Goal: Task Accomplishment & Management: Use online tool/utility

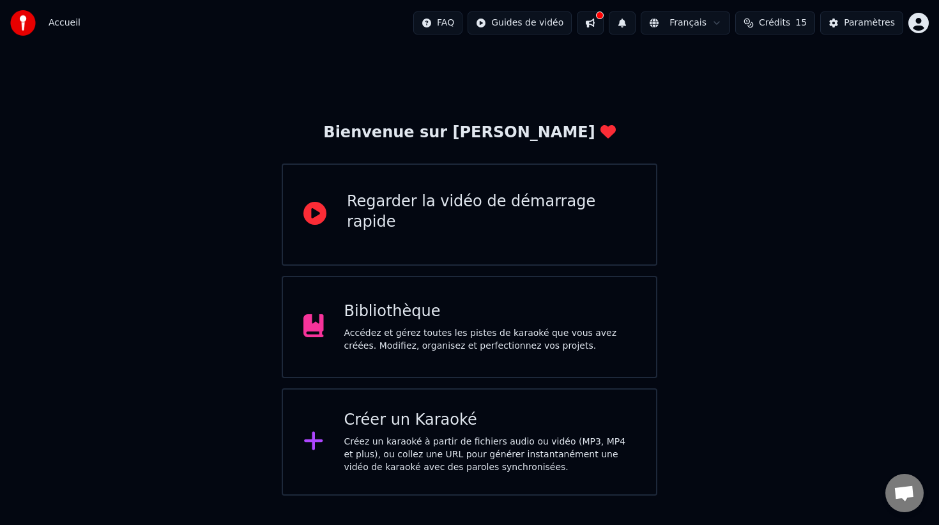
click at [524, 416] on div "Créer un Karaoké" at bounding box center [490, 420] width 292 height 20
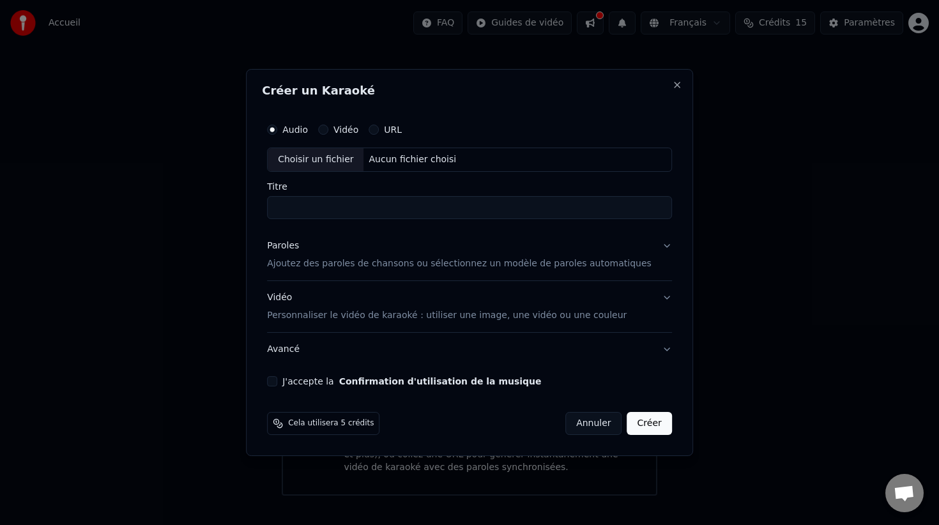
click at [569, 257] on p "Ajoutez des paroles de chansons ou sélectionnez un modèle de paroles automatiqu…" at bounding box center [459, 263] width 385 height 13
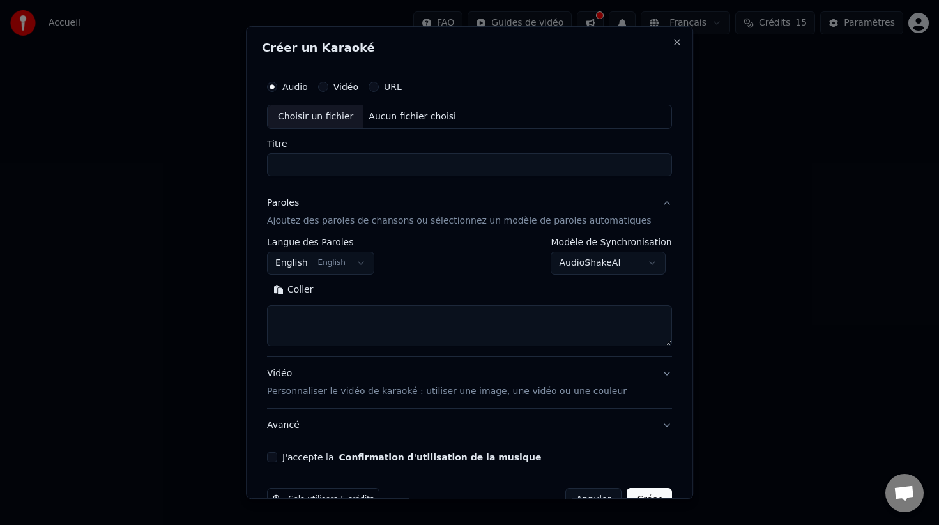
click at [373, 309] on textarea at bounding box center [469, 325] width 405 height 41
paste textarea "**********"
type textarea "**********"
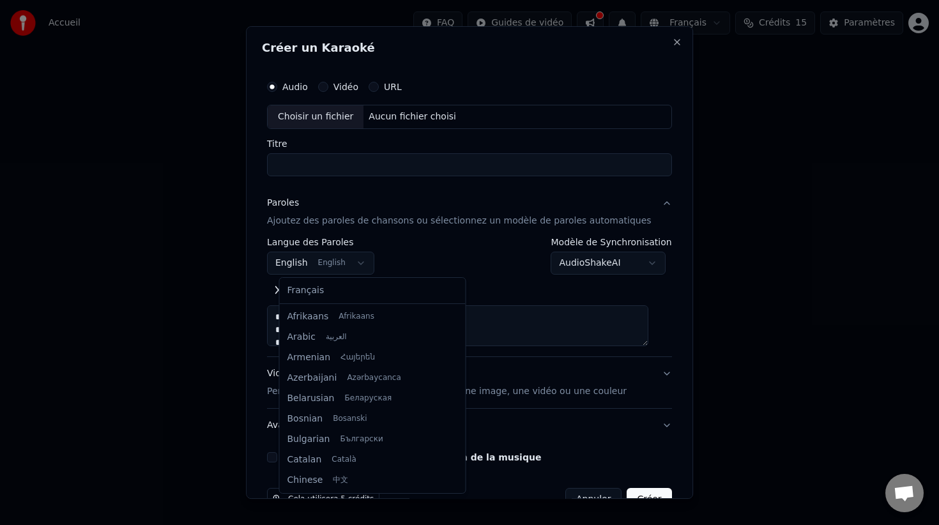
click at [356, 265] on body "**********" at bounding box center [469, 248] width 939 height 496
click at [360, 302] on div "Français Afrikaans Afrikaans Arabic العربية Armenian Հայերեն Azerbaijani Azərba…" at bounding box center [373, 385] width 186 height 215
select select "**"
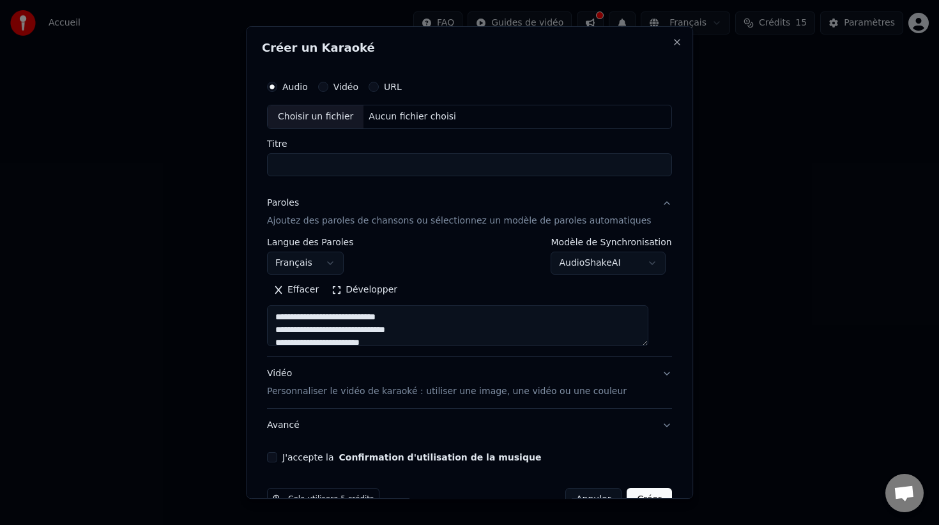
click at [471, 275] on div "**********" at bounding box center [469, 292] width 405 height 109
click at [392, 158] on input "Titre" at bounding box center [469, 164] width 405 height 23
type input "********"
click at [426, 203] on div "Paroles Ajoutez des paroles de chansons ou sélectionnez un modèle de paroles au…" at bounding box center [459, 212] width 385 height 31
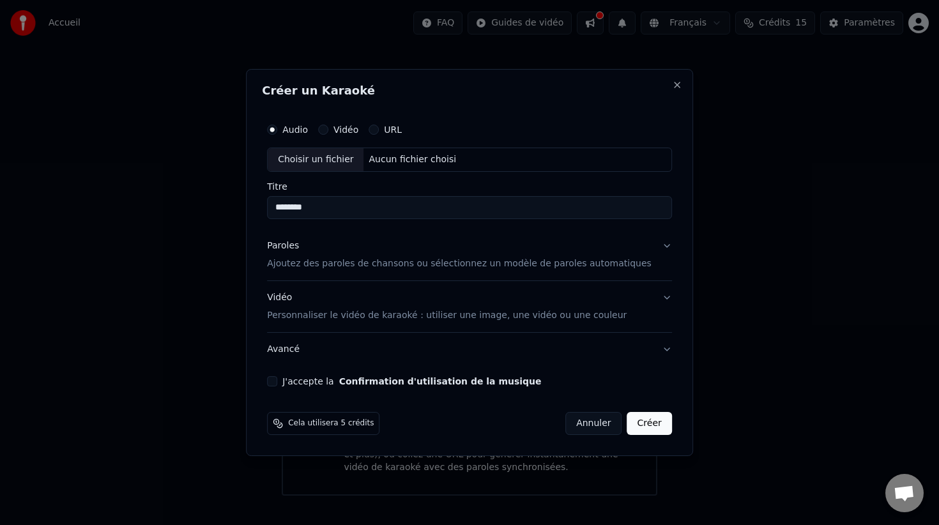
click at [413, 245] on div "Paroles Ajoutez des paroles de chansons ou sélectionnez un modèle de paroles au…" at bounding box center [459, 255] width 385 height 31
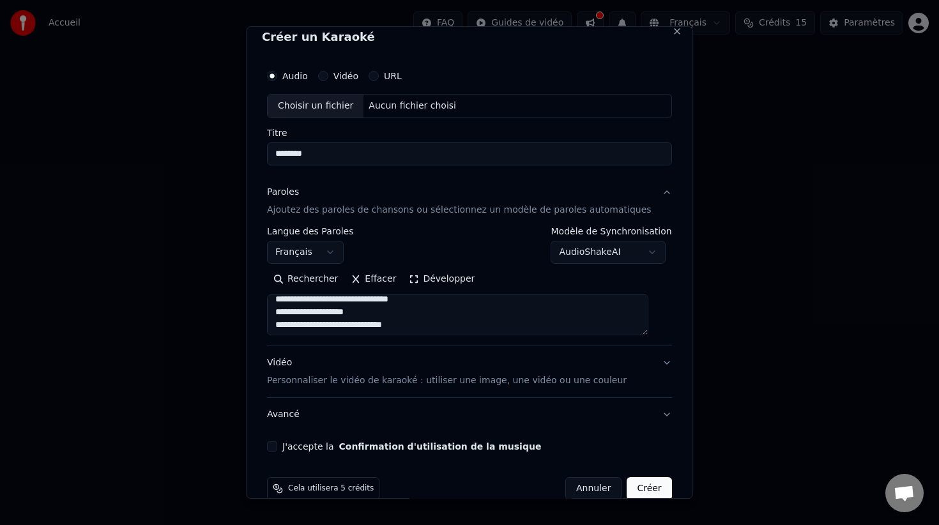
scroll to position [11, 0]
click at [425, 282] on button "Développer" at bounding box center [442, 278] width 79 height 20
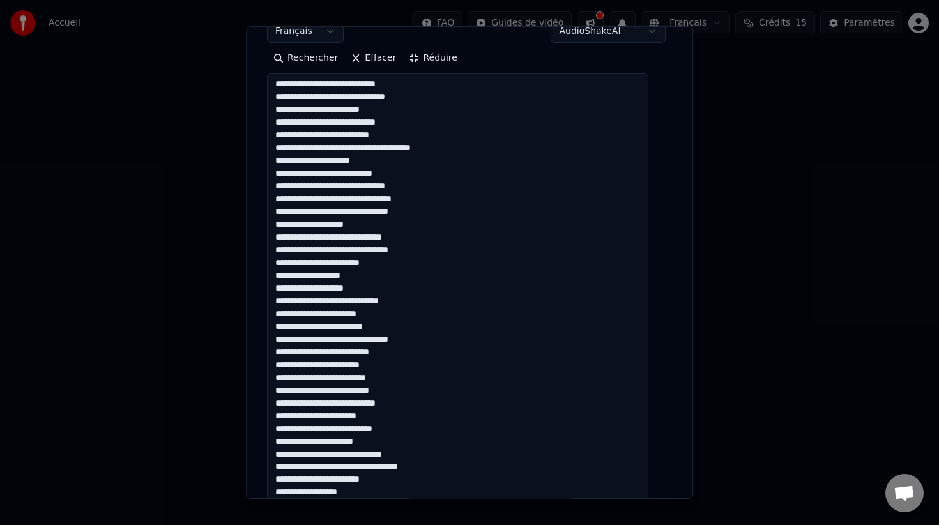
scroll to position [234, 0]
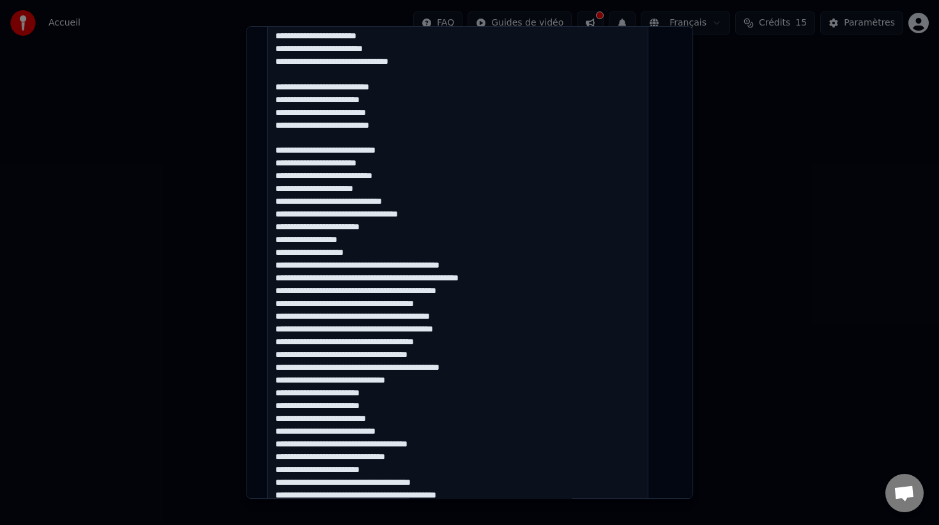
scroll to position [488, 0]
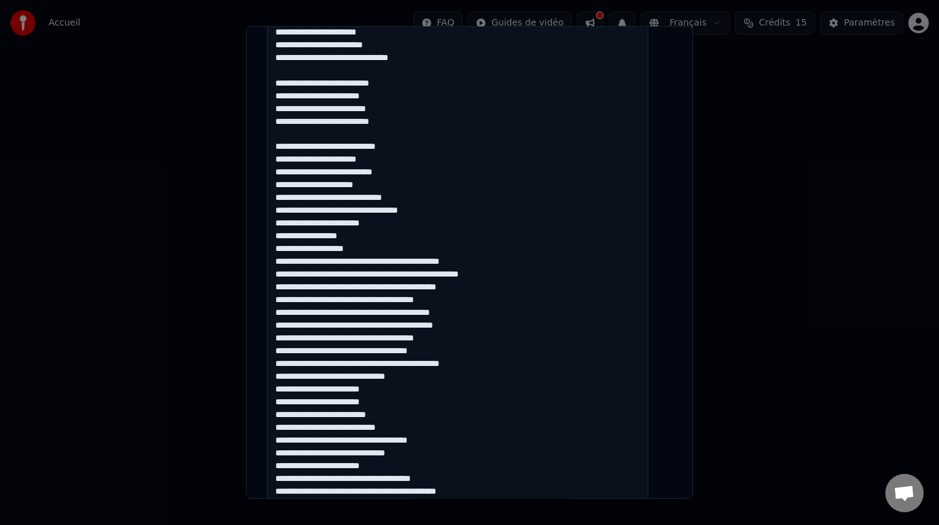
click at [398, 187] on textarea at bounding box center [457, 301] width 381 height 968
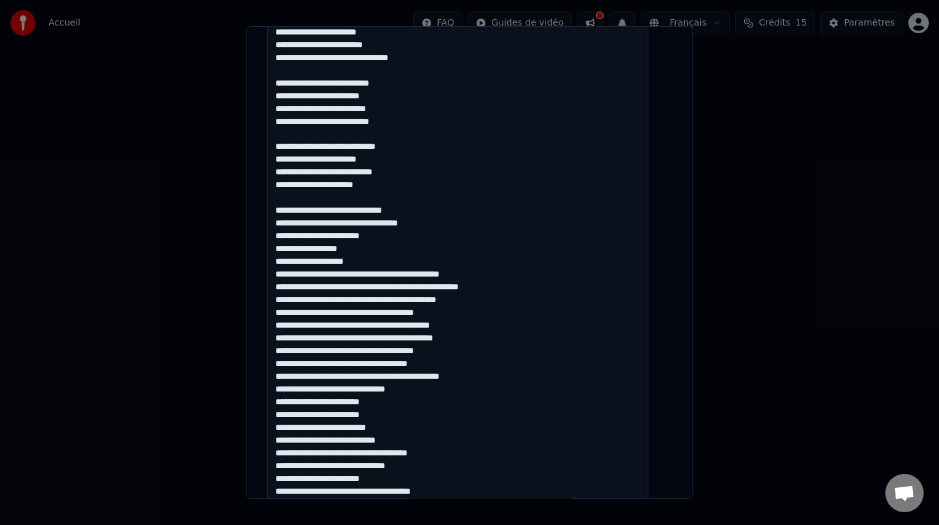
click at [388, 257] on textarea at bounding box center [457, 301] width 381 height 968
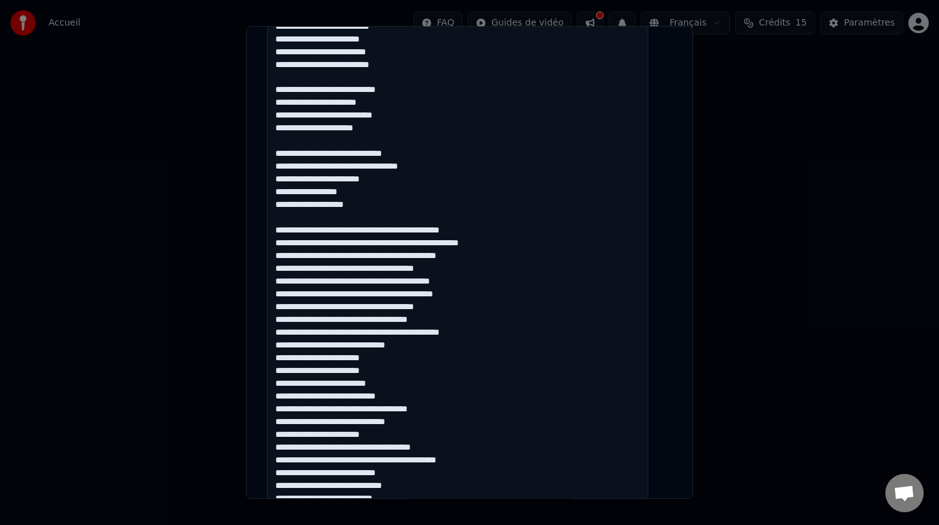
scroll to position [540, 0]
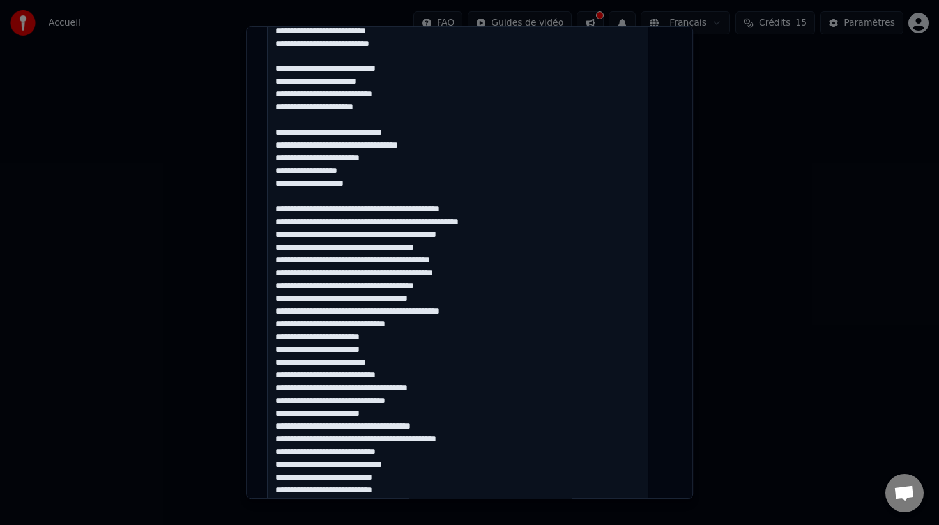
click at [499, 262] on textarea at bounding box center [457, 249] width 381 height 968
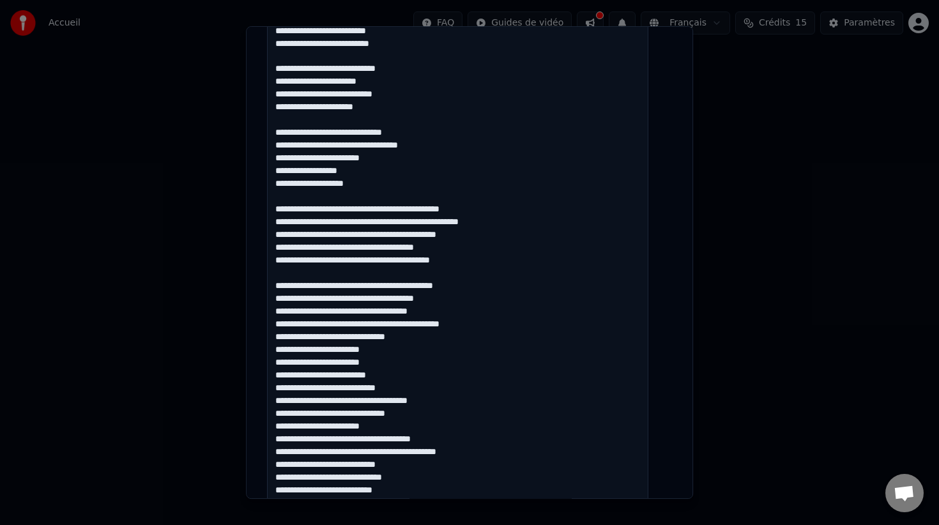
click at [519, 326] on textarea at bounding box center [457, 249] width 381 height 968
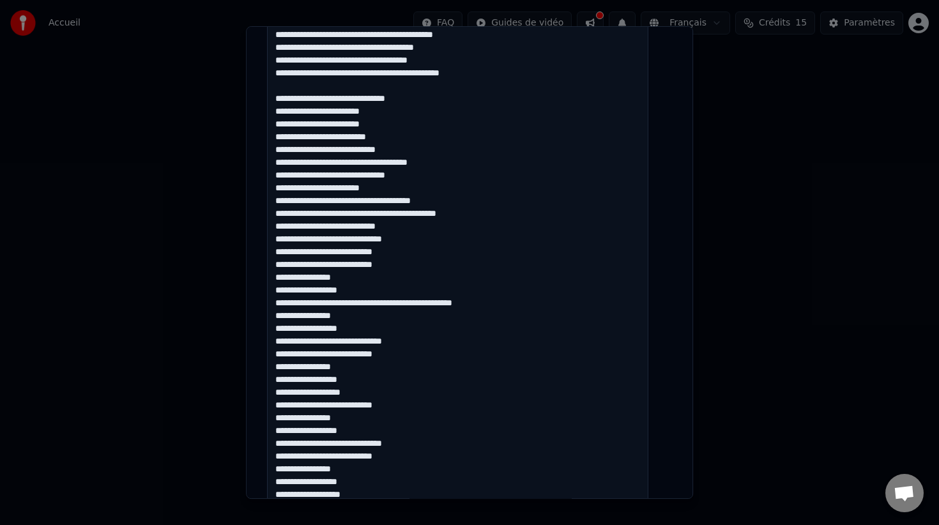
scroll to position [776, 0]
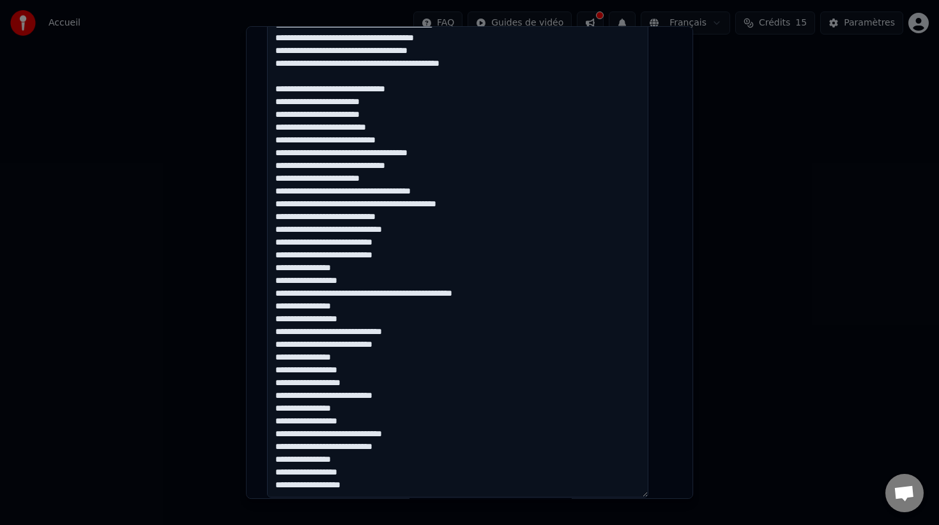
click at [415, 179] on textarea at bounding box center [457, 14] width 381 height 968
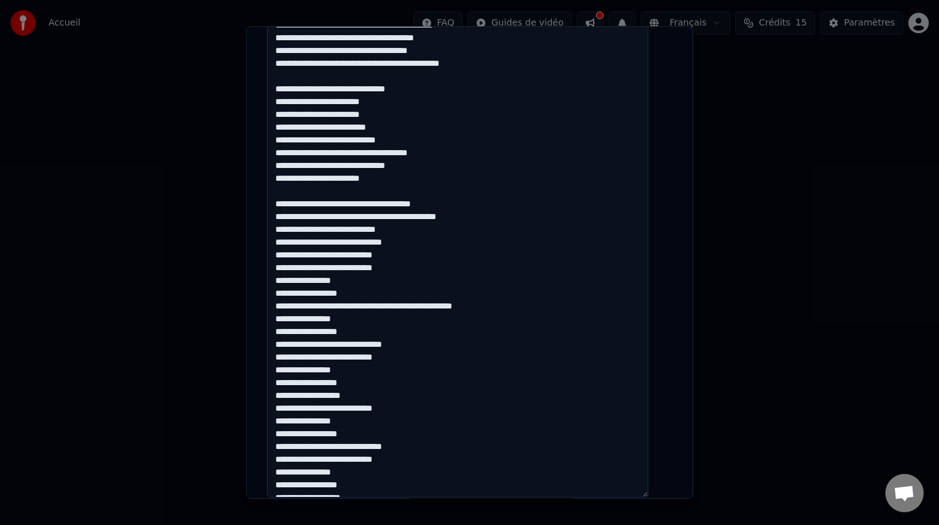
click at [437, 240] on textarea at bounding box center [457, 14] width 381 height 968
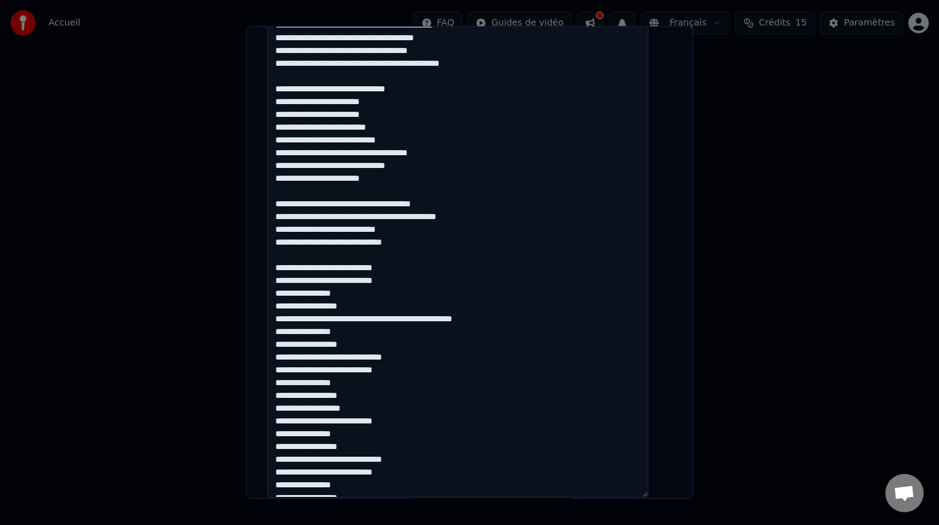
click at [523, 322] on textarea at bounding box center [457, 14] width 381 height 968
click at [390, 322] on textarea at bounding box center [457, 14] width 381 height 968
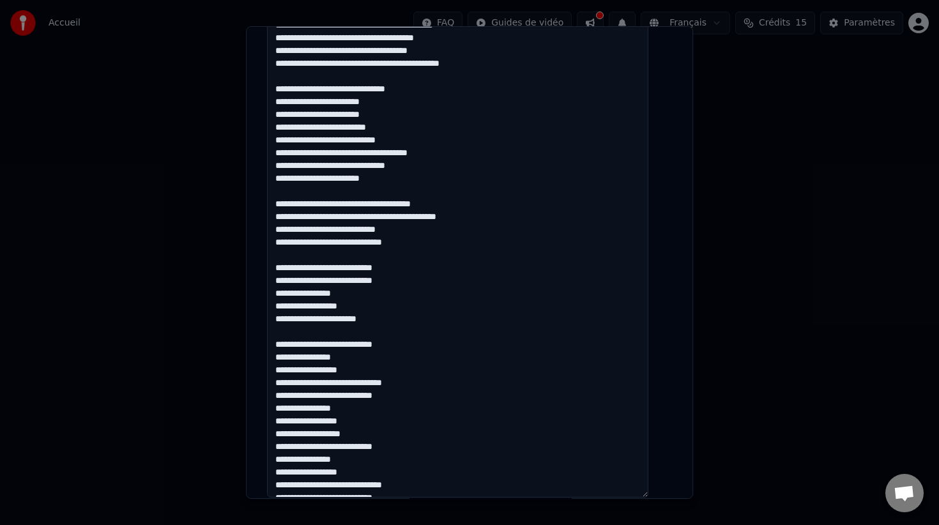
scroll to position [180, 0]
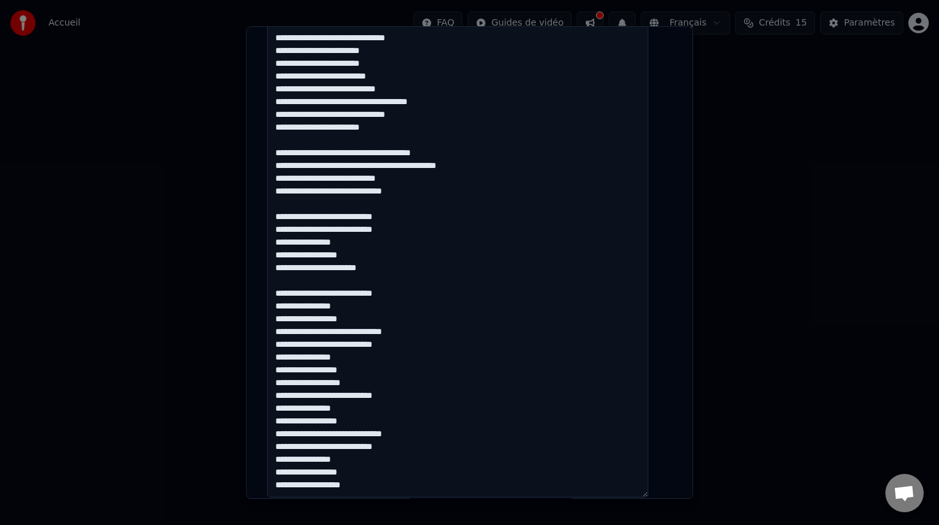
click at [288, 348] on textarea at bounding box center [457, 14] width 381 height 968
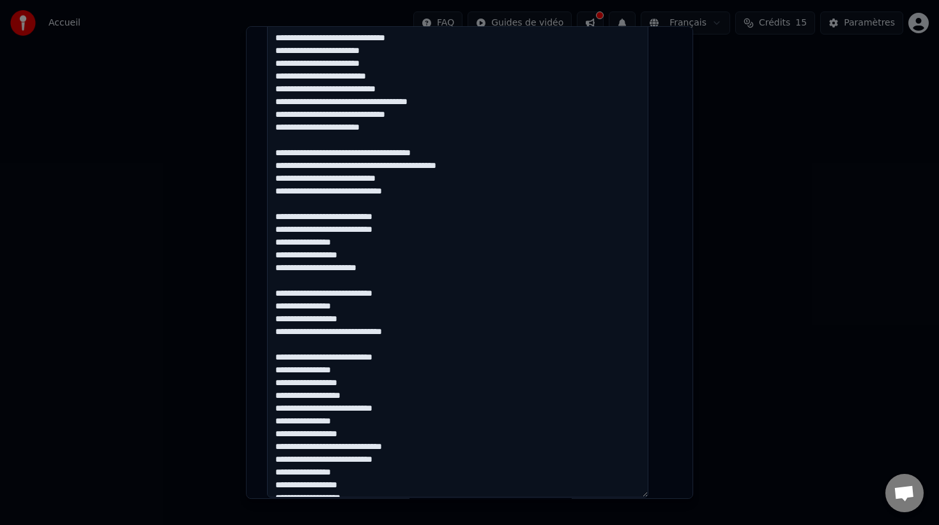
scroll to position [193, 0]
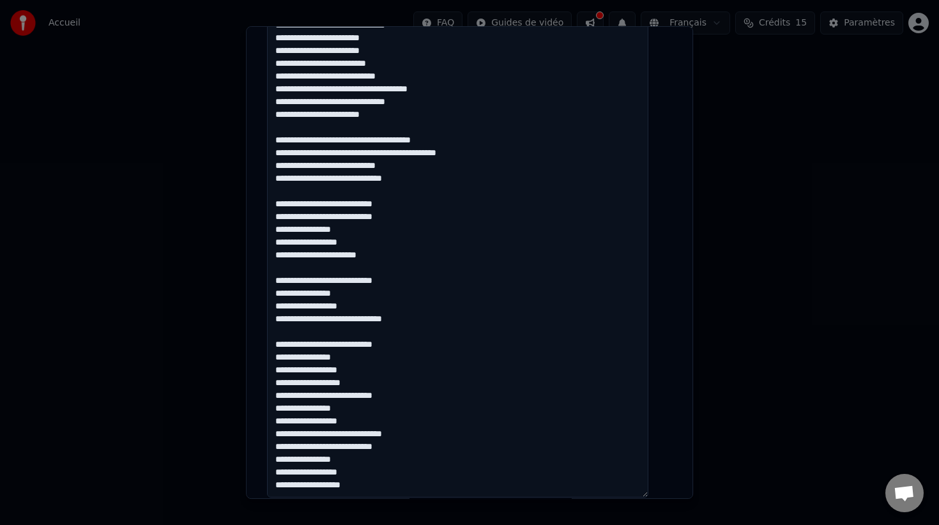
click at [286, 396] on textarea at bounding box center [457, 14] width 381 height 968
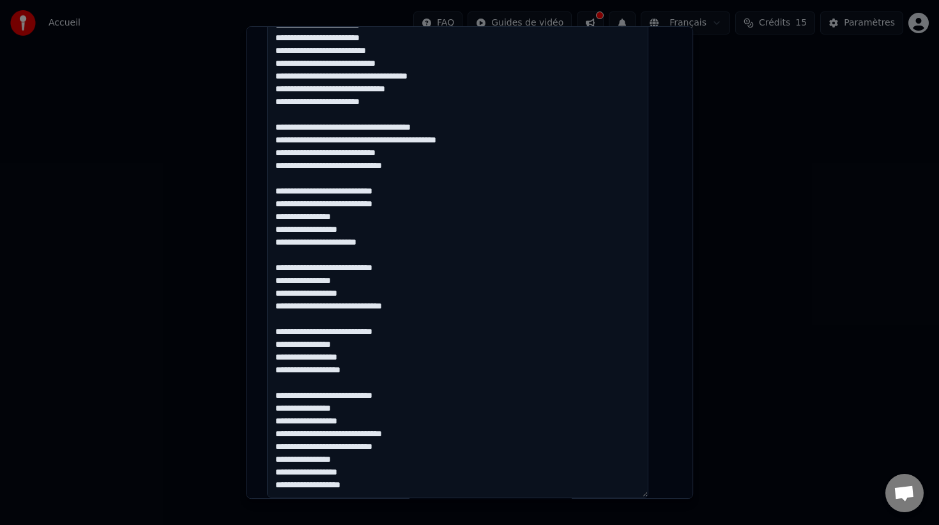
click at [287, 447] on textarea at bounding box center [457, 14] width 381 height 968
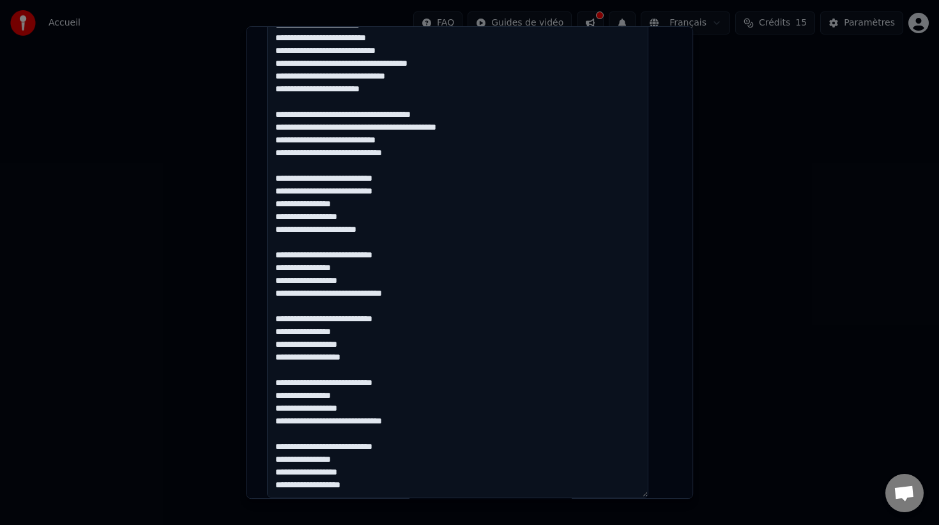
type textarea "**********"
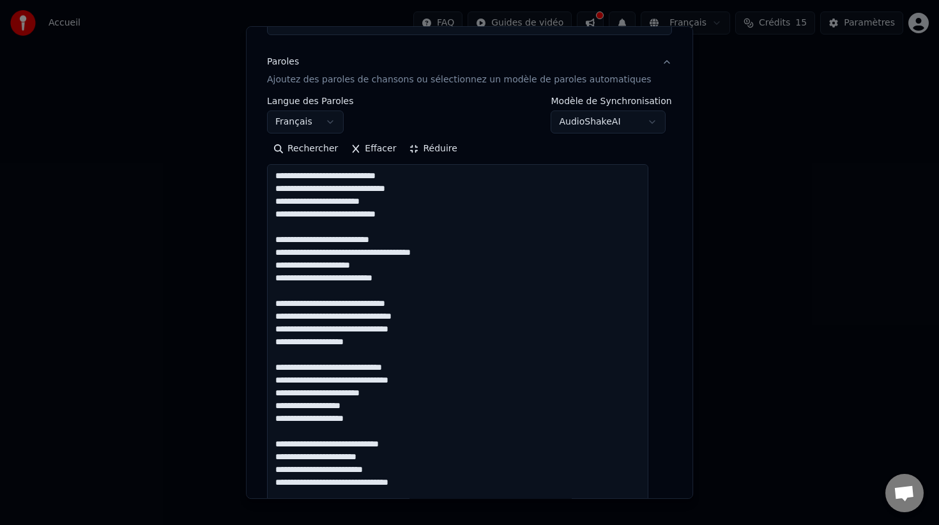
scroll to position [106, 0]
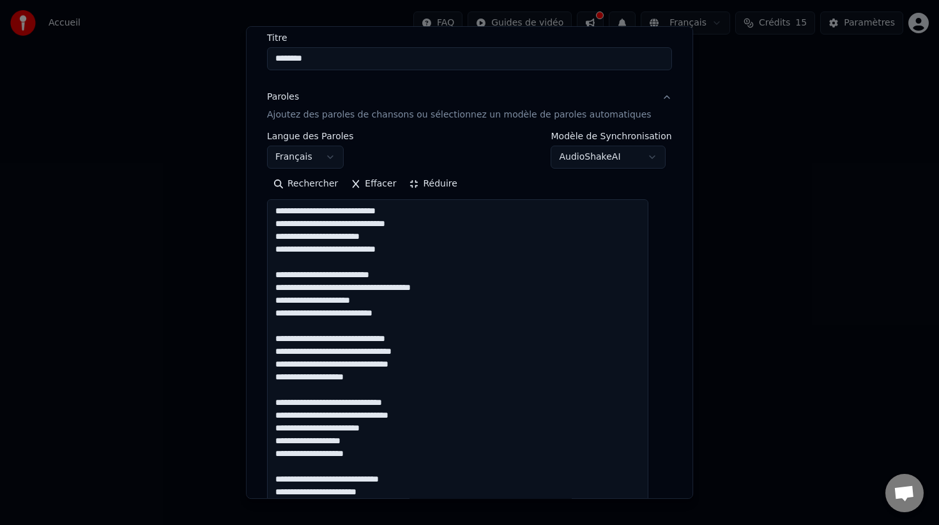
click at [451, 185] on button "Réduire" at bounding box center [433, 184] width 61 height 20
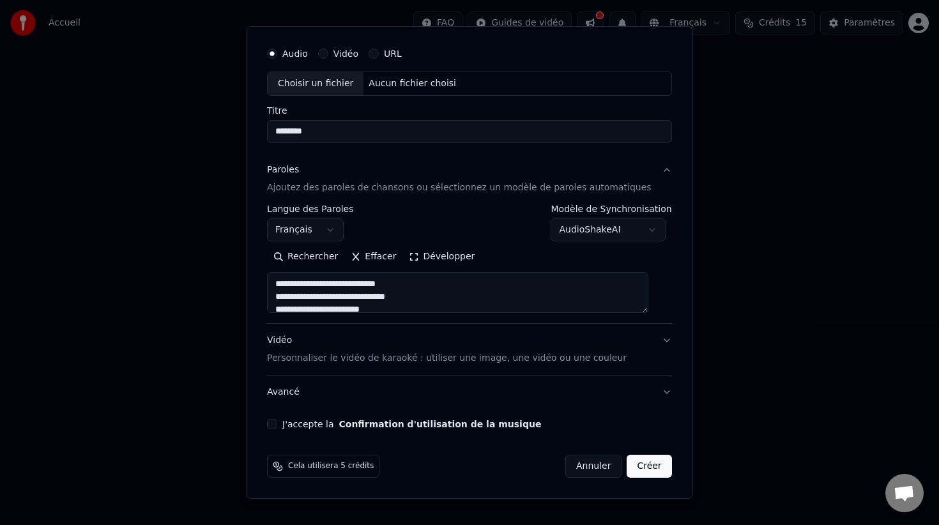
click at [370, 337] on div "Vidéo Personnaliser le vidéo de karaoké : utiliser une image, une vidéo ou une …" at bounding box center [447, 349] width 360 height 31
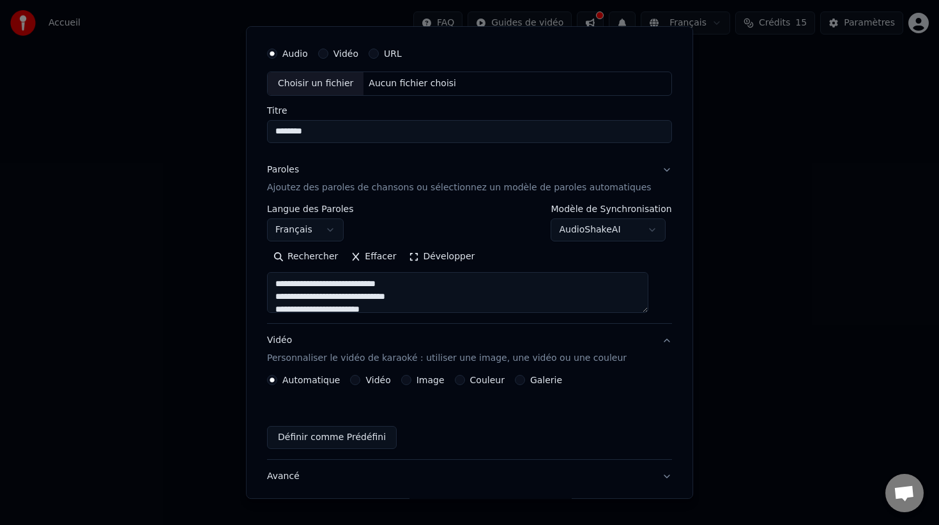
scroll to position [0, 0]
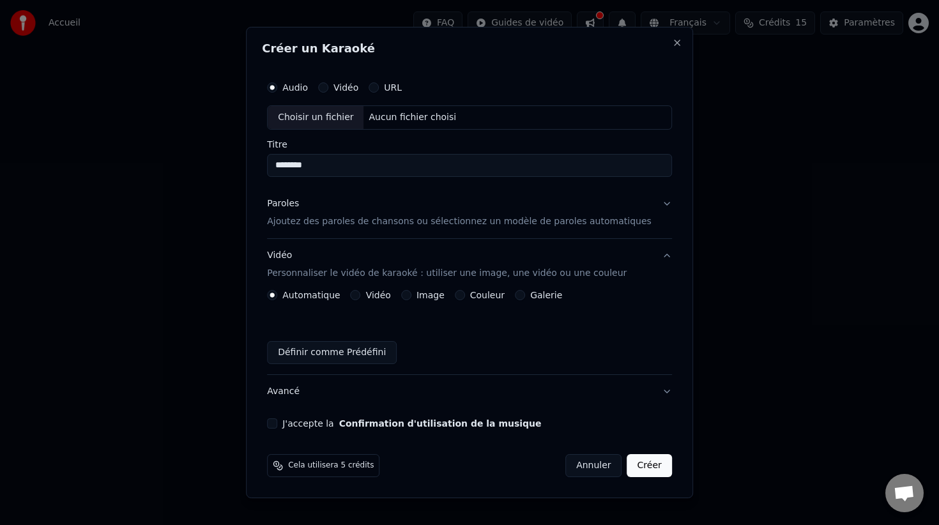
click at [465, 295] on button "Couleur" at bounding box center [460, 295] width 10 height 10
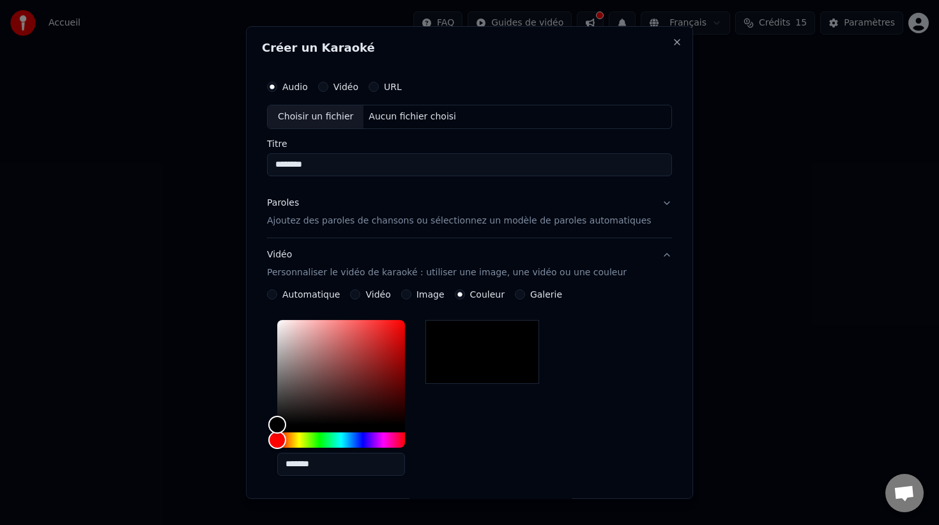
click at [523, 410] on div "*******" at bounding box center [469, 400] width 405 height 171
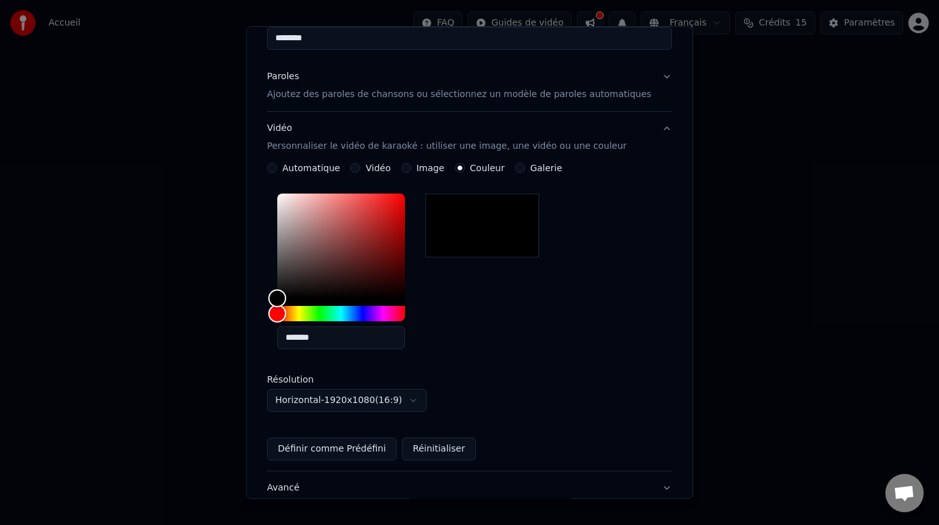
scroll to position [109, 0]
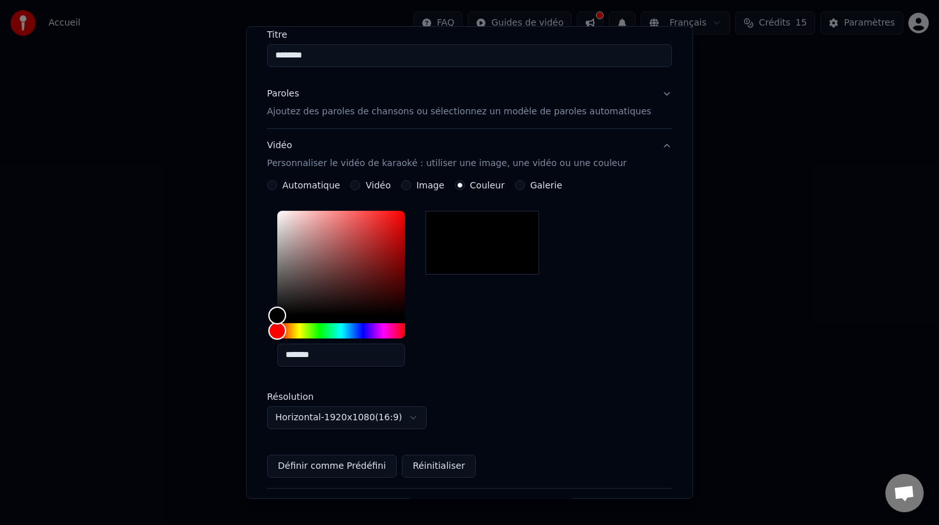
click at [452, 145] on div "Vidéo Personnaliser le vidéo de karaoké : utiliser une image, une vidéo ou une …" at bounding box center [447, 154] width 360 height 31
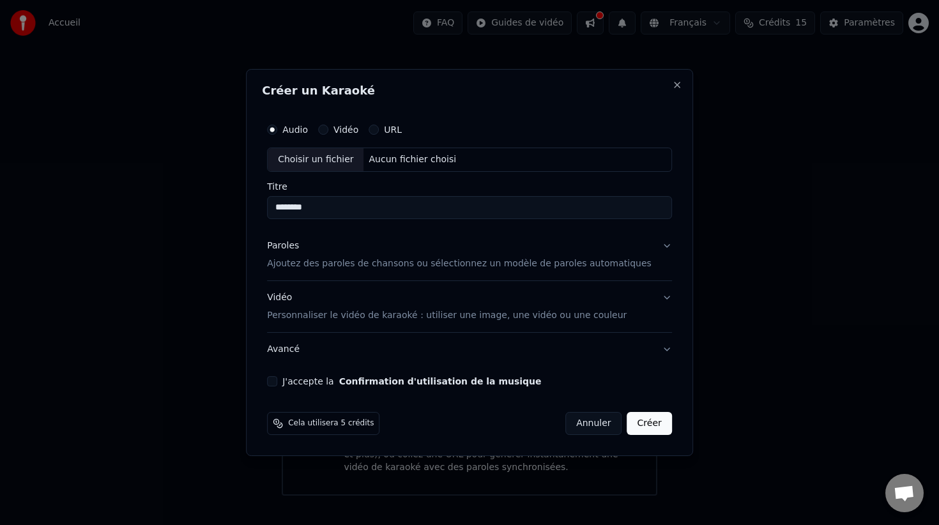
click at [424, 341] on button "Avancé" at bounding box center [469, 349] width 405 height 33
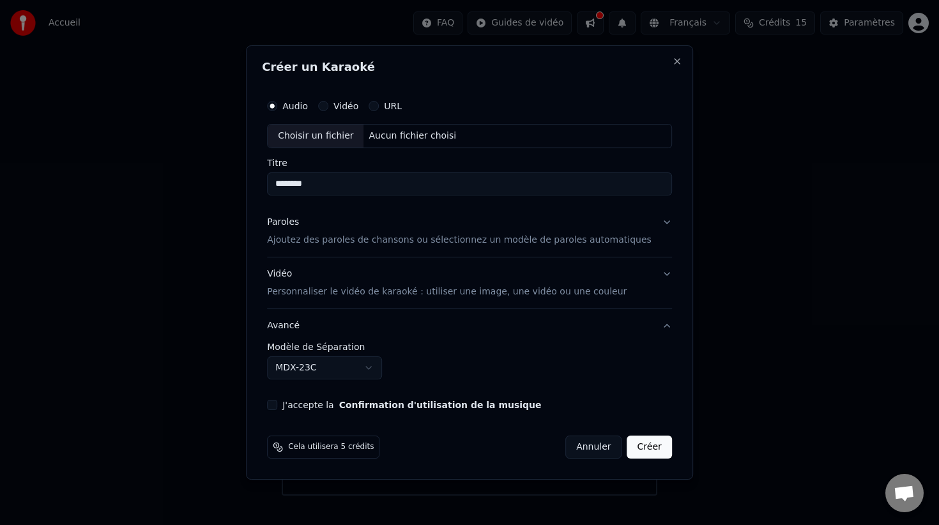
click at [421, 327] on button "Avancé" at bounding box center [469, 325] width 405 height 33
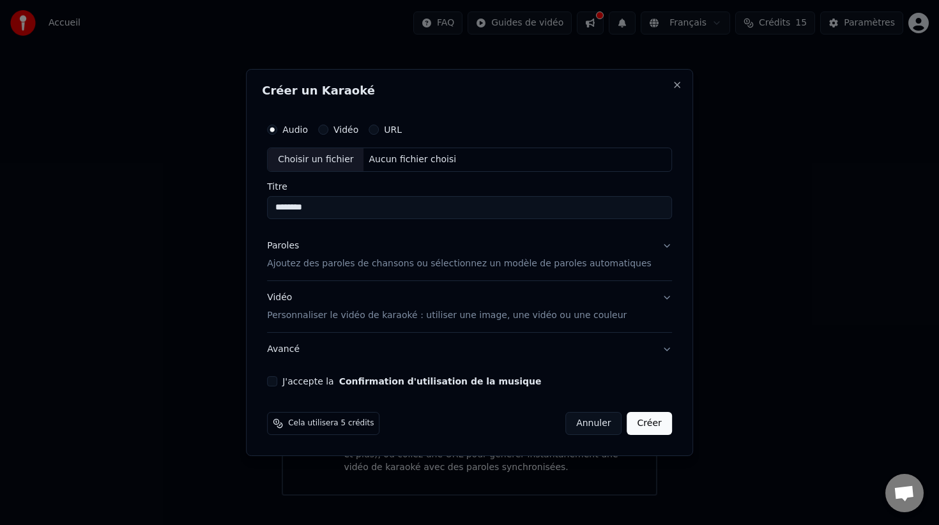
click at [421, 327] on button "Vidéo Personnaliser le vidéo de karaoké : utiliser une image, une vidéo ou une …" at bounding box center [469, 306] width 405 height 51
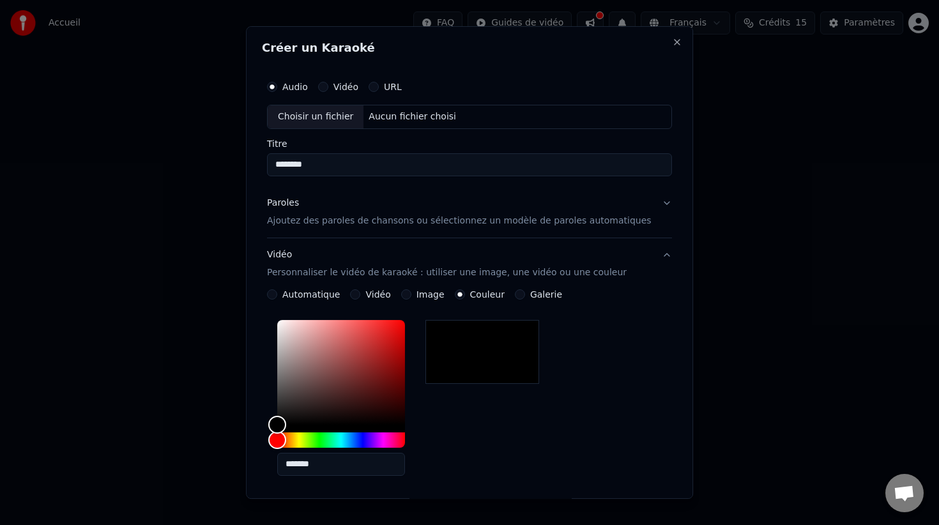
click at [411, 247] on button "Vidéo Personnaliser le vidéo de karaoké : utiliser une image, une vidéo ou une …" at bounding box center [469, 263] width 405 height 51
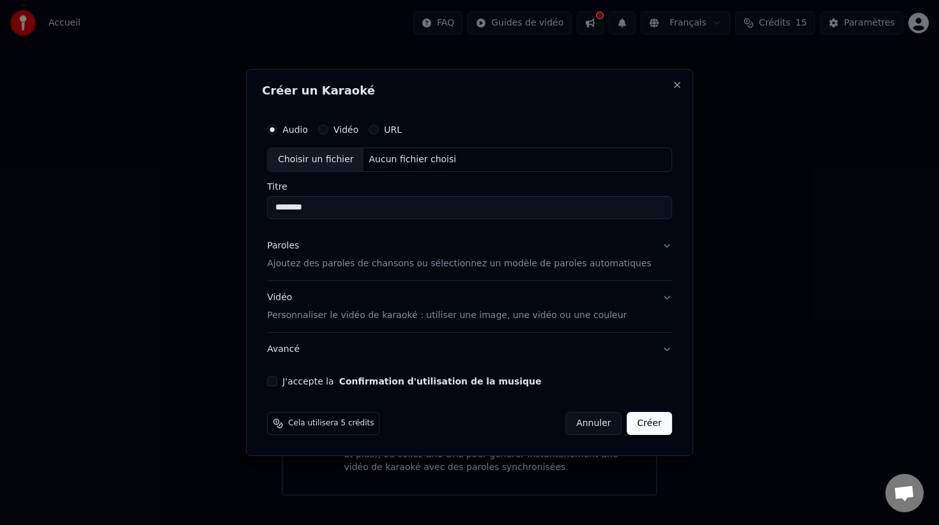
click at [353, 360] on button "Avancé" at bounding box center [469, 349] width 405 height 33
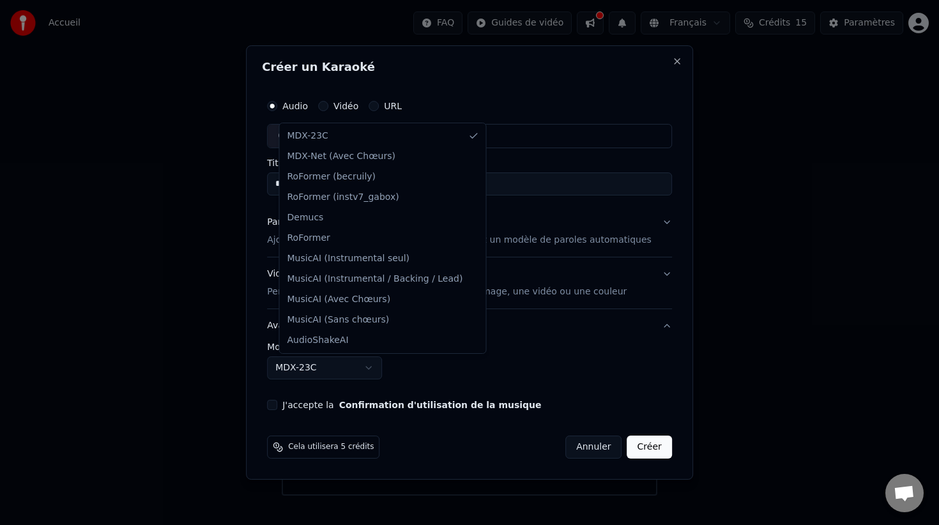
click at [353, 367] on body "**********" at bounding box center [469, 248] width 939 height 496
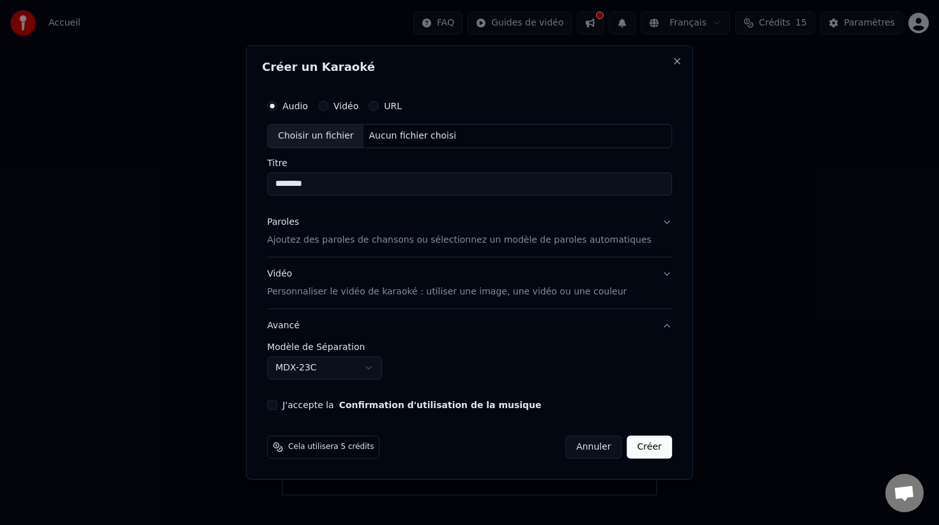
click at [488, 355] on body "**********" at bounding box center [469, 248] width 939 height 496
click at [277, 402] on button "J'accepte la Confirmation d'utilisation de la musique" at bounding box center [272, 405] width 10 height 10
click at [333, 137] on div "Choisir un fichier" at bounding box center [316, 136] width 96 height 23
drag, startPoint x: 502, startPoint y: 176, endPoint x: 282, endPoint y: 193, distance: 220.4
click at [282, 193] on input "**********" at bounding box center [469, 183] width 405 height 23
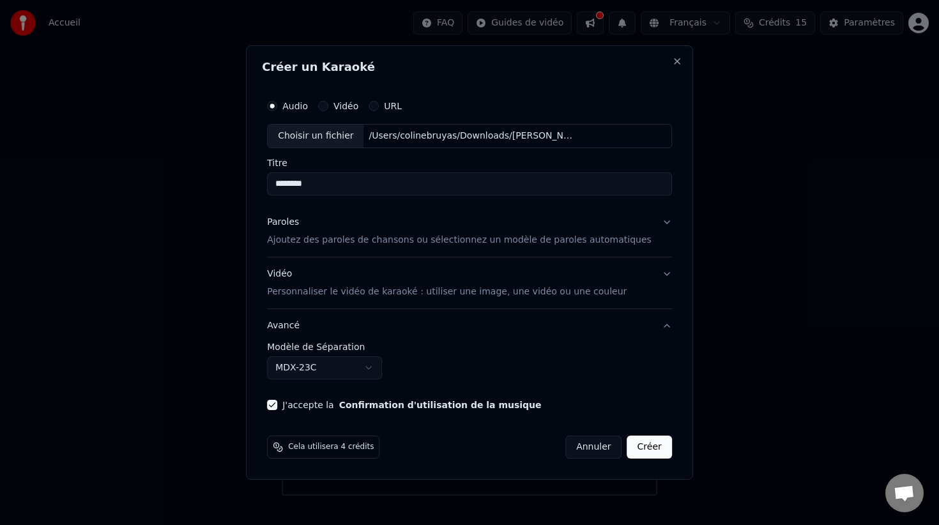
type input "********"
click at [408, 230] on div "Paroles Ajoutez des paroles de chansons ou sélectionnez un modèle de paroles au…" at bounding box center [459, 231] width 385 height 31
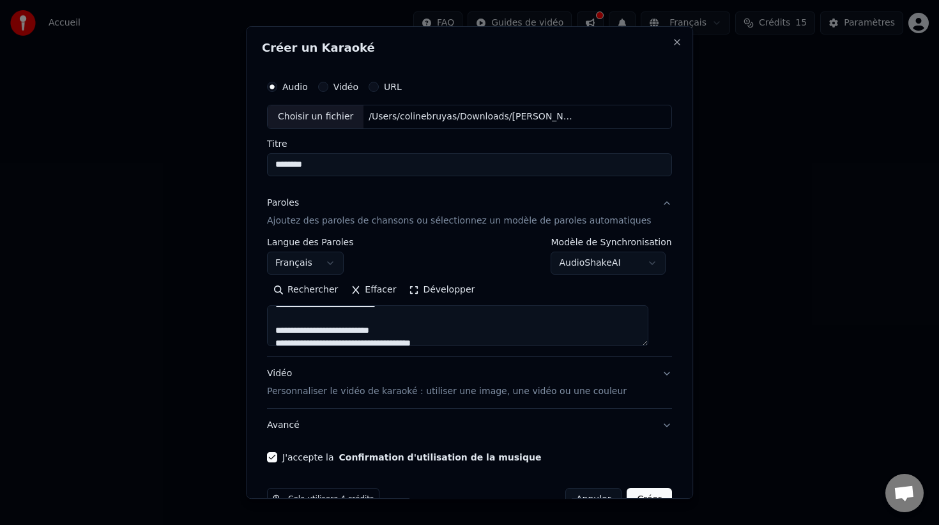
scroll to position [51, 0]
click at [371, 213] on div "Paroles Ajoutez des paroles de chansons ou sélectionnez un modèle de paroles au…" at bounding box center [459, 212] width 385 height 31
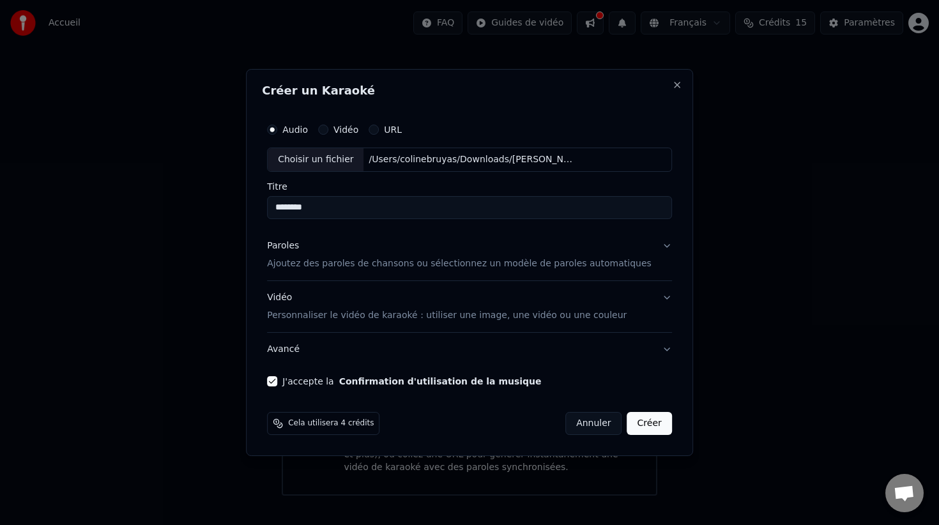
click at [634, 424] on button "Créer" at bounding box center [649, 423] width 45 height 23
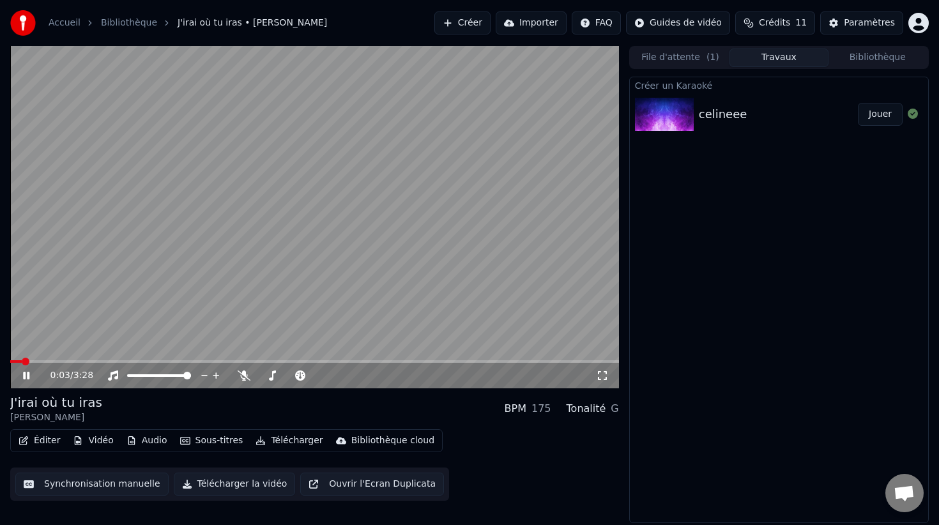
click at [491, 221] on video at bounding box center [314, 217] width 609 height 342
click at [374, 186] on video at bounding box center [314, 217] width 609 height 342
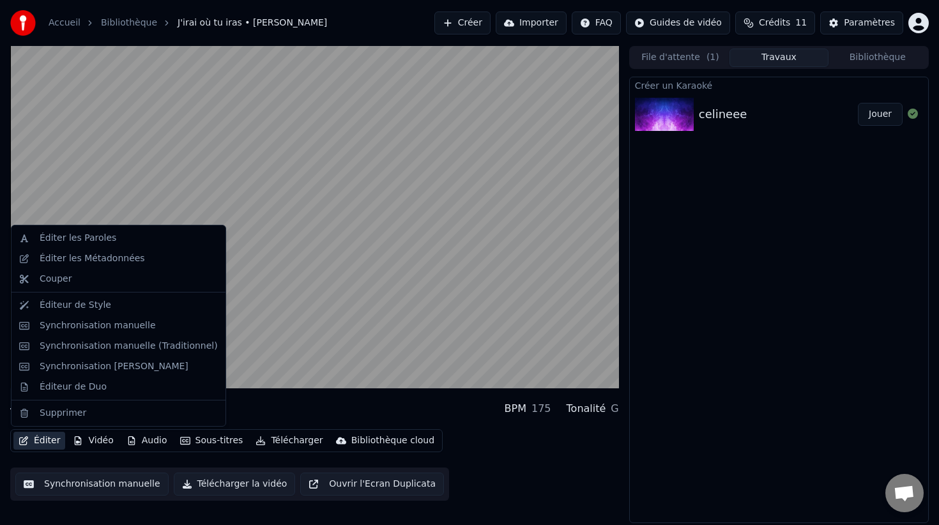
click at [43, 438] on button "Éditer" at bounding box center [39, 441] width 52 height 18
click at [66, 372] on div "Synchronisation [PERSON_NAME]" at bounding box center [114, 366] width 149 height 13
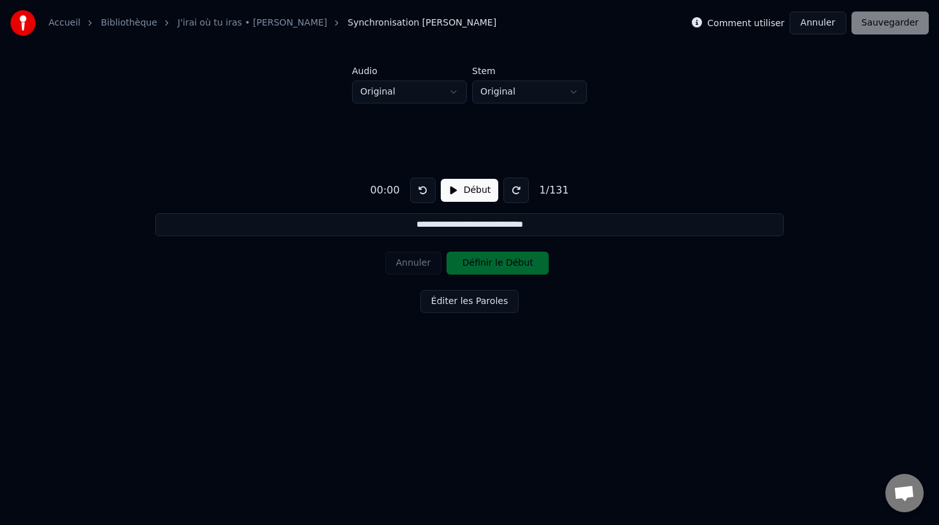
click at [712, 21] on div "Comment utiliser" at bounding box center [738, 22] width 93 height 15
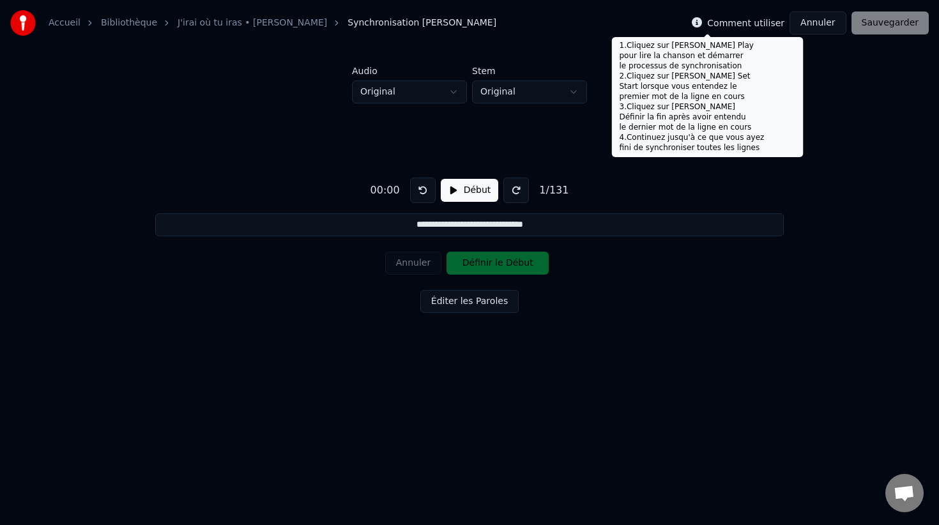
click at [702, 21] on icon at bounding box center [697, 22] width 10 height 10
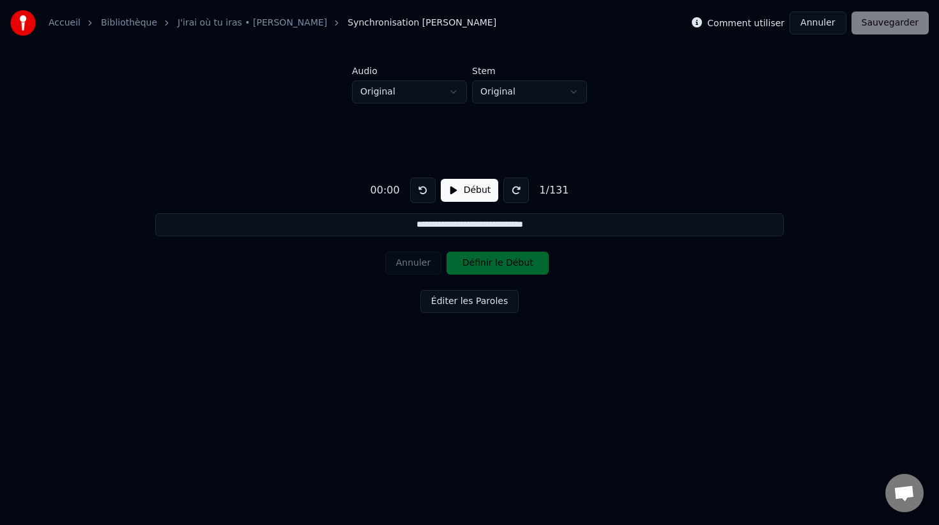
click at [470, 193] on button "Début" at bounding box center [470, 190] width 58 height 23
click at [480, 263] on button "Définir le Début" at bounding box center [498, 263] width 102 height 23
click at [480, 263] on button "Définir la Fin" at bounding box center [498, 263] width 102 height 23
click at [480, 263] on button "Définir le Début" at bounding box center [498, 263] width 102 height 23
click at [480, 263] on button "Définir la Fin" at bounding box center [498, 263] width 102 height 23
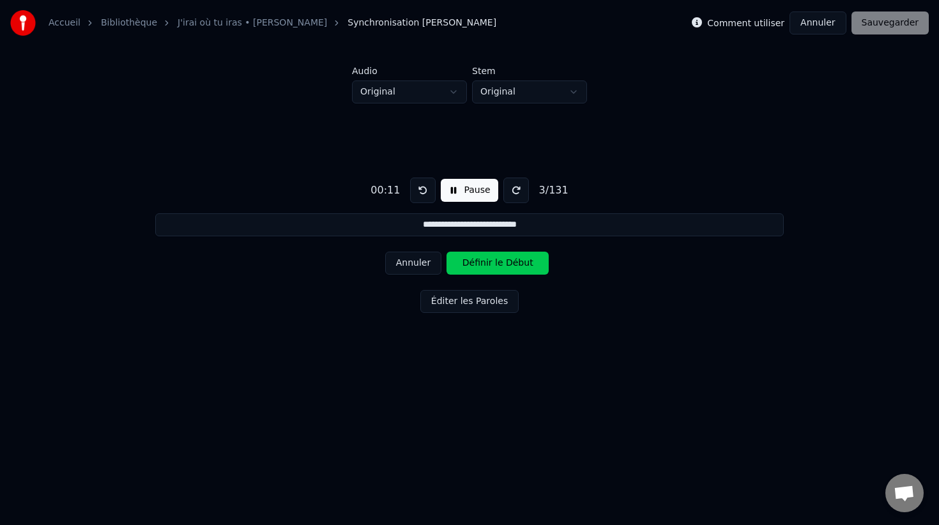
click at [480, 263] on button "Définir le Début" at bounding box center [498, 263] width 102 height 23
click at [480, 263] on button "Définir la Fin" at bounding box center [498, 263] width 102 height 23
click at [480, 263] on button "Définir le Début" at bounding box center [498, 263] width 102 height 23
click at [480, 263] on button "Définir la Fin" at bounding box center [498, 263] width 102 height 23
click at [480, 263] on button "Définir le Début" at bounding box center [498, 263] width 102 height 23
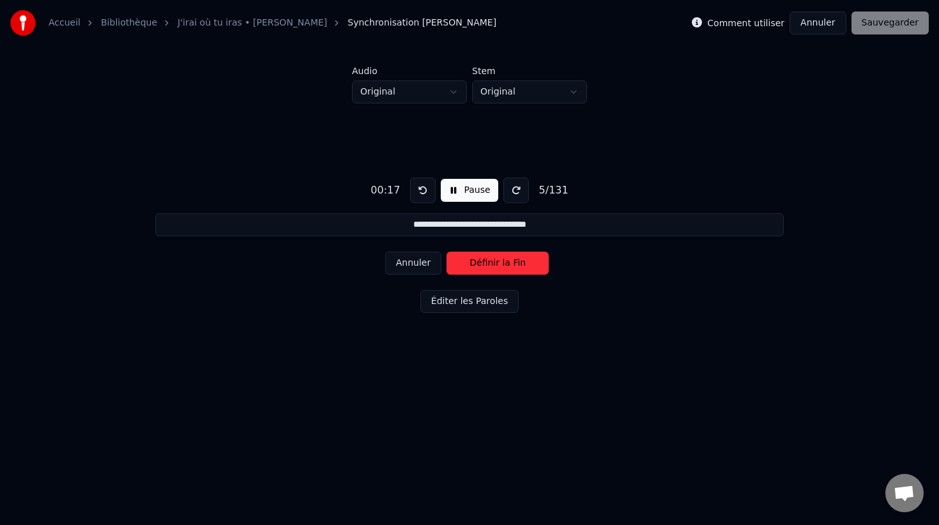
click at [479, 263] on button "Définir la Fin" at bounding box center [498, 263] width 102 height 23
click at [478, 263] on button "Définir le Début" at bounding box center [498, 263] width 102 height 23
click at [478, 262] on button "Définir la Fin" at bounding box center [498, 263] width 102 height 23
click at [478, 262] on button "Définir le Début" at bounding box center [498, 263] width 102 height 23
click at [478, 262] on button "Définir la Fin" at bounding box center [498, 263] width 102 height 23
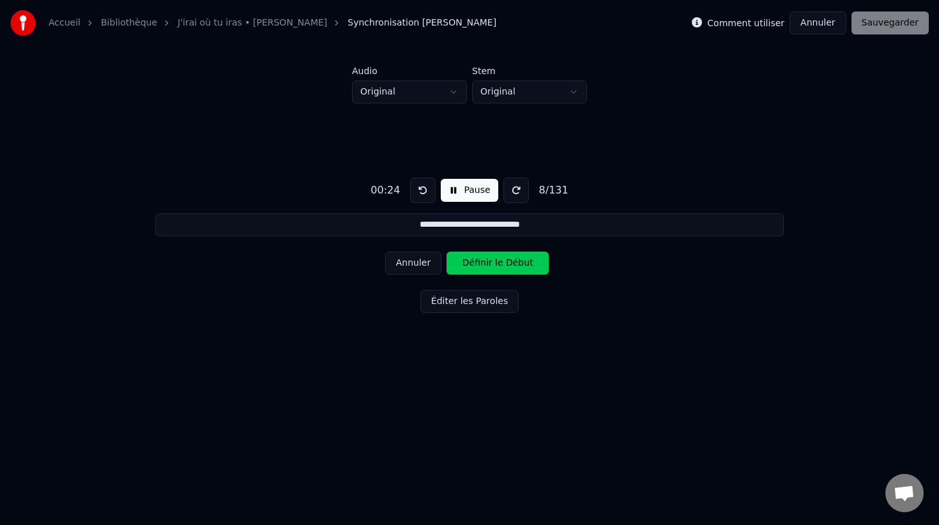
click at [478, 262] on button "Définir le Début" at bounding box center [498, 263] width 102 height 23
click at [478, 262] on button "Définir la Fin" at bounding box center [498, 263] width 102 height 23
click at [478, 262] on button "Définir le Début" at bounding box center [498, 263] width 102 height 23
click at [478, 262] on button "Définir la Fin" at bounding box center [498, 263] width 102 height 23
click at [478, 262] on button "Définir le Début" at bounding box center [498, 263] width 102 height 23
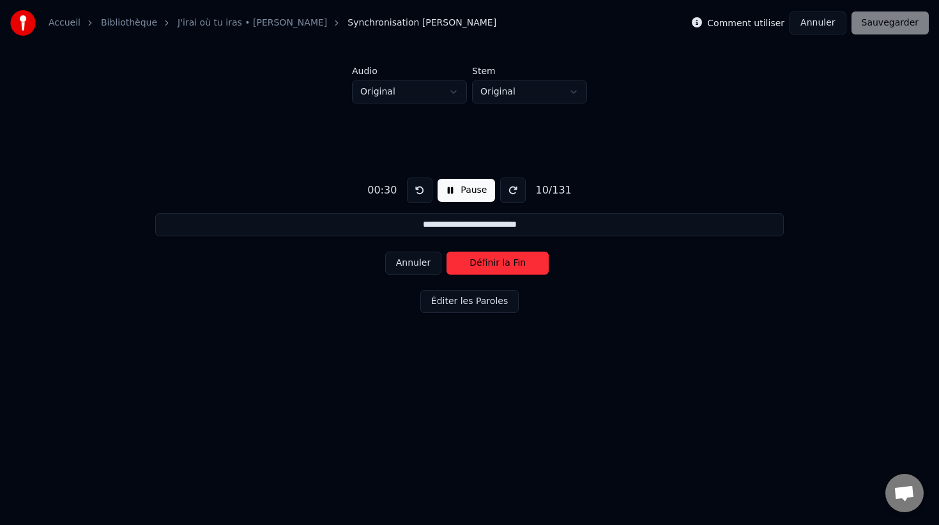
click at [478, 262] on button "Définir la Fin" at bounding box center [498, 263] width 102 height 23
click at [477, 262] on button "Définir le Début" at bounding box center [498, 263] width 102 height 23
click at [477, 262] on button "Définir la Fin" at bounding box center [498, 263] width 102 height 23
click at [477, 262] on button "Définir le Début" at bounding box center [498, 263] width 102 height 23
click at [477, 262] on button "Définir la Fin" at bounding box center [498, 263] width 102 height 23
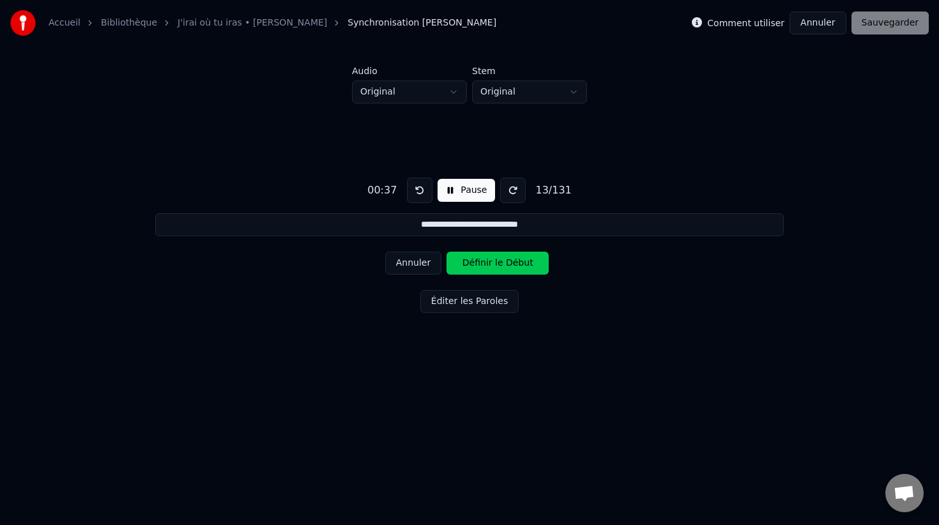
click at [477, 262] on button "Définir le Début" at bounding box center [498, 263] width 102 height 23
click at [477, 262] on button "Définir la Fin" at bounding box center [498, 263] width 102 height 23
click at [476, 262] on button "Définir le Début" at bounding box center [498, 263] width 102 height 23
click at [476, 262] on button "Définir la Fin" at bounding box center [498, 263] width 102 height 23
click at [476, 261] on button "Définir le Début" at bounding box center [498, 263] width 102 height 23
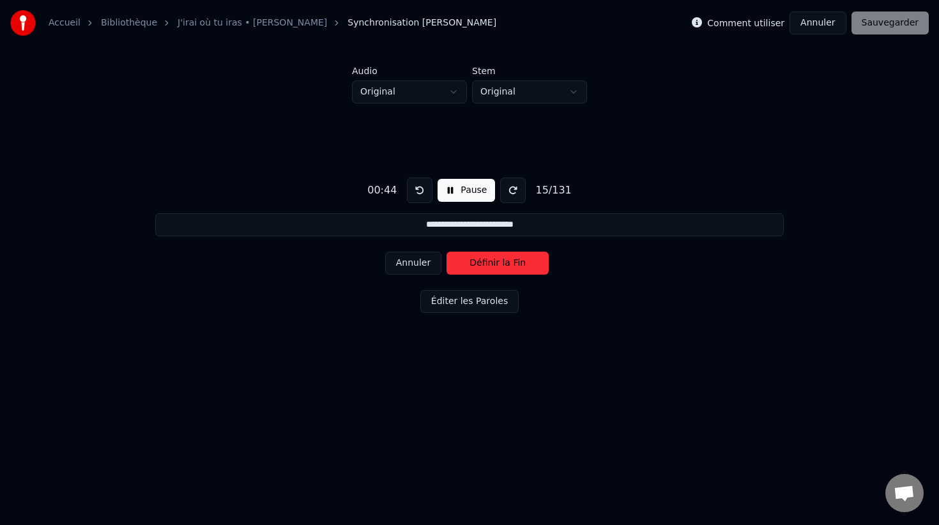
click at [475, 261] on button "Définir la Fin" at bounding box center [498, 263] width 102 height 23
click at [475, 261] on button "Définir le Début" at bounding box center [498, 263] width 102 height 23
click at [475, 261] on button "Définir la Fin" at bounding box center [498, 263] width 102 height 23
click at [475, 261] on button "Définir le Début" at bounding box center [498, 263] width 102 height 23
click at [475, 261] on button "Définir la Fin" at bounding box center [498, 263] width 102 height 23
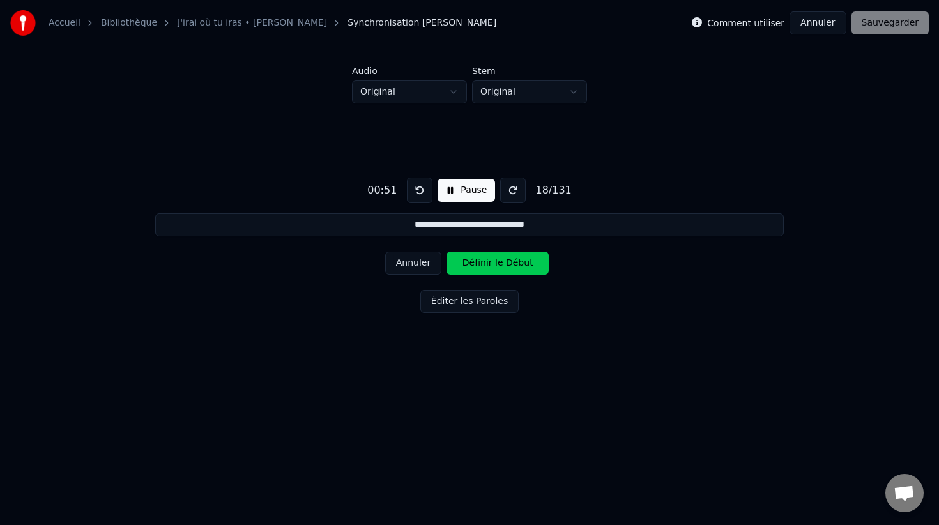
click at [475, 261] on button "Définir le Début" at bounding box center [498, 263] width 102 height 23
click at [475, 261] on button "Définir la Fin" at bounding box center [498, 263] width 102 height 23
click at [474, 261] on button "Définir le Début" at bounding box center [498, 263] width 102 height 23
click at [474, 261] on button "Définir la Fin" at bounding box center [498, 263] width 102 height 23
click at [474, 261] on button "Définir le Début" at bounding box center [498, 263] width 102 height 23
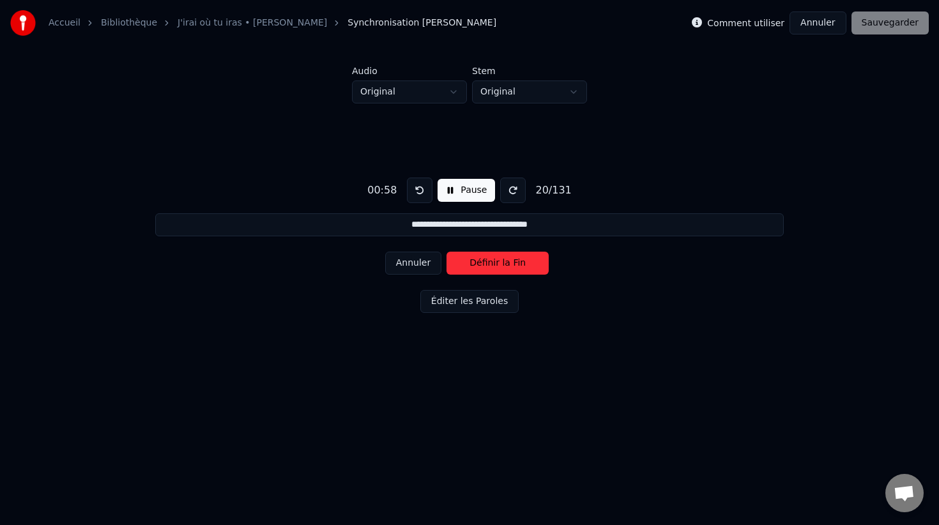
click at [474, 261] on button "Définir la Fin" at bounding box center [498, 263] width 102 height 23
click at [474, 261] on button "Définir le Début" at bounding box center [498, 263] width 102 height 23
click at [474, 261] on button "Définir la Fin" at bounding box center [498, 263] width 102 height 23
click at [474, 261] on button "Définir le Début" at bounding box center [498, 263] width 102 height 23
click at [474, 261] on button "Définir la Fin" at bounding box center [498, 263] width 102 height 23
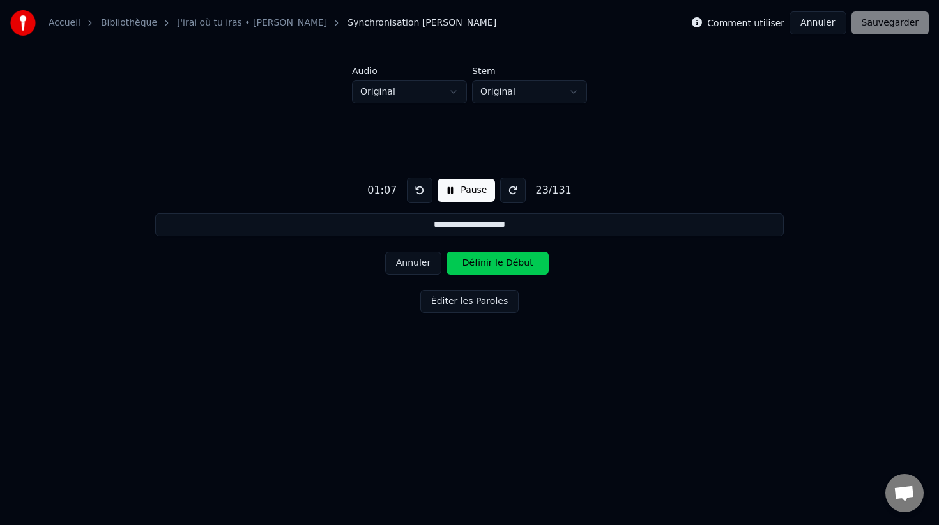
click at [474, 261] on button "Définir le Début" at bounding box center [498, 263] width 102 height 23
click at [474, 261] on button "Définir la Fin" at bounding box center [498, 263] width 102 height 23
click at [474, 261] on button "Définir le Début" at bounding box center [498, 263] width 102 height 23
click at [474, 261] on button "Définir la Fin" at bounding box center [498, 263] width 102 height 23
click at [474, 261] on button "Définir le Début" at bounding box center [498, 263] width 102 height 23
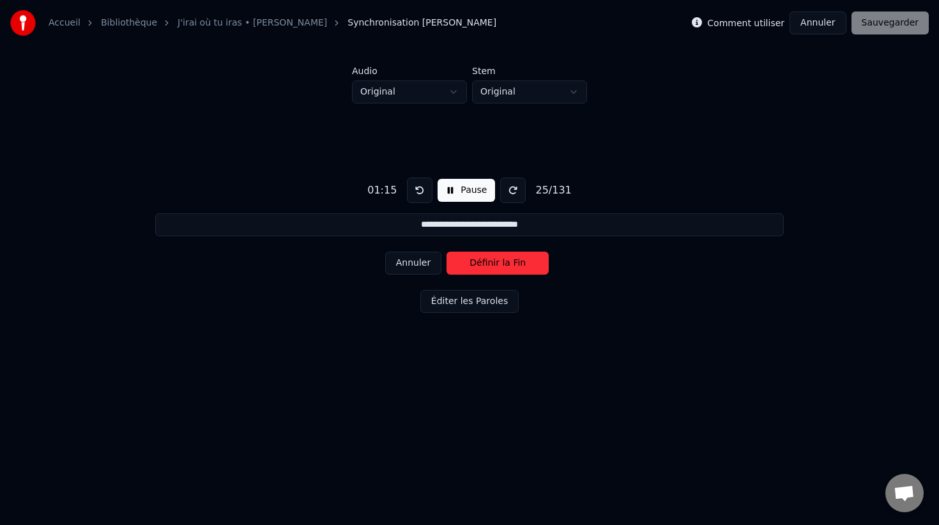
click at [475, 261] on button "Définir la Fin" at bounding box center [498, 263] width 102 height 23
click at [475, 261] on button "Définir le Début" at bounding box center [498, 263] width 102 height 23
click at [475, 261] on button "Définir la Fin" at bounding box center [498, 263] width 102 height 23
click at [475, 261] on button "Définir le Début" at bounding box center [498, 263] width 102 height 23
click at [475, 261] on button "Définir la Fin" at bounding box center [498, 263] width 102 height 23
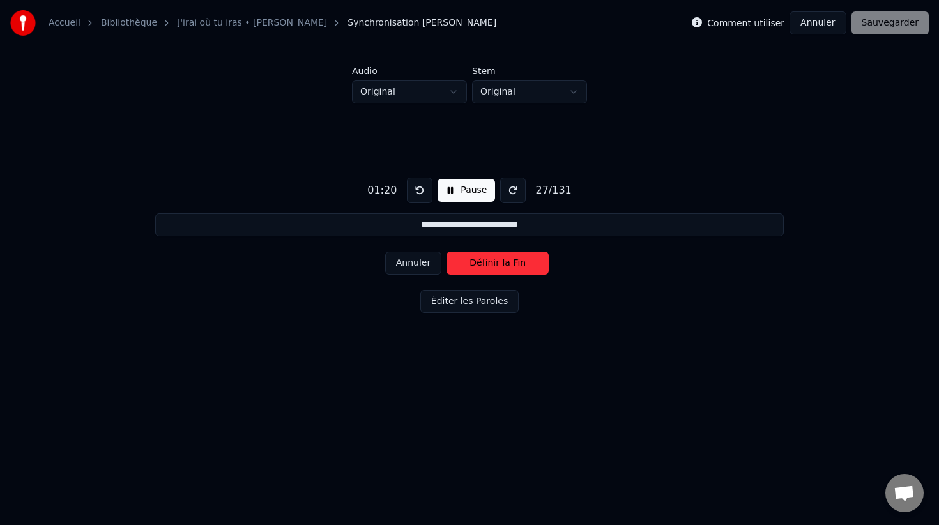
type input "**********"
click at [825, 30] on button "Annuler" at bounding box center [818, 22] width 56 height 23
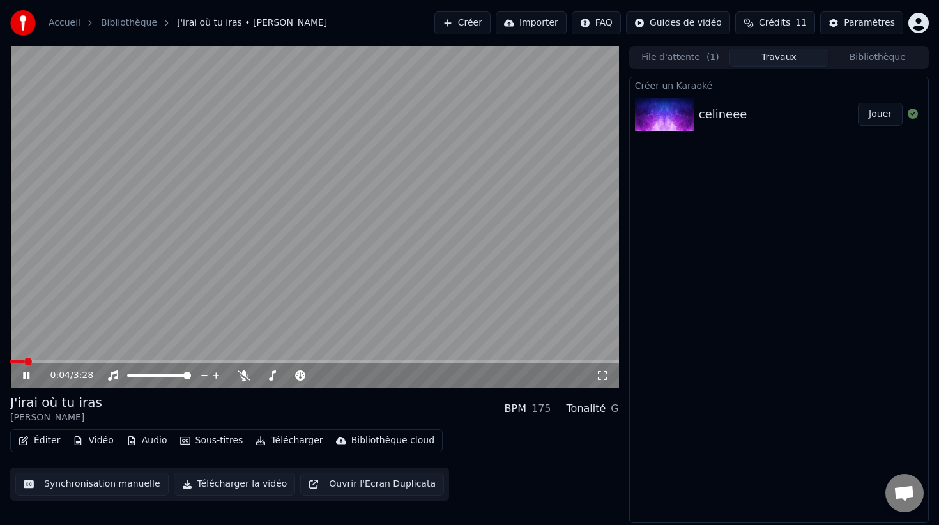
click at [146, 247] on video at bounding box center [314, 217] width 609 height 342
click at [45, 441] on button "Éditer" at bounding box center [39, 441] width 52 height 18
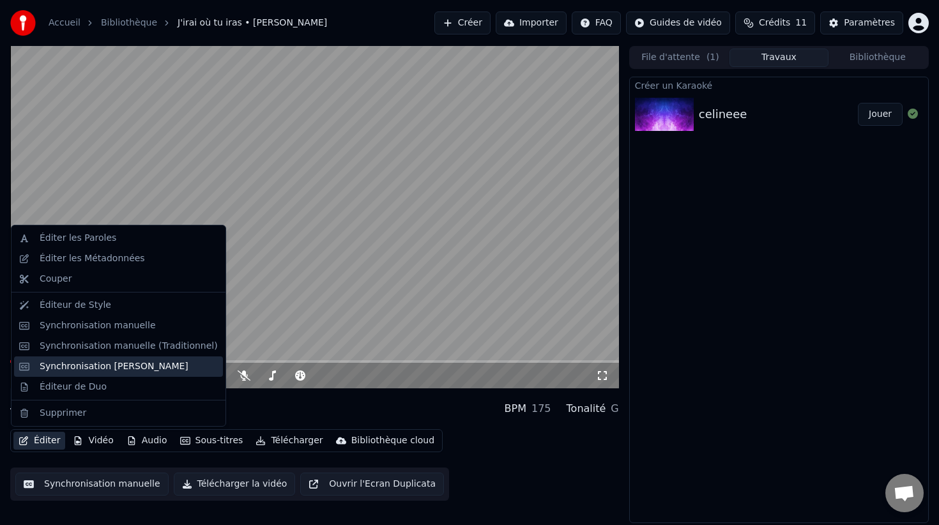
click at [61, 372] on div "Synchronisation [PERSON_NAME]" at bounding box center [114, 366] width 149 height 13
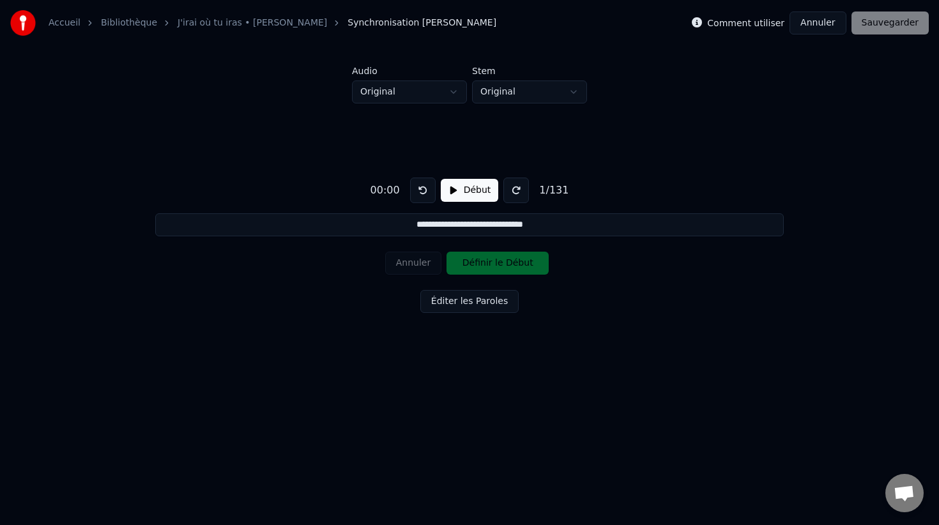
click at [466, 194] on button "Début" at bounding box center [470, 190] width 58 height 23
click at [479, 193] on button "Pause" at bounding box center [469, 190] width 57 height 23
click at [510, 88] on html "**********" at bounding box center [469, 201] width 939 height 402
click at [458, 88] on html "**********" at bounding box center [469, 201] width 939 height 402
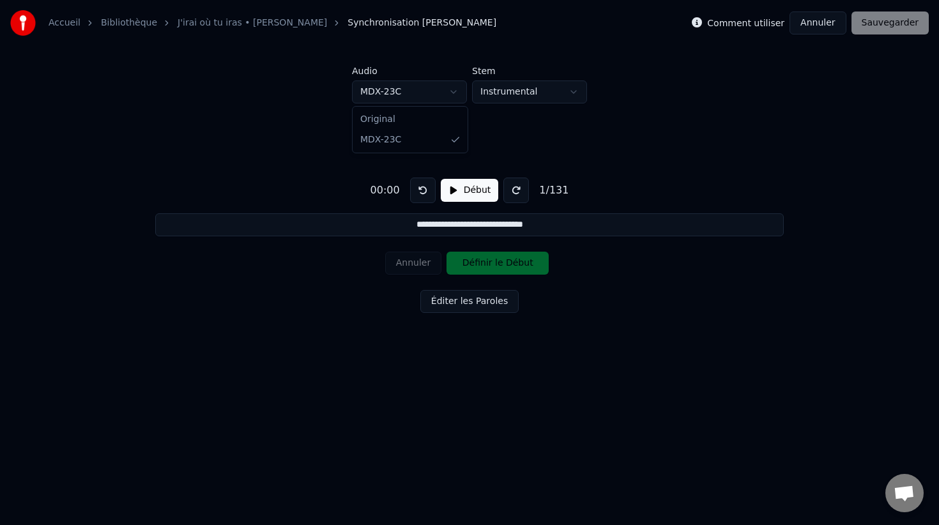
click at [461, 89] on html "**********" at bounding box center [469, 201] width 939 height 402
click at [487, 84] on html "**********" at bounding box center [469, 201] width 939 height 402
click at [494, 95] on html "**********" at bounding box center [469, 201] width 939 height 402
click at [433, 89] on html "**********" at bounding box center [469, 201] width 939 height 402
click at [494, 89] on html "**********" at bounding box center [469, 201] width 939 height 402
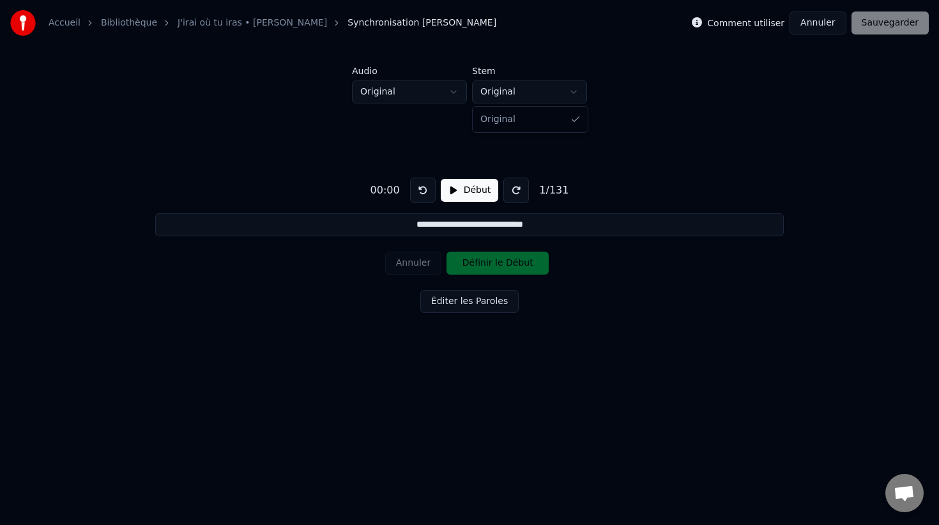
click at [389, 74] on html "**********" at bounding box center [469, 201] width 939 height 402
click at [389, 91] on html "**********" at bounding box center [469, 201] width 939 height 402
click at [466, 194] on button "Début" at bounding box center [470, 190] width 58 height 23
click at [471, 192] on button "Pause" at bounding box center [469, 190] width 57 height 23
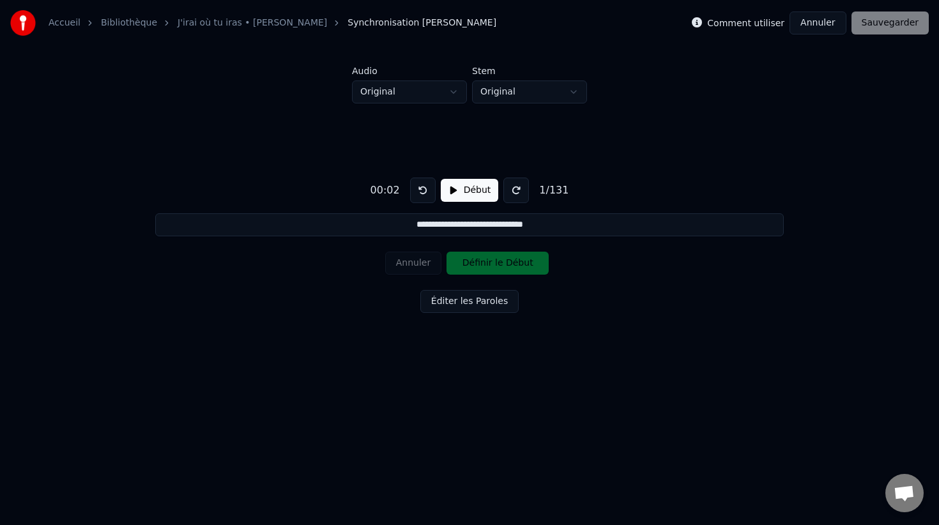
click at [815, 20] on button "Annuler" at bounding box center [818, 22] width 56 height 23
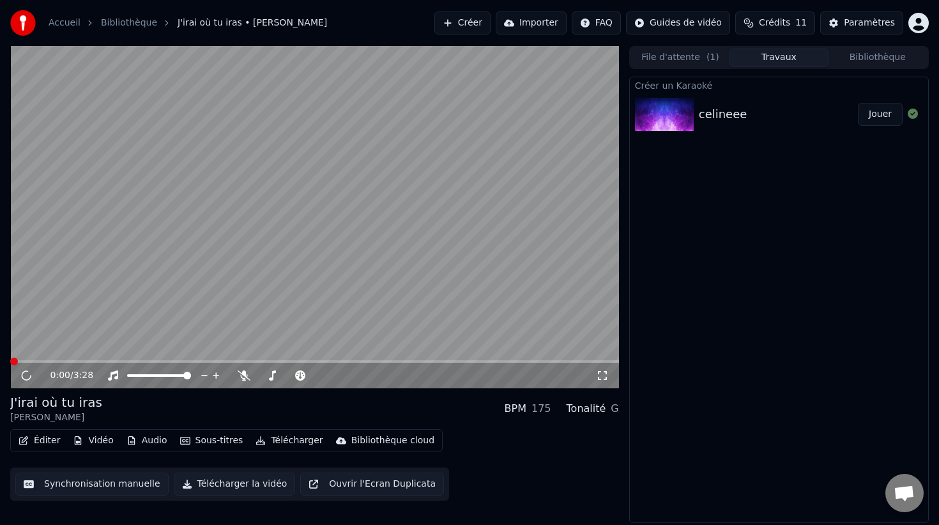
click at [376, 190] on video at bounding box center [314, 217] width 609 height 342
click at [377, 190] on video at bounding box center [314, 217] width 609 height 342
click at [480, 24] on button "Créer" at bounding box center [462, 22] width 56 height 23
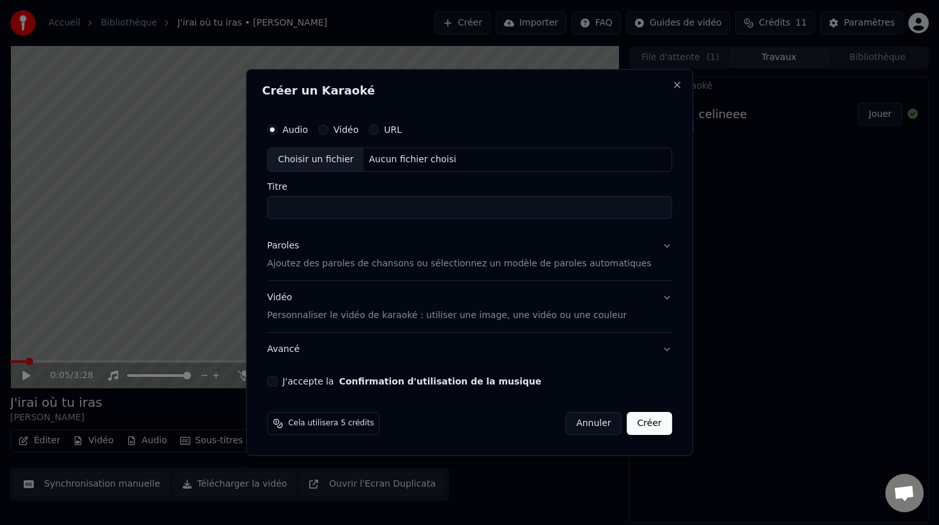
click at [342, 260] on p "Ajoutez des paroles de chansons ou sélectionnez un modèle de paroles automatiqu…" at bounding box center [459, 263] width 385 height 13
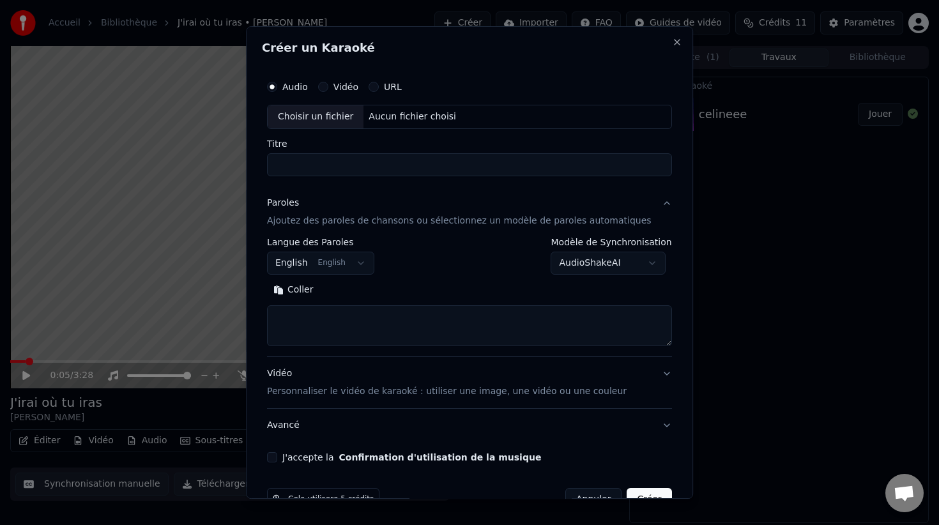
click at [321, 267] on body "**********" at bounding box center [469, 262] width 939 height 525
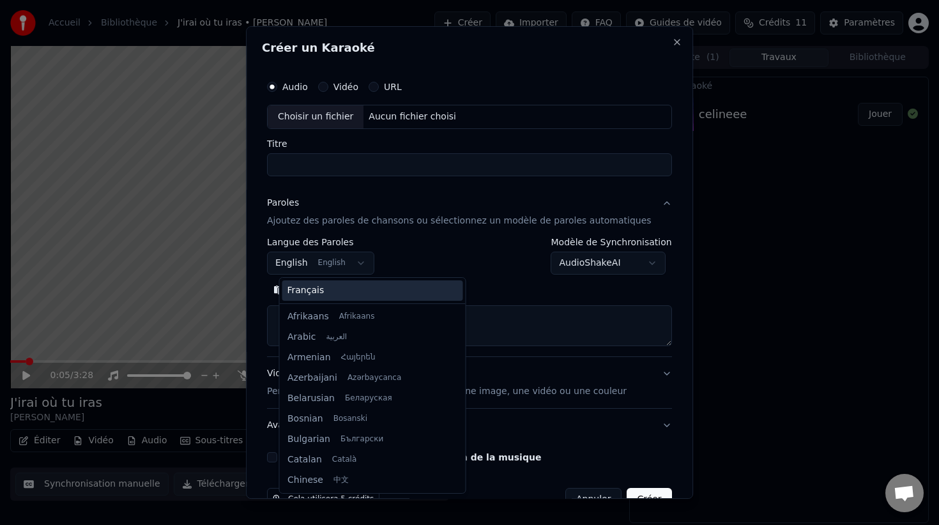
scroll to position [102, 0]
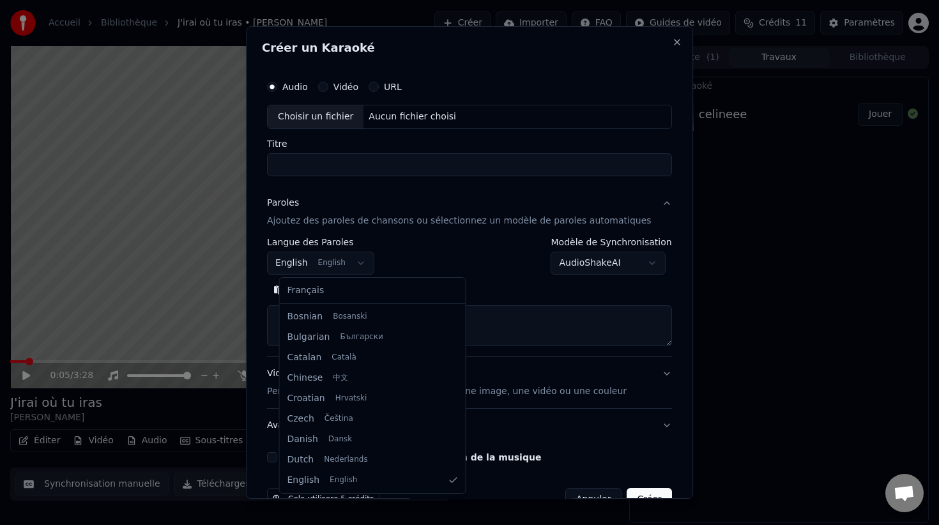
select select "**"
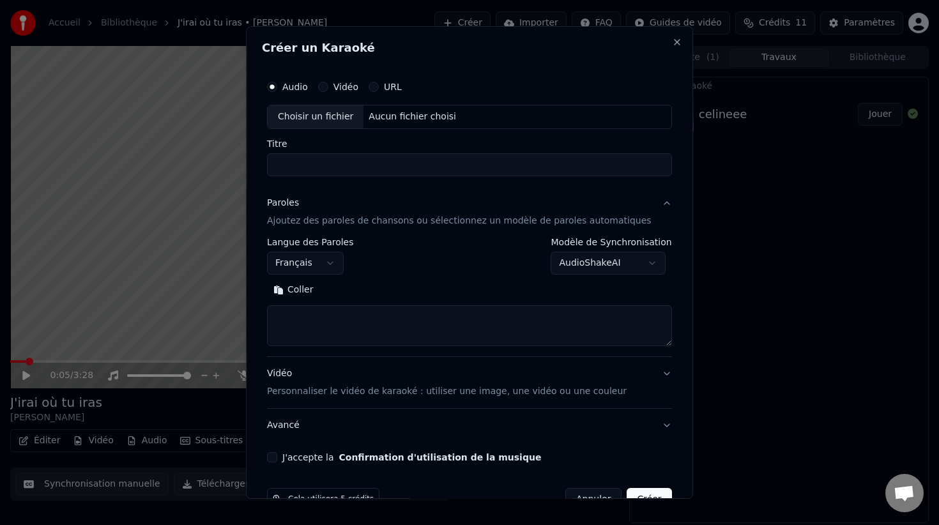
click at [314, 291] on button "Coller" at bounding box center [293, 290] width 53 height 20
type textarea "**********"
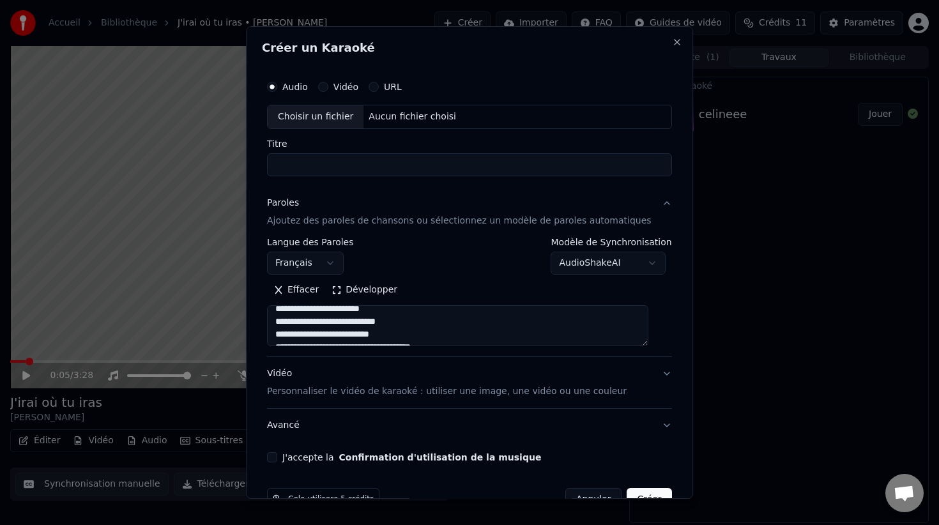
scroll to position [0, 0]
click at [342, 119] on div "Choisir un fichier" at bounding box center [316, 116] width 96 height 23
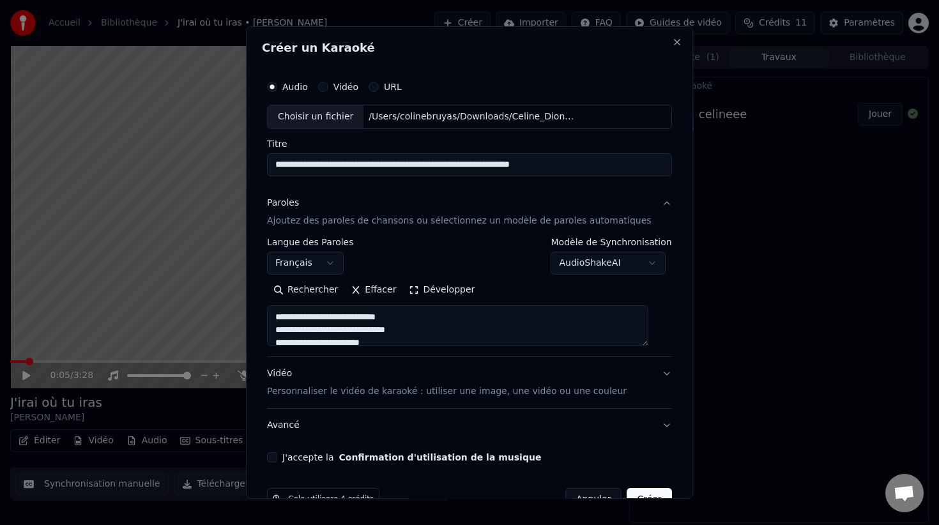
click at [379, 168] on input "**********" at bounding box center [469, 164] width 405 height 23
type input "******"
click at [384, 194] on button "Paroles Ajoutez des paroles de chansons ou sélectionnez un modèle de paroles au…" at bounding box center [469, 212] width 405 height 51
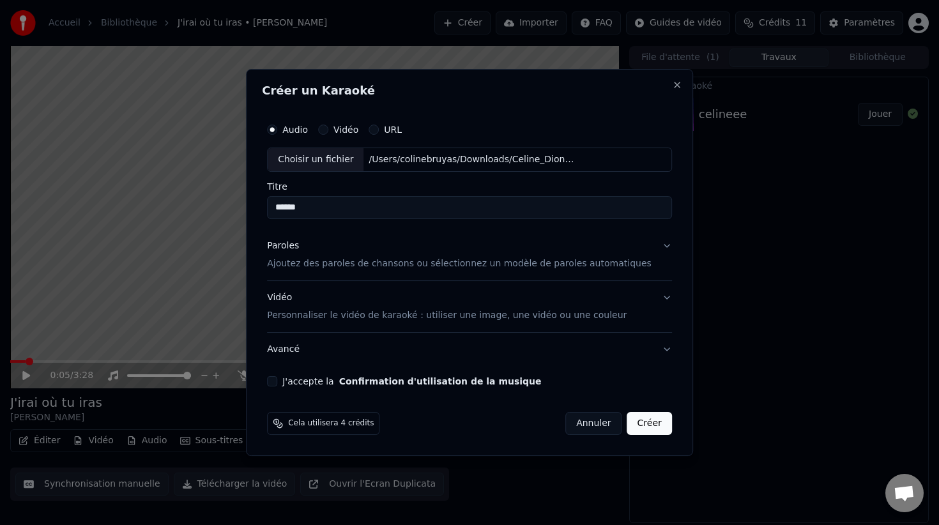
click at [360, 293] on div "Vidéo Personnaliser le vidéo de karaoké : utiliser une image, une vidéo ou une …" at bounding box center [447, 306] width 360 height 31
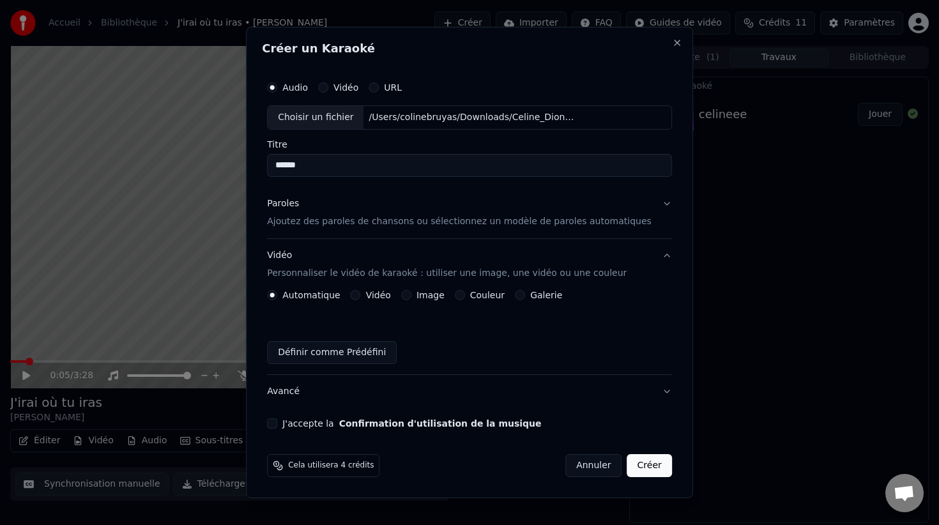
click at [463, 302] on div "Automatique Vidéo Image Couleur Galerie Définir comme Prédéfini" at bounding box center [469, 327] width 405 height 74
click at [465, 296] on button "Couleur" at bounding box center [460, 295] width 10 height 10
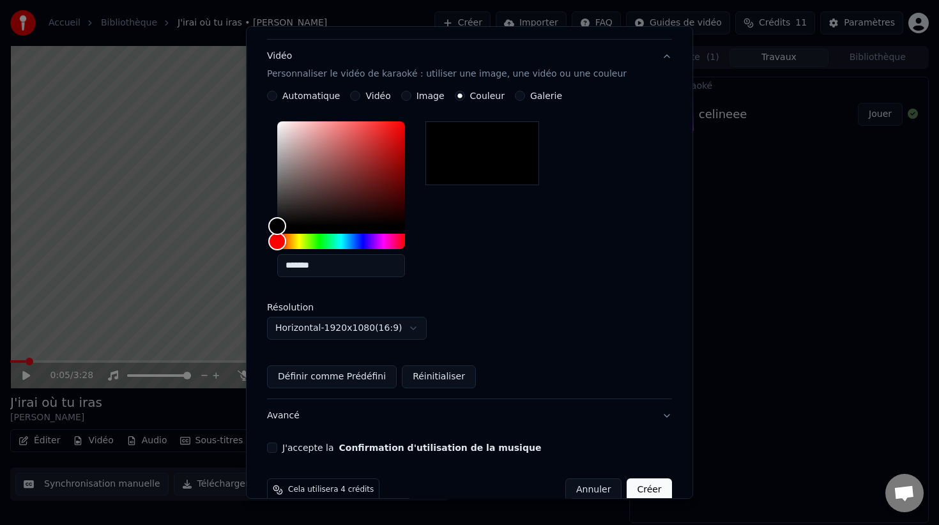
scroll to position [222, 0]
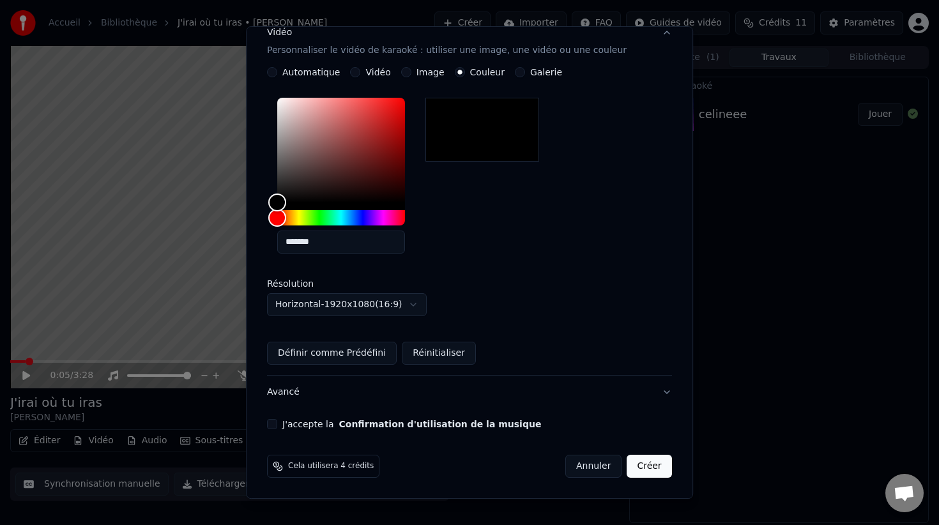
click at [473, 401] on button "Avancé" at bounding box center [469, 392] width 405 height 33
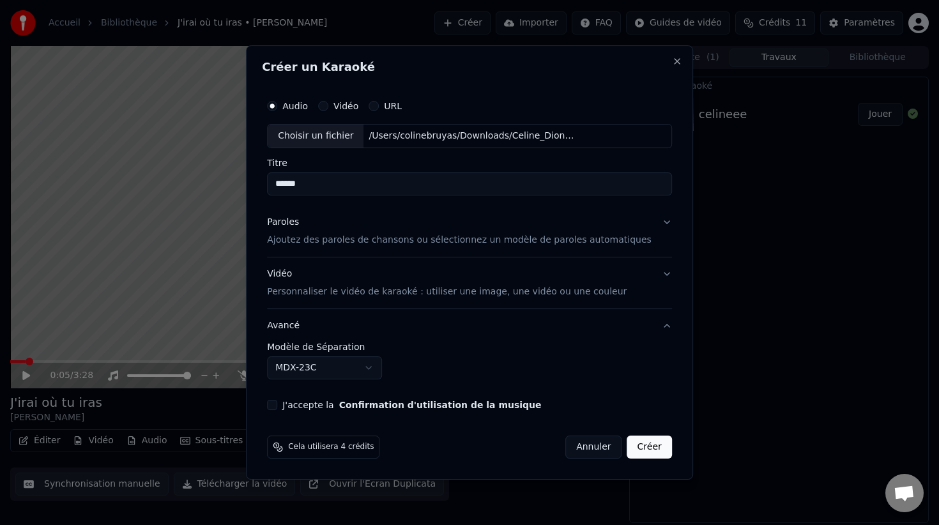
scroll to position [0, 0]
click at [277, 404] on button "J'accepte la Confirmation d'utilisation de la musique" at bounding box center [272, 405] width 10 height 10
click at [641, 447] on button "Créer" at bounding box center [649, 447] width 45 height 23
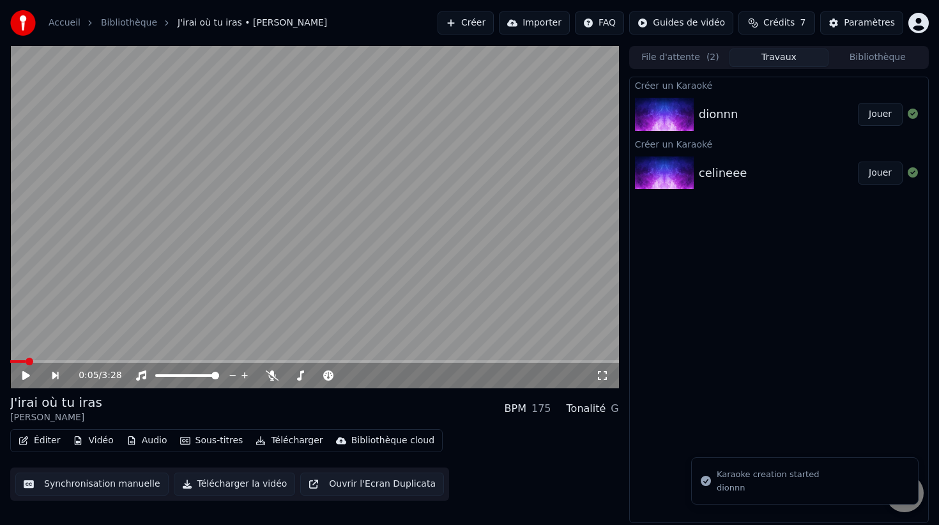
click at [279, 277] on video at bounding box center [314, 217] width 609 height 342
click at [279, 276] on video at bounding box center [314, 217] width 609 height 342
click at [457, 167] on video at bounding box center [314, 217] width 609 height 342
click at [458, 168] on video at bounding box center [314, 217] width 609 height 342
click at [418, 226] on video at bounding box center [314, 217] width 609 height 342
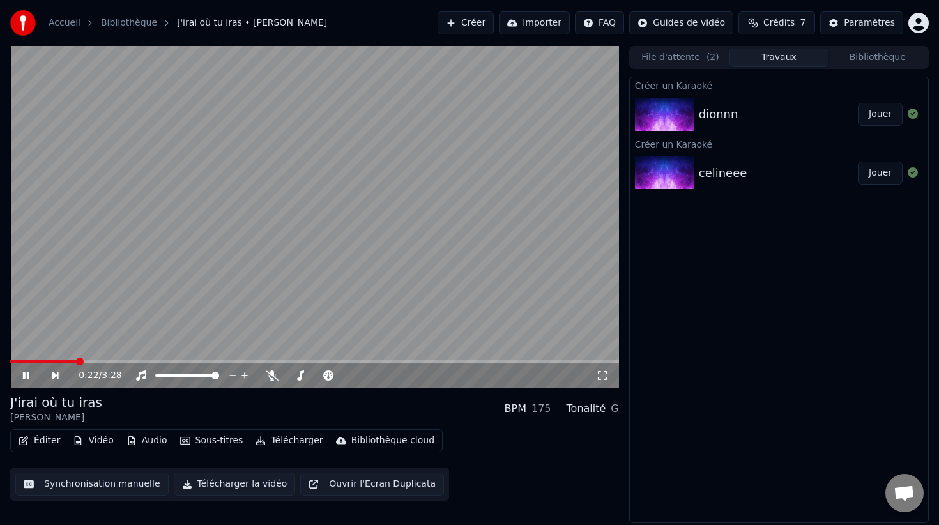
click at [418, 226] on video at bounding box center [314, 217] width 609 height 342
click at [91, 484] on button "Synchronisation manuelle" at bounding box center [91, 484] width 153 height 23
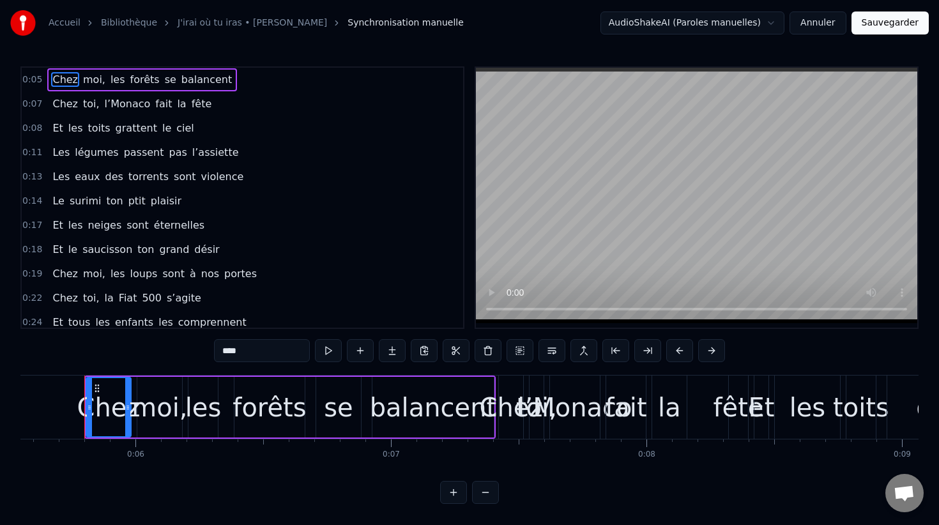
drag, startPoint x: 45, startPoint y: 80, endPoint x: 192, endPoint y: 90, distance: 146.6
click at [192, 90] on div "0:05 Chez moi, les forêts se balancent" at bounding box center [242, 80] width 441 height 24
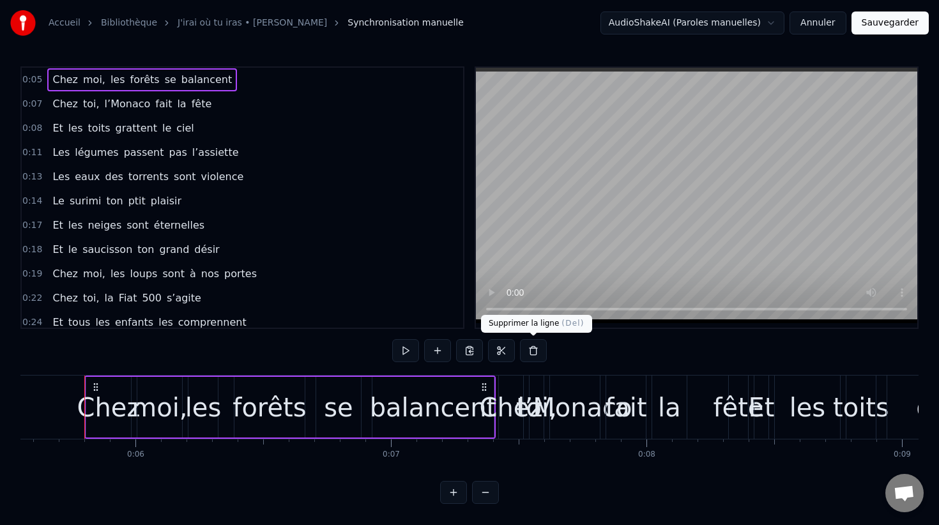
click at [542, 356] on button at bounding box center [533, 350] width 27 height 23
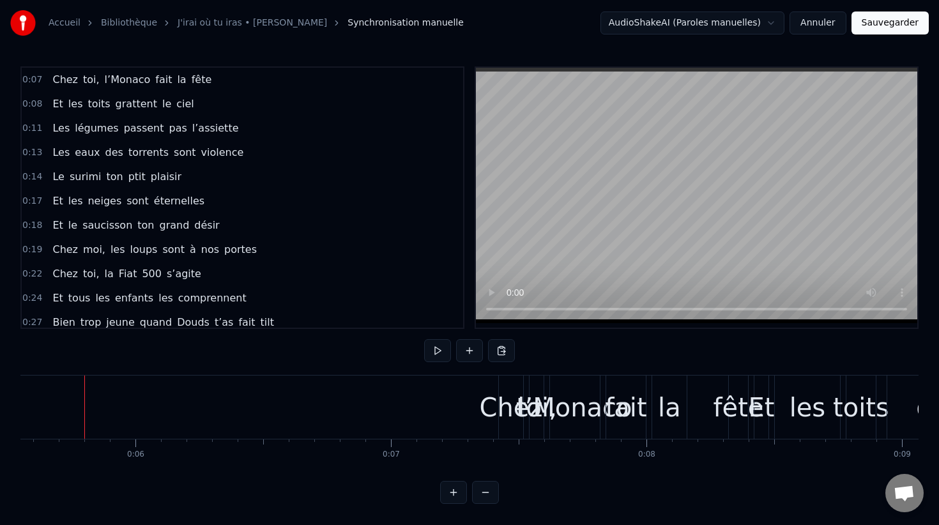
drag, startPoint x: 54, startPoint y: 99, endPoint x: 188, endPoint y: 100, distance: 134.2
click at [188, 100] on div "0:08 Et les toits grattent le ciel" at bounding box center [242, 104] width 441 height 24
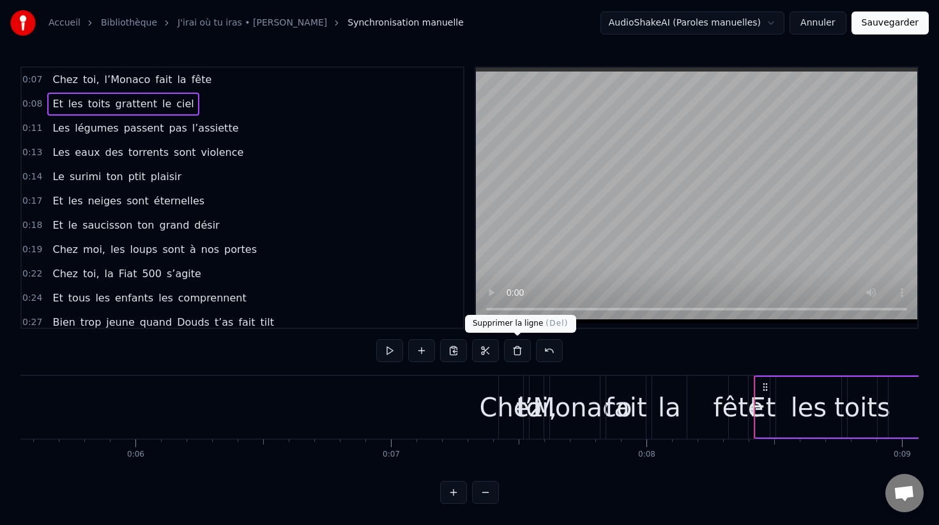
click at [530, 359] on button at bounding box center [517, 350] width 27 height 23
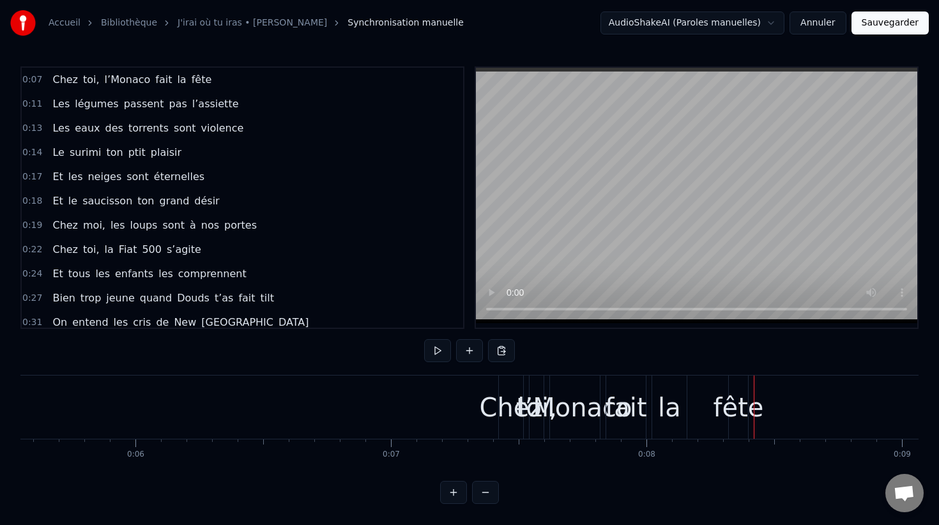
drag, startPoint x: 56, startPoint y: 127, endPoint x: 218, endPoint y: 128, distance: 162.3
click at [218, 128] on div "Les eaux des torrents sont violence" at bounding box center [147, 128] width 201 height 23
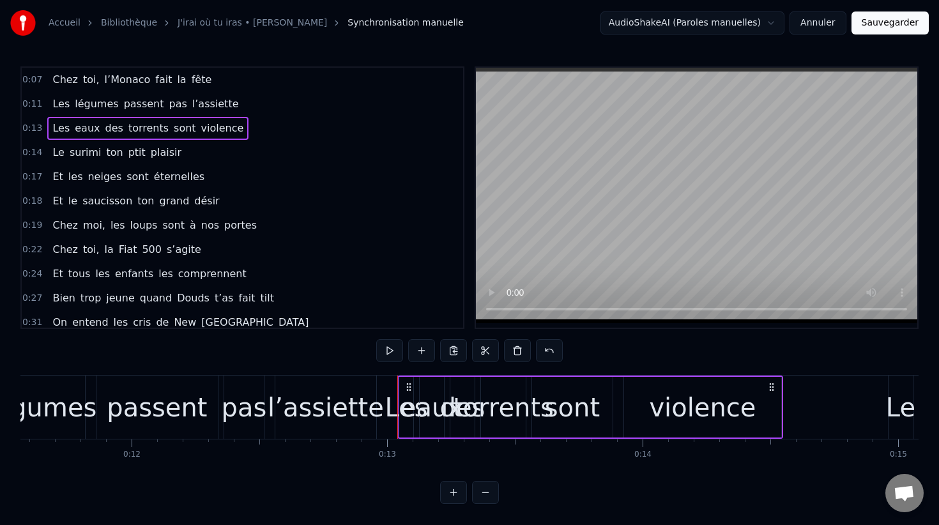
scroll to position [0, 3268]
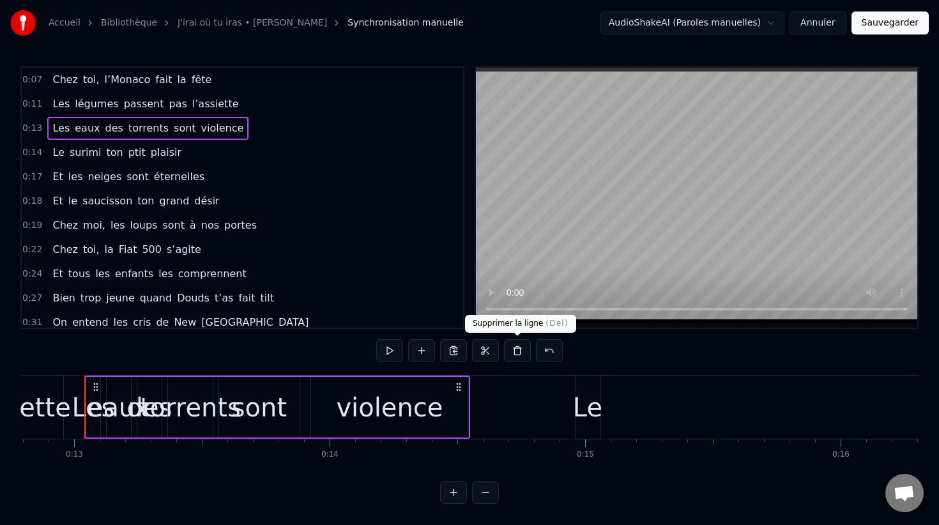
click at [521, 359] on button at bounding box center [517, 350] width 27 height 23
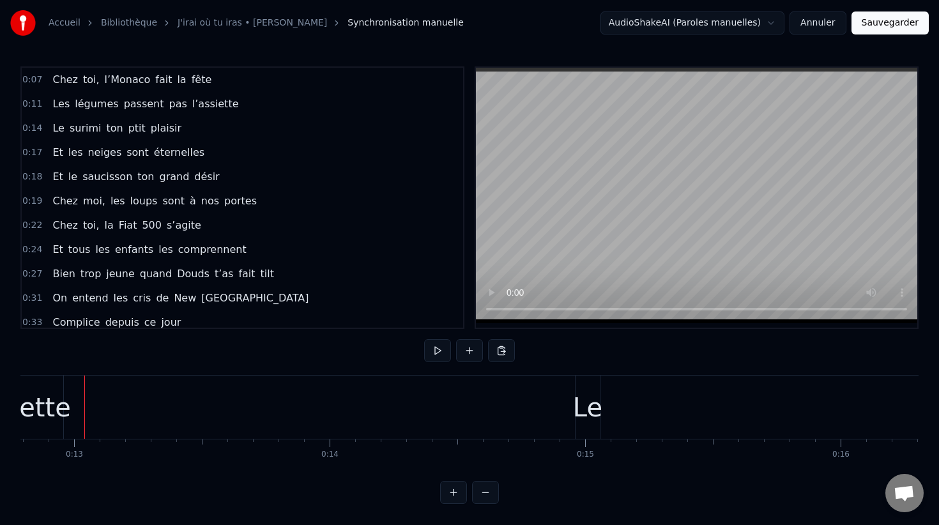
drag, startPoint x: 100, startPoint y: 155, endPoint x: 144, endPoint y: 155, distance: 44.7
click at [144, 155] on div "Et les neiges sont éternelles" at bounding box center [128, 152] width 162 height 23
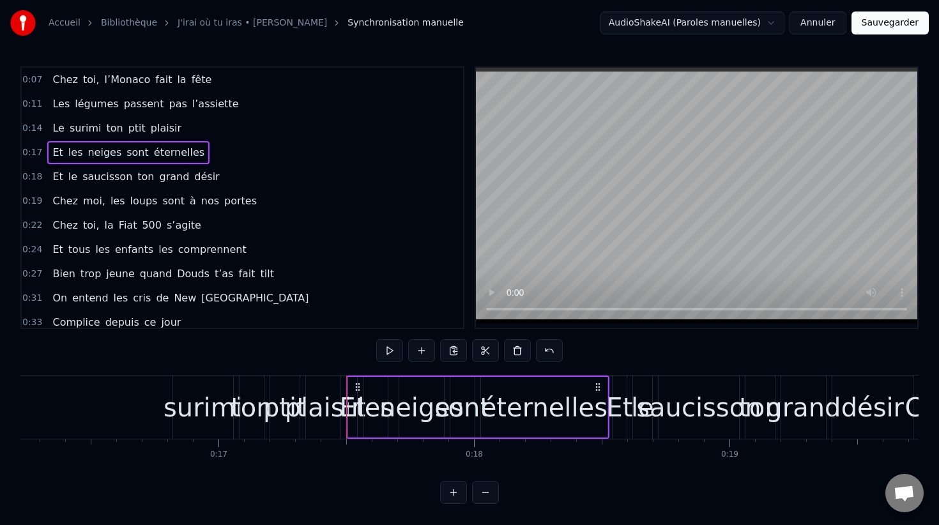
scroll to position [0, 4408]
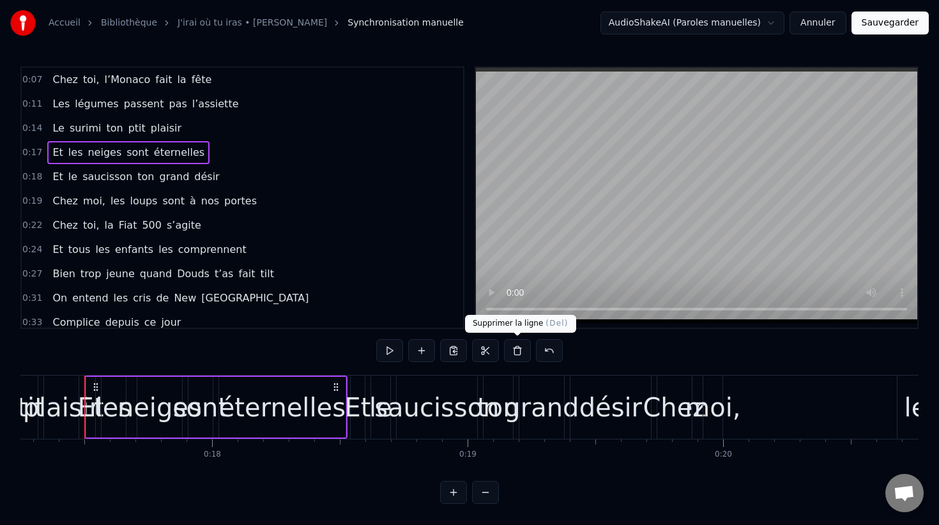
click at [521, 360] on button at bounding box center [517, 350] width 27 height 23
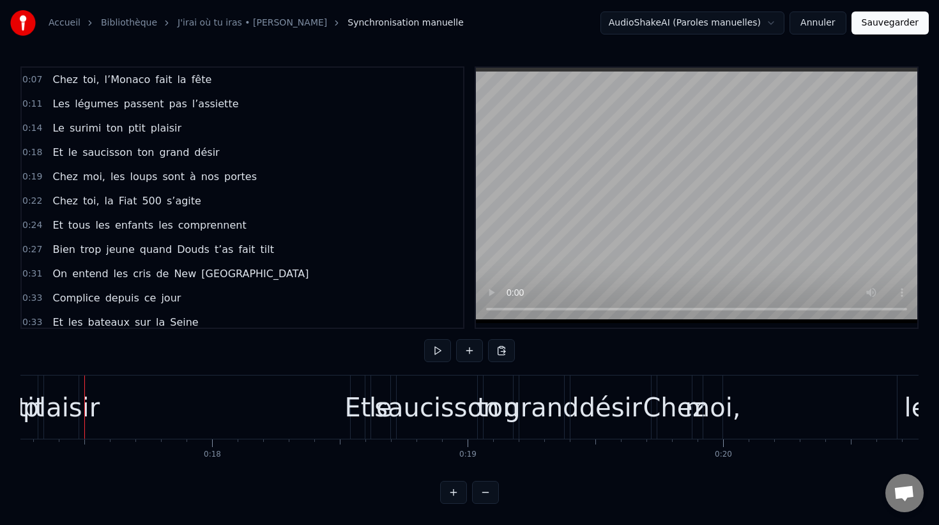
drag, startPoint x: 79, startPoint y: 176, endPoint x: 207, endPoint y: 181, distance: 127.9
click at [207, 181] on div "Chez moi, les loups sont à nos portes" at bounding box center [154, 176] width 215 height 23
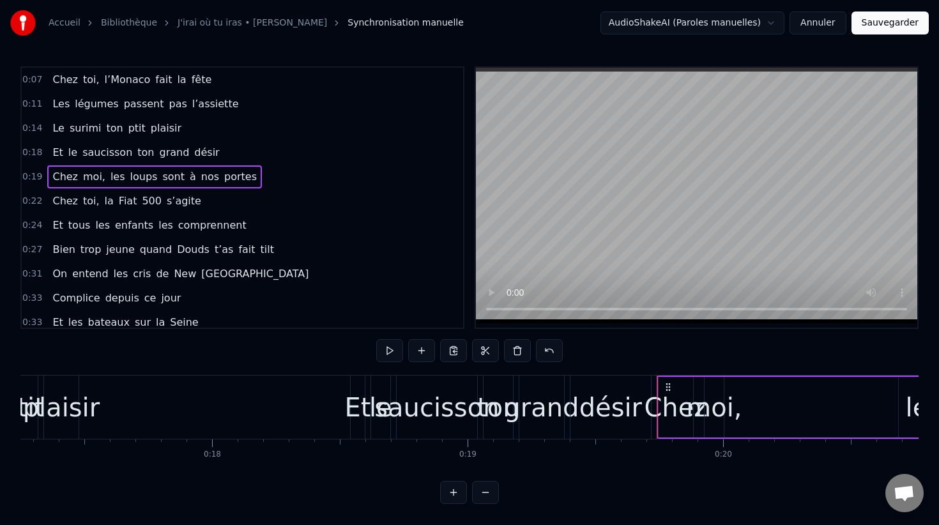
click at [525, 352] on button at bounding box center [517, 350] width 27 height 23
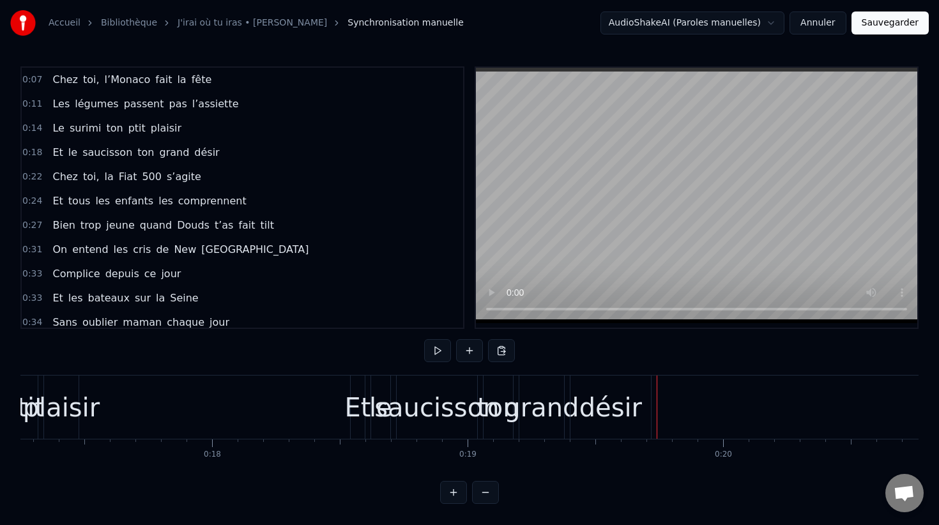
drag, startPoint x: 83, startPoint y: 198, endPoint x: 215, endPoint y: 202, distance: 132.3
click at [215, 202] on div "Et tous les enfants les comprennent" at bounding box center [149, 201] width 204 height 23
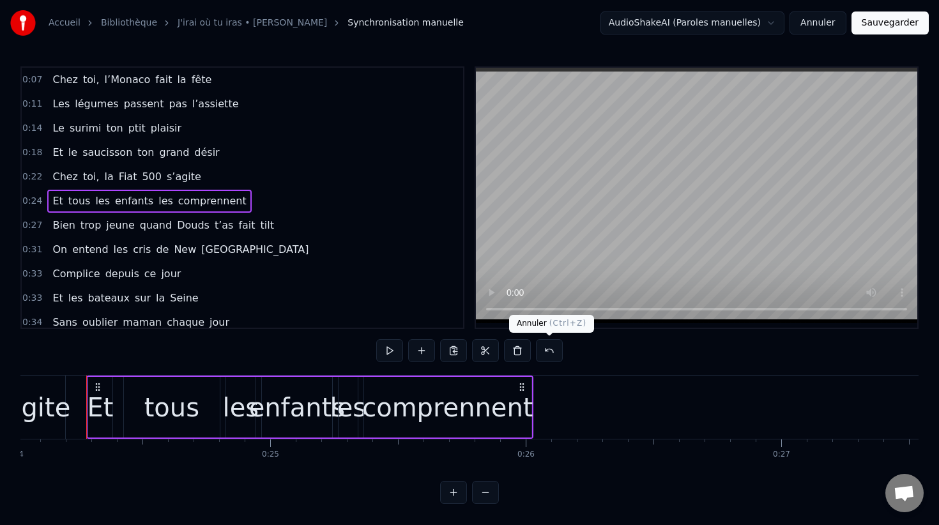
scroll to position [0, 6141]
click at [517, 353] on button at bounding box center [517, 350] width 27 height 23
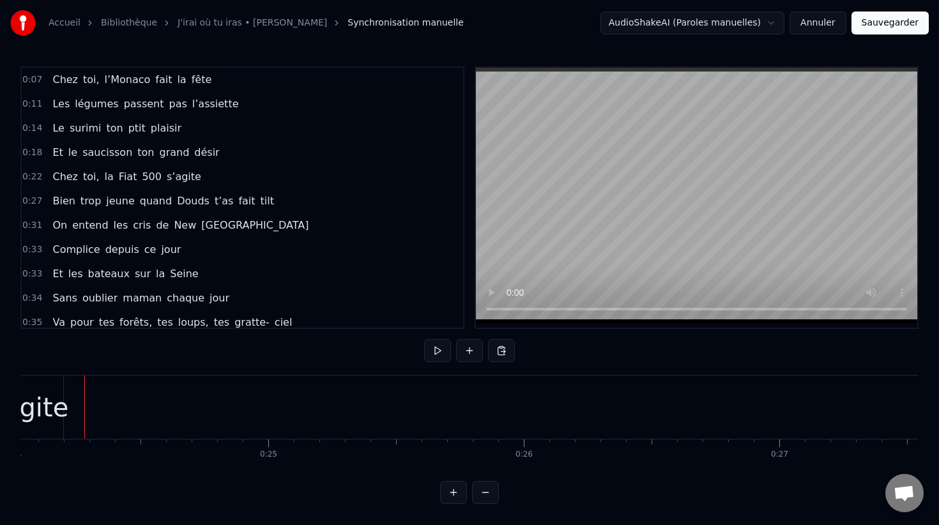
drag, startPoint x: 120, startPoint y: 223, endPoint x: 185, endPoint y: 223, distance: 65.2
click at [185, 223] on div "On entend les [PERSON_NAME] de [US_STATE]" at bounding box center [180, 225] width 266 height 23
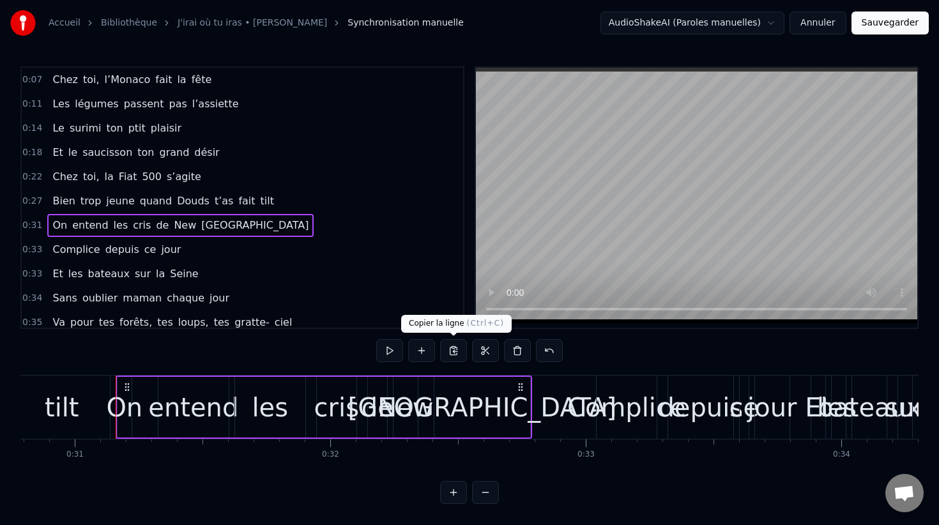
scroll to position [0, 7899]
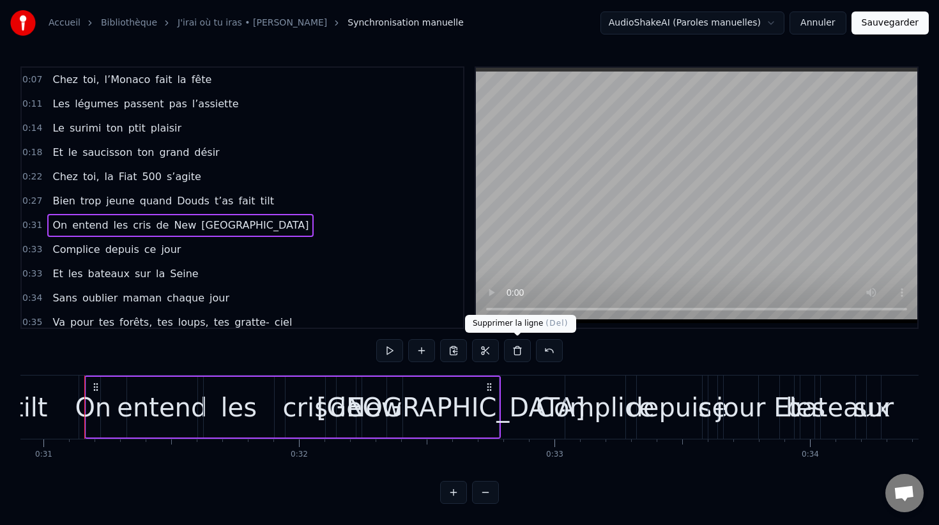
click at [517, 358] on button at bounding box center [517, 350] width 27 height 23
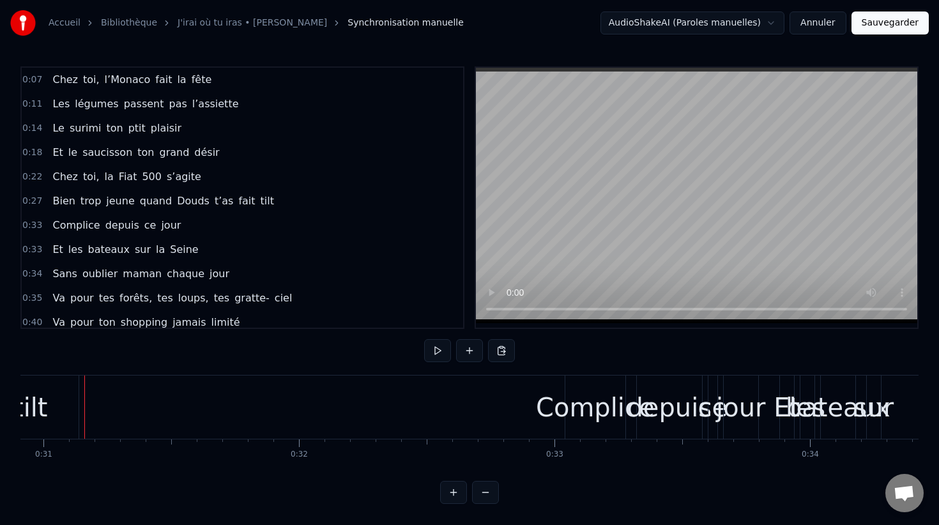
drag, startPoint x: 113, startPoint y: 247, endPoint x: 174, endPoint y: 247, distance: 61.3
click at [174, 247] on div "Et les bateaux sur la Seine" at bounding box center [125, 249] width 156 height 23
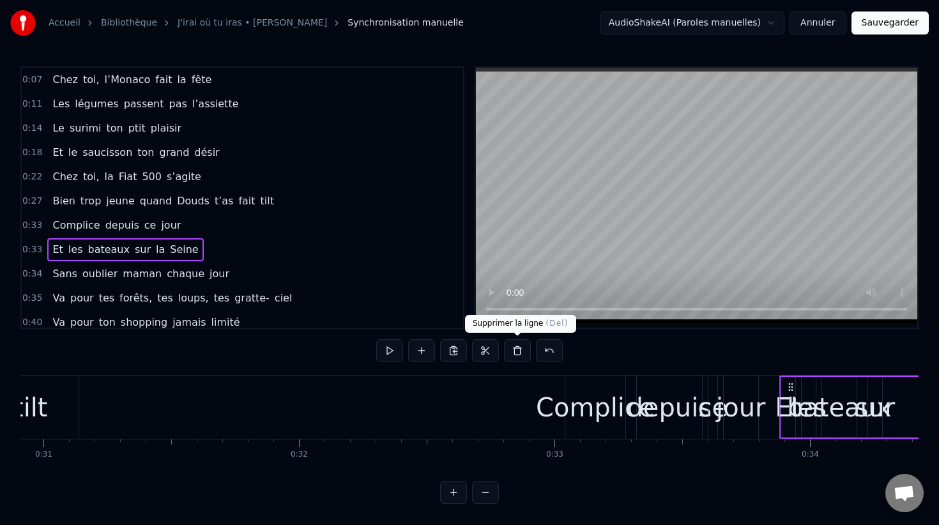
click at [512, 352] on button at bounding box center [517, 350] width 27 height 23
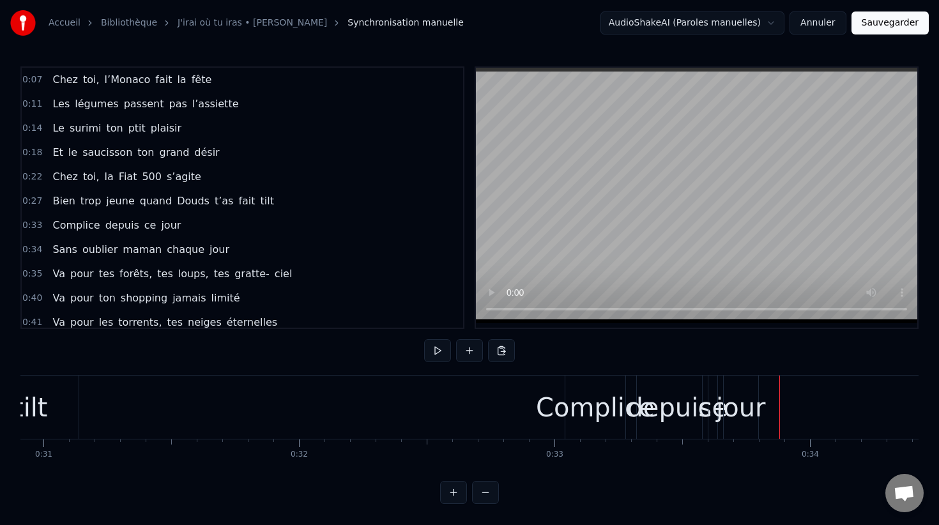
drag, startPoint x: 95, startPoint y: 276, endPoint x: 250, endPoint y: 277, distance: 155.2
click at [250, 277] on div "Va pour tes forêts, tes loups, tes gratte- ciel" at bounding box center [172, 274] width 250 height 23
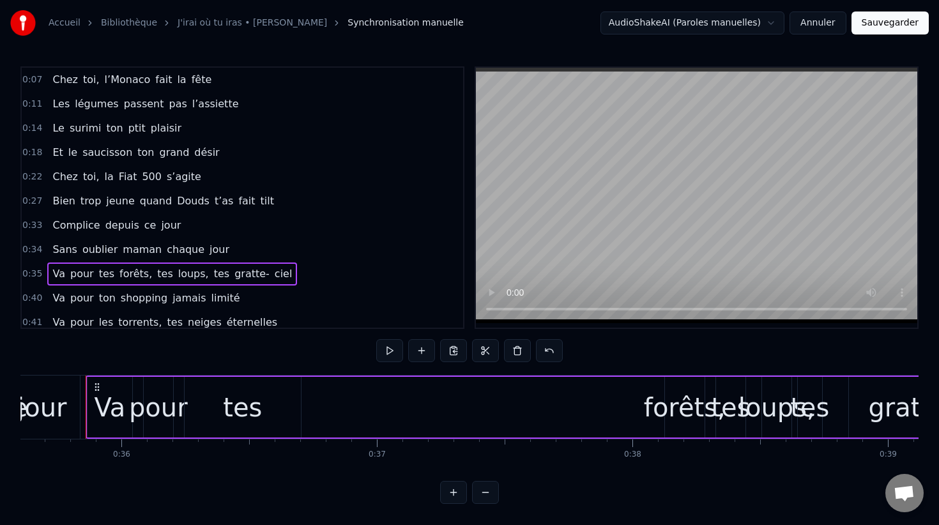
scroll to position [0, 9100]
click at [520, 351] on button at bounding box center [517, 350] width 27 height 23
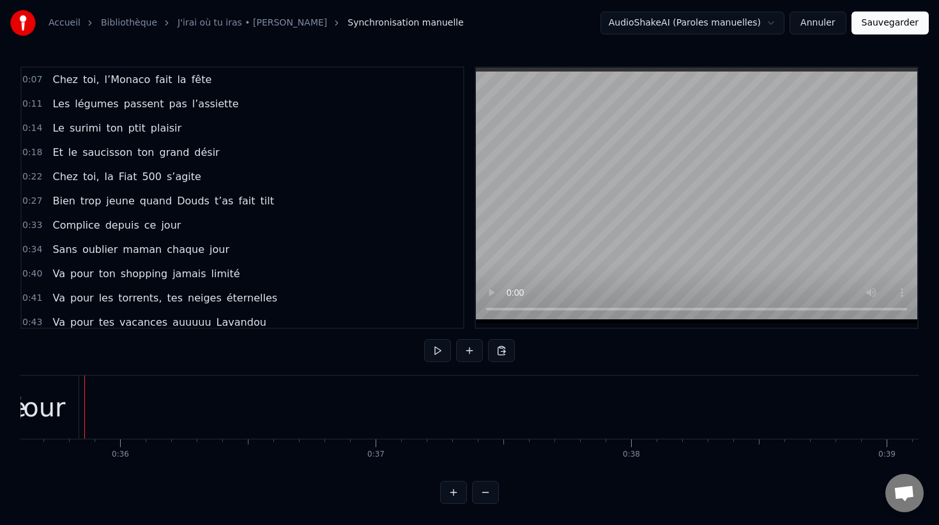
drag, startPoint x: 144, startPoint y: 298, endPoint x: 238, endPoint y: 299, distance: 94.6
click at [238, 299] on div "Va pour les torrents, tes neiges éternelles" at bounding box center [164, 298] width 235 height 23
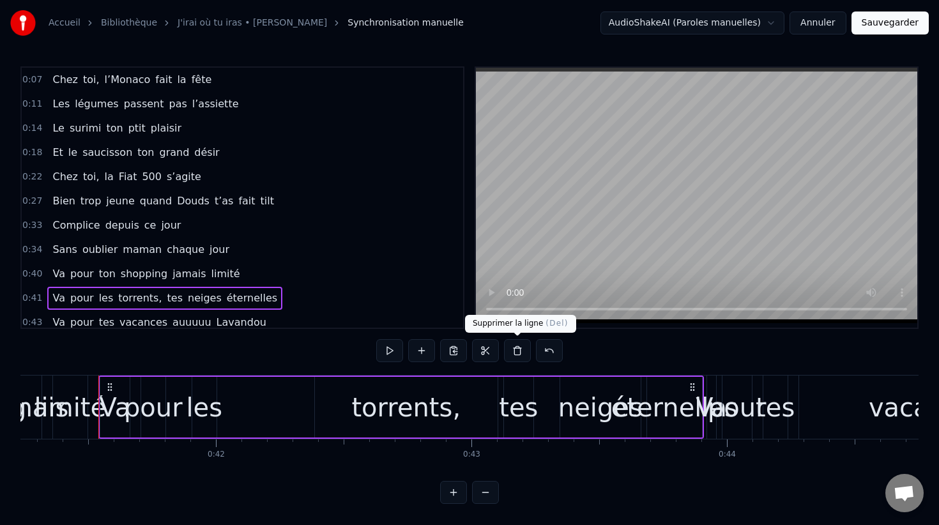
scroll to position [0, 10551]
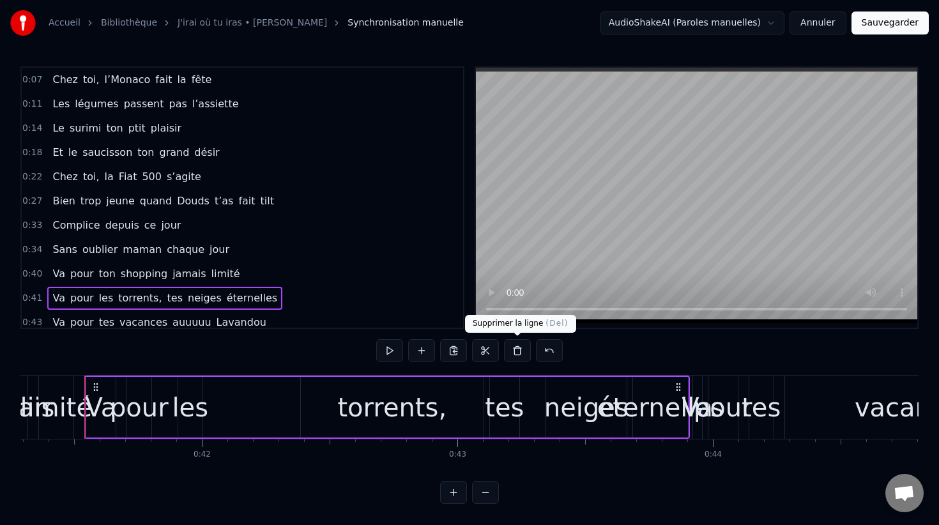
click at [520, 351] on button at bounding box center [517, 350] width 27 height 23
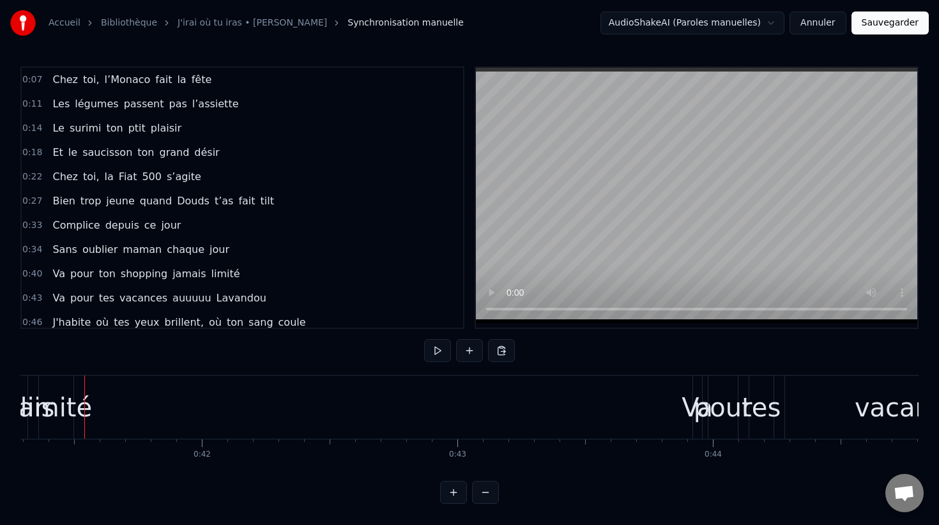
drag, startPoint x: 132, startPoint y: 316, endPoint x: 230, endPoint y: 315, distance: 98.4
click at [230, 316] on div "J'habite où tes yeux brillent, où ton [PERSON_NAME]" at bounding box center [178, 322] width 263 height 23
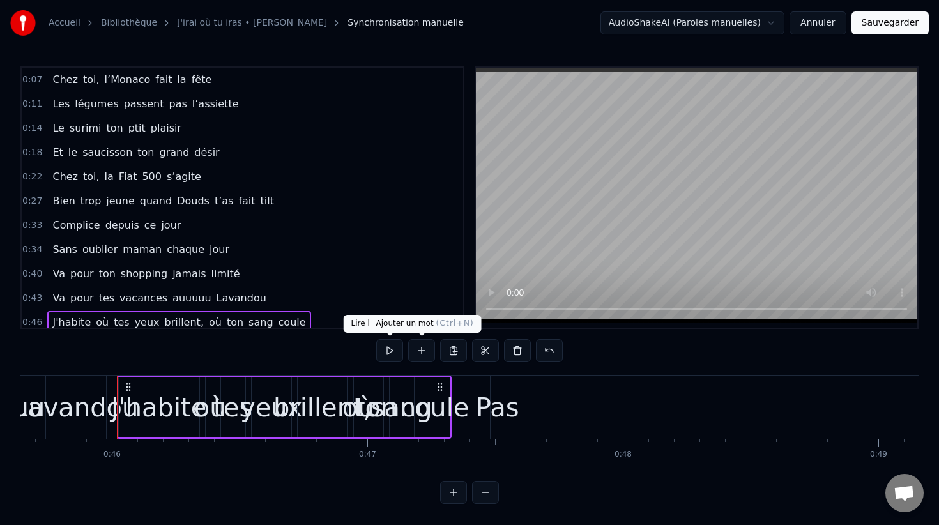
scroll to position [0, 11695]
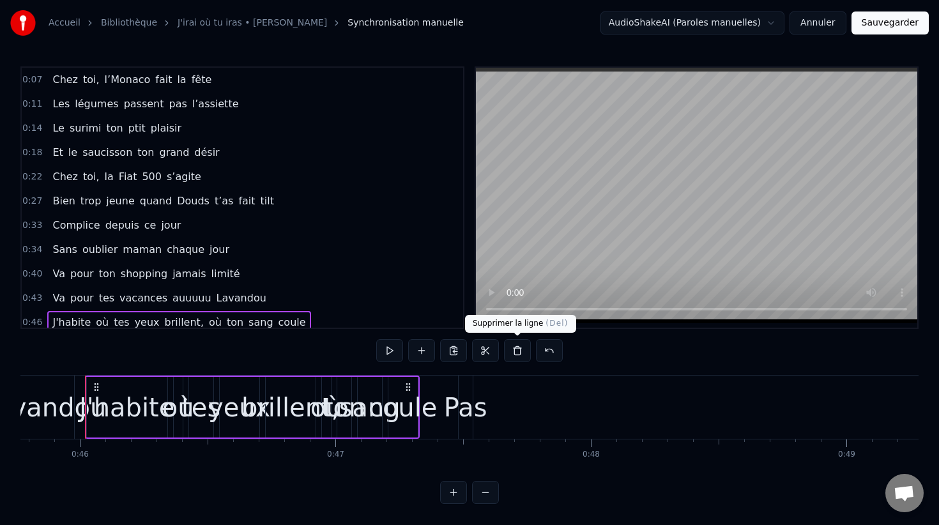
click at [516, 354] on button at bounding box center [517, 350] width 27 height 23
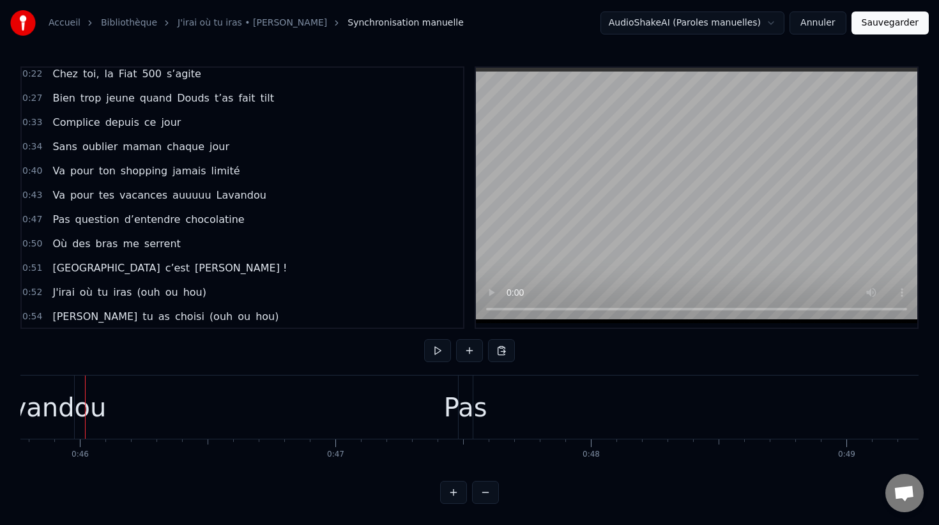
scroll to position [126, 0]
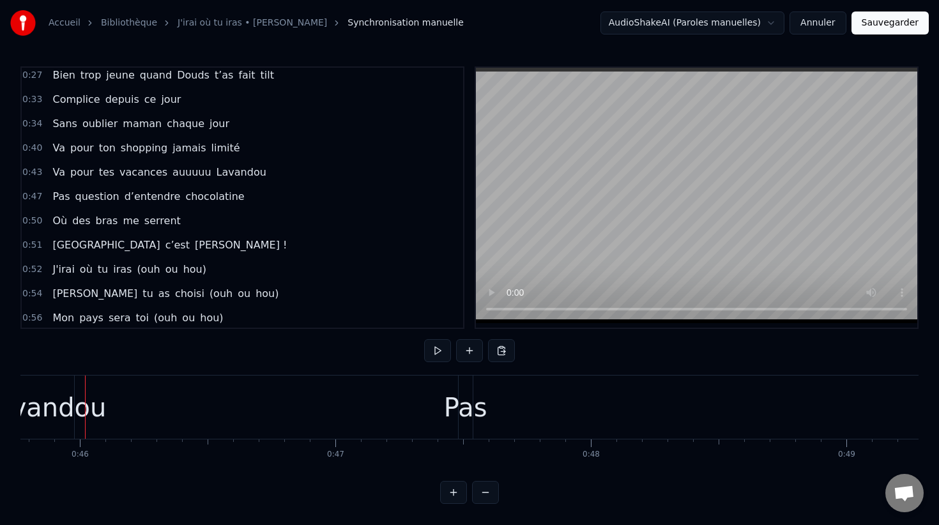
drag, startPoint x: 86, startPoint y: 220, endPoint x: 165, endPoint y: 220, distance: 79.2
click at [164, 220] on div "Où des bras me serrent" at bounding box center [116, 221] width 138 height 23
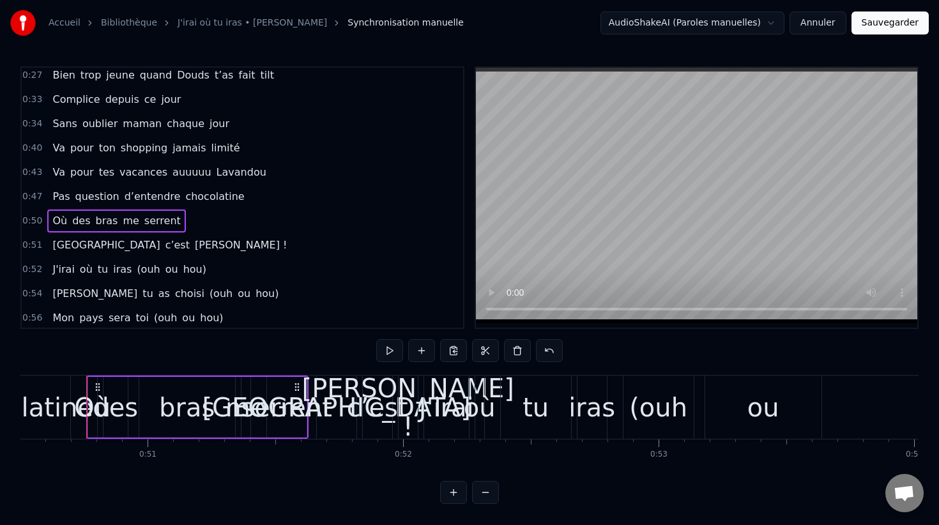
scroll to position [0, 12907]
click at [517, 358] on button at bounding box center [517, 350] width 27 height 23
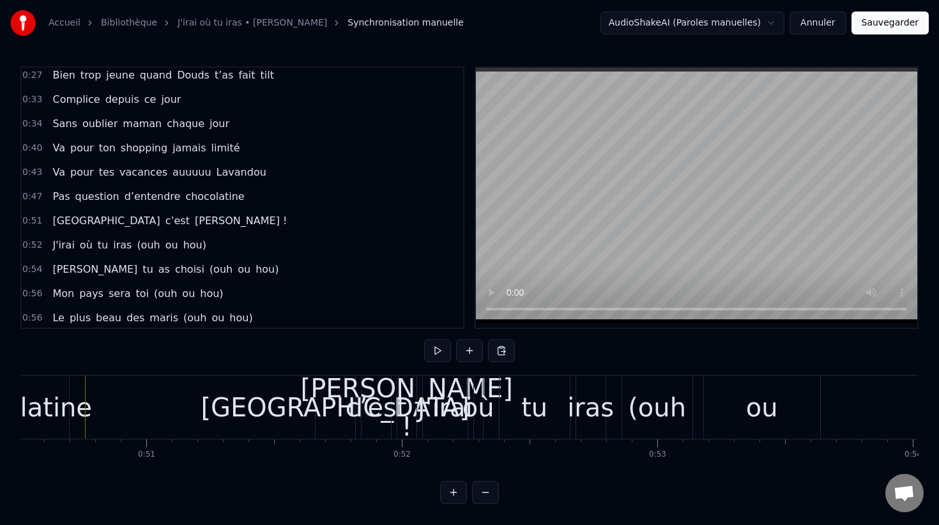
drag, startPoint x: 137, startPoint y: 237, endPoint x: 198, endPoint y: 238, distance: 61.3
click at [198, 238] on div "J'irai où tu iras (ouh ou hou)" at bounding box center [129, 245] width 164 height 23
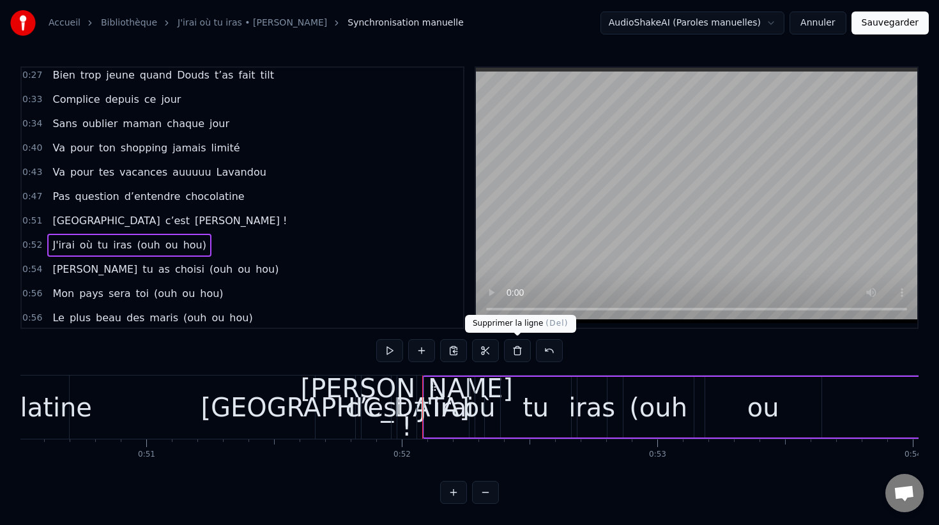
click at [524, 358] on button at bounding box center [517, 350] width 27 height 23
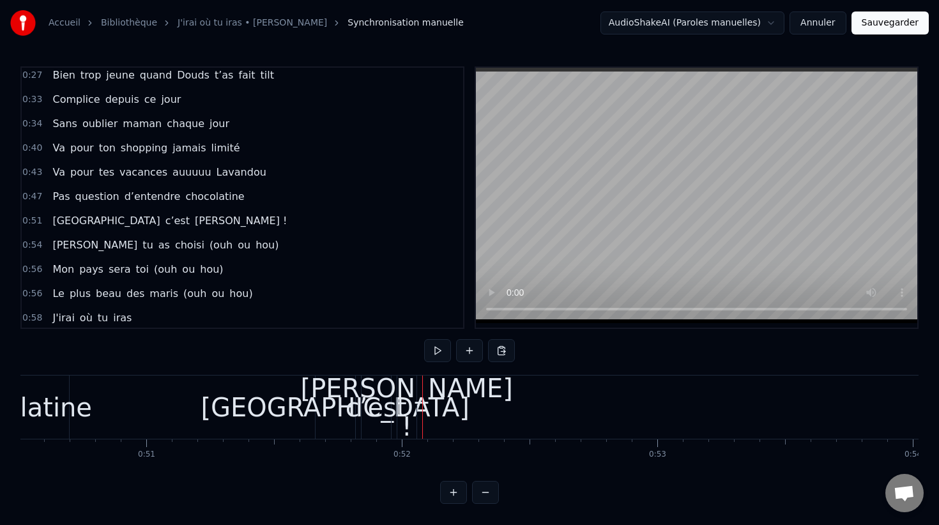
drag, startPoint x: 89, startPoint y: 267, endPoint x: 199, endPoint y: 270, distance: 110.6
click at [199, 270] on div "Mon pays sera toi (ouh ou hou)" at bounding box center [137, 269] width 181 height 23
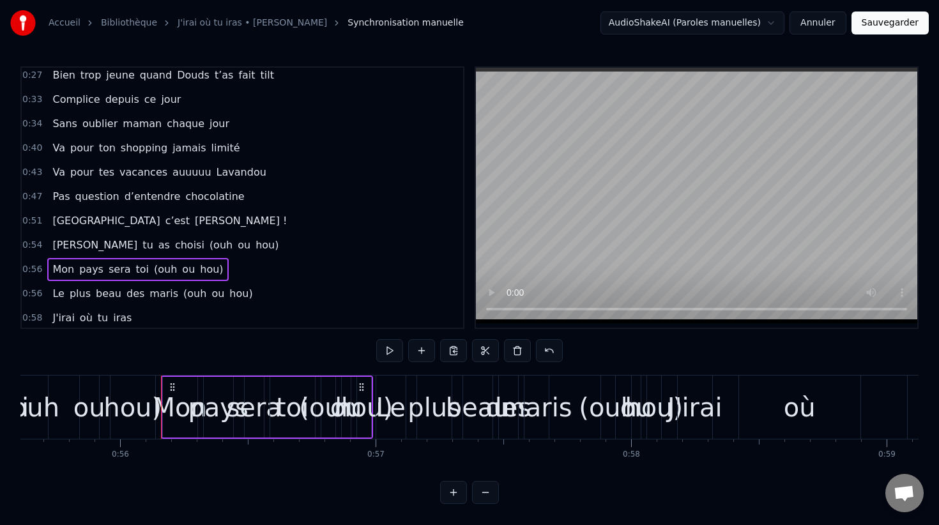
scroll to position [0, 14287]
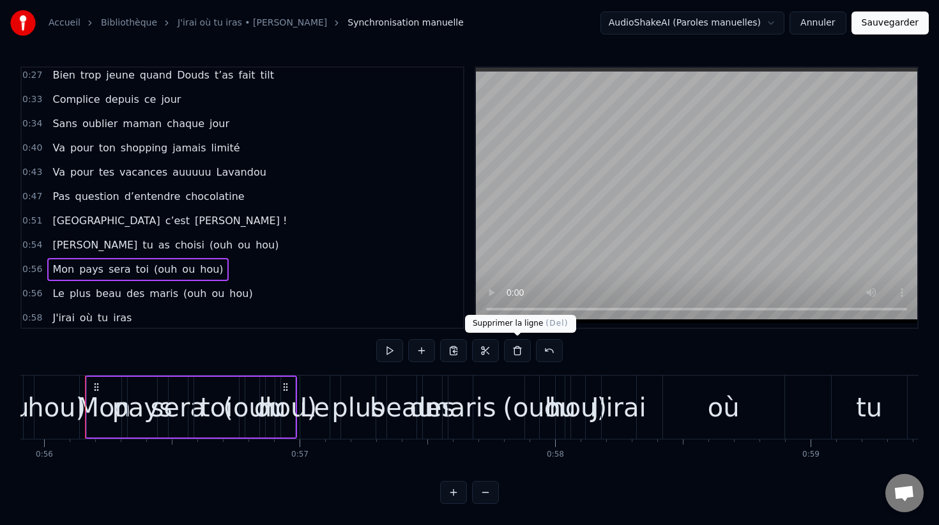
click at [515, 355] on button at bounding box center [517, 350] width 27 height 23
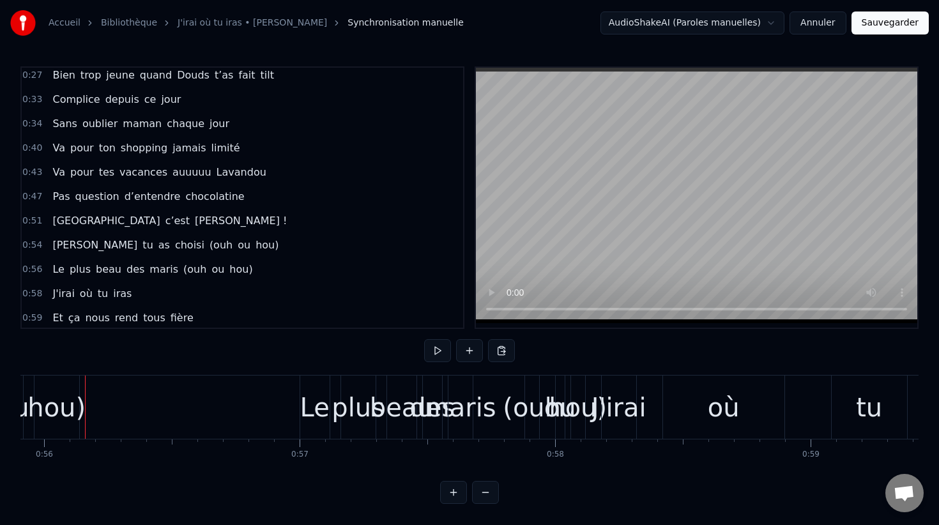
drag, startPoint x: 102, startPoint y: 293, endPoint x: 128, endPoint y: 293, distance: 26.8
click at [128, 293] on div "J'irai où tu iras" at bounding box center [91, 293] width 89 height 23
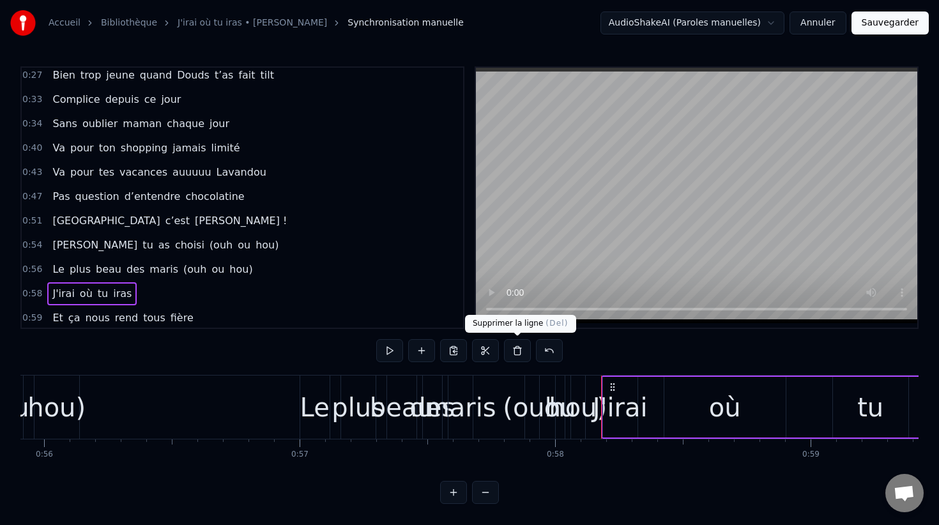
click at [508, 346] on button at bounding box center [517, 350] width 27 height 23
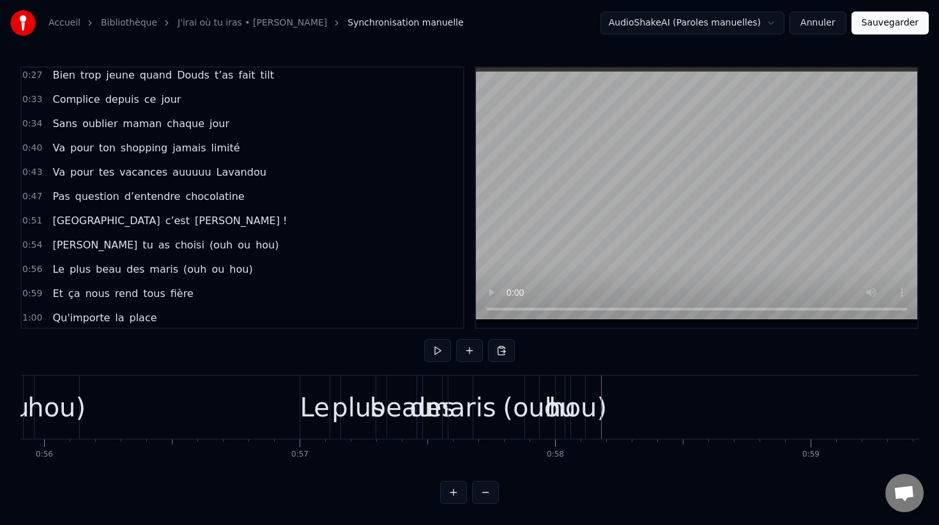
drag, startPoint x: 110, startPoint y: 310, endPoint x: 154, endPoint y: 310, distance: 44.1
click at [154, 310] on div "1:00 Qu'importe la place" at bounding box center [242, 318] width 441 height 24
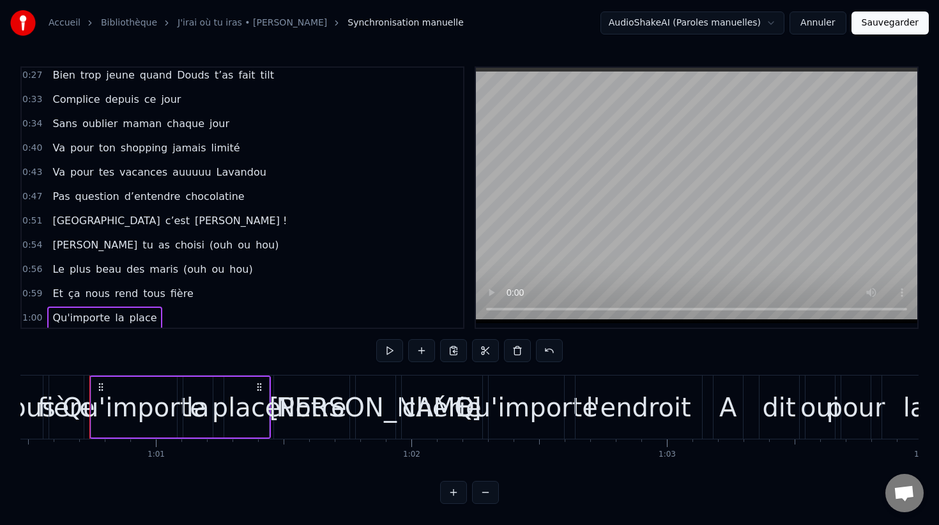
scroll to position [0, 15457]
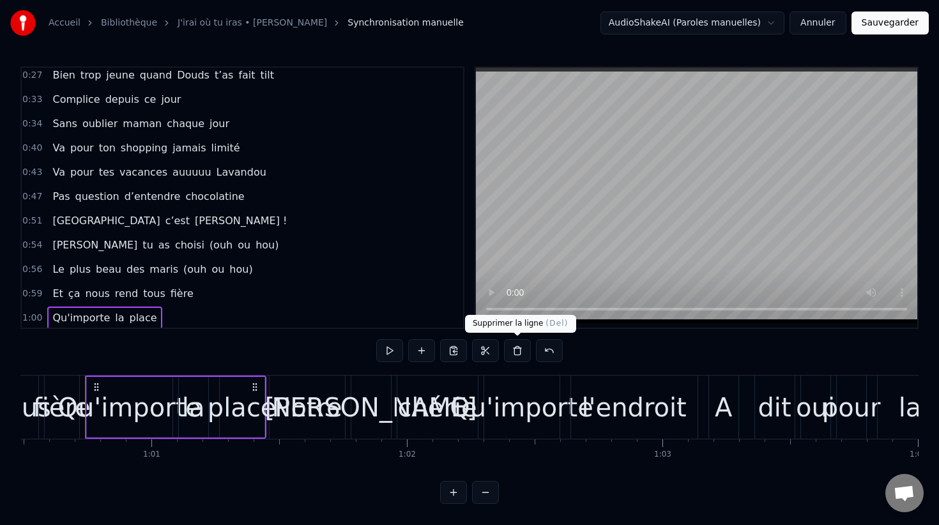
click at [509, 347] on button at bounding box center [517, 350] width 27 height 23
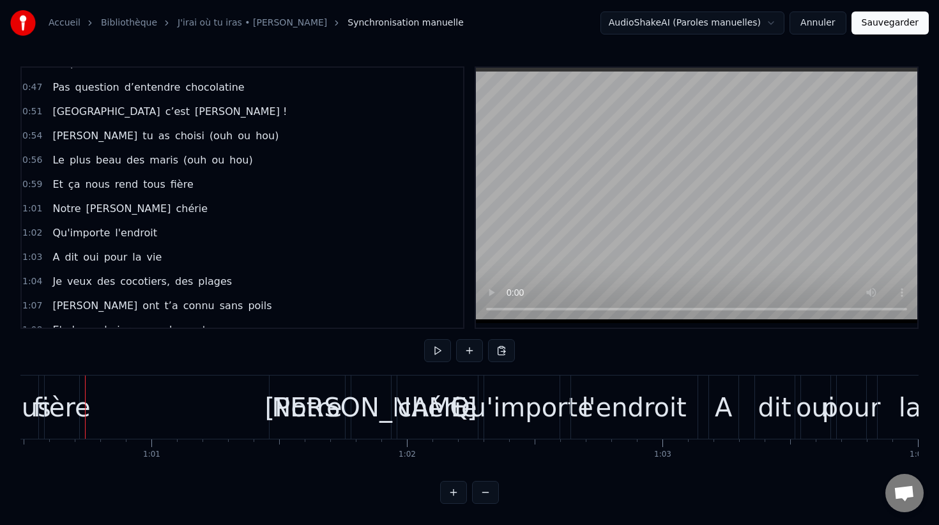
scroll to position [241, 0]
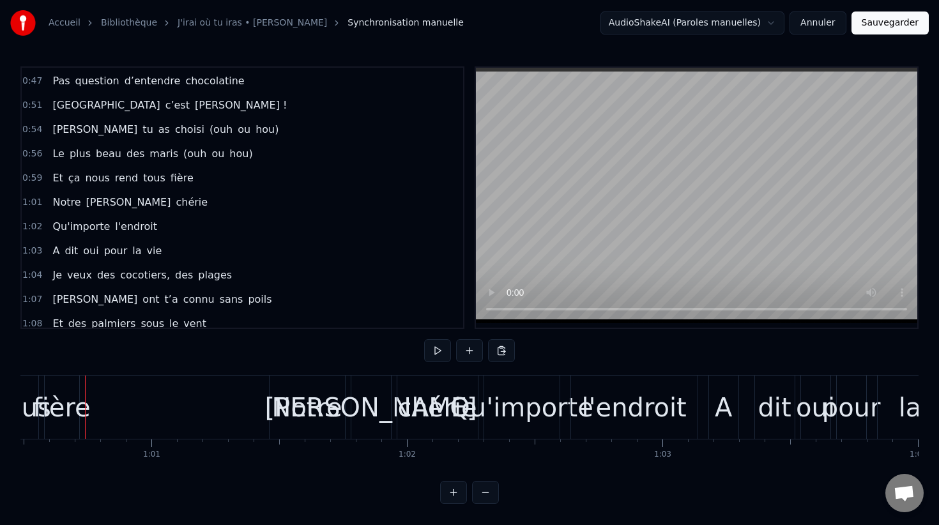
drag, startPoint x: 59, startPoint y: 229, endPoint x: 125, endPoint y: 229, distance: 65.8
click at [125, 229] on div "Qu'importe l'endroit" at bounding box center [104, 226] width 115 height 23
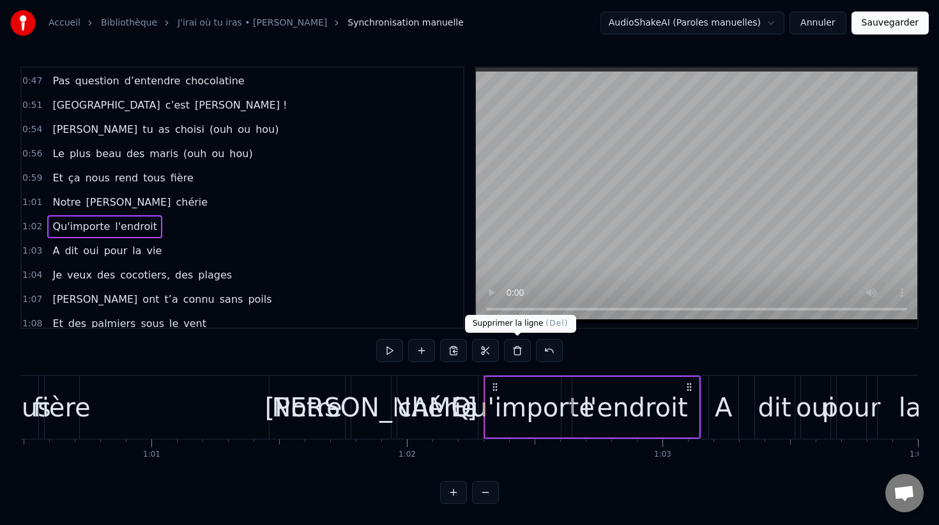
click at [523, 355] on button at bounding box center [517, 350] width 27 height 23
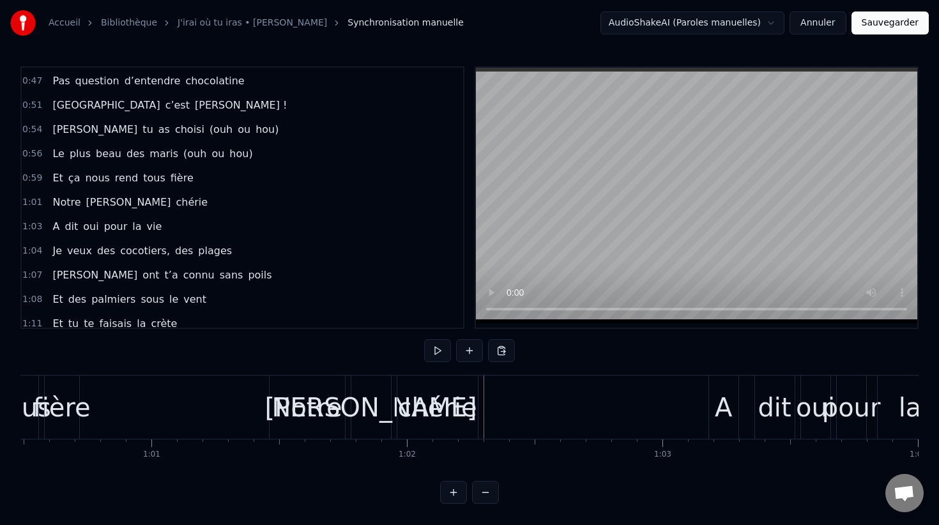
drag, startPoint x: 134, startPoint y: 252, endPoint x: 194, endPoint y: 253, distance: 60.1
click at [194, 253] on div "Je veux des cocotiers, des plages" at bounding box center [142, 251] width 190 height 23
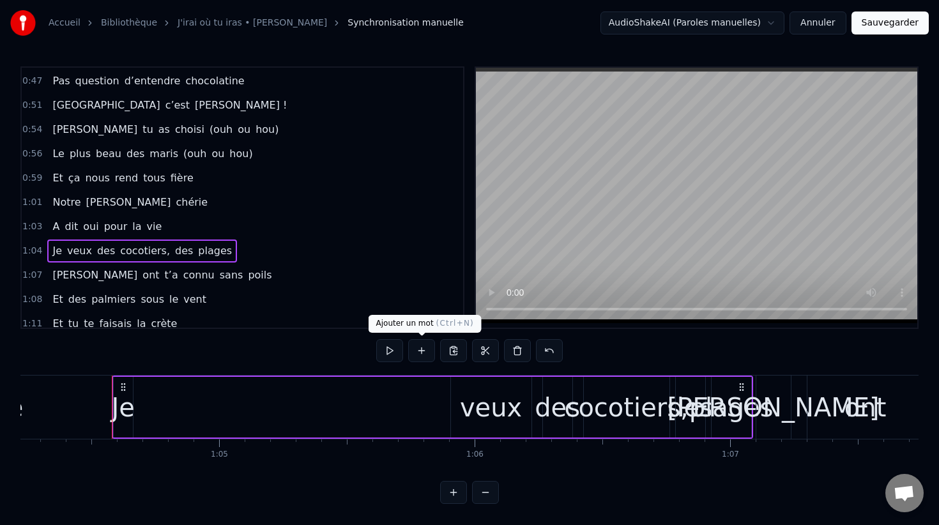
scroll to position [0, 16438]
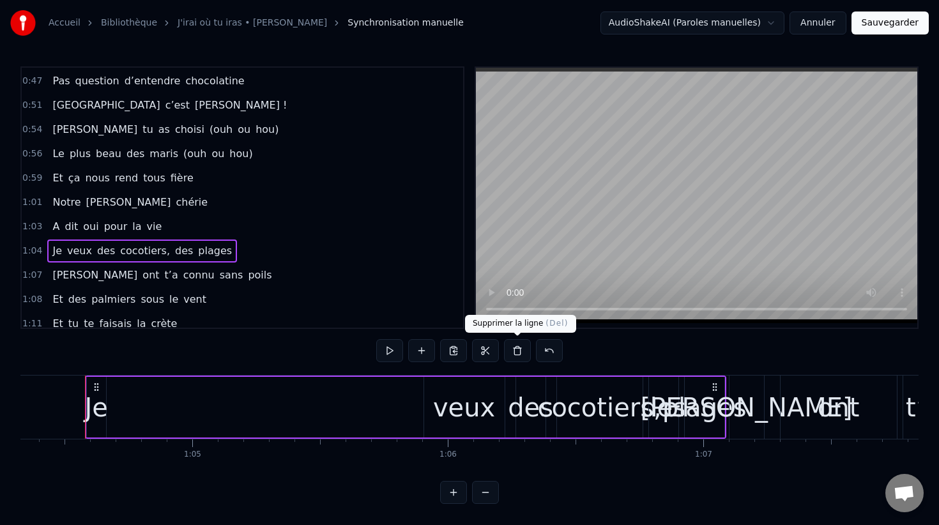
click at [515, 355] on button at bounding box center [517, 350] width 27 height 23
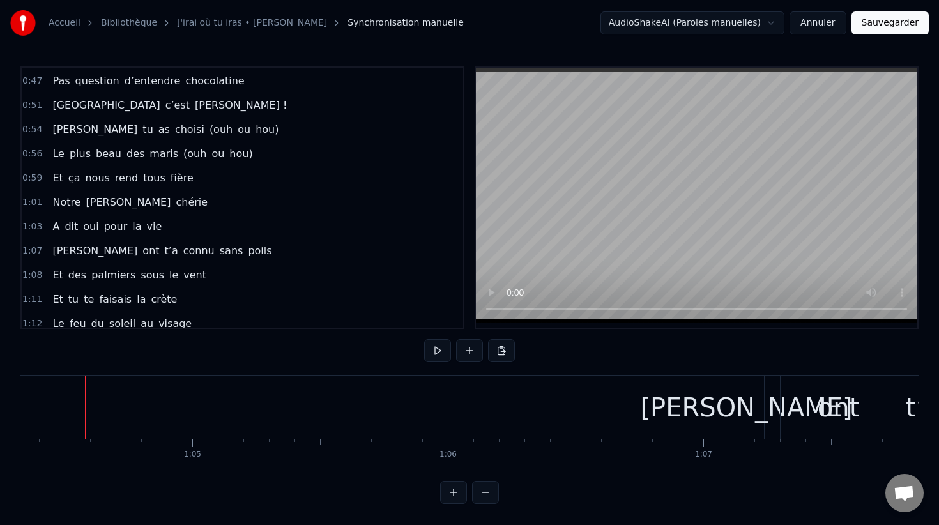
drag, startPoint x: 83, startPoint y: 280, endPoint x: 193, endPoint y: 280, distance: 109.9
click at [193, 280] on div "Et des palmiers sous le vent" at bounding box center [129, 275] width 164 height 23
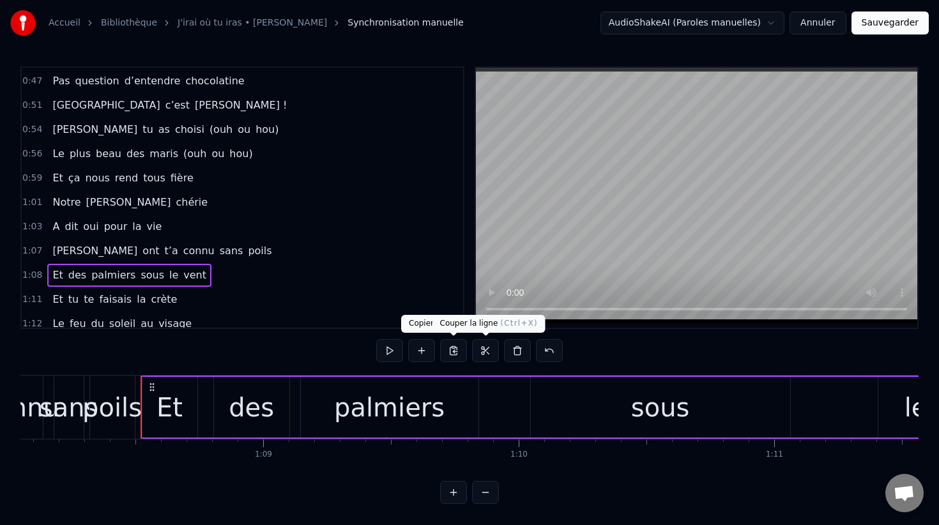
scroll to position [0, 17445]
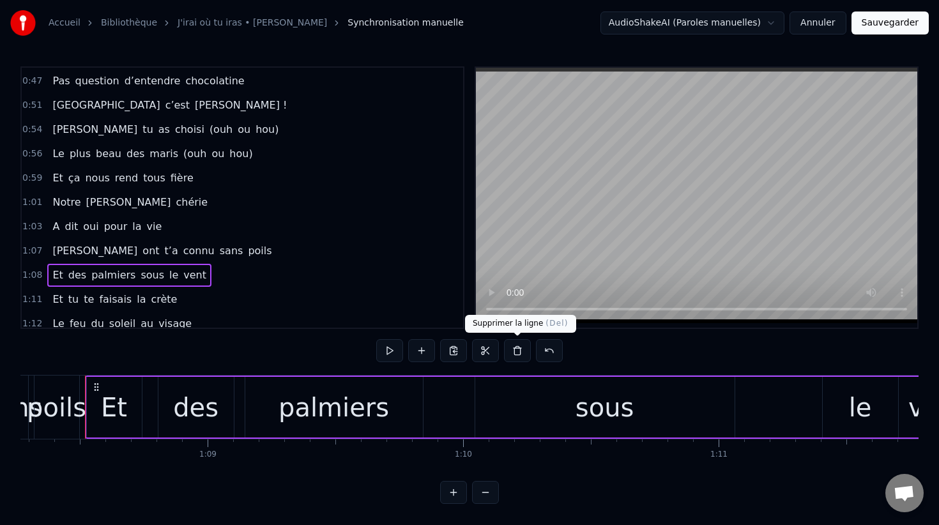
click at [511, 355] on button at bounding box center [517, 350] width 27 height 23
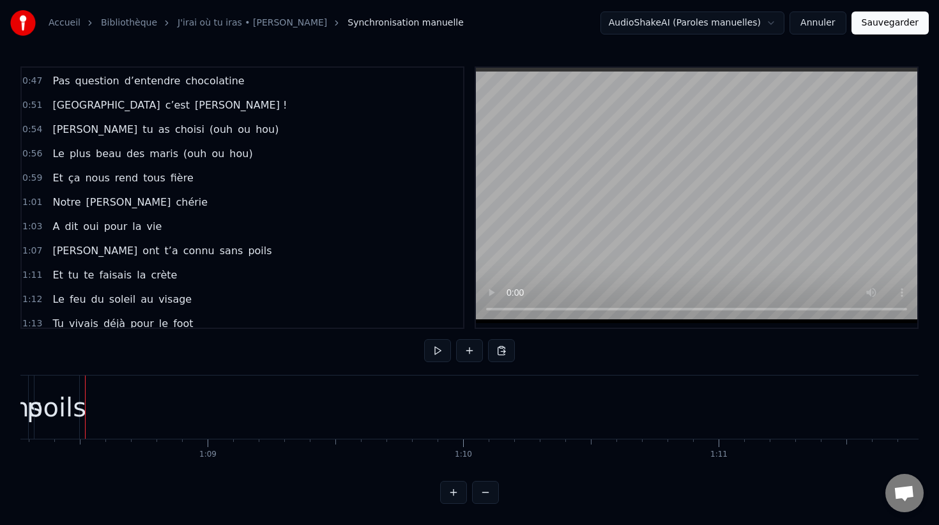
drag, startPoint x: 104, startPoint y: 300, endPoint x: 181, endPoint y: 301, distance: 76.7
click at [181, 301] on div "Le feu du soleil au visage" at bounding box center [121, 299] width 149 height 23
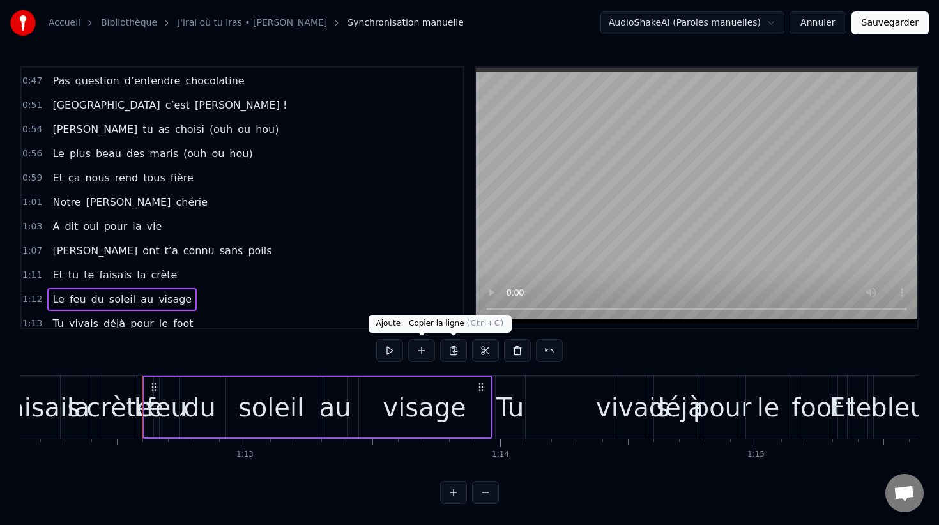
scroll to position [0, 18488]
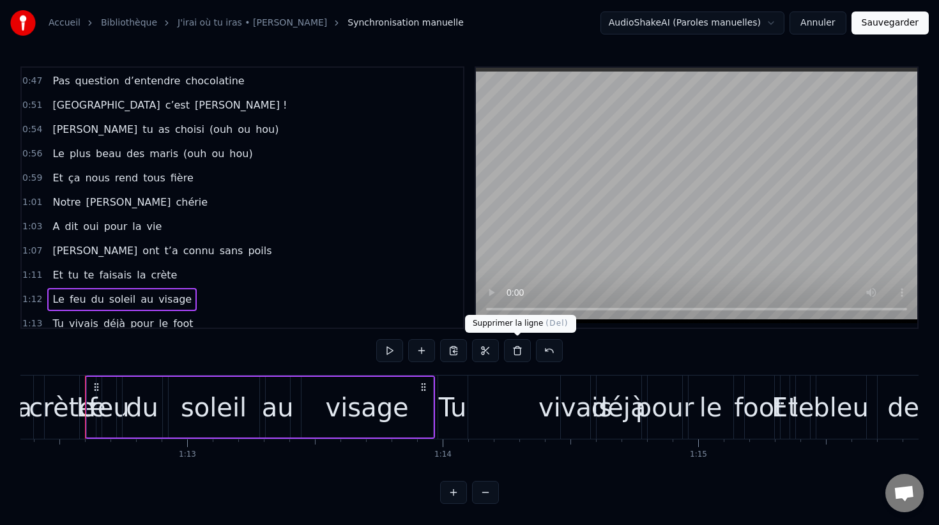
click at [514, 359] on button at bounding box center [517, 350] width 27 height 23
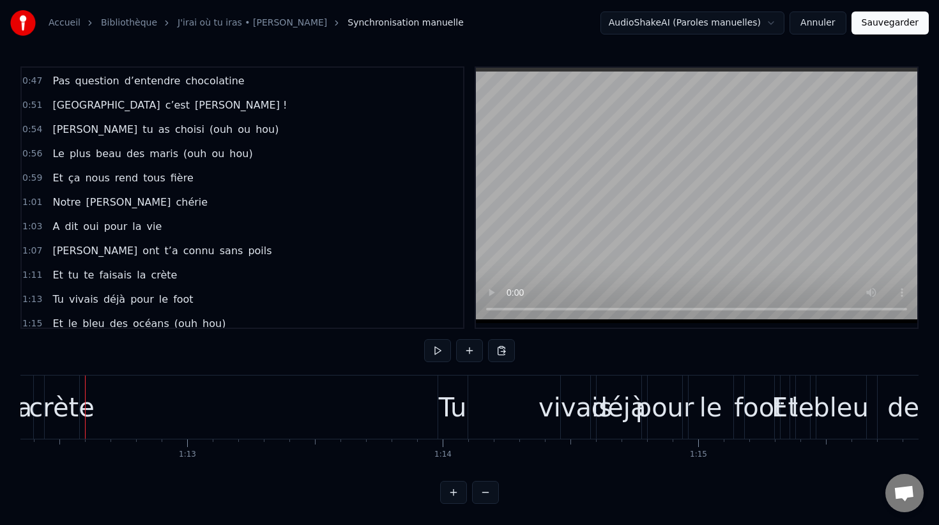
drag, startPoint x: 91, startPoint y: 316, endPoint x: 187, endPoint y: 317, distance: 95.8
click at [187, 317] on div "Et le bleu des océans (ouh hou)" at bounding box center [138, 323] width 183 height 23
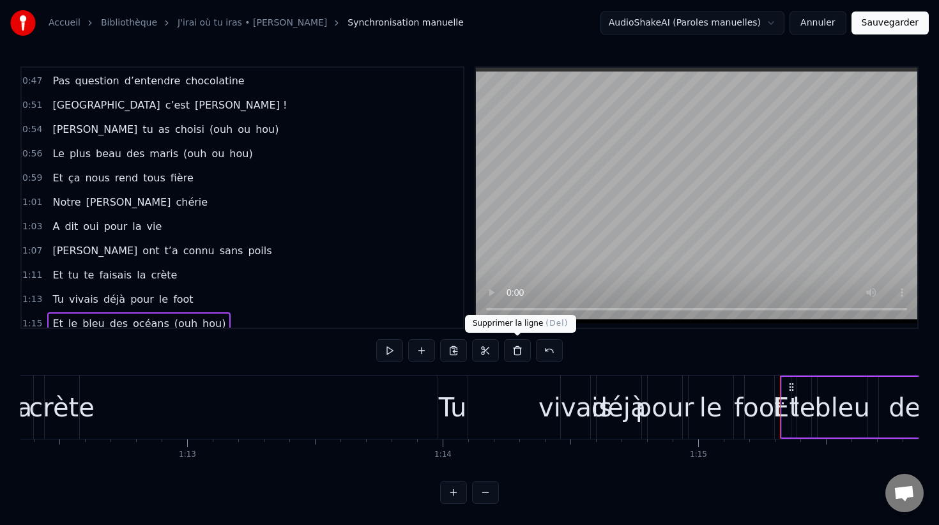
click at [522, 353] on button at bounding box center [517, 350] width 27 height 23
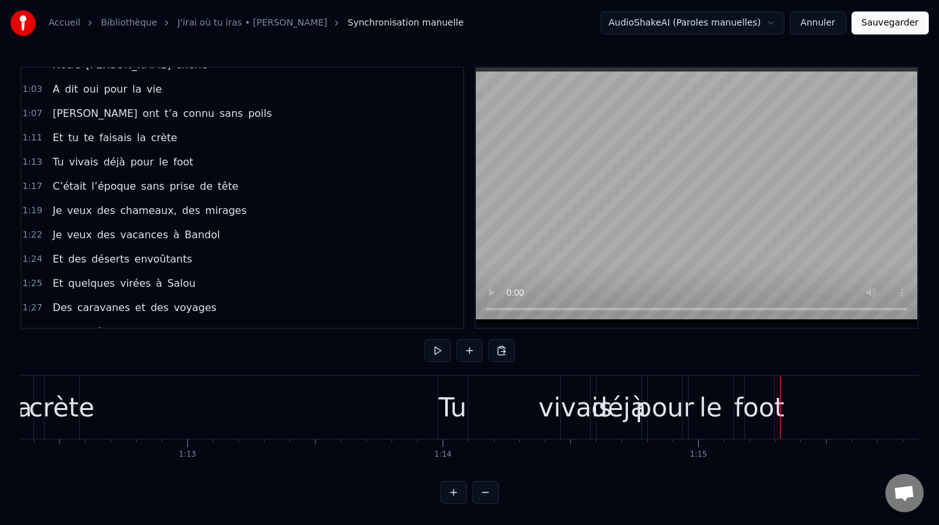
scroll to position [396, 0]
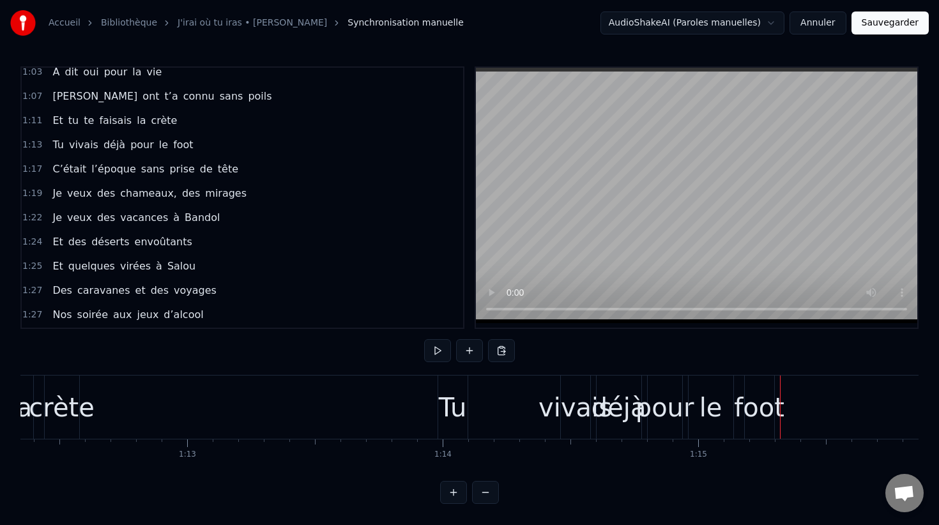
drag, startPoint x: 96, startPoint y: 192, endPoint x: 195, endPoint y: 199, distance: 100.0
click at [195, 199] on div "Je veux des chameaux, des mirages" at bounding box center [149, 193] width 204 height 23
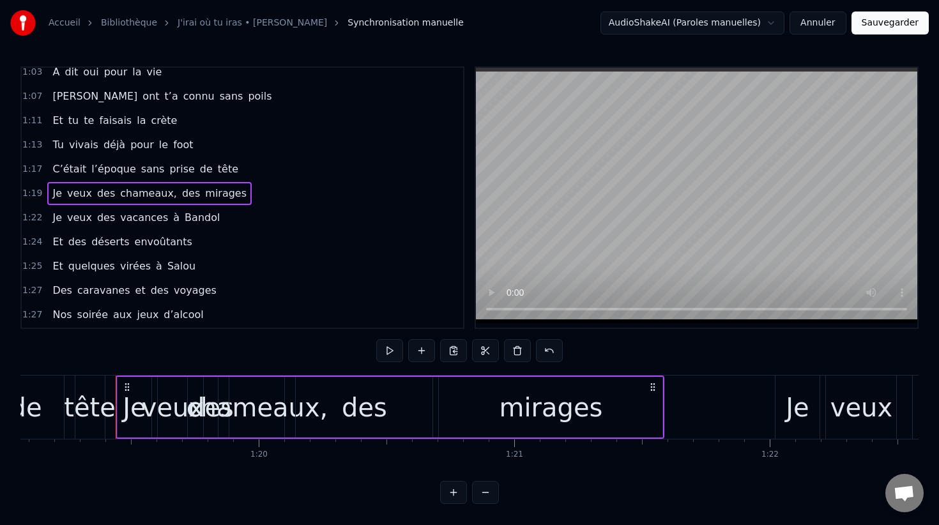
scroll to position [0, 20236]
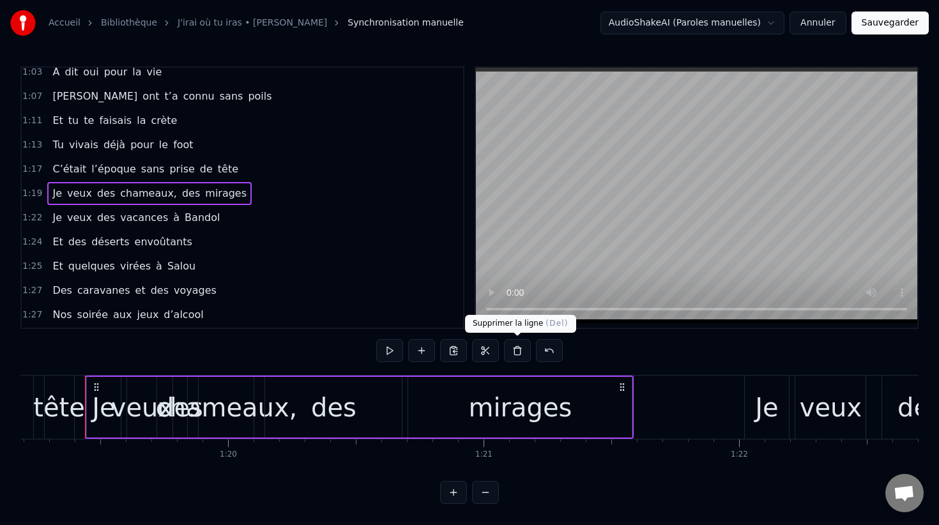
click at [517, 351] on button at bounding box center [517, 350] width 27 height 23
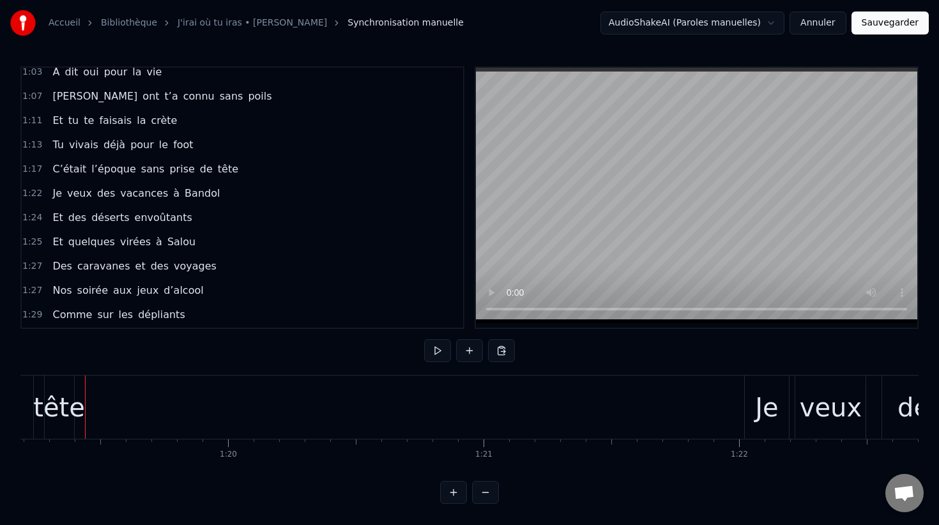
drag, startPoint x: 57, startPoint y: 217, endPoint x: 138, endPoint y: 220, distance: 80.6
click at [138, 220] on div "Et des déserts envoûtants" at bounding box center [121, 217] width 149 height 23
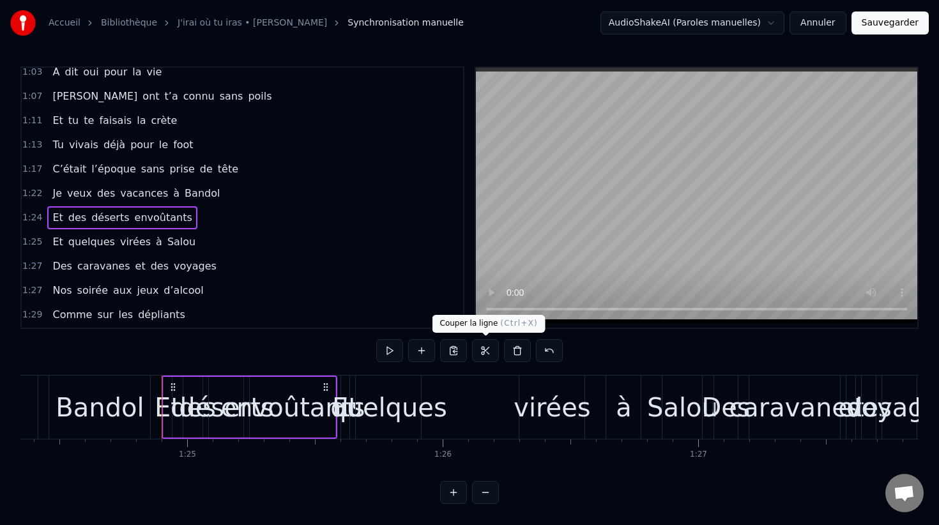
scroll to position [0, 21631]
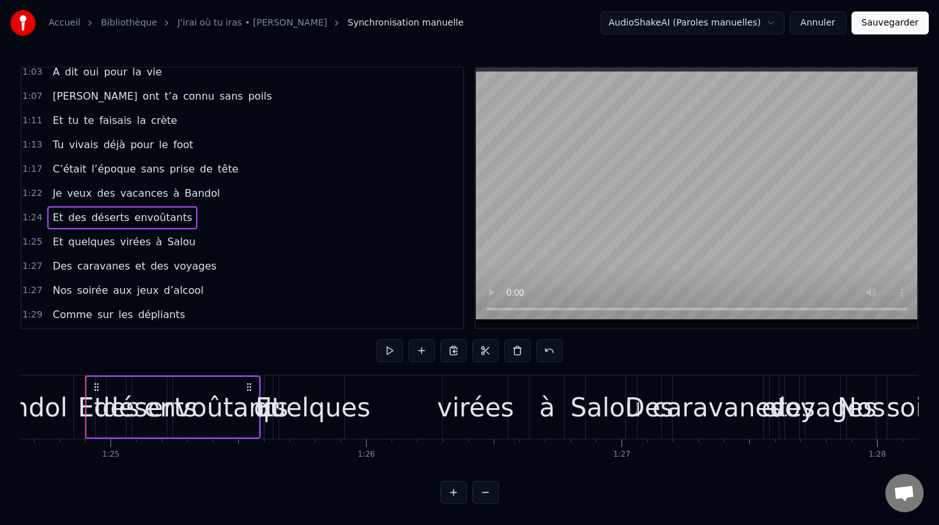
click at [524, 352] on button at bounding box center [517, 350] width 27 height 23
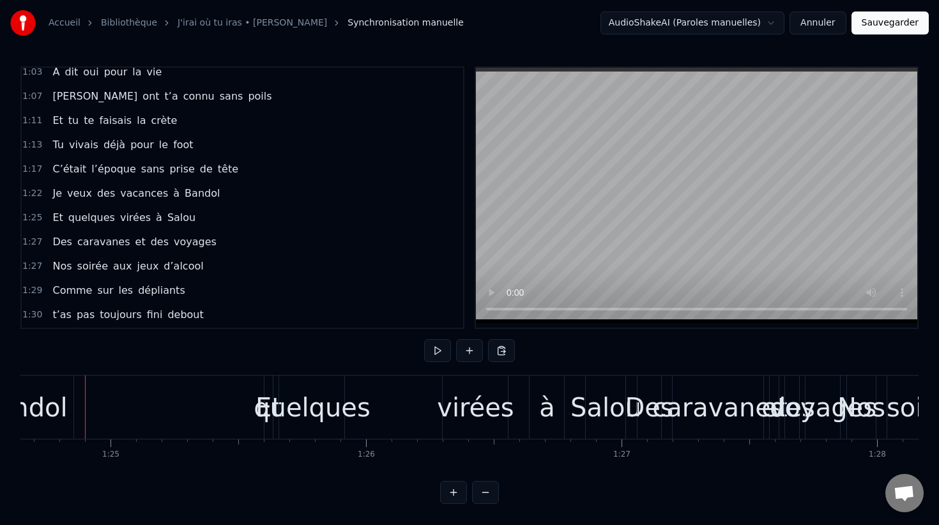
drag, startPoint x: 119, startPoint y: 238, endPoint x: 176, endPoint y: 238, distance: 56.9
click at [176, 238] on div "Des caravanes et des voyages" at bounding box center [134, 242] width 174 height 23
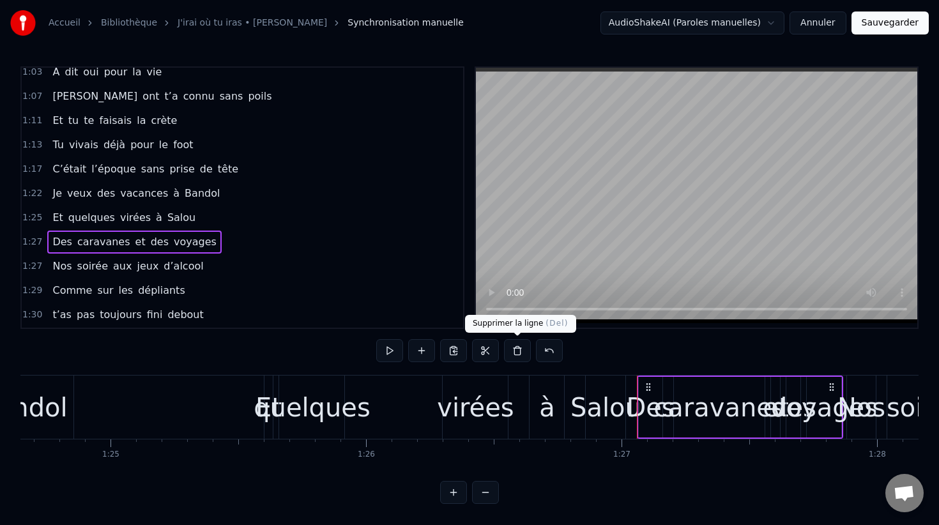
click at [513, 355] on button at bounding box center [517, 350] width 27 height 23
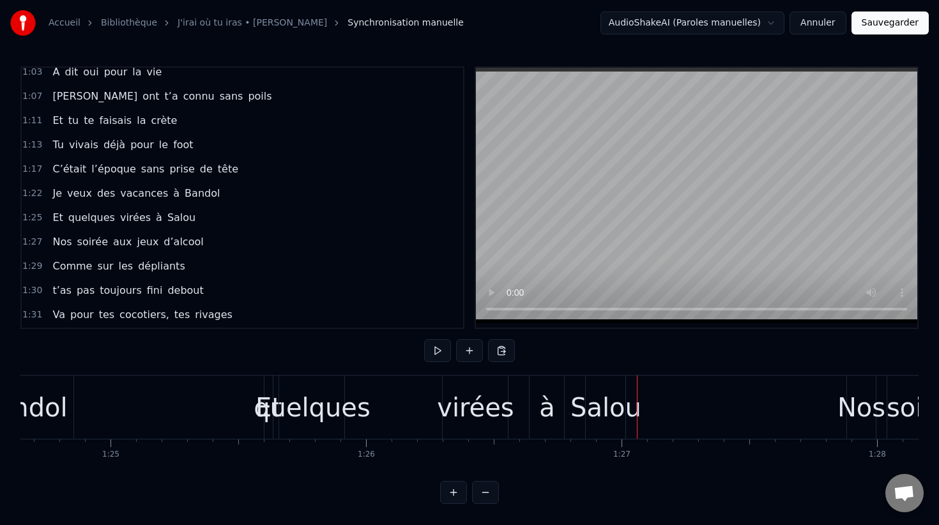
drag, startPoint x: 82, startPoint y: 273, endPoint x: 149, endPoint y: 273, distance: 66.4
click at [149, 273] on div "Comme sur les dépliants" at bounding box center [118, 266] width 142 height 23
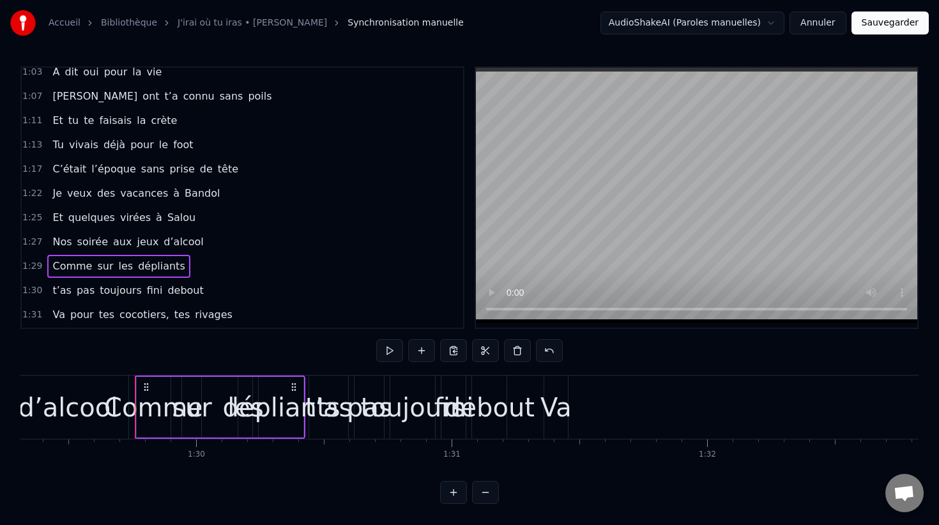
scroll to position [0, 22873]
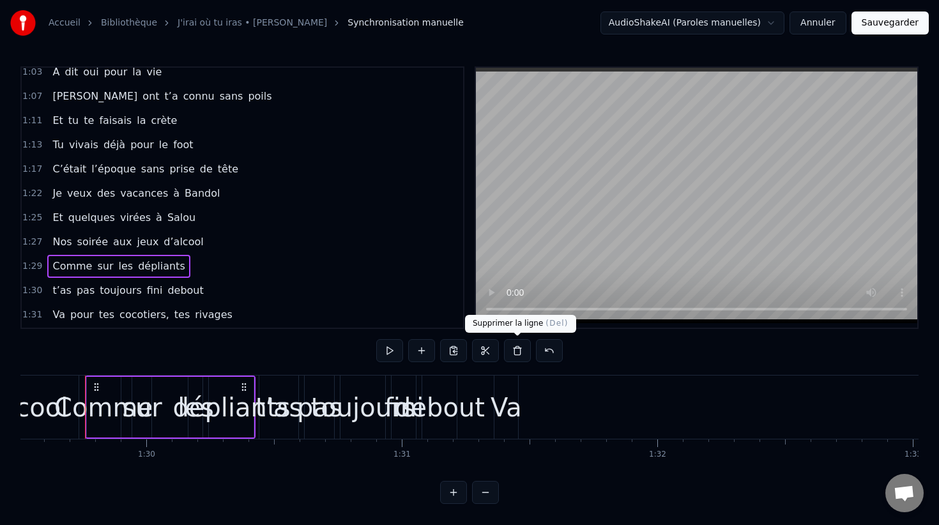
click at [515, 357] on button at bounding box center [517, 350] width 27 height 23
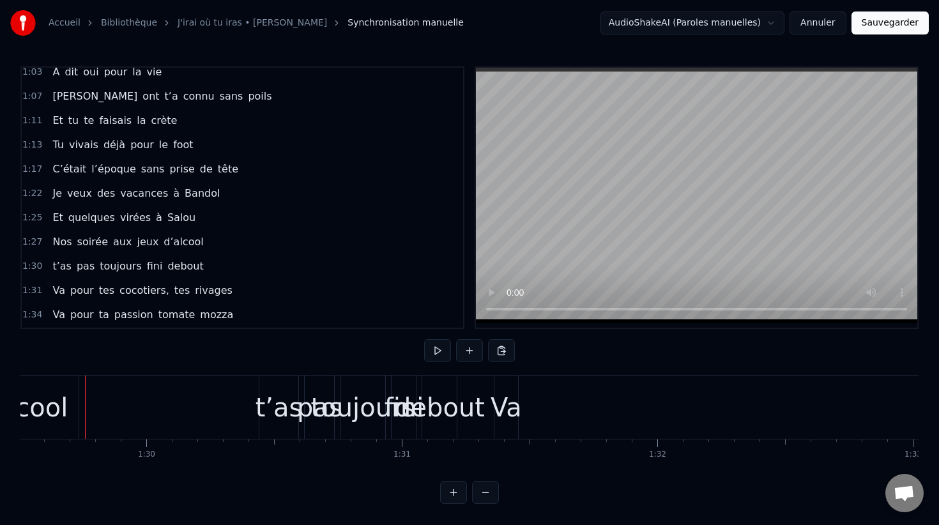
drag, startPoint x: 134, startPoint y: 297, endPoint x: 206, endPoint y: 296, distance: 72.2
click at [206, 296] on div "Va pour tes cocotiers, tes rivages" at bounding box center [142, 290] width 190 height 23
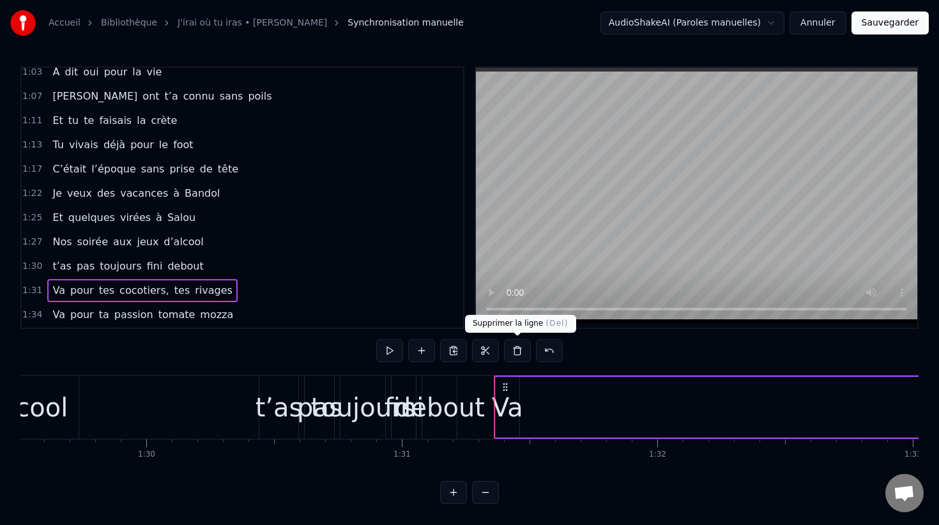
click at [513, 353] on button at bounding box center [517, 350] width 27 height 23
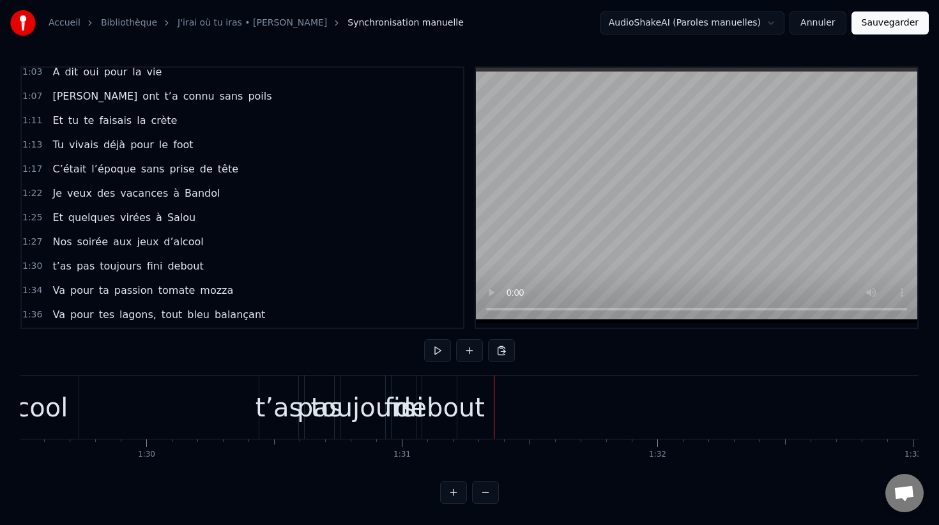
drag, startPoint x: 130, startPoint y: 323, endPoint x: 215, endPoint y: 323, distance: 85.0
click at [215, 323] on div "Va pour tes lagons, tout bleu balançant" at bounding box center [158, 314] width 223 height 23
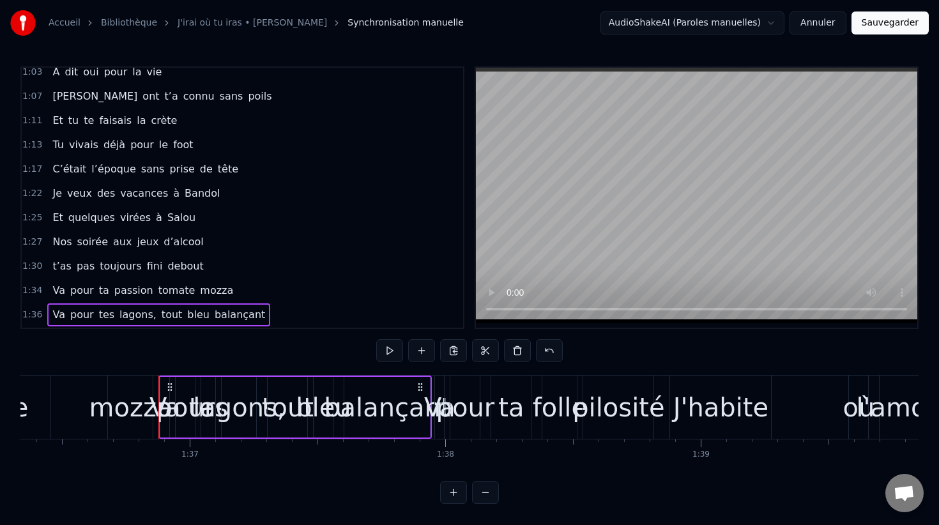
scroll to position [0, 24692]
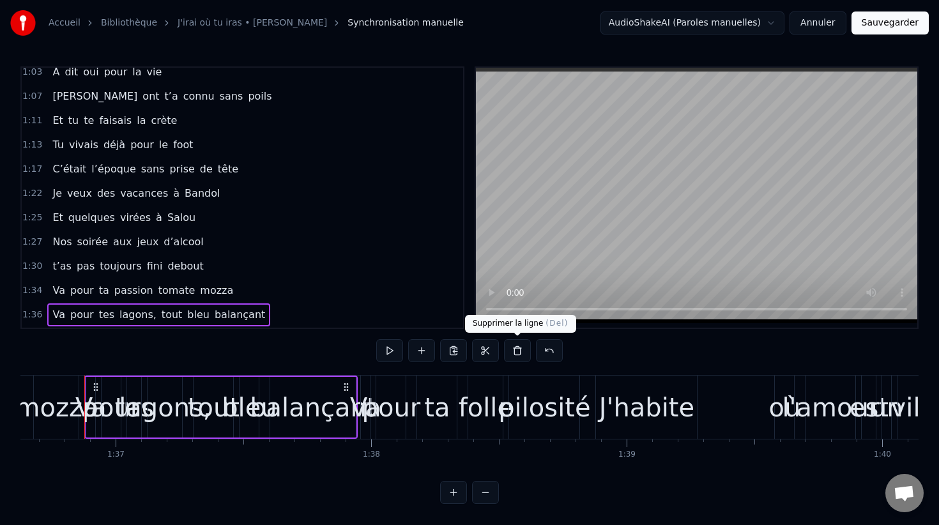
click at [513, 354] on button at bounding box center [517, 350] width 27 height 23
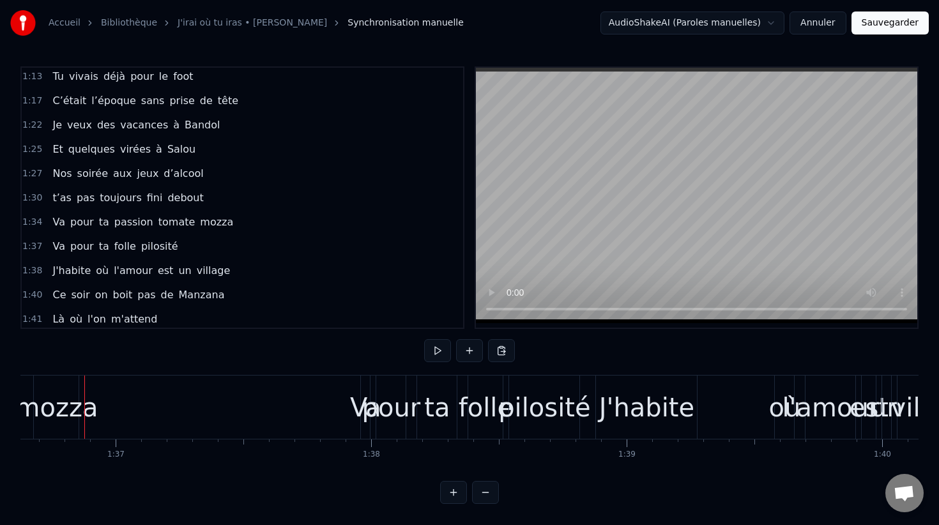
scroll to position [510, 0]
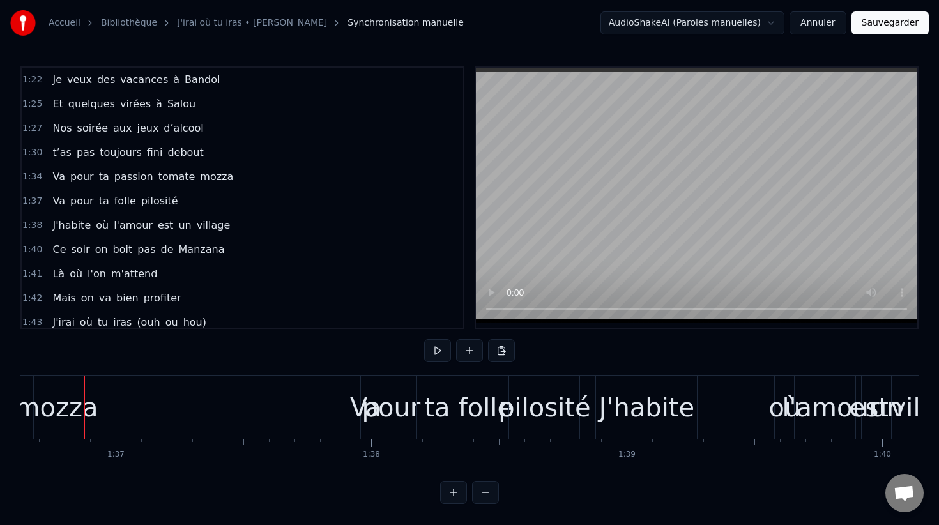
drag, startPoint x: 92, startPoint y: 220, endPoint x: 178, endPoint y: 226, distance: 86.4
click at [178, 226] on div "J'habite où l'amour est un village" at bounding box center [141, 225] width 188 height 23
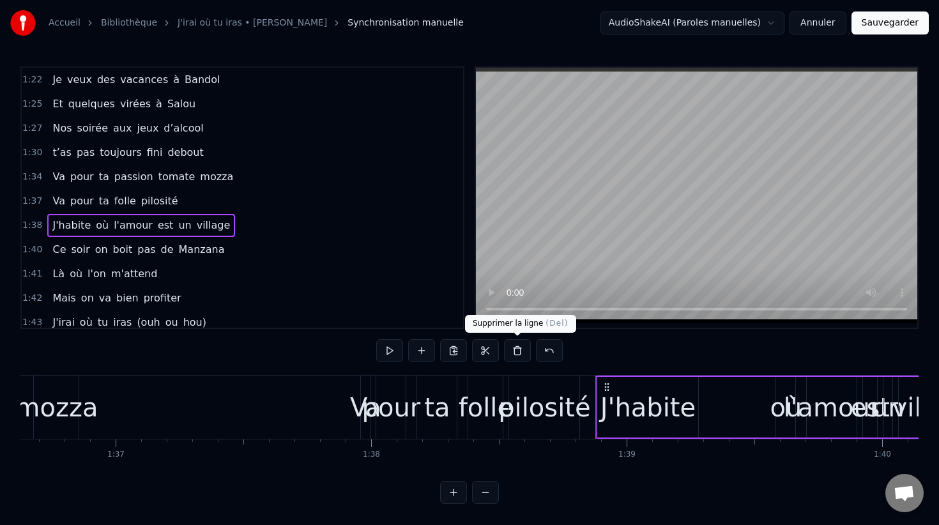
click at [514, 350] on button at bounding box center [517, 350] width 27 height 23
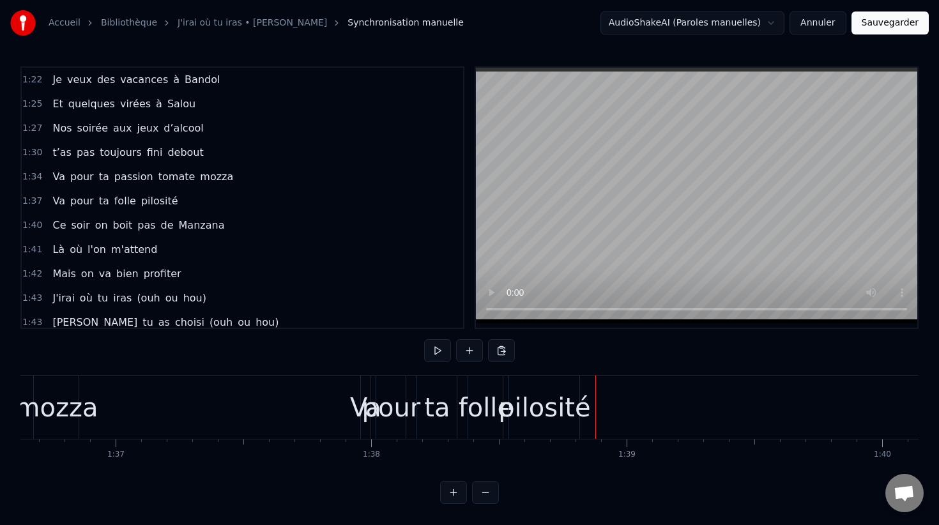
drag, startPoint x: 72, startPoint y: 245, endPoint x: 135, endPoint y: 247, distance: 63.3
click at [135, 247] on div "Là où l'on m'attend" at bounding box center [104, 249] width 115 height 23
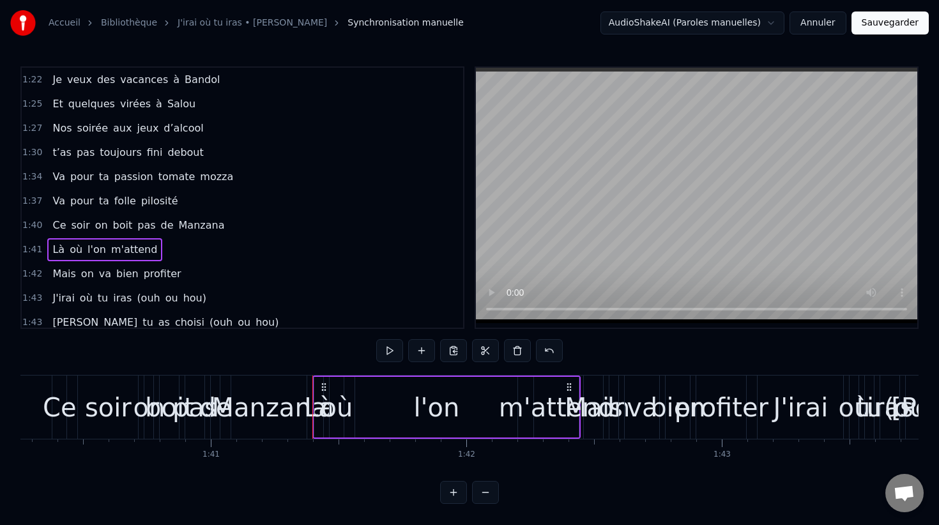
scroll to position [0, 25847]
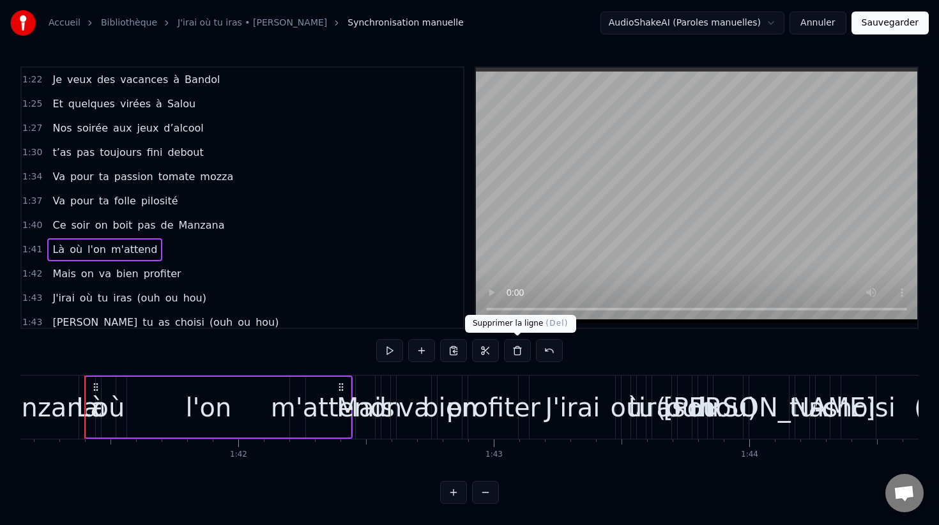
click at [514, 351] on button at bounding box center [517, 350] width 27 height 23
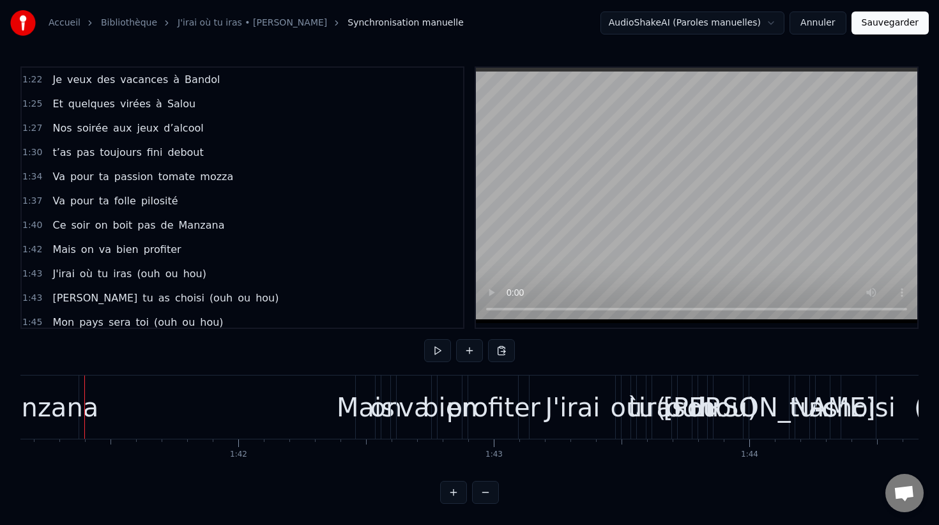
drag, startPoint x: 118, startPoint y: 276, endPoint x: 199, endPoint y: 278, distance: 81.2
click at [199, 278] on div "J'irai où tu iras (ouh ou hou)" at bounding box center [129, 274] width 164 height 23
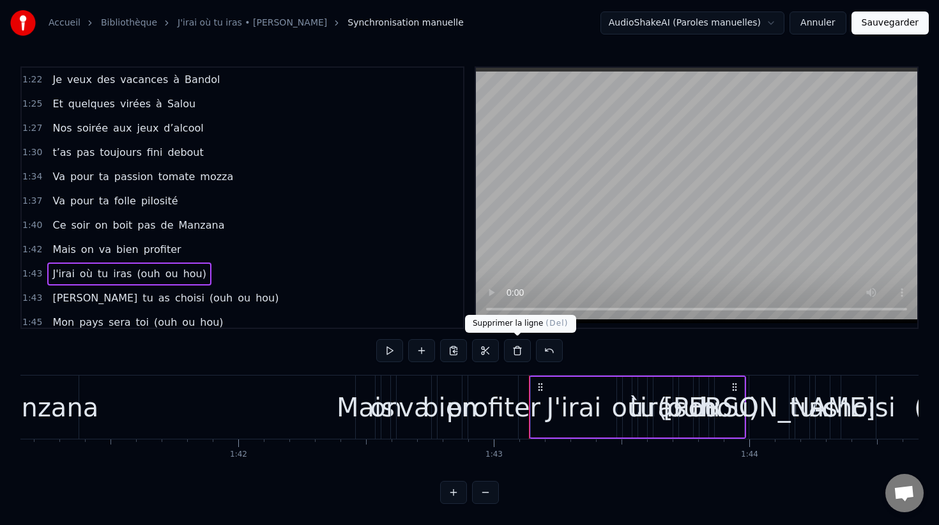
click at [512, 348] on button at bounding box center [517, 350] width 27 height 23
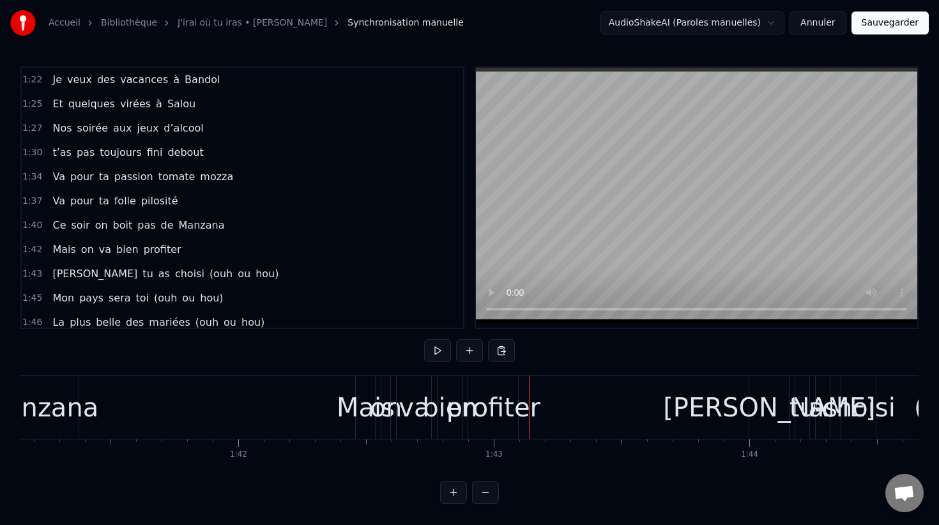
drag, startPoint x: 67, startPoint y: 294, endPoint x: 180, endPoint y: 298, distance: 112.5
click at [180, 298] on div "Mon pays sera toi (ouh ou hou)" at bounding box center [137, 298] width 181 height 23
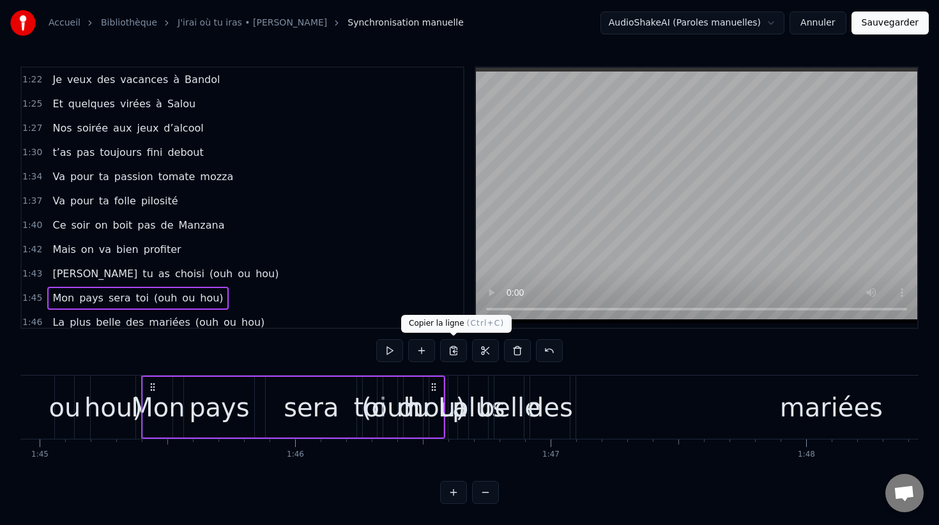
scroll to position [0, 26869]
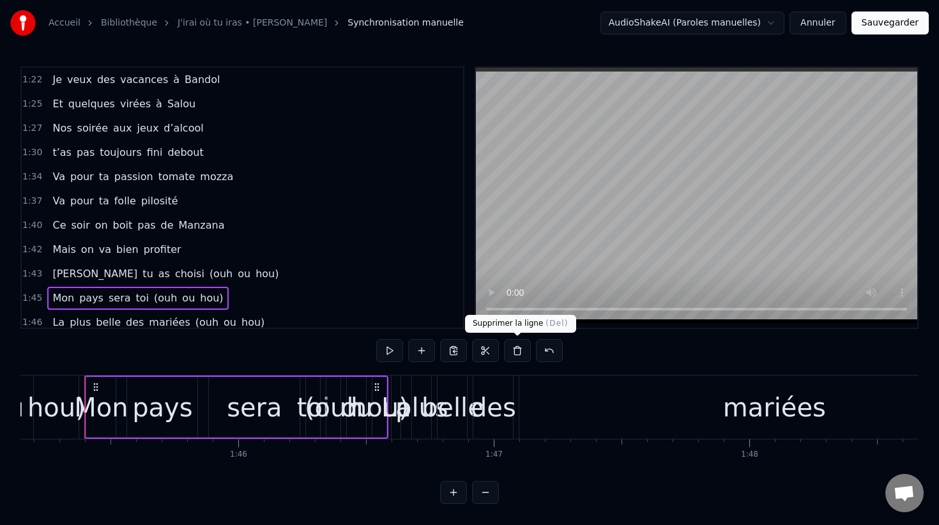
click at [521, 353] on button at bounding box center [517, 350] width 27 height 23
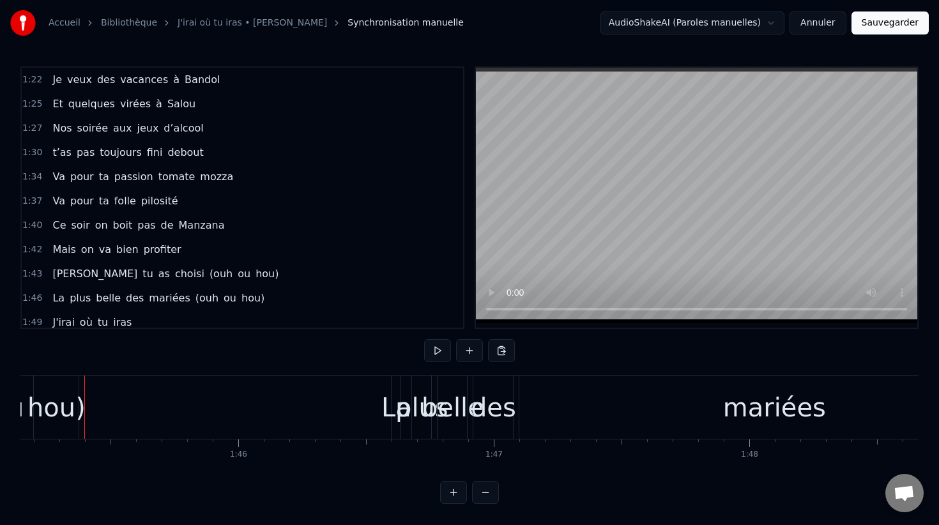
drag, startPoint x: 89, startPoint y: 315, endPoint x: 131, endPoint y: 315, distance: 42.2
click at [131, 315] on div "1:49 J'irai où tu iras" at bounding box center [242, 322] width 441 height 24
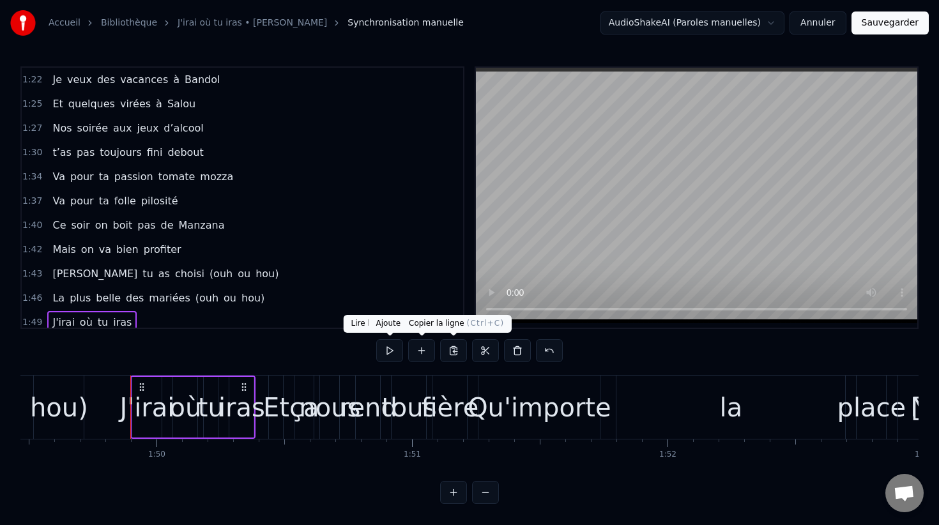
scroll to position [0, 28019]
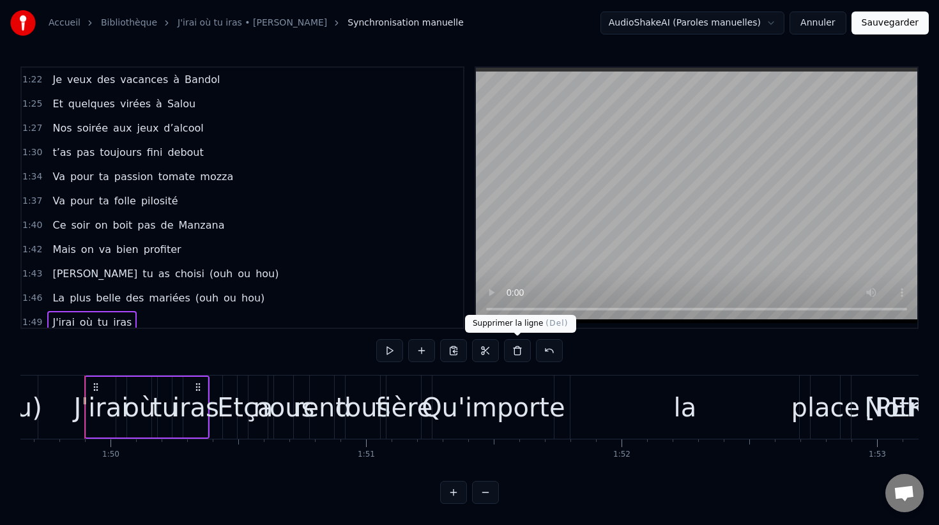
click at [512, 351] on button at bounding box center [517, 350] width 27 height 23
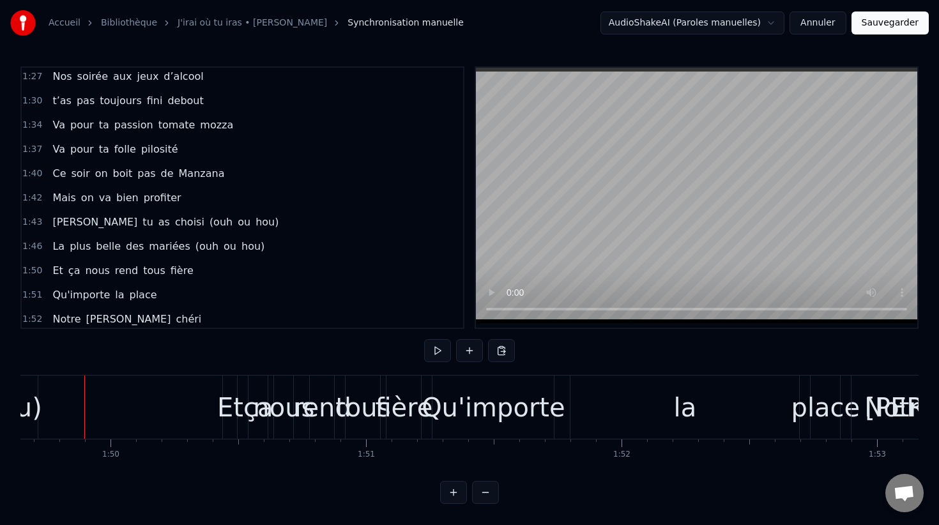
scroll to position [588, 0]
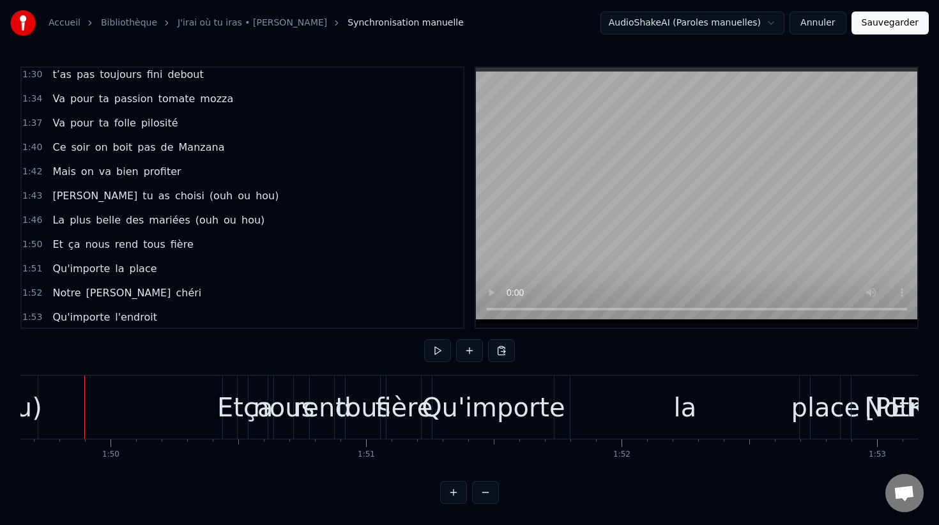
drag, startPoint x: 65, startPoint y: 268, endPoint x: 126, endPoint y: 268, distance: 61.3
click at [126, 268] on div "Qu'importe la place" at bounding box center [104, 268] width 114 height 23
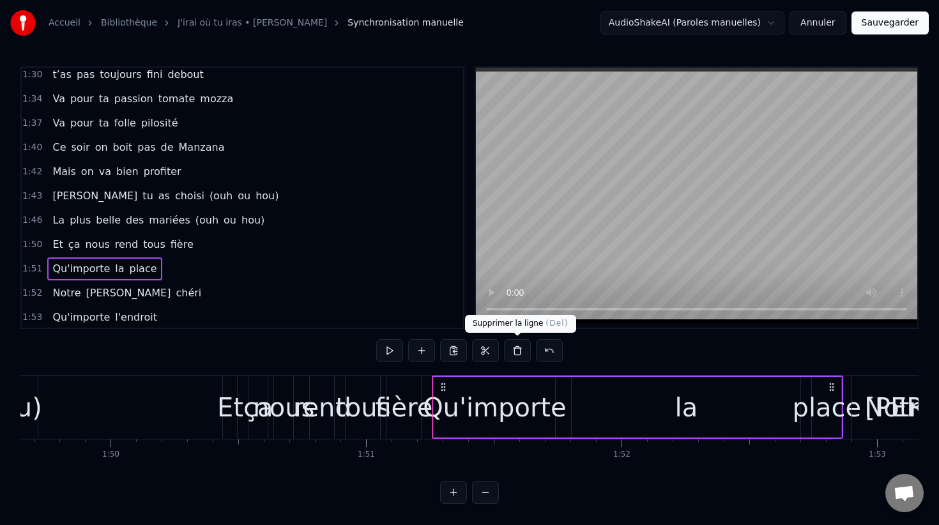
click at [518, 361] on button at bounding box center [517, 350] width 27 height 23
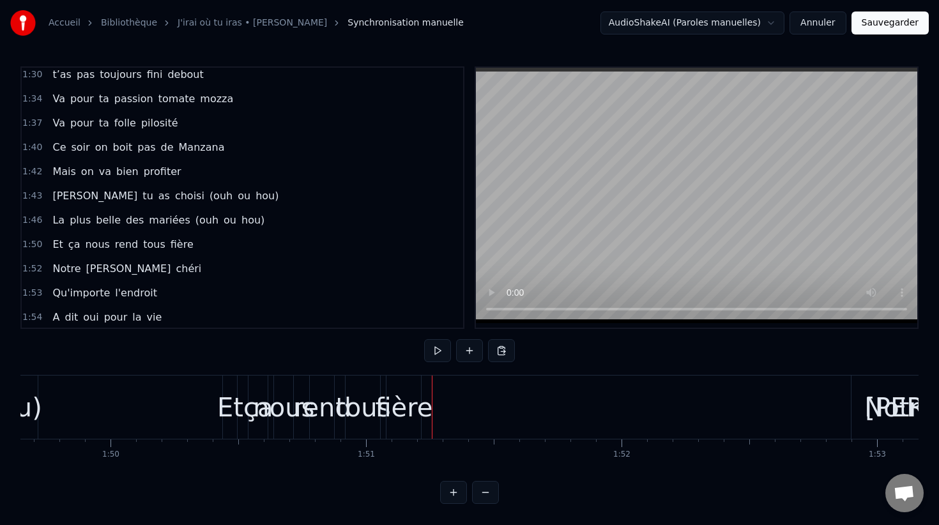
drag, startPoint x: 97, startPoint y: 289, endPoint x: 136, endPoint y: 289, distance: 39.0
click at [136, 289] on div "Qu'importe l'endroit" at bounding box center [104, 293] width 115 height 23
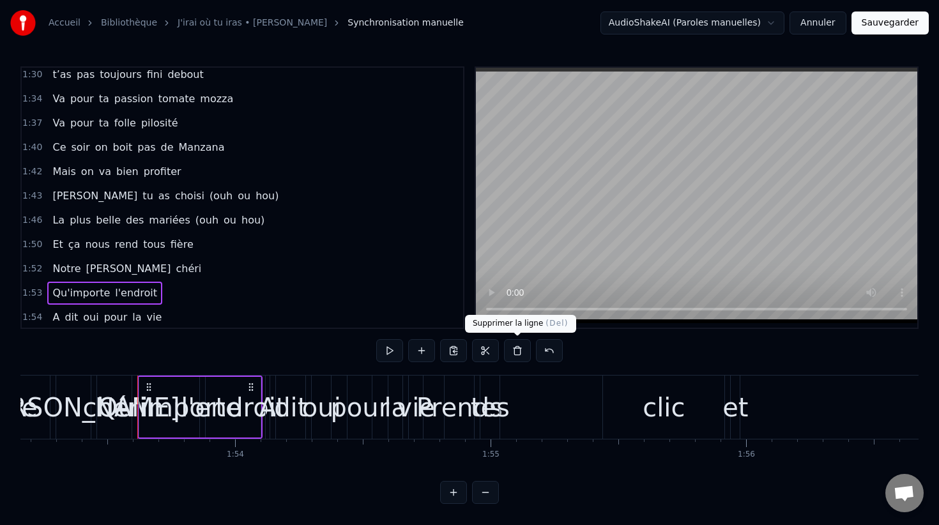
scroll to position [0, 28970]
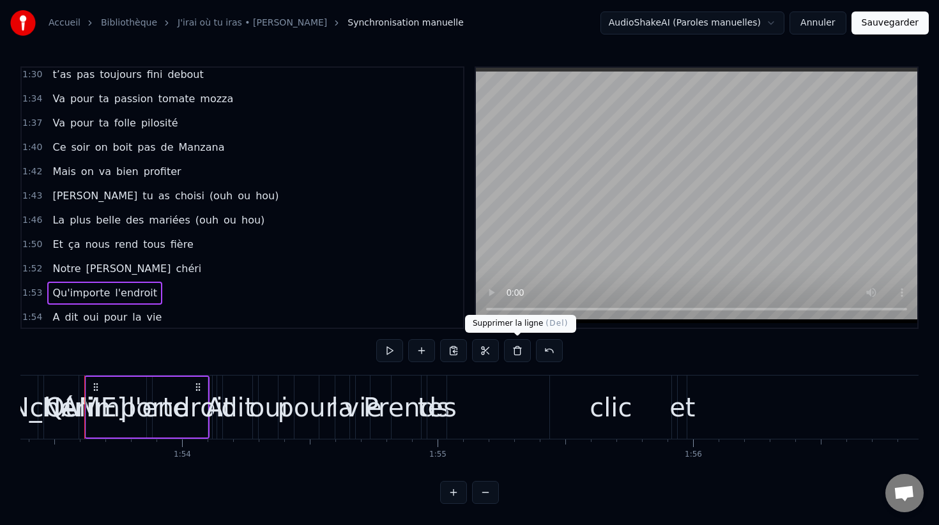
click at [518, 349] on button at bounding box center [517, 350] width 27 height 23
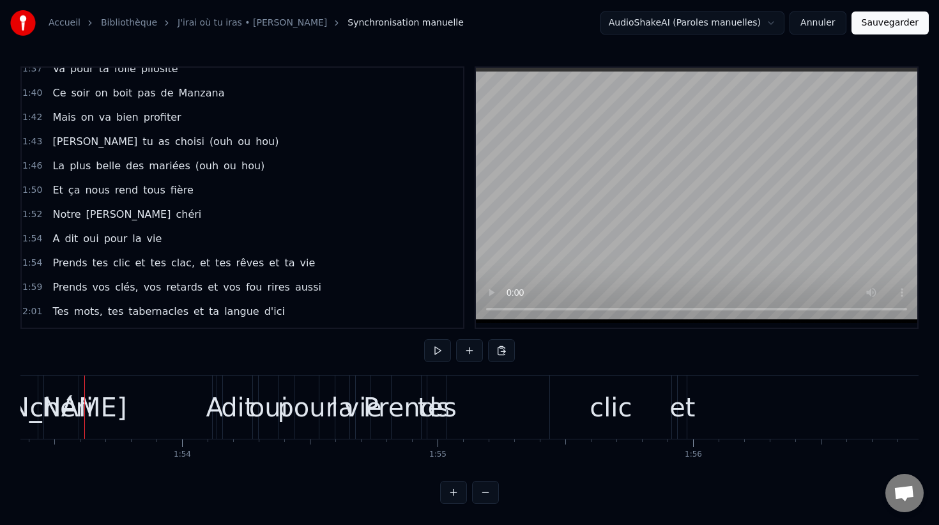
scroll to position [654, 0]
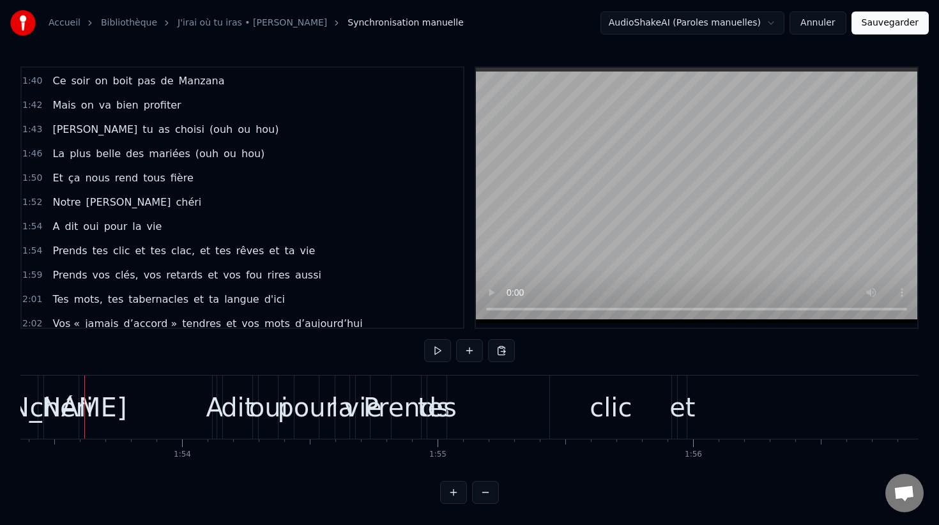
drag, startPoint x: 97, startPoint y: 254, endPoint x: 222, endPoint y: 261, distance: 124.7
click at [222, 260] on div "Prends tes clic et tes clac, et tes rêves et ta vie" at bounding box center [183, 251] width 273 height 23
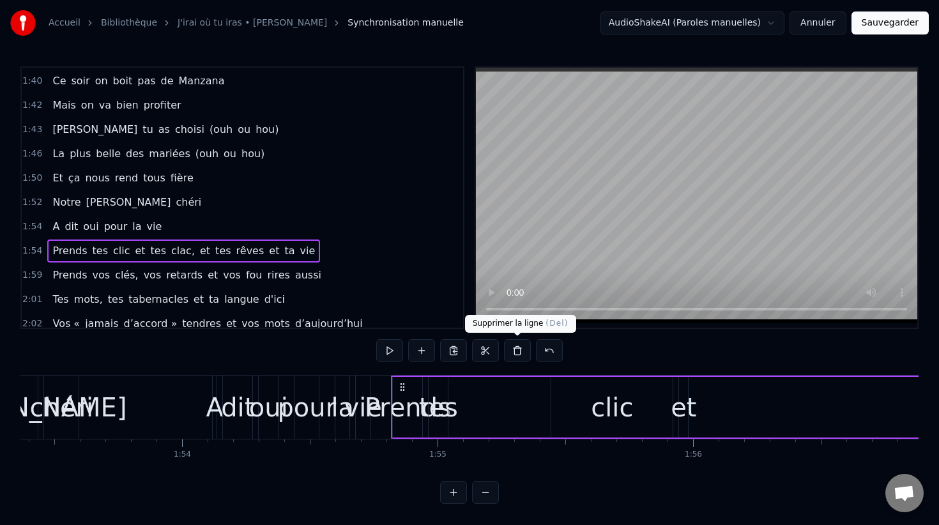
click at [523, 353] on button at bounding box center [517, 350] width 27 height 23
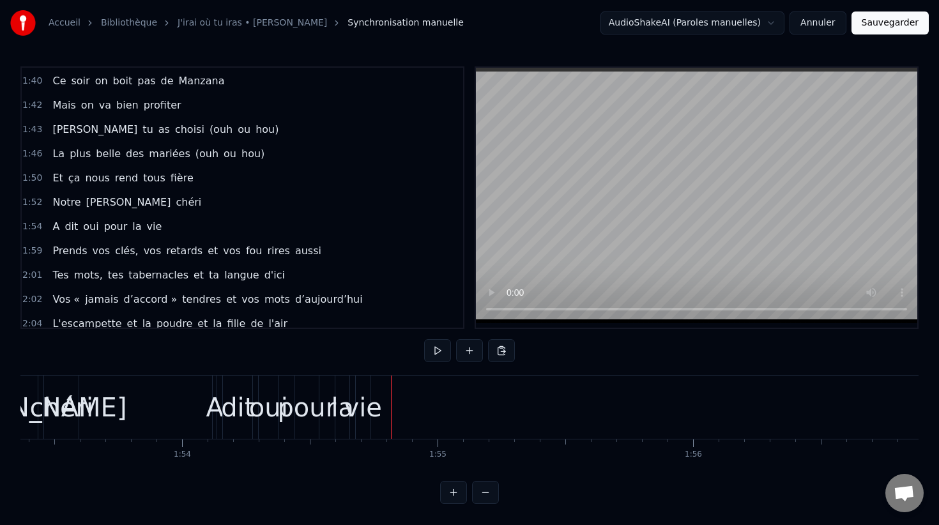
drag, startPoint x: 134, startPoint y: 266, endPoint x: 206, endPoint y: 267, distance: 72.2
click at [204, 267] on div "Tes mots, tes tabernacles et ta langue d'ici" at bounding box center [168, 275] width 243 height 23
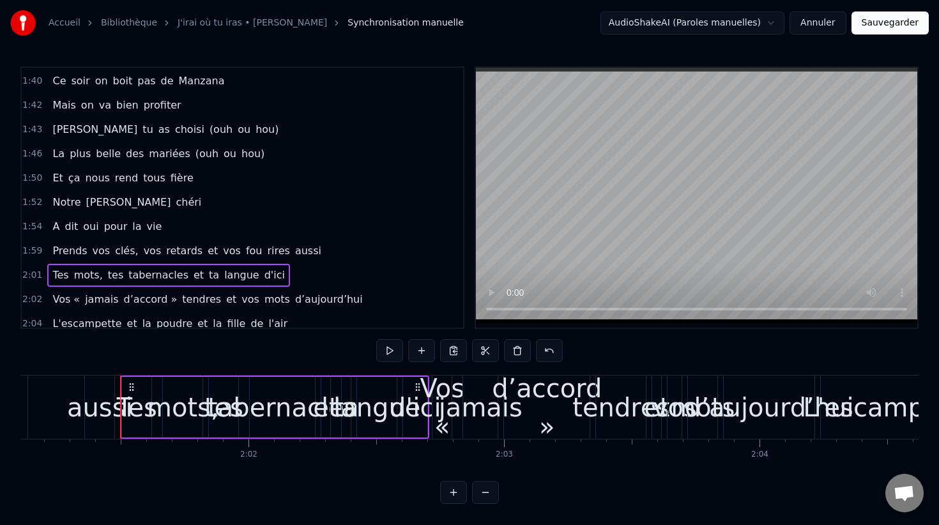
scroll to position [0, 30984]
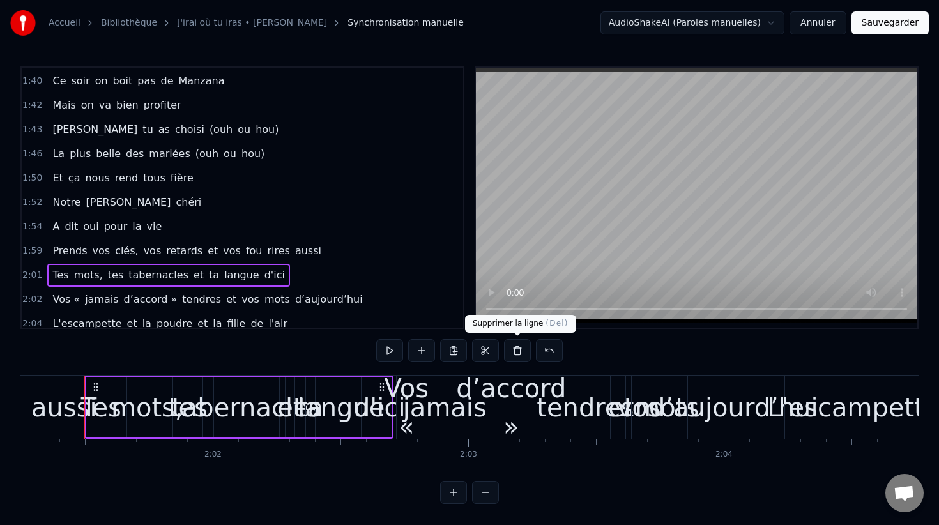
click at [523, 353] on button at bounding box center [517, 350] width 27 height 23
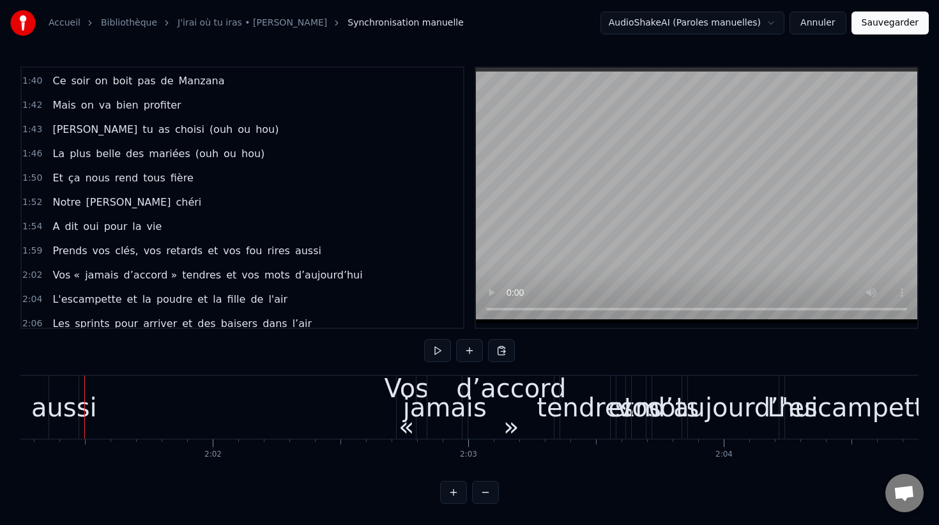
drag, startPoint x: 129, startPoint y: 303, endPoint x: 224, endPoint y: 305, distance: 94.6
click at [222, 305] on div "L'escampette et la poudre et la fille de l'air" at bounding box center [169, 299] width 245 height 23
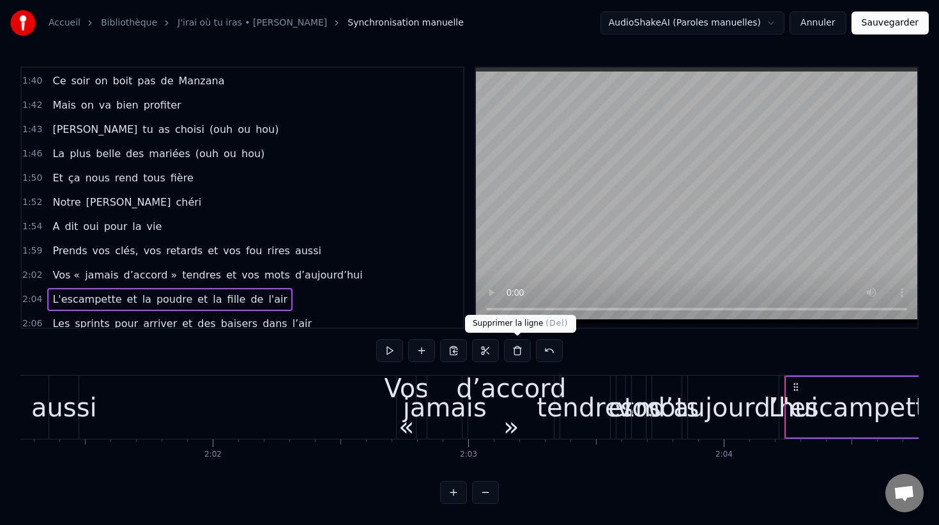
click at [517, 349] on button at bounding box center [517, 350] width 27 height 23
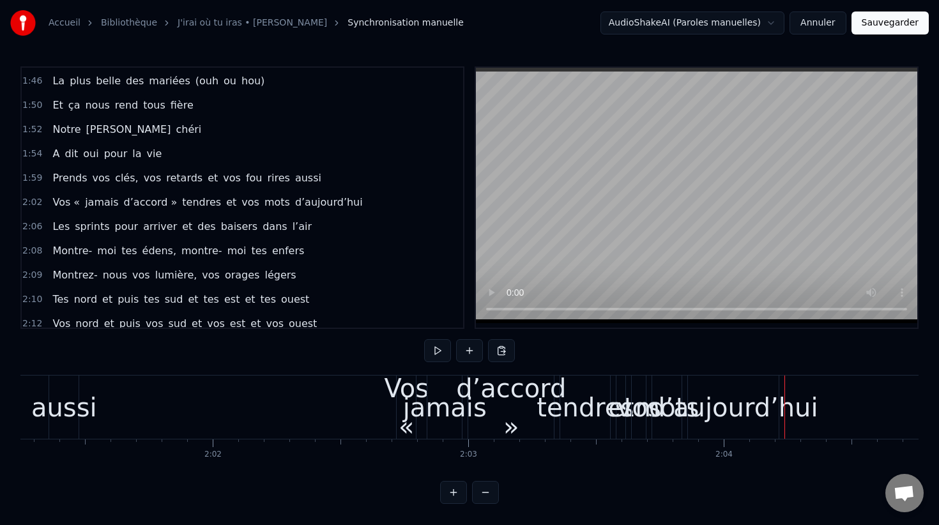
scroll to position [738, 0]
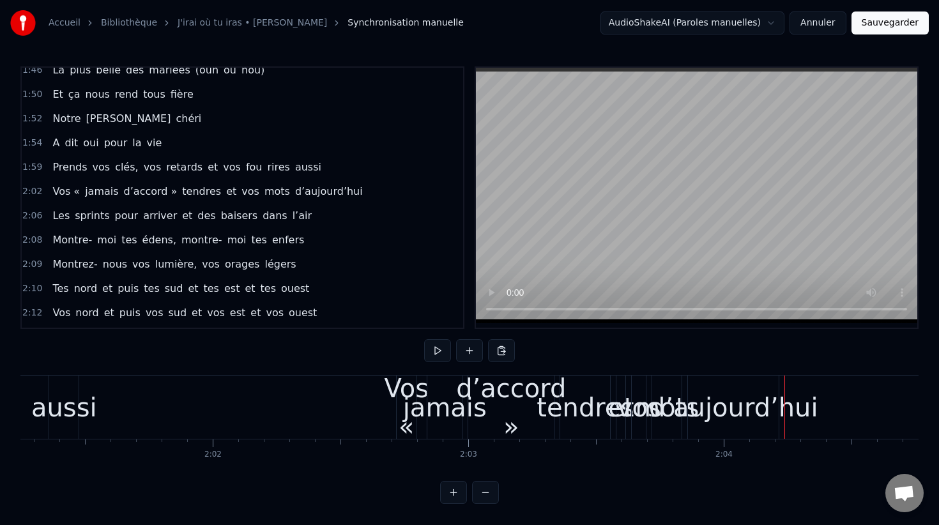
drag, startPoint x: 137, startPoint y: 238, endPoint x: 220, endPoint y: 238, distance: 83.7
click at [220, 238] on div "Montre- moi tes [PERSON_NAME], montre- moi tes enfers" at bounding box center [178, 240] width 262 height 23
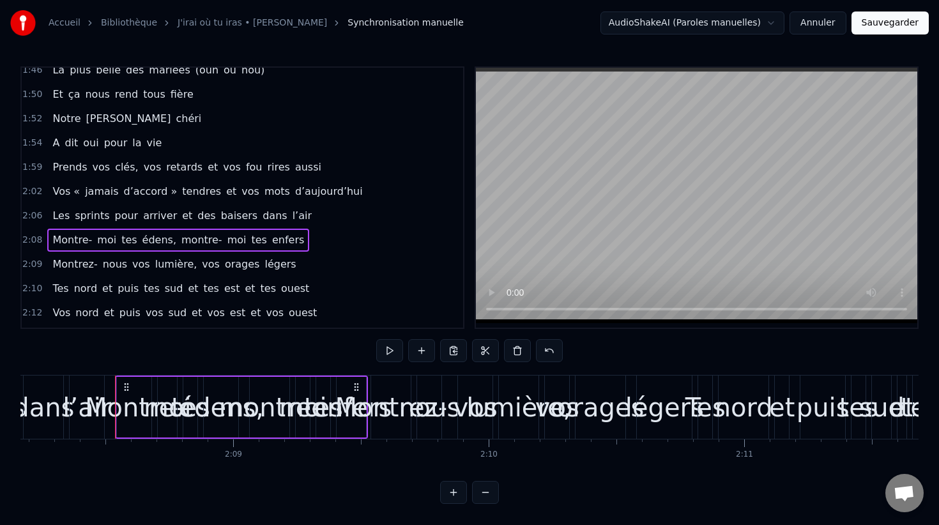
scroll to position [0, 32783]
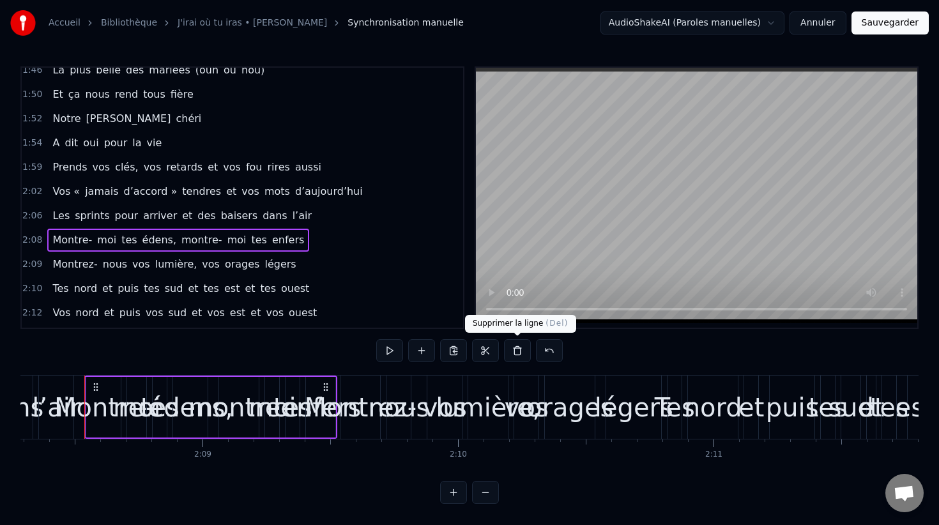
click at [521, 353] on button at bounding box center [517, 350] width 27 height 23
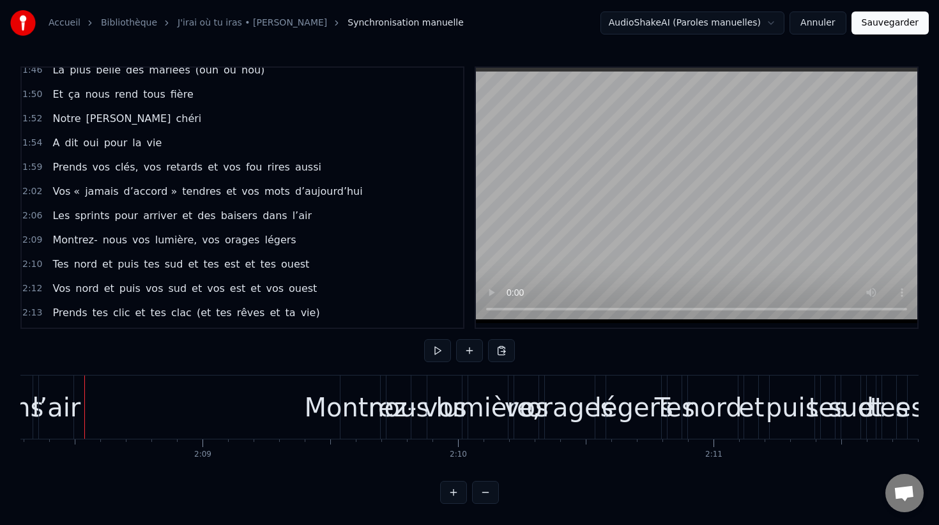
drag, startPoint x: 134, startPoint y: 261, endPoint x: 227, endPoint y: 261, distance: 93.3
click at [227, 261] on div "Tes nord et puis tes sud et tes est et tes ouest" at bounding box center [180, 264] width 267 height 23
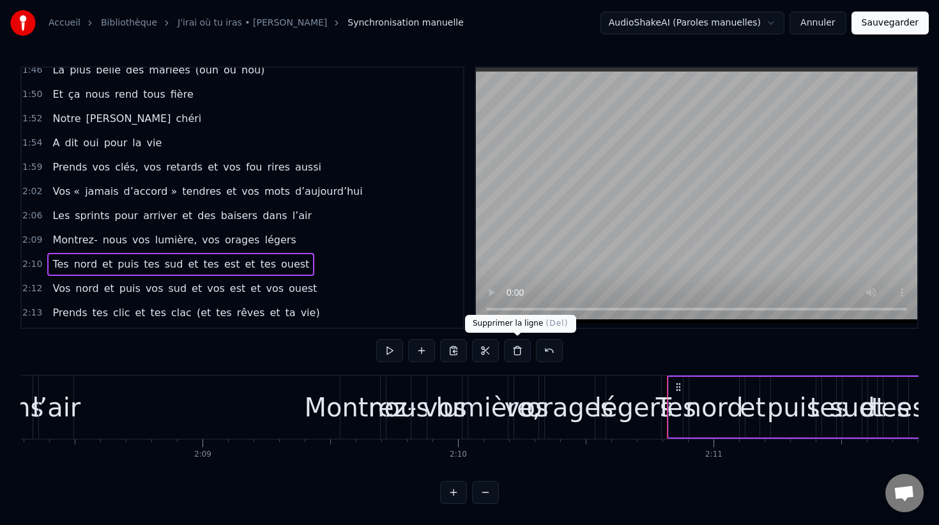
click at [521, 351] on button at bounding box center [517, 350] width 27 height 23
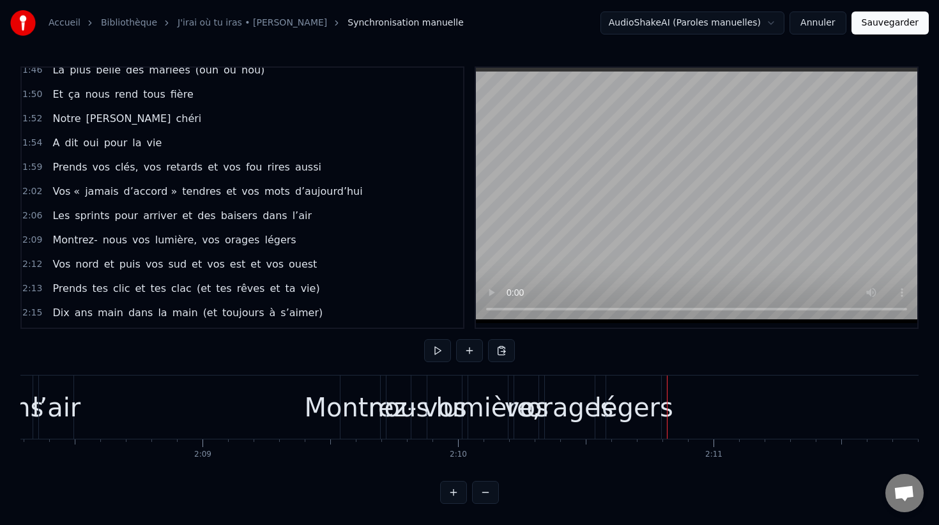
drag, startPoint x: 142, startPoint y: 289, endPoint x: 254, endPoint y: 291, distance: 111.2
click at [254, 291] on div "Prends tes clic et tes clac (et tes rêves et ta vie)" at bounding box center [185, 288] width 277 height 23
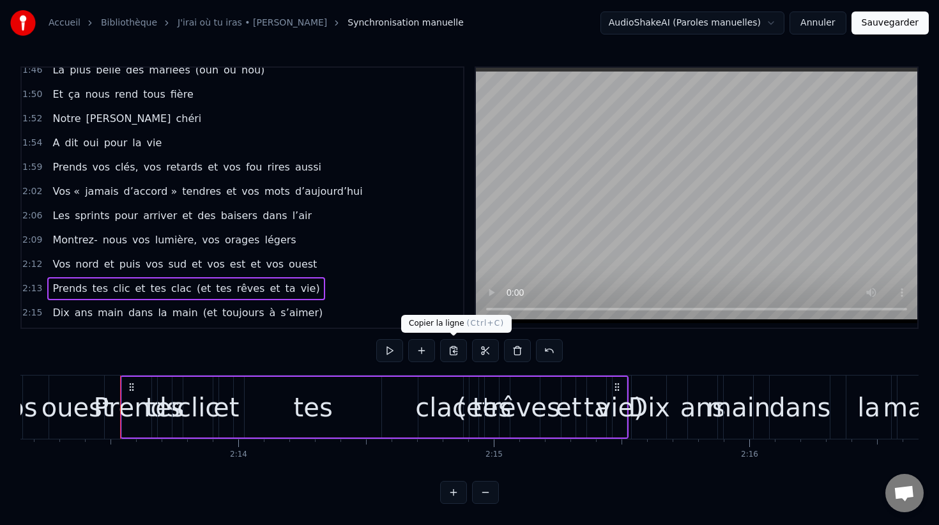
scroll to position [0, 34060]
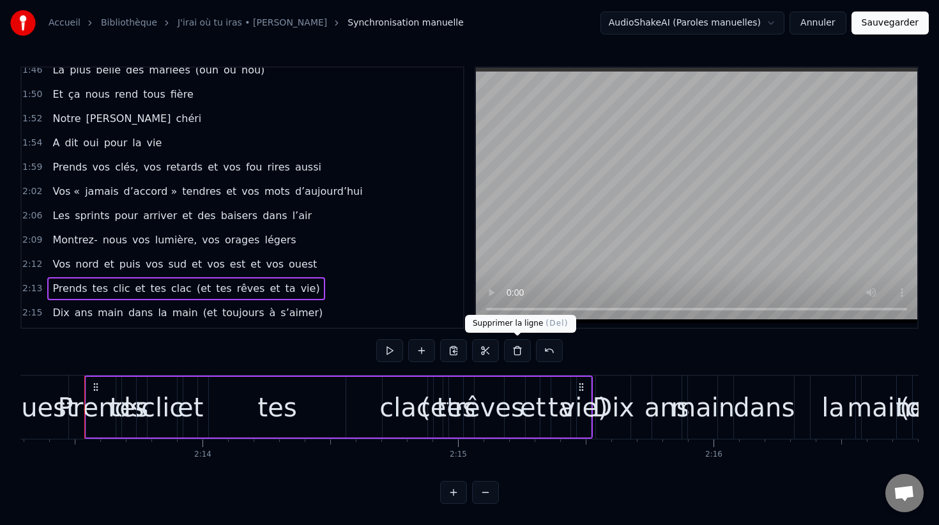
click at [520, 355] on button at bounding box center [517, 350] width 27 height 23
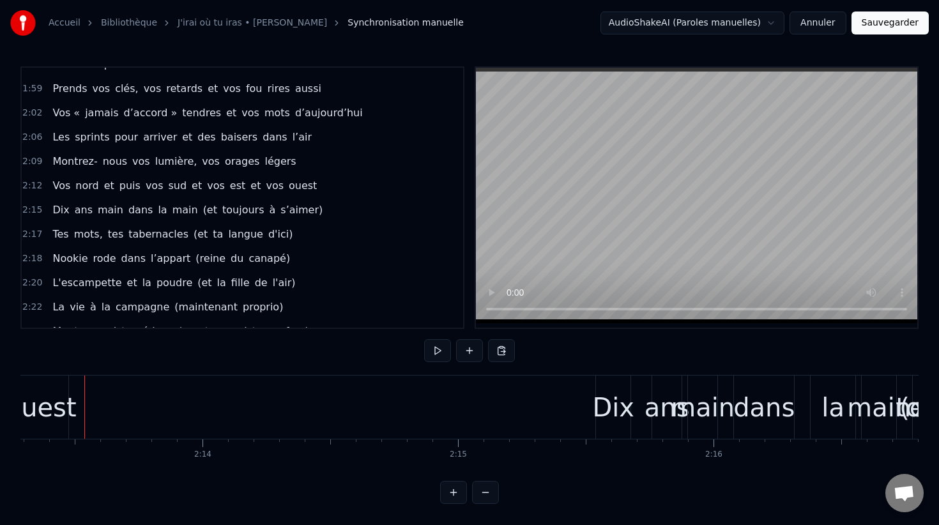
scroll to position [821, 0]
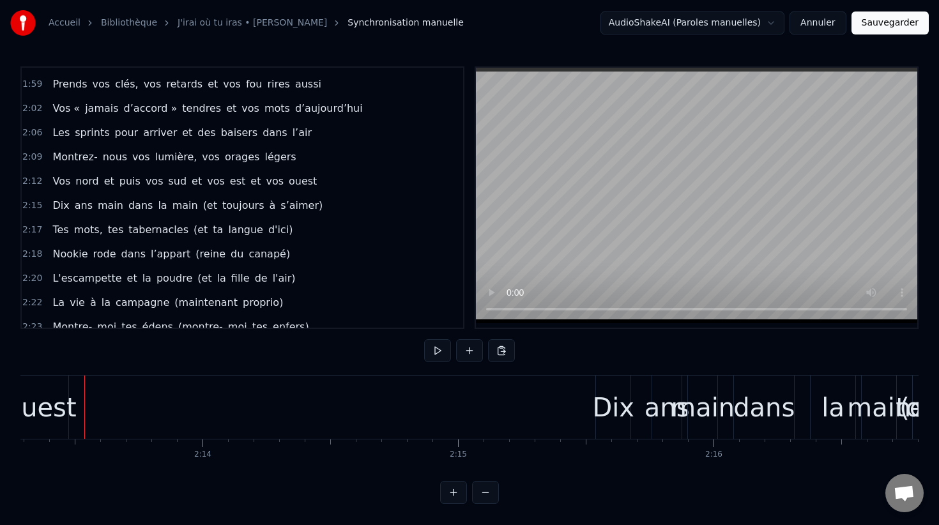
drag, startPoint x: 138, startPoint y: 226, endPoint x: 231, endPoint y: 227, distance: 92.6
click at [231, 227] on div "Tes mots, tes tabernacles (et ta langue d'ici)" at bounding box center [172, 229] width 250 height 23
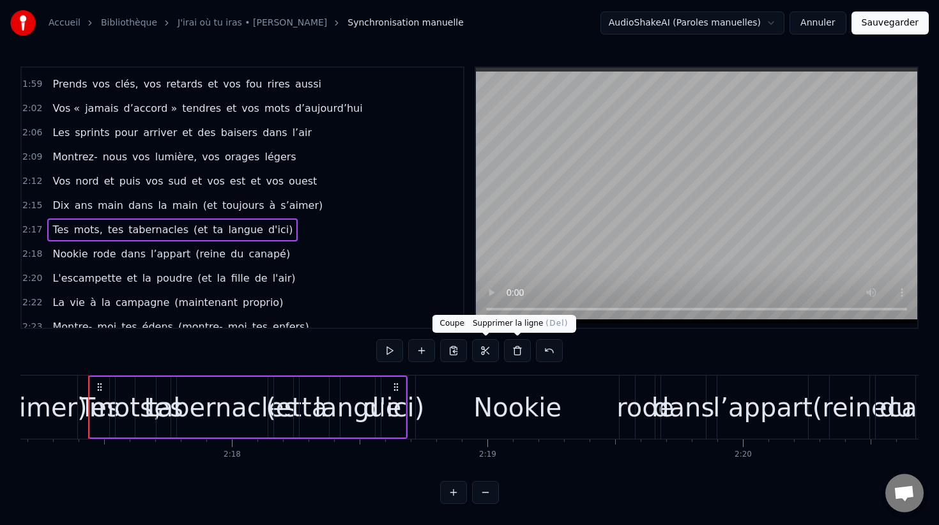
scroll to position [0, 35057]
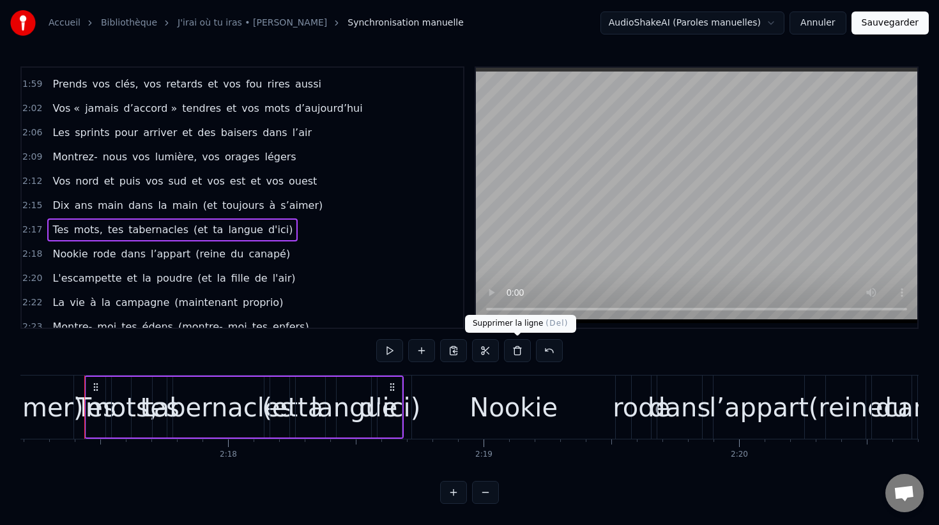
click at [513, 351] on button at bounding box center [517, 350] width 27 height 23
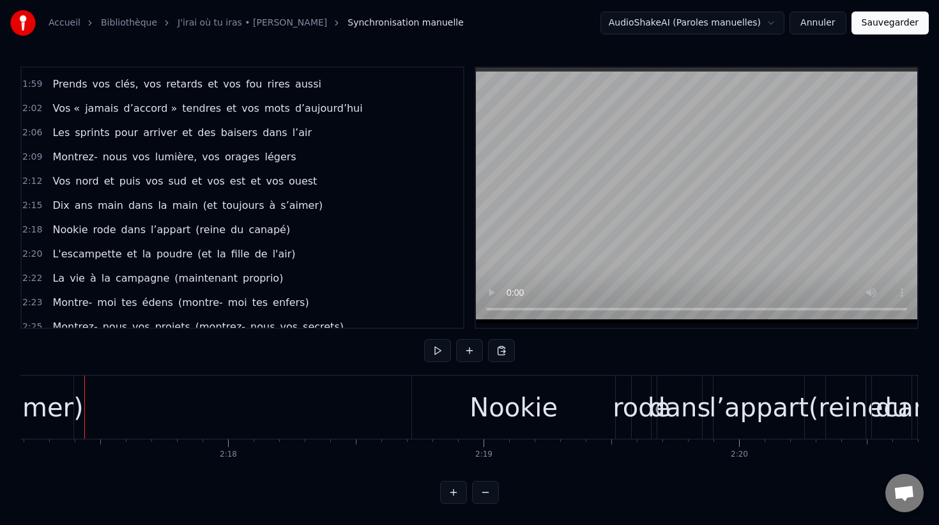
drag, startPoint x: 111, startPoint y: 246, endPoint x: 211, endPoint y: 256, distance: 100.8
click at [210, 256] on div "L'escampette et la poudre (et la fille de l'air)" at bounding box center [173, 254] width 253 height 23
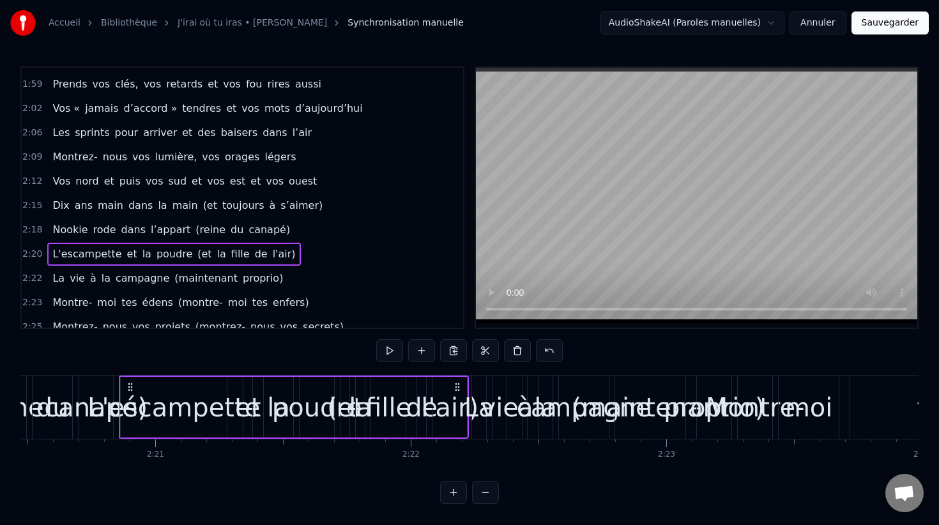
scroll to position [0, 35931]
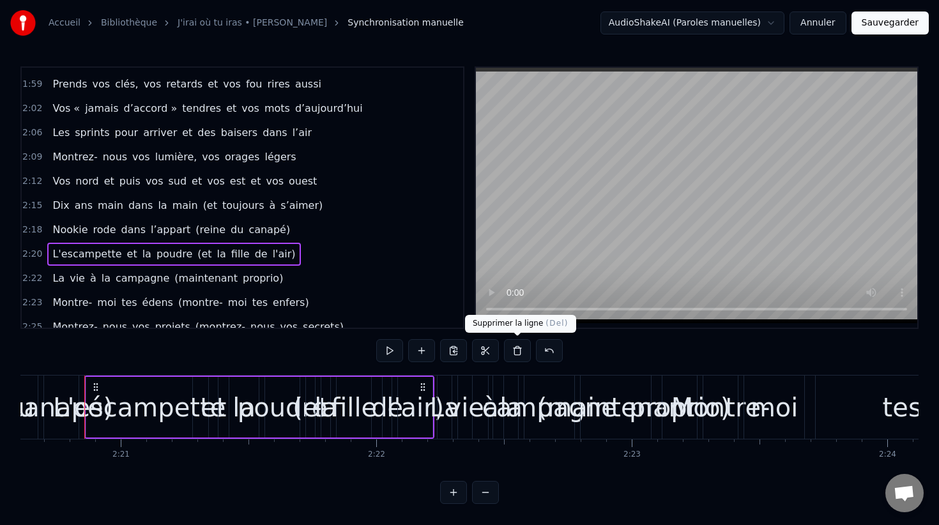
click at [509, 351] on button at bounding box center [517, 350] width 27 height 23
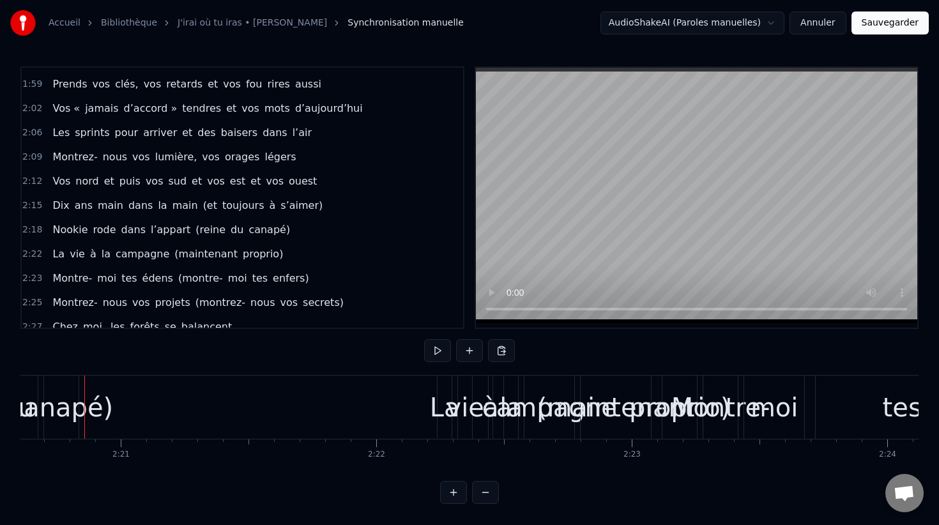
drag, startPoint x: 112, startPoint y: 273, endPoint x: 219, endPoint y: 274, distance: 106.7
click at [219, 274] on div "Montre- moi tes [PERSON_NAME] (montre- moi tes enfers)" at bounding box center [180, 278] width 266 height 23
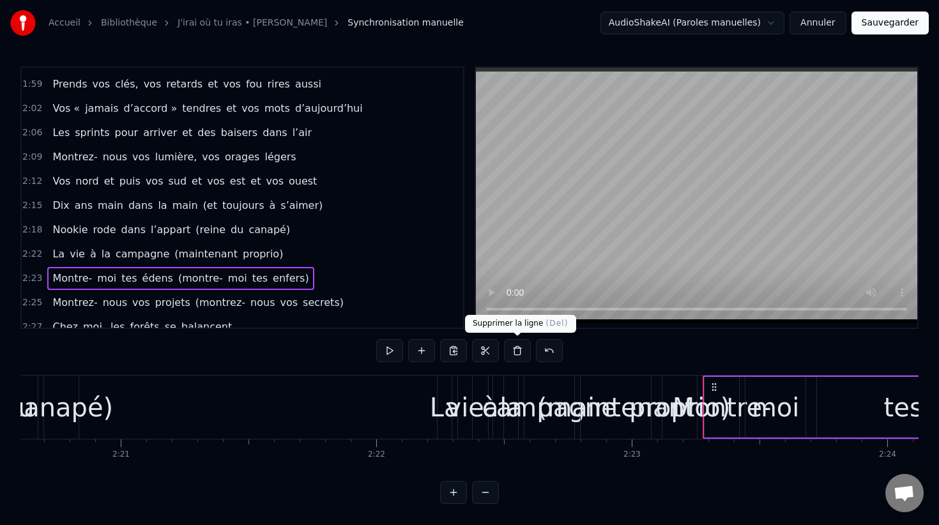
click at [519, 360] on button at bounding box center [517, 350] width 27 height 23
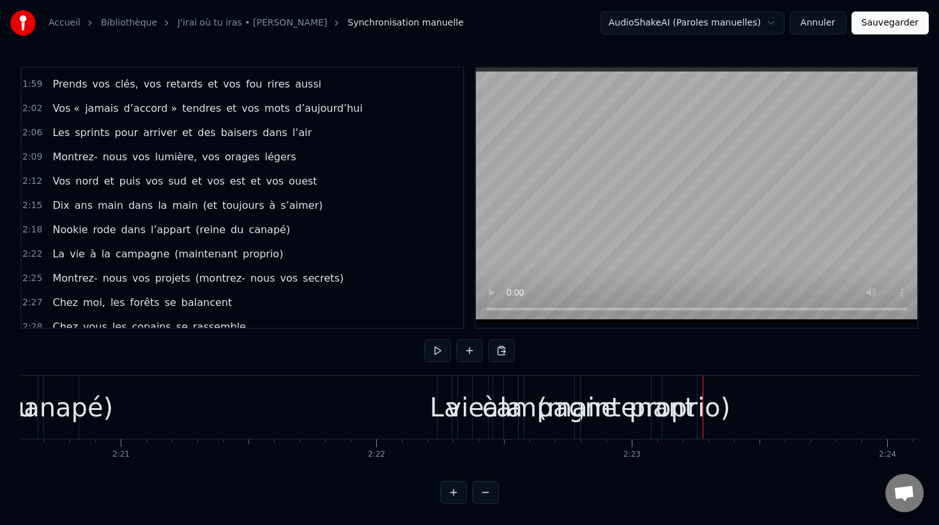
drag, startPoint x: 146, startPoint y: 296, endPoint x: 210, endPoint y: 297, distance: 63.3
click at [210, 297] on div "Chez moi, les forêts se balancent" at bounding box center [142, 302] width 190 height 23
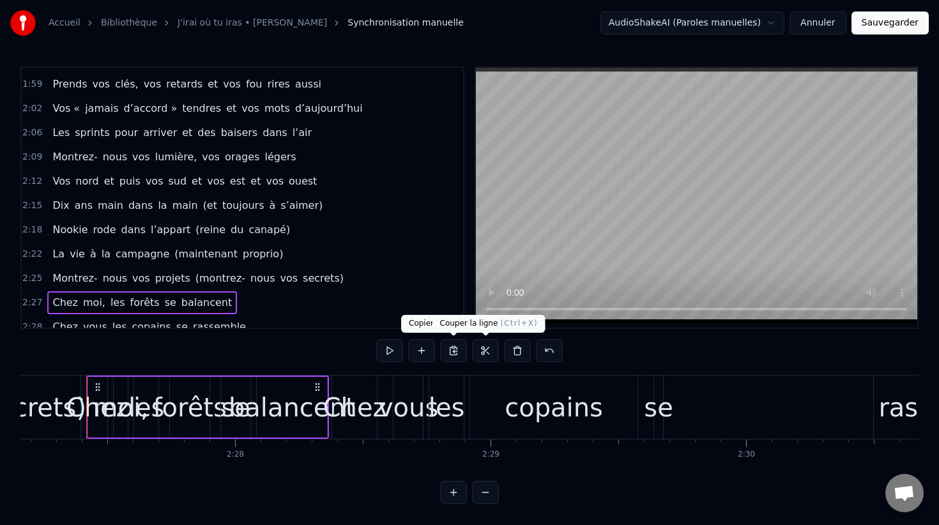
scroll to position [0, 37607]
click at [514, 352] on button at bounding box center [517, 350] width 27 height 23
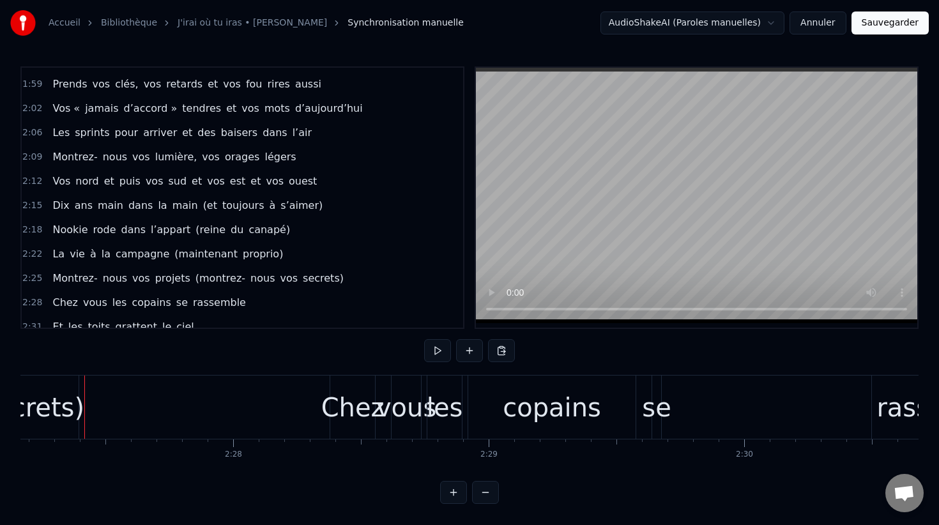
click at [93, 271] on span "Montrez-" at bounding box center [74, 278] width 47 height 15
click at [92, 275] on span "Montrez-" at bounding box center [74, 278] width 47 height 15
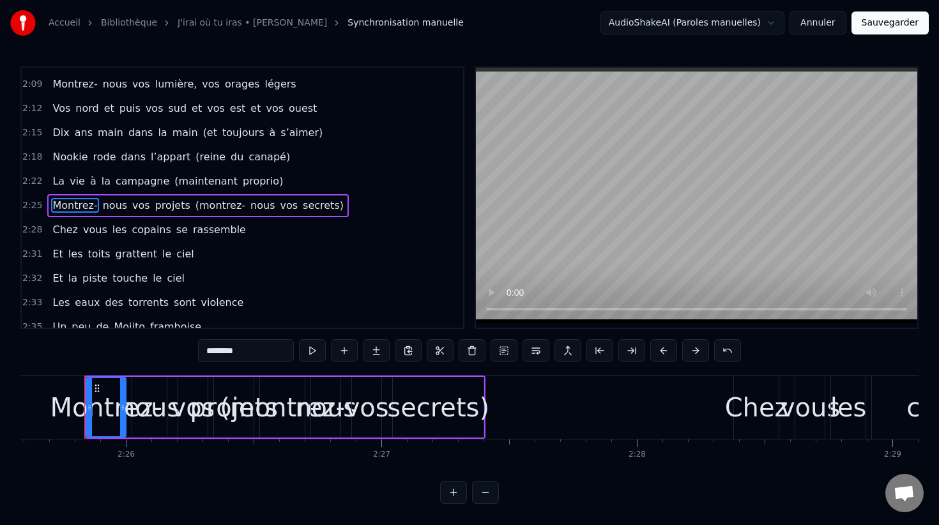
scroll to position [901, 0]
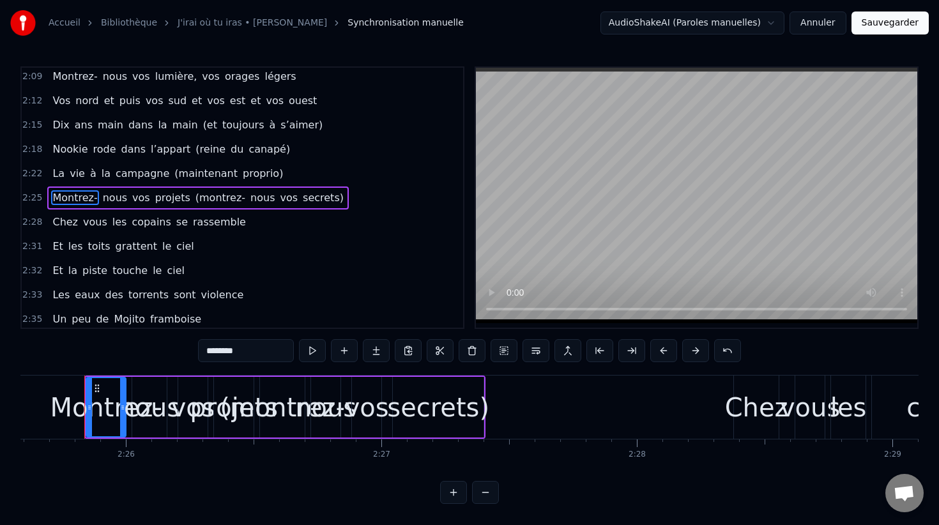
drag, startPoint x: 79, startPoint y: 246, endPoint x: 153, endPoint y: 246, distance: 74.1
click at [153, 246] on div "Et les toits grattent le ciel" at bounding box center [122, 246] width 151 height 23
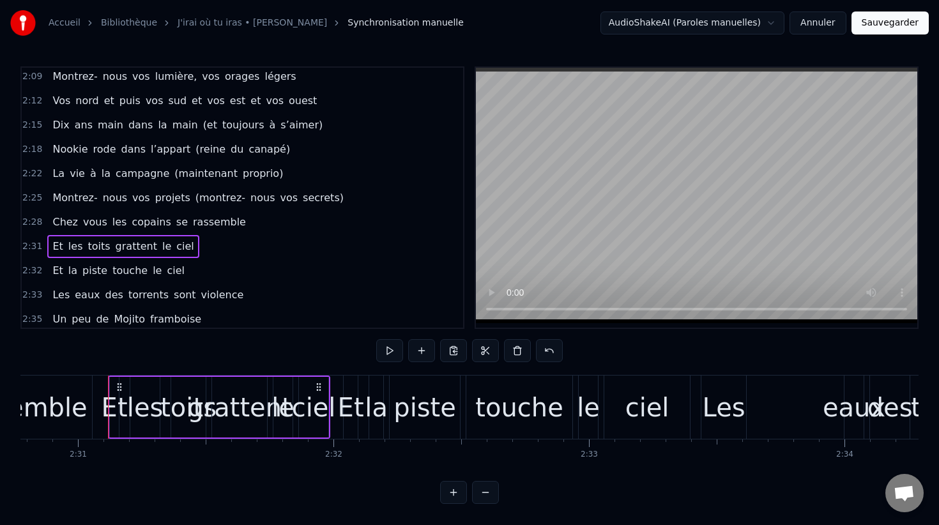
scroll to position [0, 38553]
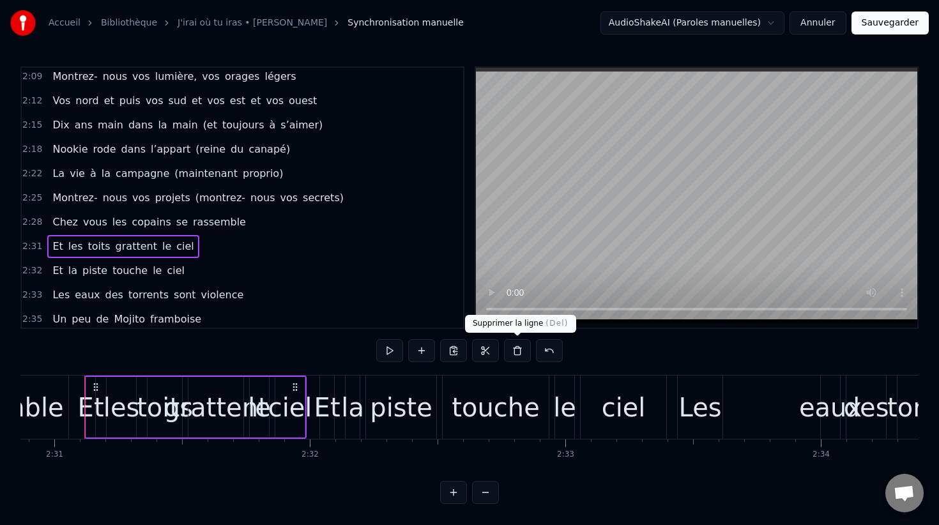
click at [518, 356] on button at bounding box center [517, 350] width 27 height 23
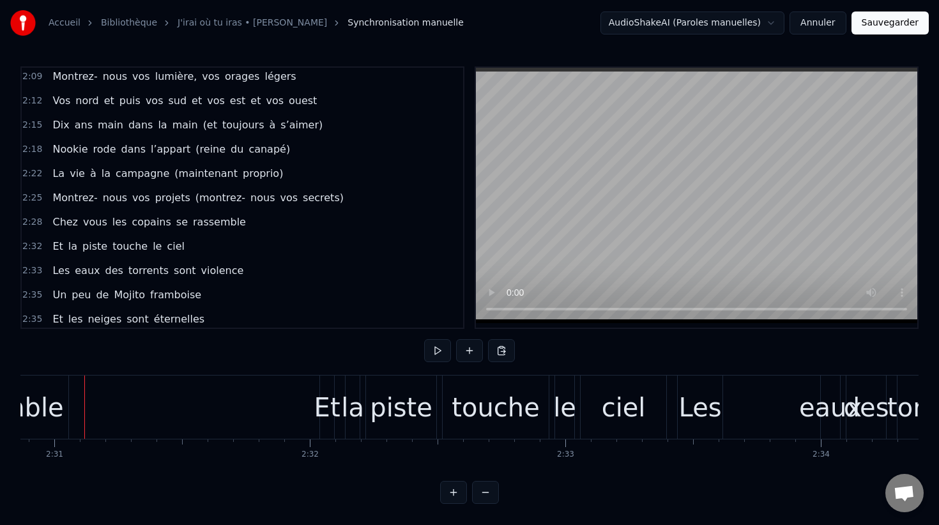
drag, startPoint x: 89, startPoint y: 275, endPoint x: 211, endPoint y: 276, distance: 122.0
click at [211, 276] on div "Les eaux des torrents sont violence" at bounding box center [147, 270] width 201 height 23
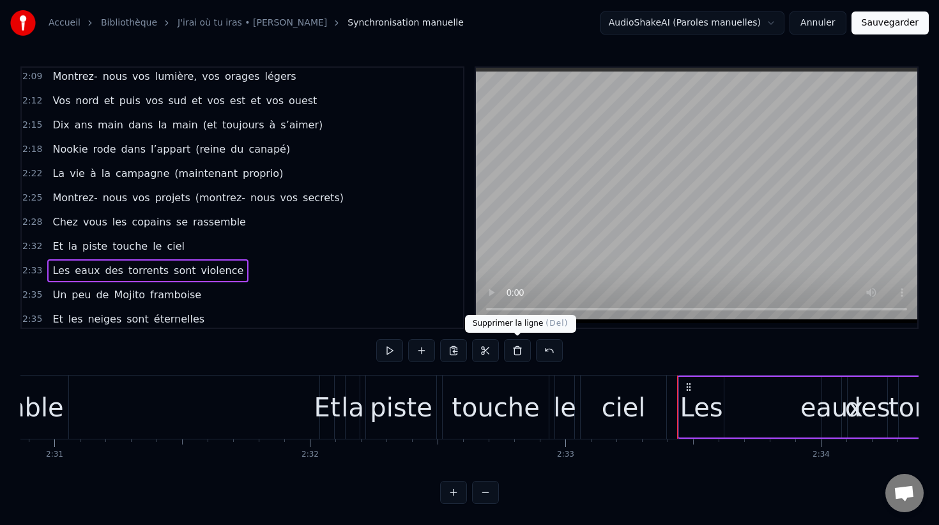
click at [516, 356] on button at bounding box center [517, 350] width 27 height 23
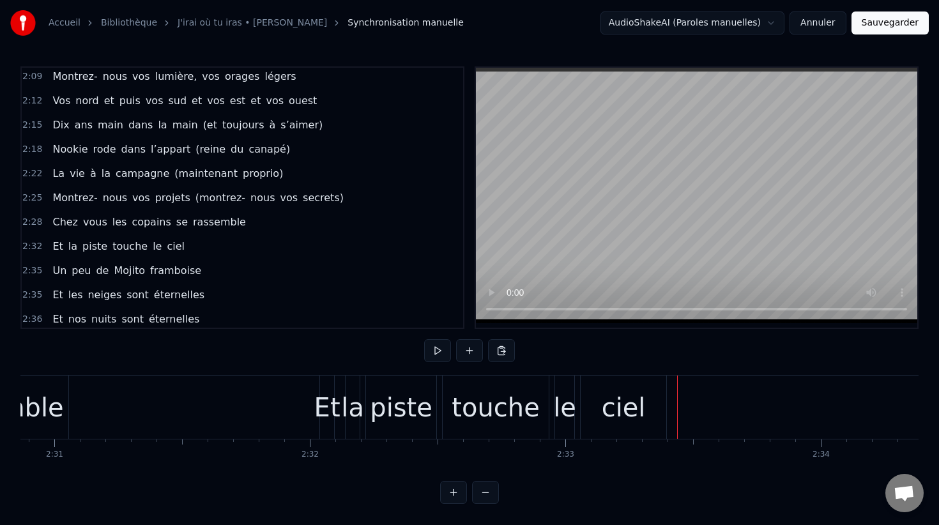
drag, startPoint x: 116, startPoint y: 300, endPoint x: 184, endPoint y: 300, distance: 67.7
click at [184, 300] on div "Et les neiges sont éternelles" at bounding box center [128, 295] width 162 height 23
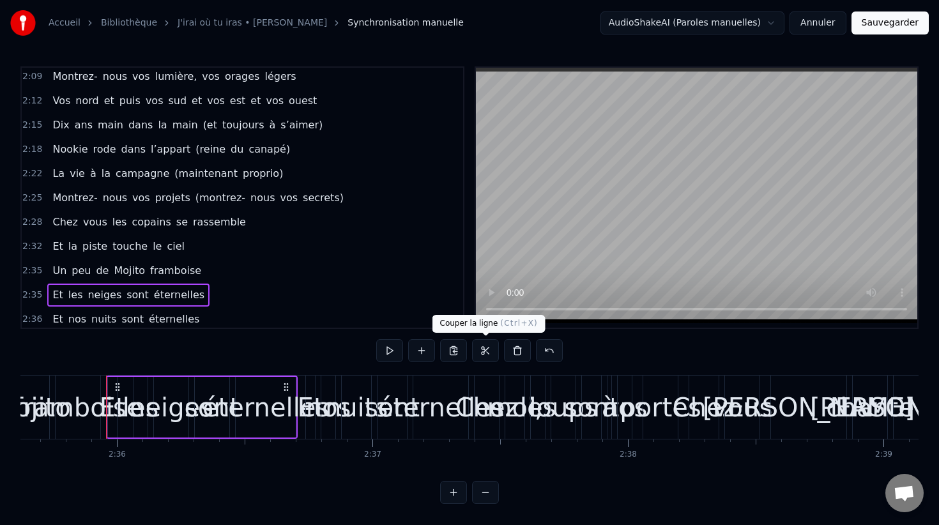
scroll to position [0, 39789]
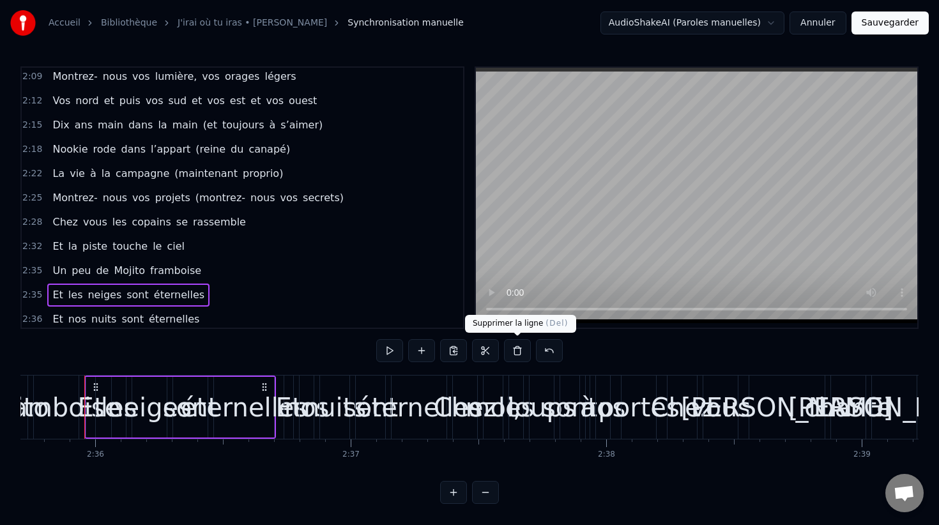
click at [514, 351] on button at bounding box center [517, 350] width 27 height 23
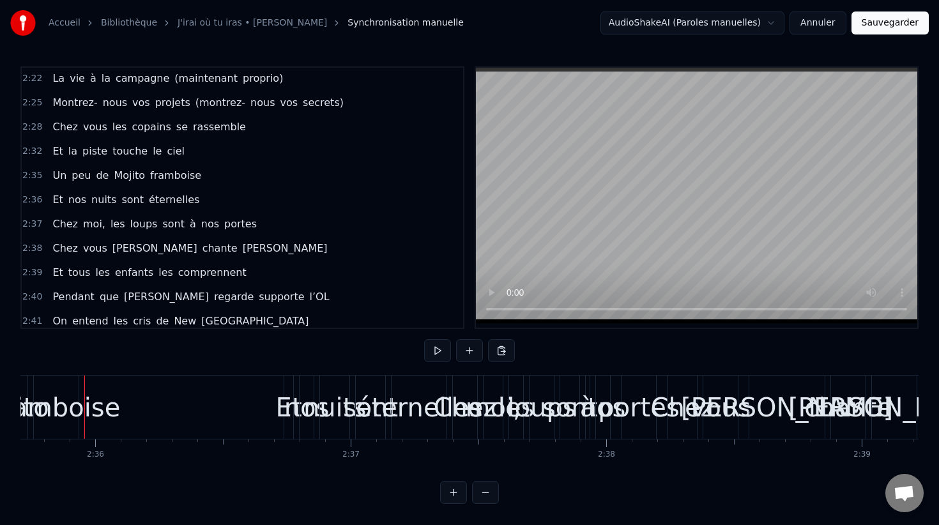
scroll to position [1006, 0]
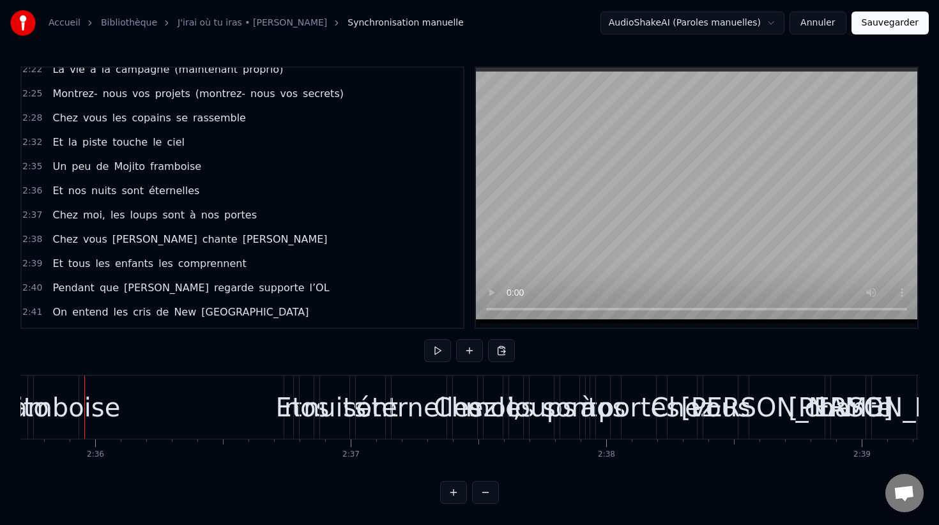
drag, startPoint x: 98, startPoint y: 222, endPoint x: 186, endPoint y: 222, distance: 87.5
click at [185, 222] on div "Chez moi, les loups sont à nos portes" at bounding box center [154, 215] width 215 height 23
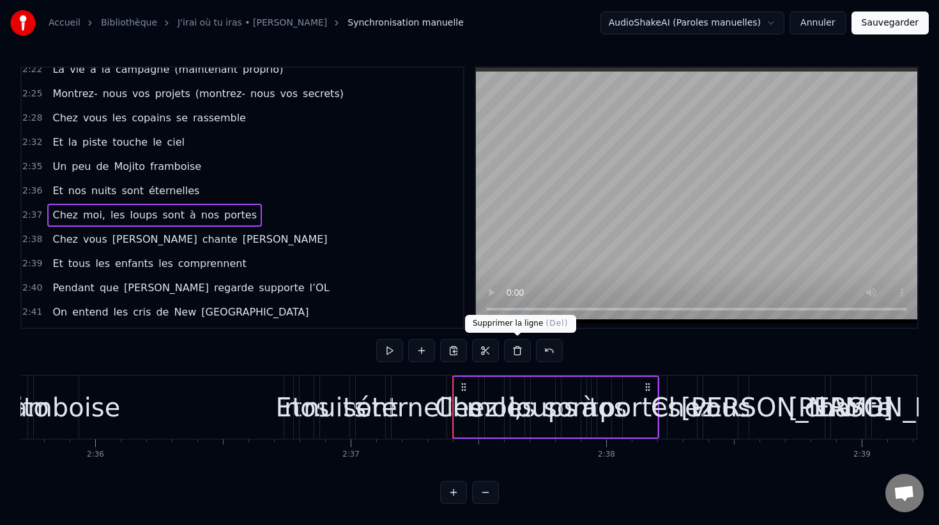
click at [520, 348] on button at bounding box center [517, 350] width 27 height 23
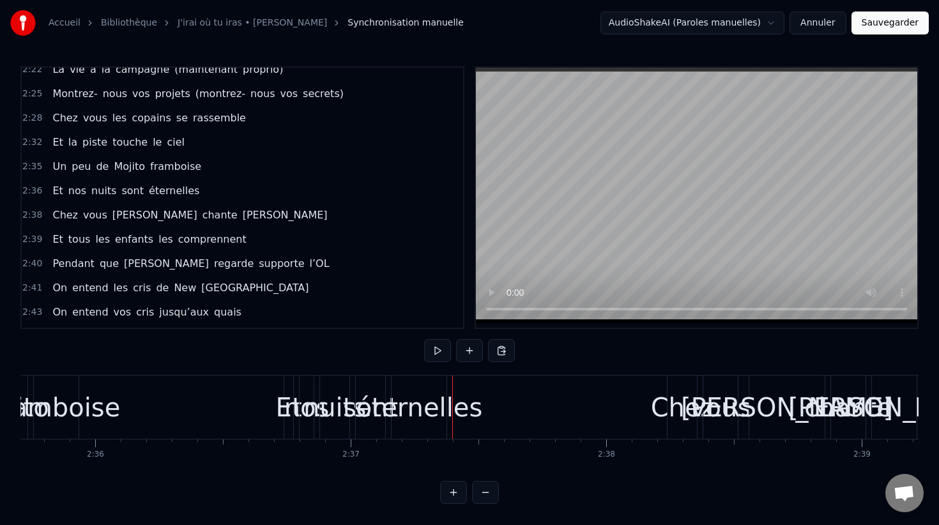
drag, startPoint x: 115, startPoint y: 240, endPoint x: 194, endPoint y: 240, distance: 78.6
click at [194, 240] on div "Et tous les enfants les comprennent" at bounding box center [149, 239] width 204 height 23
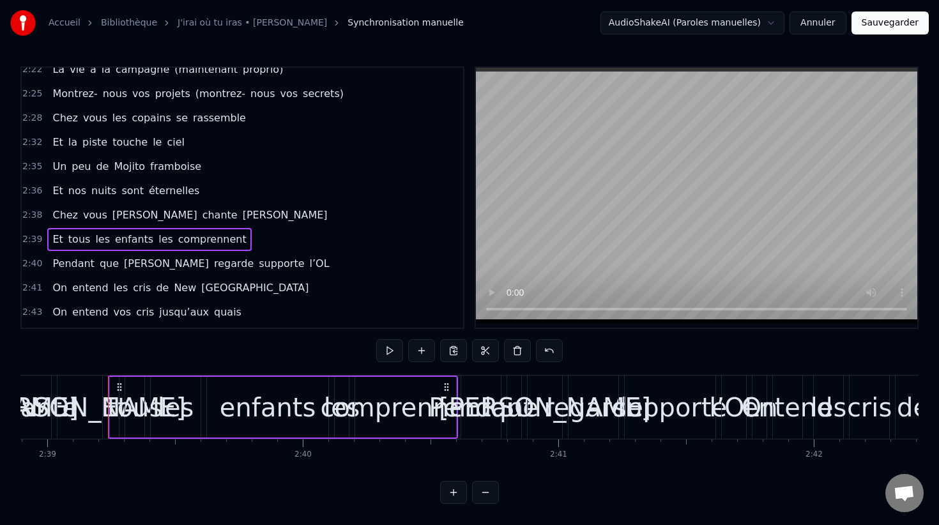
scroll to position [0, 40628]
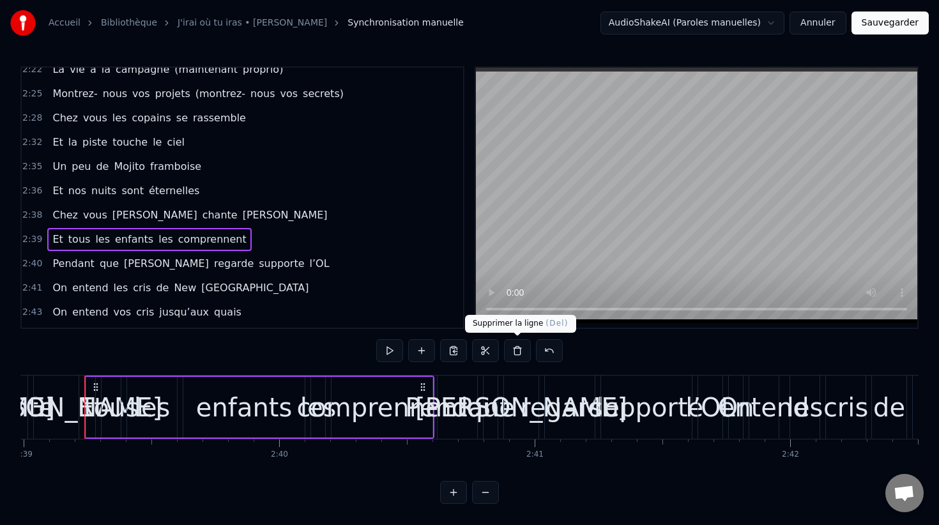
click at [521, 357] on button at bounding box center [517, 350] width 27 height 23
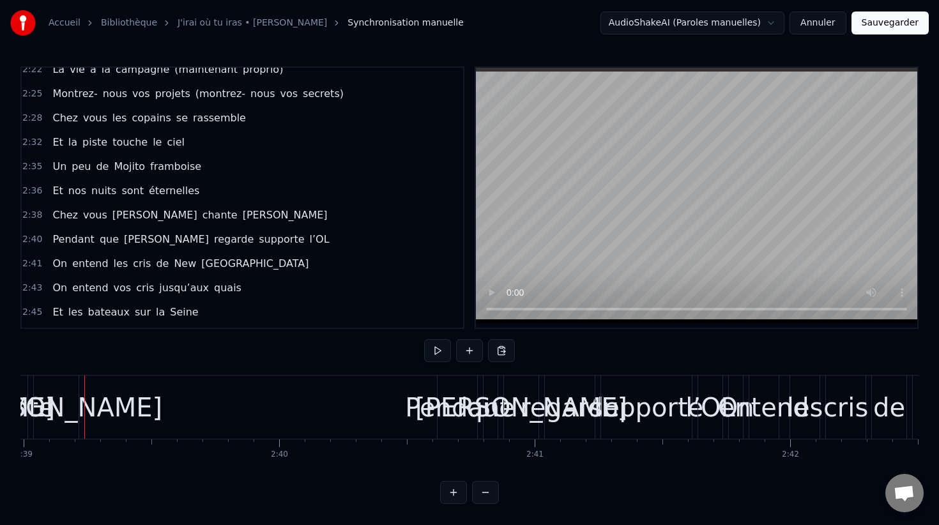
drag, startPoint x: 85, startPoint y: 257, endPoint x: 192, endPoint y: 258, distance: 106.7
click at [192, 258] on div "On entend les [PERSON_NAME] de [US_STATE]" at bounding box center [180, 263] width 266 height 23
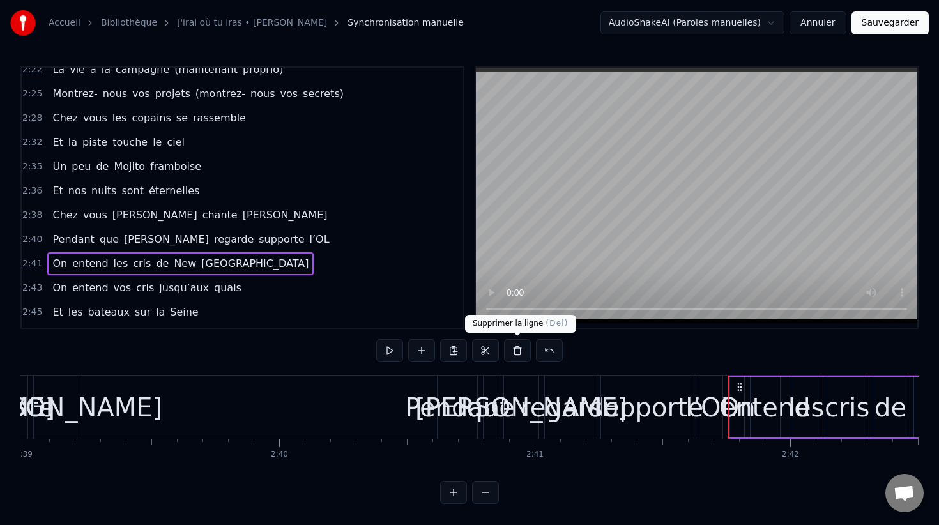
click at [514, 347] on button at bounding box center [517, 350] width 27 height 23
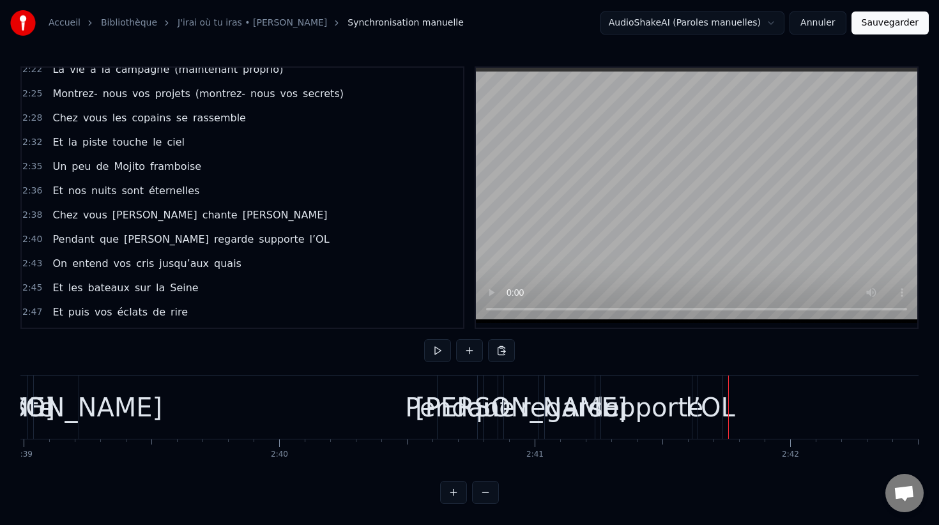
drag, startPoint x: 160, startPoint y: 286, endPoint x: 183, endPoint y: 286, distance: 23.0
click at [183, 286] on span "Seine" at bounding box center [184, 287] width 31 height 15
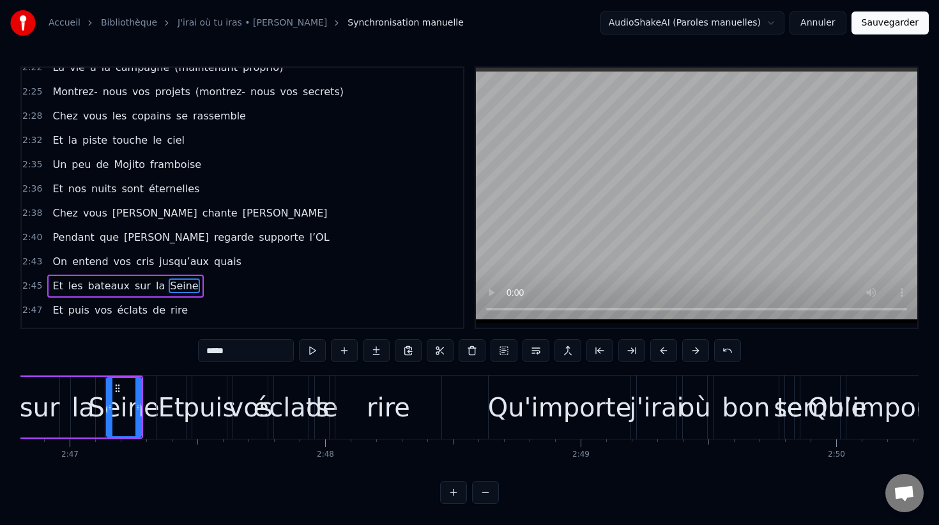
scroll to position [0, 42646]
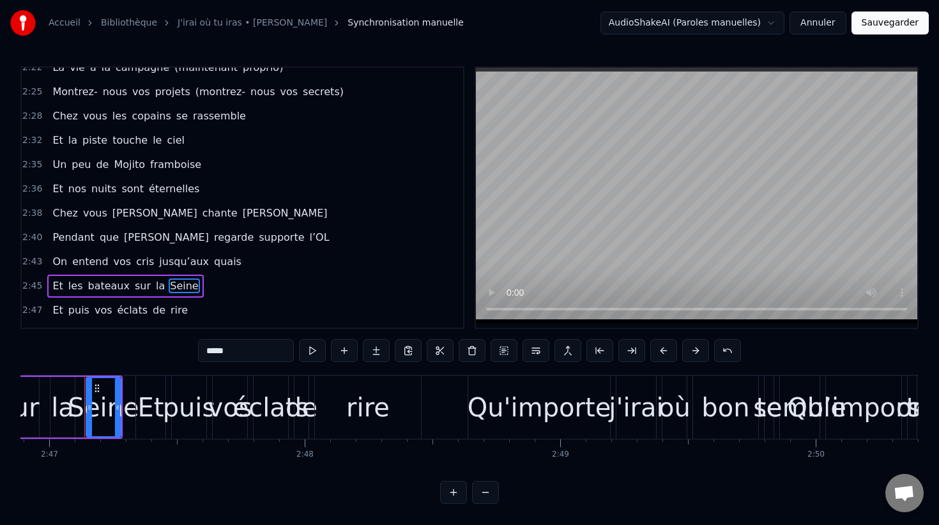
drag, startPoint x: 78, startPoint y: 284, endPoint x: 150, endPoint y: 284, distance: 72.2
click at [149, 284] on div "Et les bateaux sur la Seine" at bounding box center [125, 286] width 156 height 23
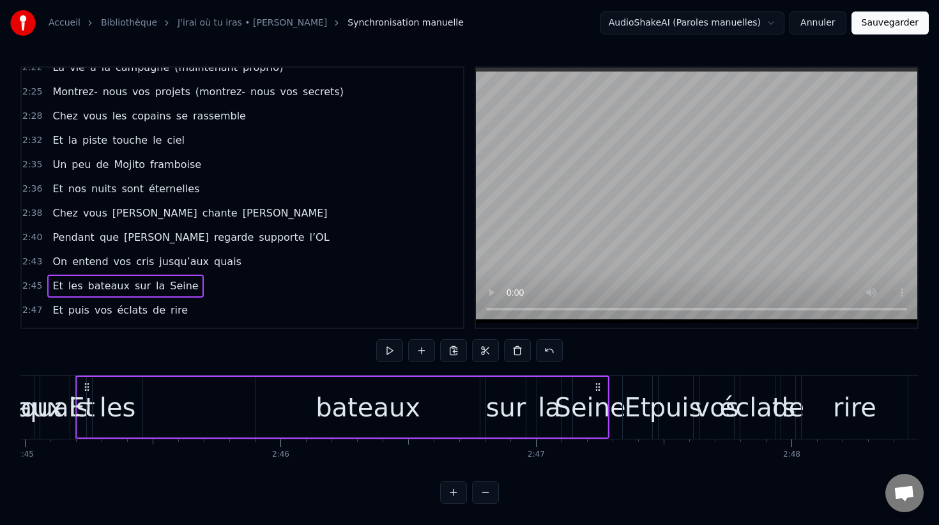
scroll to position [0, 42151]
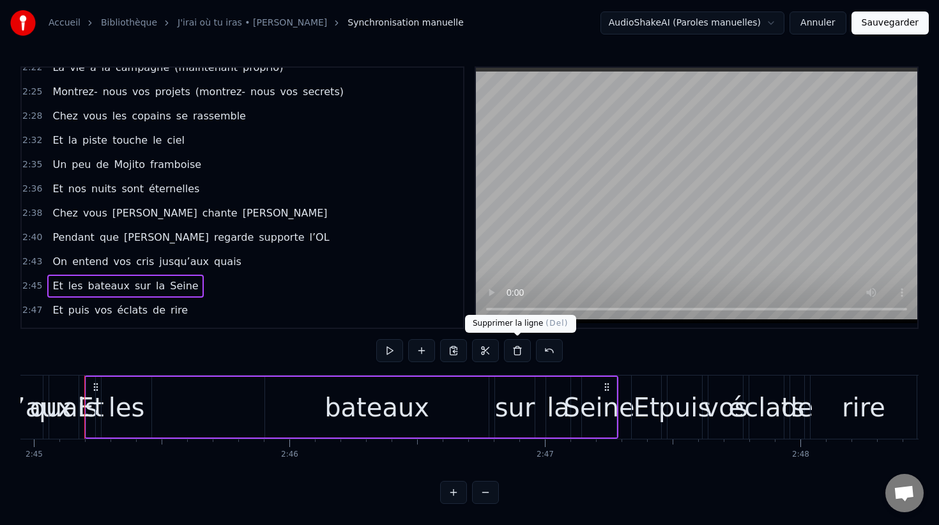
click at [515, 353] on button at bounding box center [517, 350] width 27 height 23
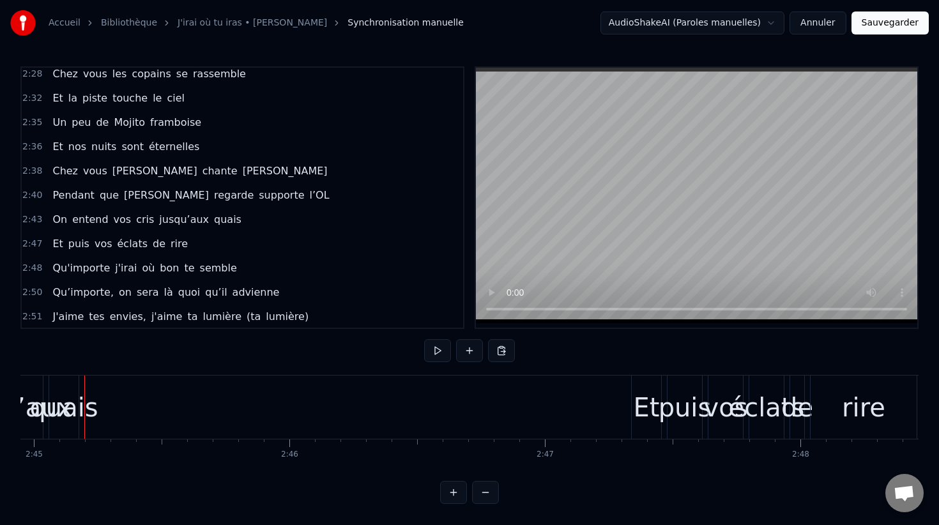
scroll to position [1055, 0]
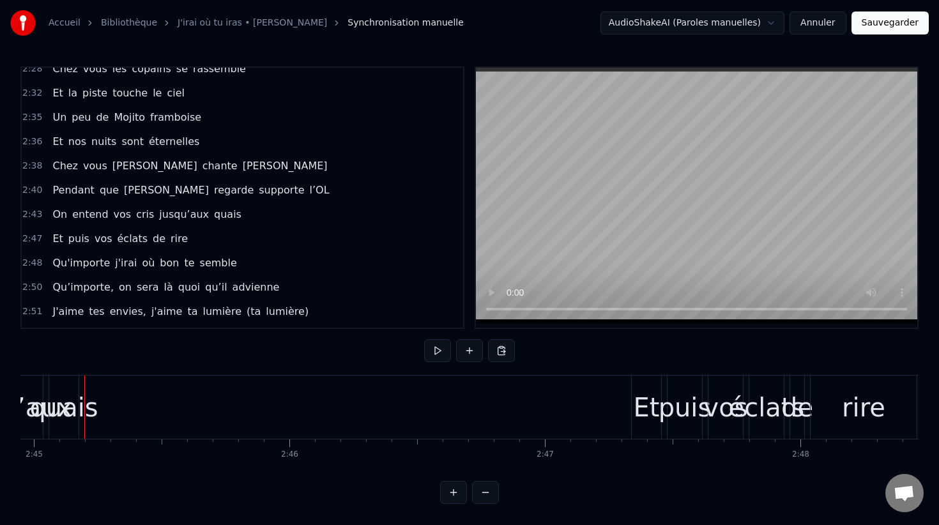
drag, startPoint x: 95, startPoint y: 266, endPoint x: 179, endPoint y: 266, distance: 84.3
click at [179, 266] on div "Qu'importe j'irai où bon te semble" at bounding box center [144, 263] width 194 height 23
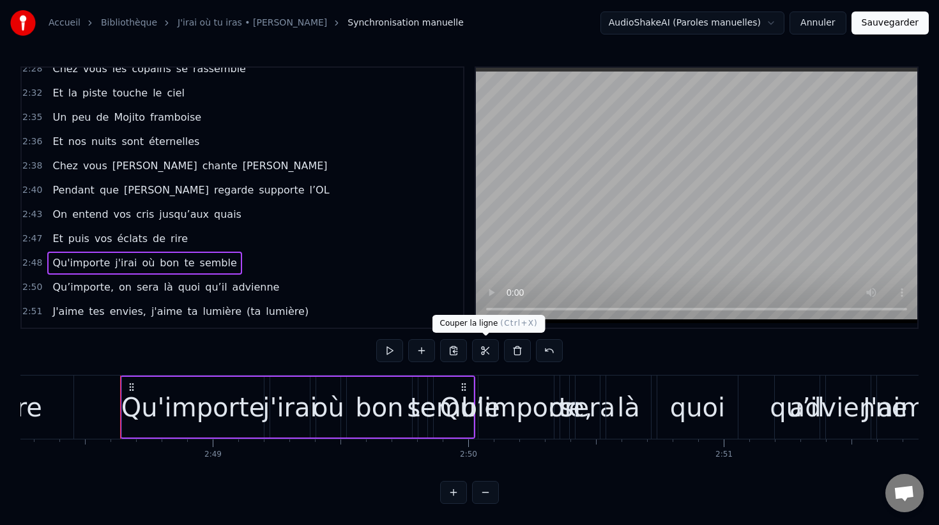
scroll to position [0, 43030]
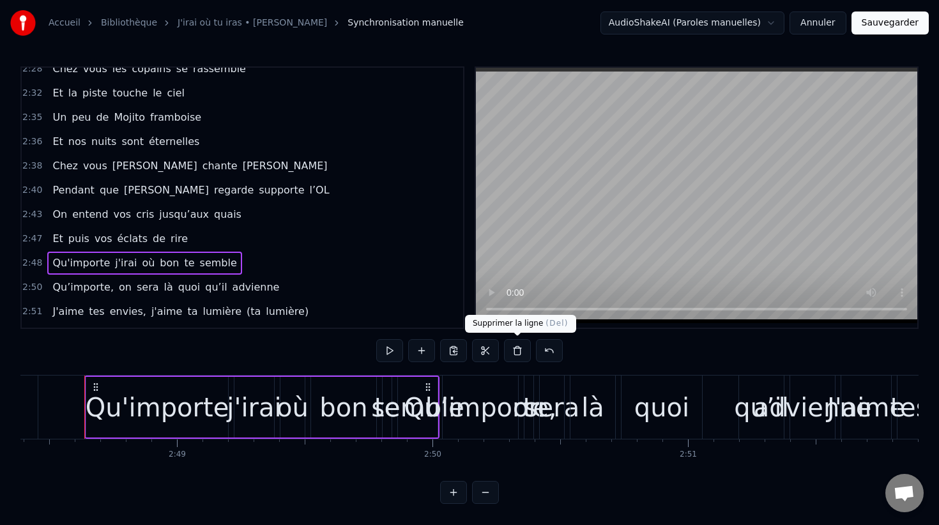
click at [514, 348] on button at bounding box center [517, 350] width 27 height 23
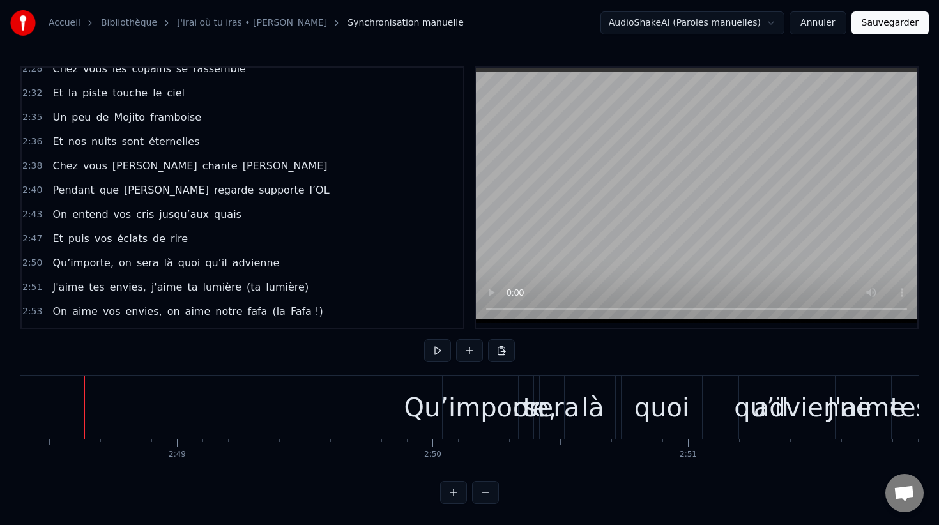
drag, startPoint x: 134, startPoint y: 283, endPoint x: 215, endPoint y: 283, distance: 81.8
click at [215, 283] on div "J'aime [PERSON_NAME] envies, j'aime ta lumière (ta lumière)" at bounding box center [180, 287] width 266 height 23
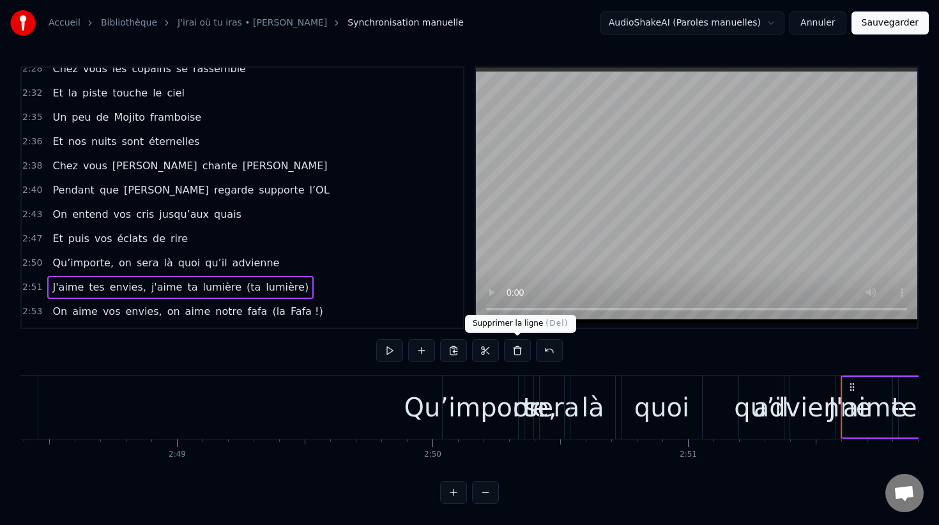
click at [514, 346] on button at bounding box center [517, 350] width 27 height 23
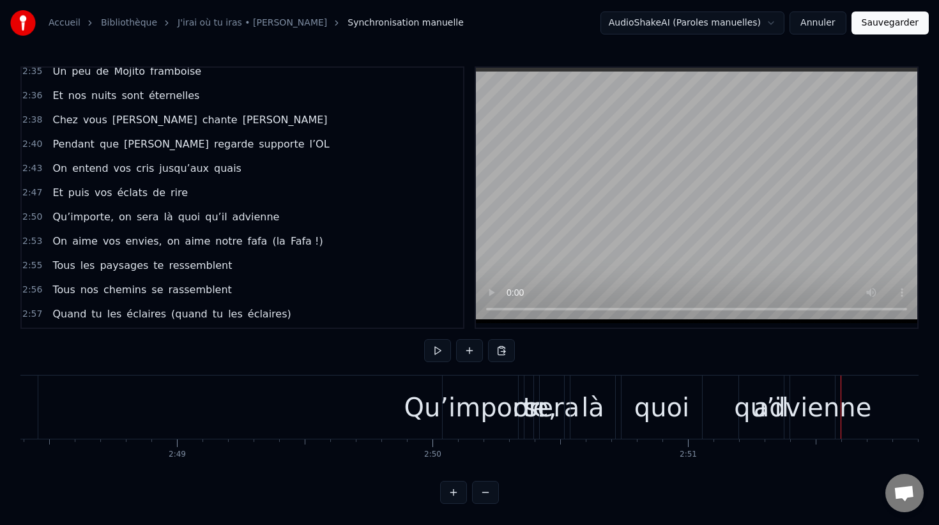
scroll to position [1105, 0]
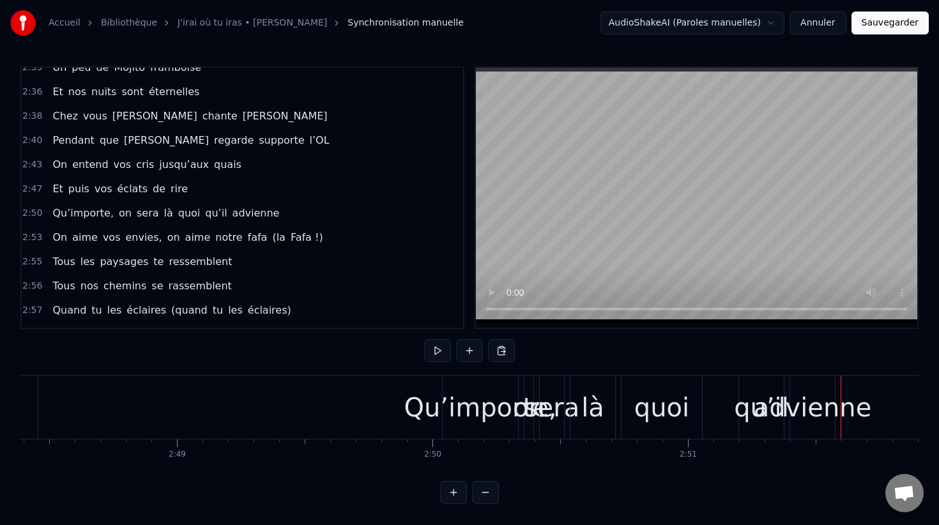
drag, startPoint x: 112, startPoint y: 258, endPoint x: 201, endPoint y: 261, distance: 88.2
click at [201, 261] on div "Tous les paysages te ressemblent" at bounding box center [142, 261] width 190 height 23
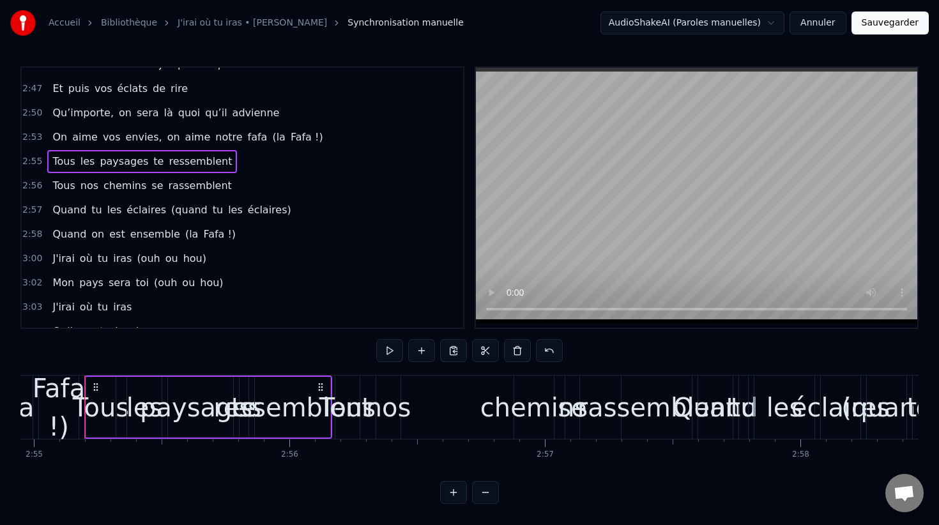
scroll to position [1207, 0]
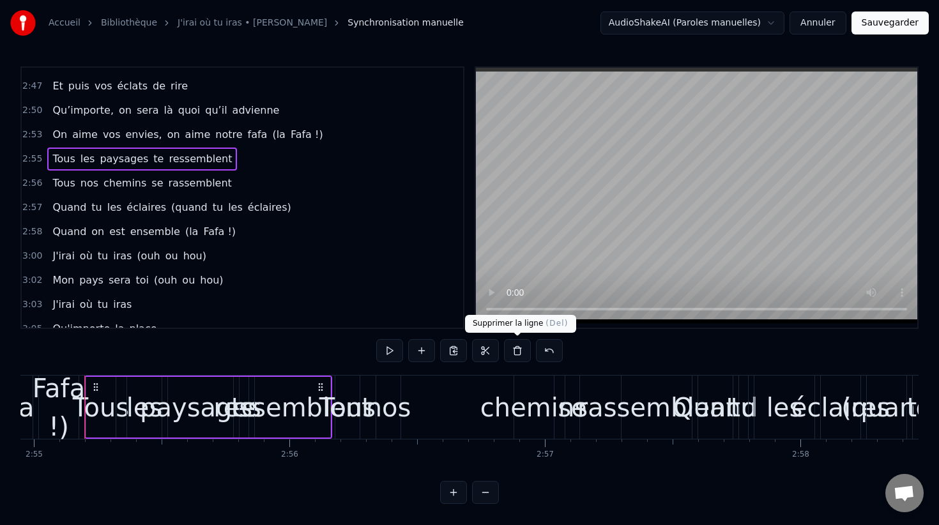
click at [514, 354] on button at bounding box center [517, 350] width 27 height 23
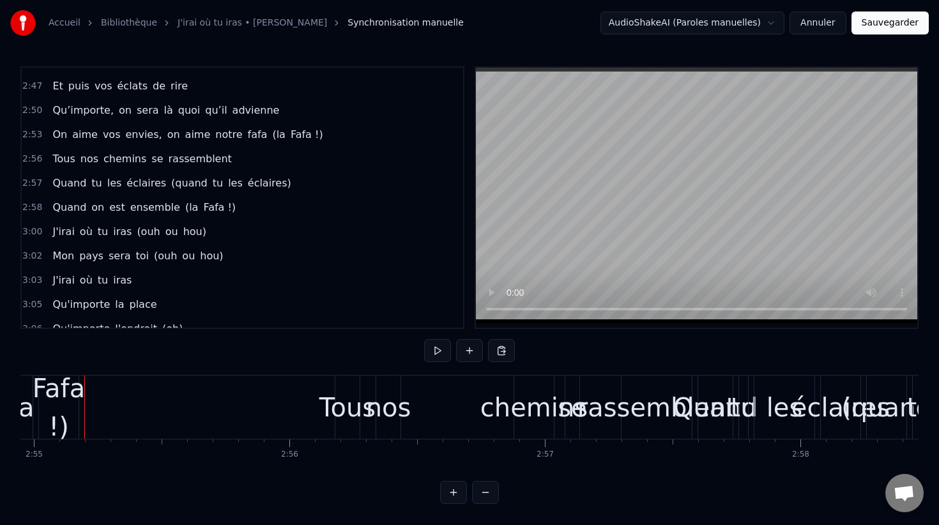
drag, startPoint x: 112, startPoint y: 182, endPoint x: 218, endPoint y: 183, distance: 106.7
click at [218, 183] on div "Quand tu les éclaires (quand tu les éclaires)" at bounding box center [171, 183] width 249 height 23
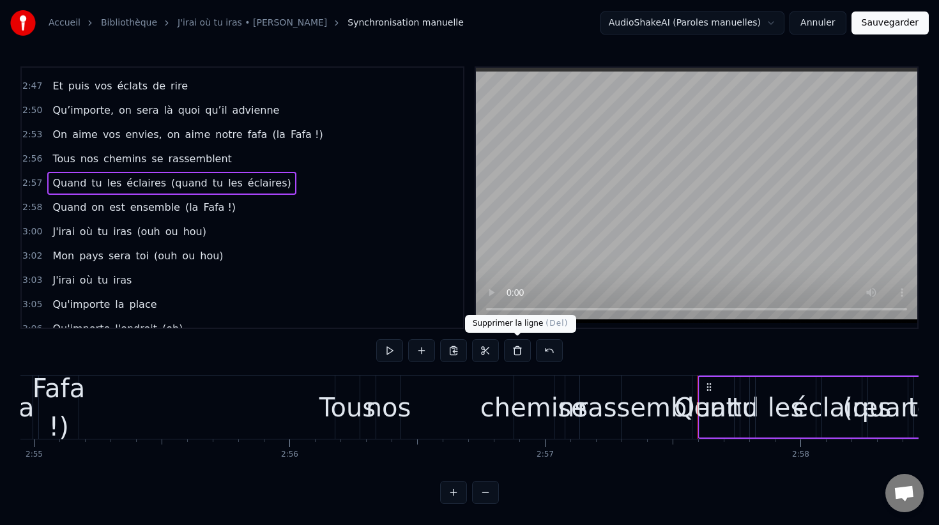
click at [514, 353] on button at bounding box center [517, 350] width 27 height 23
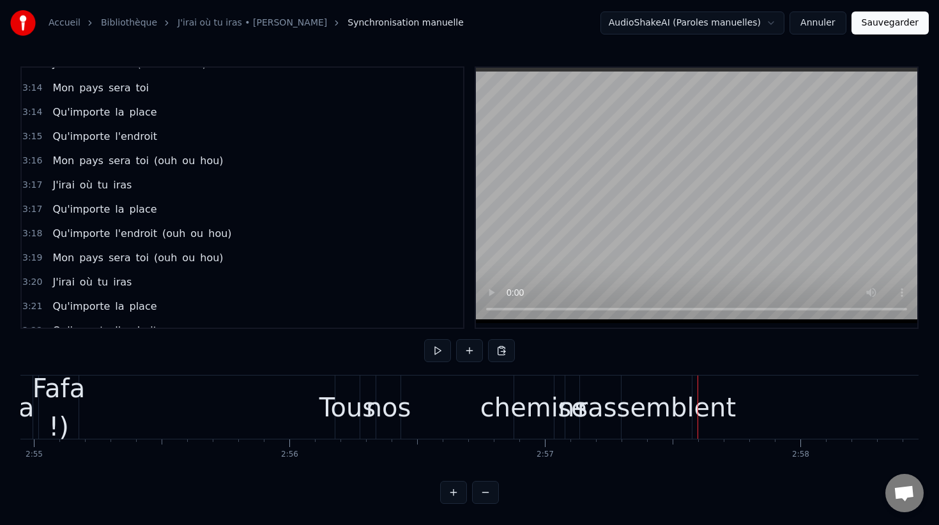
scroll to position [1585, 0]
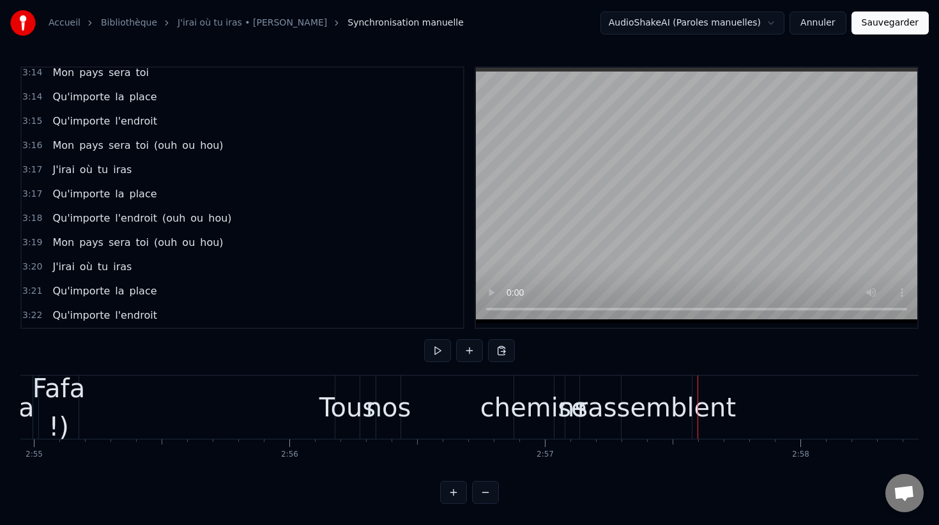
click at [892, 21] on button "Sauvegarder" at bounding box center [890, 22] width 77 height 23
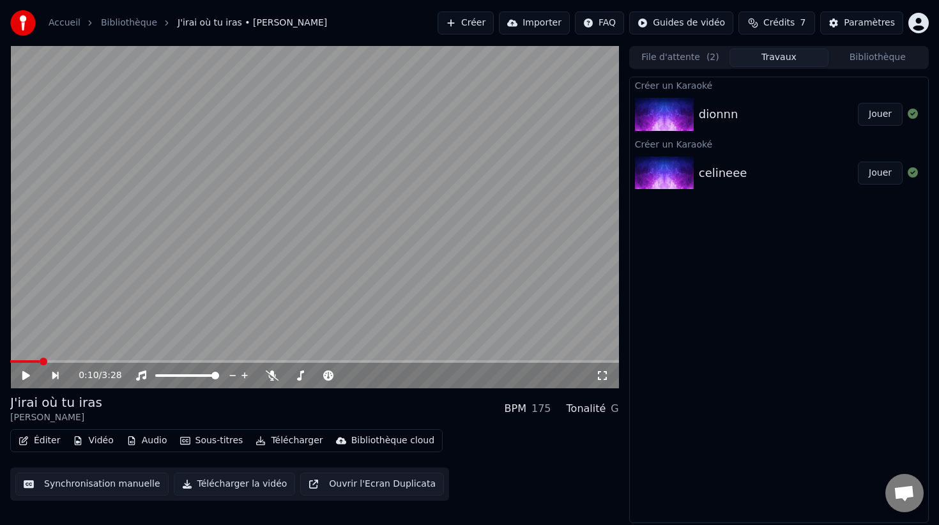
click at [34, 439] on button "Éditer" at bounding box center [39, 441] width 52 height 18
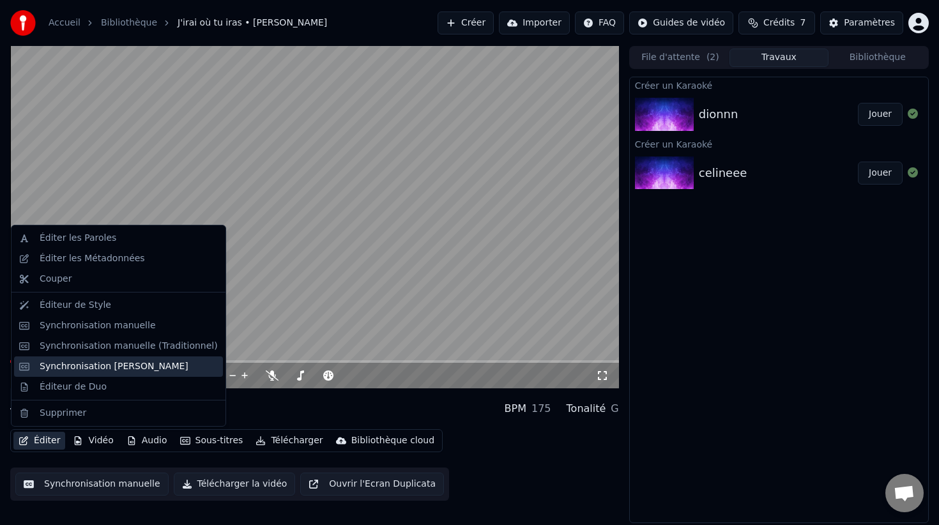
click at [73, 367] on div "Synchronisation [PERSON_NAME]" at bounding box center [114, 366] width 149 height 13
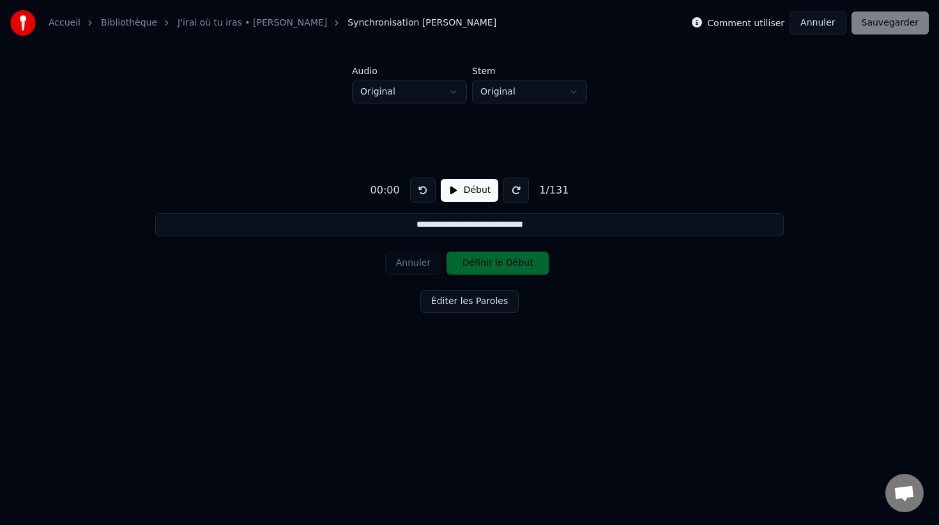
click at [482, 308] on button "Éditer les Paroles" at bounding box center [469, 301] width 98 height 23
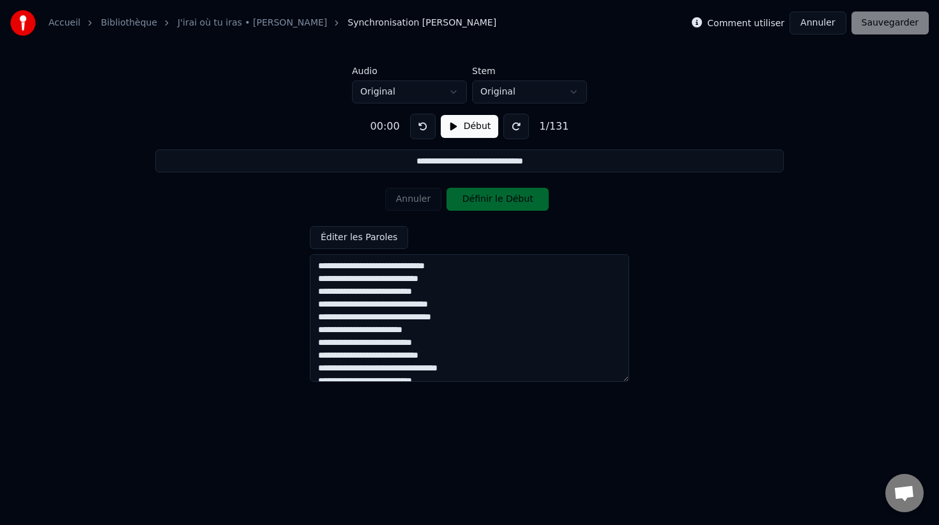
drag, startPoint x: 464, startPoint y: 269, endPoint x: 305, endPoint y: 265, distance: 158.5
click at [304, 265] on div "**********" at bounding box center [469, 242] width 898 height 279
type input "**********"
click at [318, 279] on textarea at bounding box center [469, 318] width 319 height 128
drag, startPoint x: 434, startPoint y: 277, endPoint x: 315, endPoint y: 277, distance: 119.5
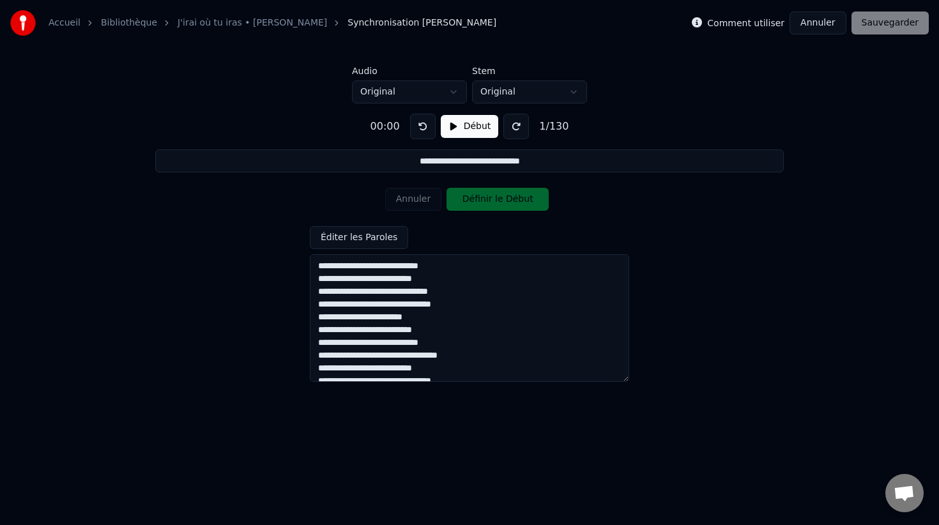
click at [315, 277] on textarea at bounding box center [469, 318] width 319 height 128
type textarea "**********"
click at [835, 22] on button "Annuler" at bounding box center [818, 22] width 56 height 23
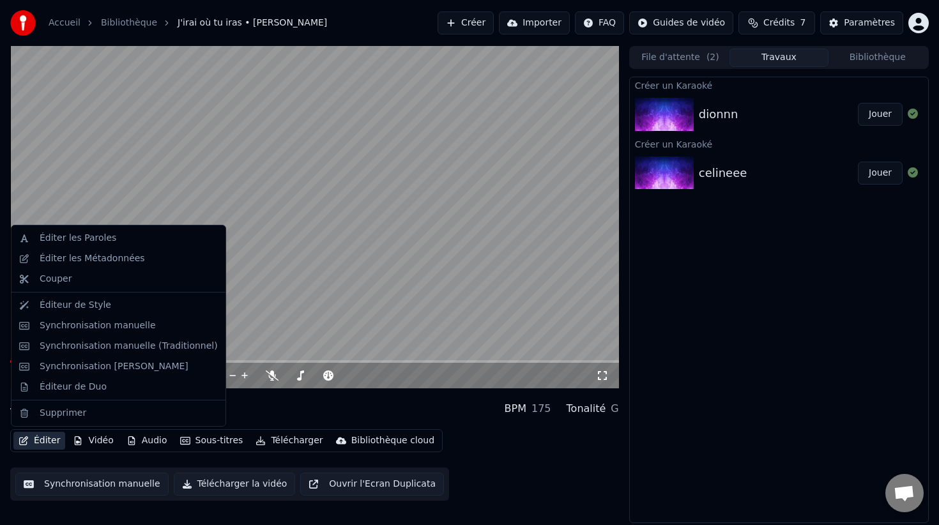
click at [31, 438] on button "Éditer" at bounding box center [39, 441] width 52 height 18
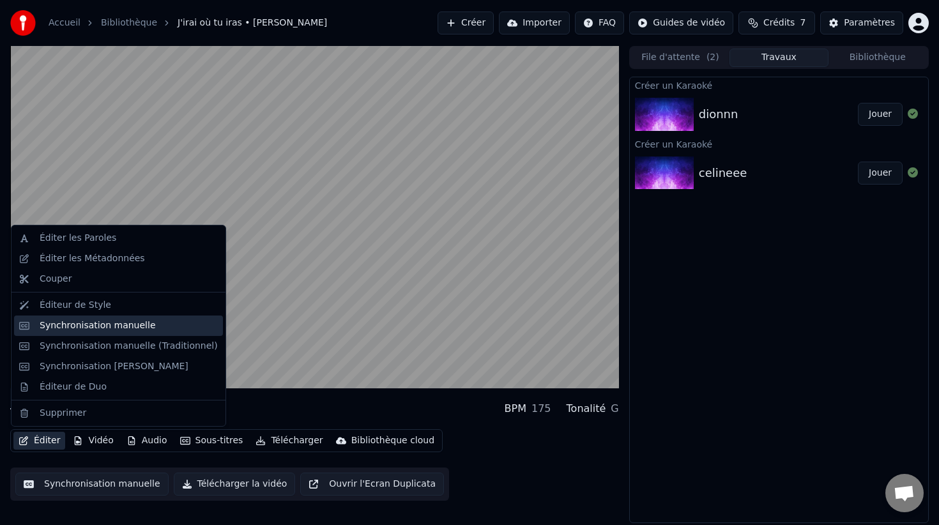
click at [50, 325] on div "Synchronisation manuelle" at bounding box center [98, 325] width 116 height 13
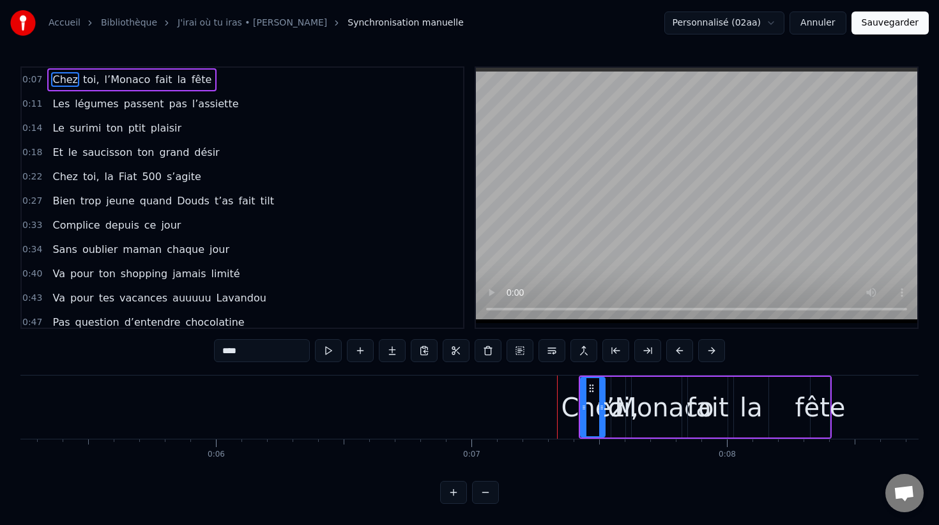
scroll to position [0, 1329]
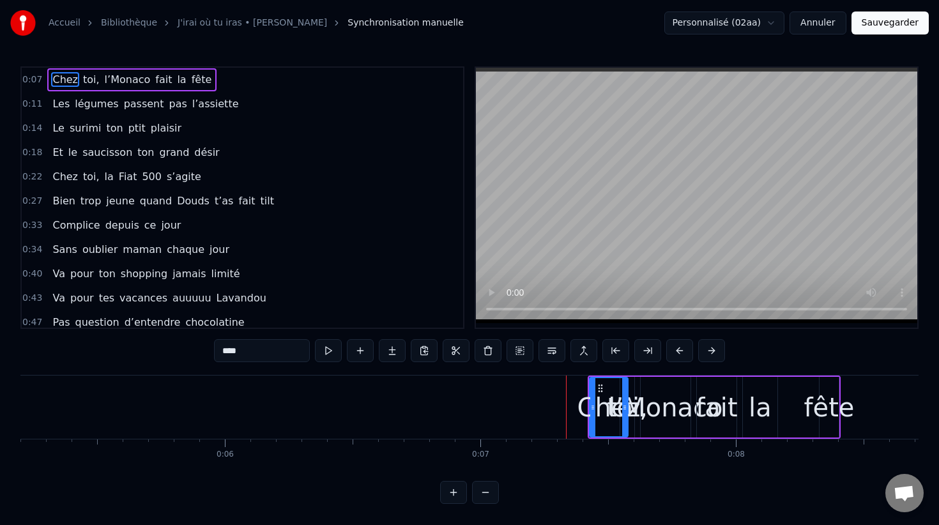
drag, startPoint x: 608, startPoint y: 417, endPoint x: 631, endPoint y: 422, distance: 23.6
click at [627, 422] on div "Chez" at bounding box center [608, 407] width 37 height 58
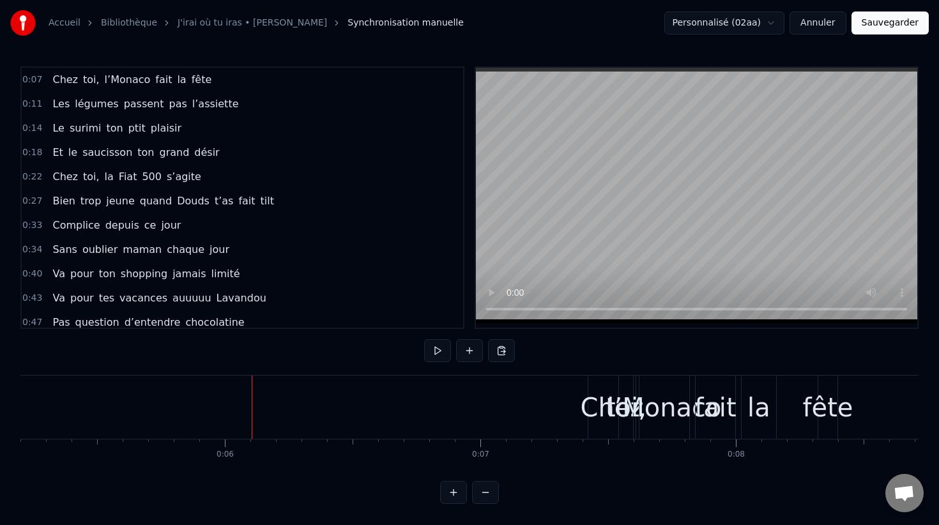
click at [600, 415] on div "Chez" at bounding box center [612, 407] width 63 height 38
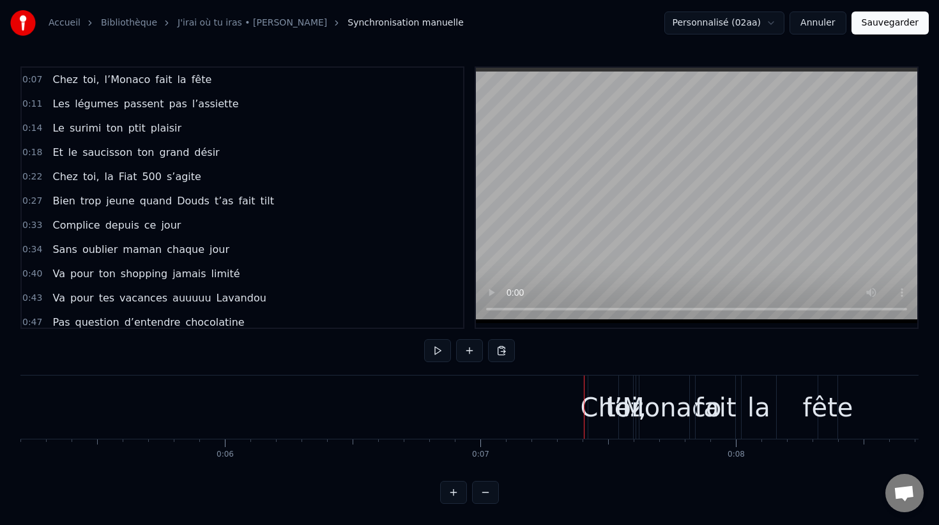
click at [613, 408] on div "toi," at bounding box center [626, 407] width 41 height 38
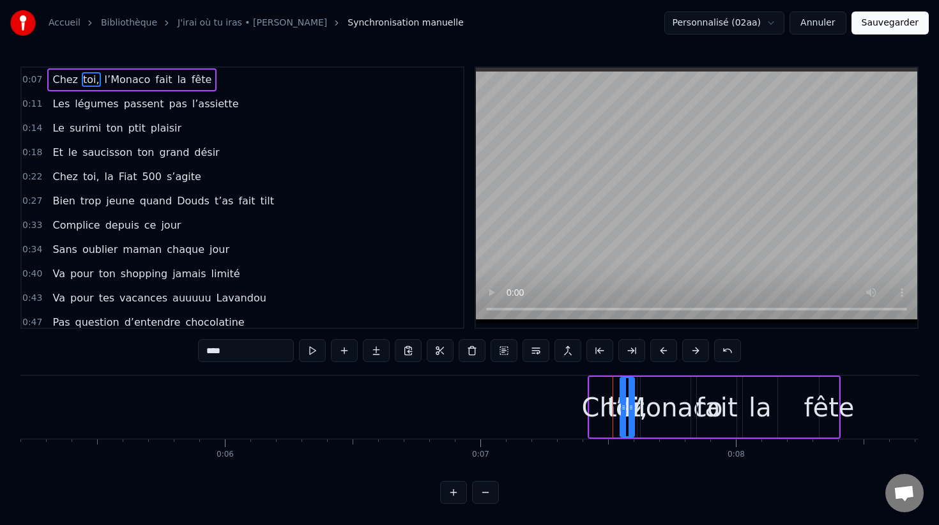
click at [604, 406] on div "Chez" at bounding box center [613, 407] width 63 height 38
type input "****"
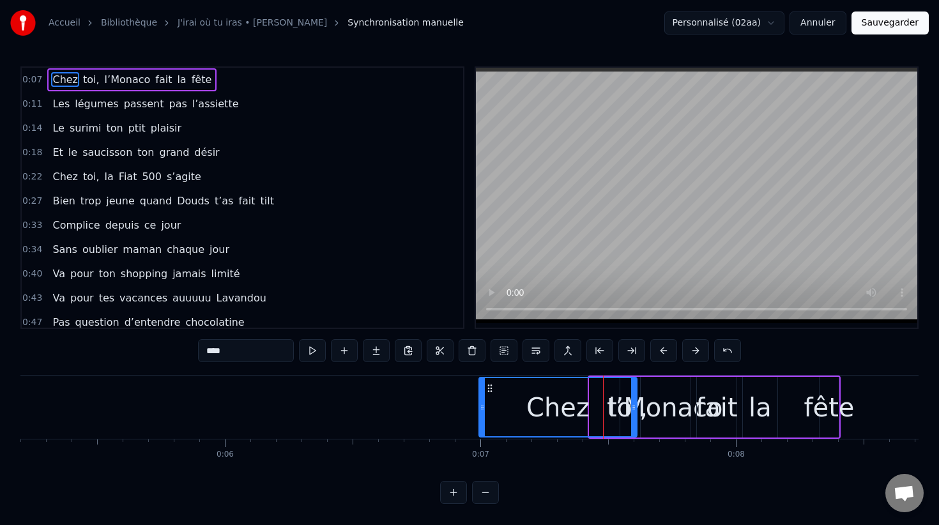
drag, startPoint x: 594, startPoint y: 405, endPoint x: 484, endPoint y: 393, distance: 110.6
click at [484, 393] on div at bounding box center [482, 407] width 5 height 58
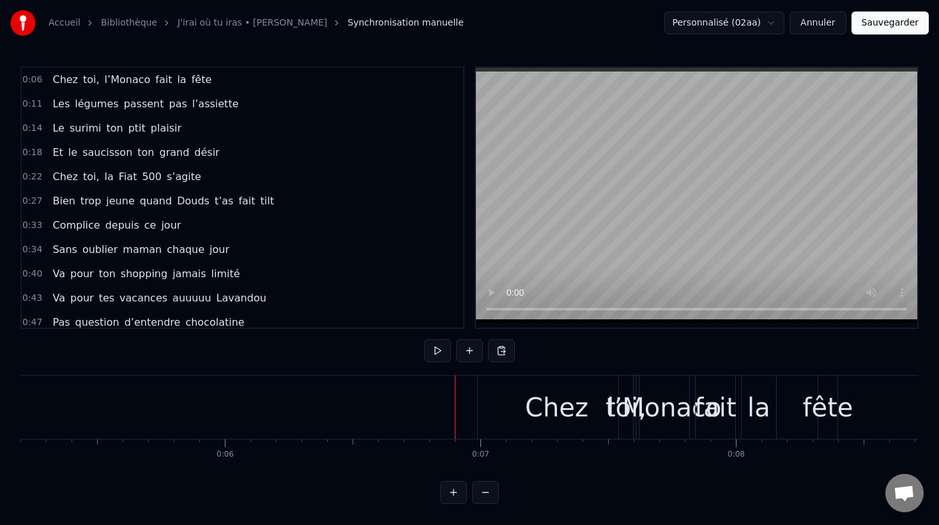
click at [519, 404] on div "Chez" at bounding box center [557, 407] width 158 height 63
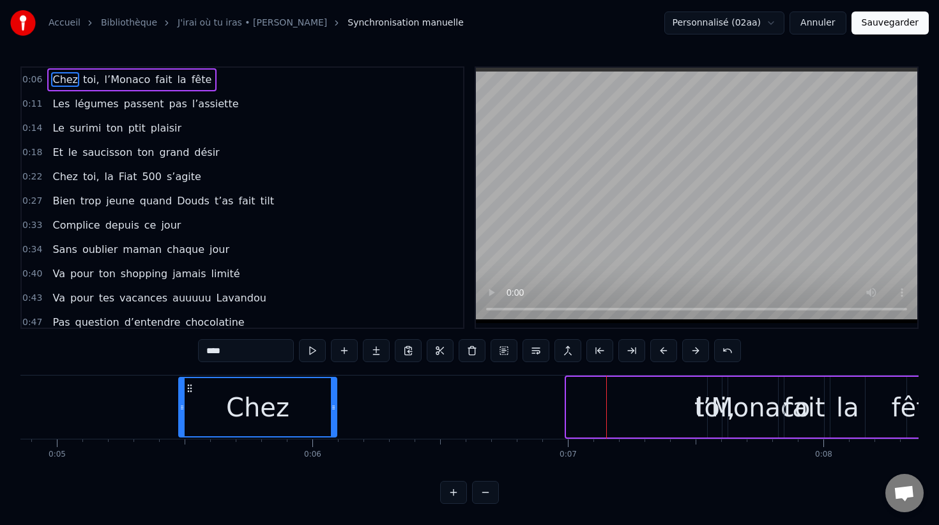
scroll to position [0, 1239]
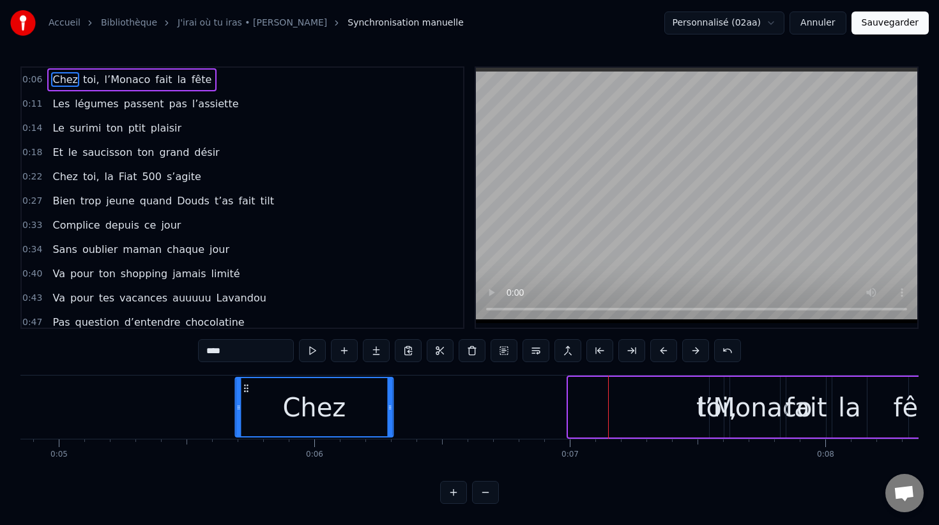
drag, startPoint x: 491, startPoint y: 388, endPoint x: 246, endPoint y: 392, distance: 244.7
click at [246, 392] on icon at bounding box center [246, 388] width 10 height 10
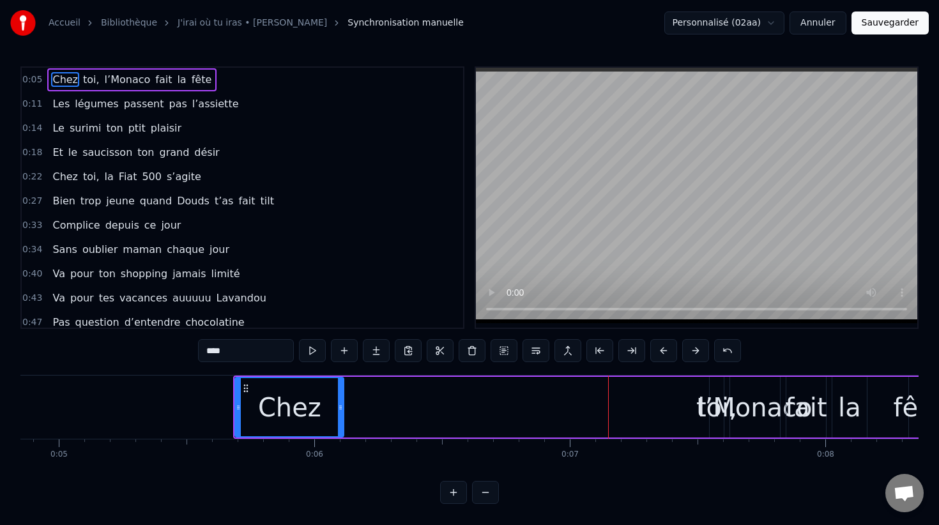
drag, startPoint x: 388, startPoint y: 399, endPoint x: 332, endPoint y: 397, distance: 56.9
click at [338, 397] on div at bounding box center [340, 407] width 5 height 58
click at [701, 413] on div "toi," at bounding box center [716, 407] width 41 height 38
type input "****"
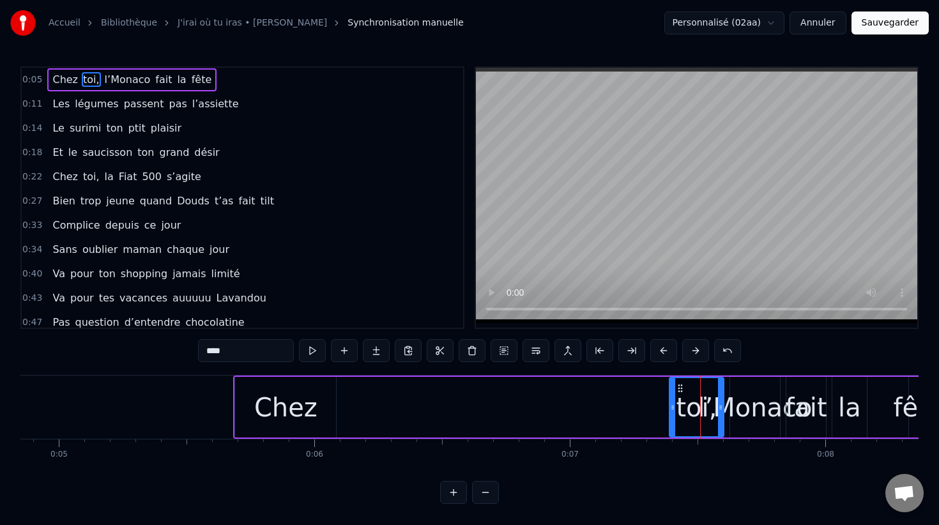
drag, startPoint x: 711, startPoint y: 413, endPoint x: 671, endPoint y: 412, distance: 40.3
click at [671, 412] on div at bounding box center [672, 407] width 5 height 58
drag, startPoint x: 692, startPoint y: 412, endPoint x: 395, endPoint y: 404, distance: 297.2
click at [395, 404] on div "Chez toi, l’Monaco fait la fête" at bounding box center [581, 407] width 697 height 63
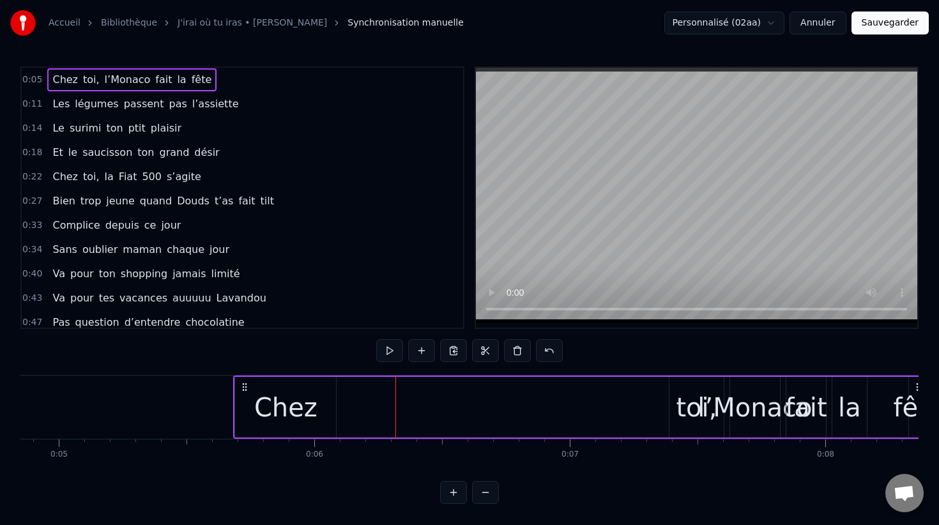
click at [697, 410] on div "toi," at bounding box center [696, 407] width 41 height 38
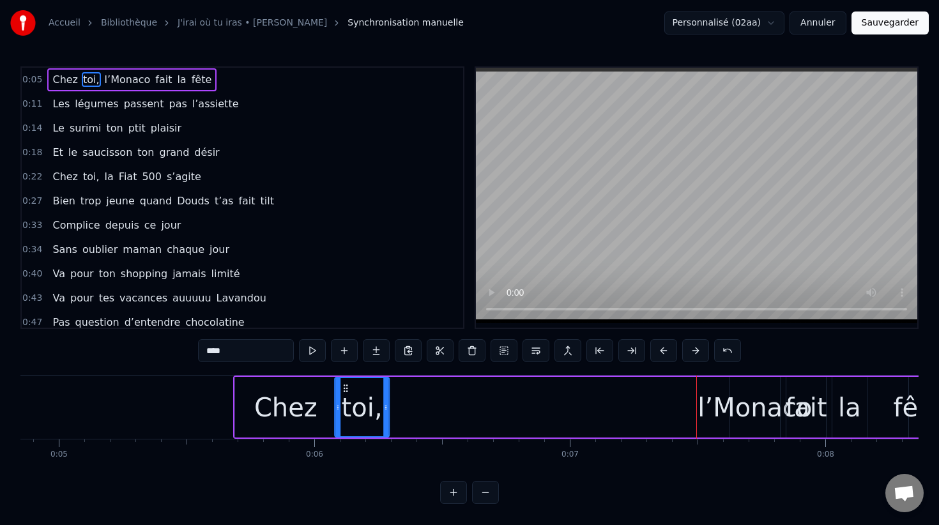
drag, startPoint x: 681, startPoint y: 387, endPoint x: 343, endPoint y: 399, distance: 338.2
click at [343, 399] on div "toi," at bounding box center [361, 407] width 53 height 58
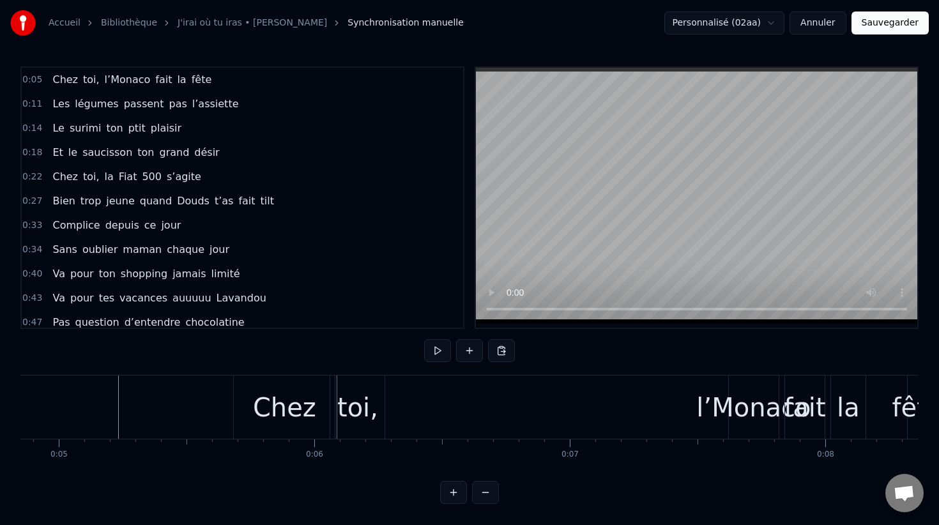
click at [322, 404] on div "Chez" at bounding box center [284, 407] width 101 height 63
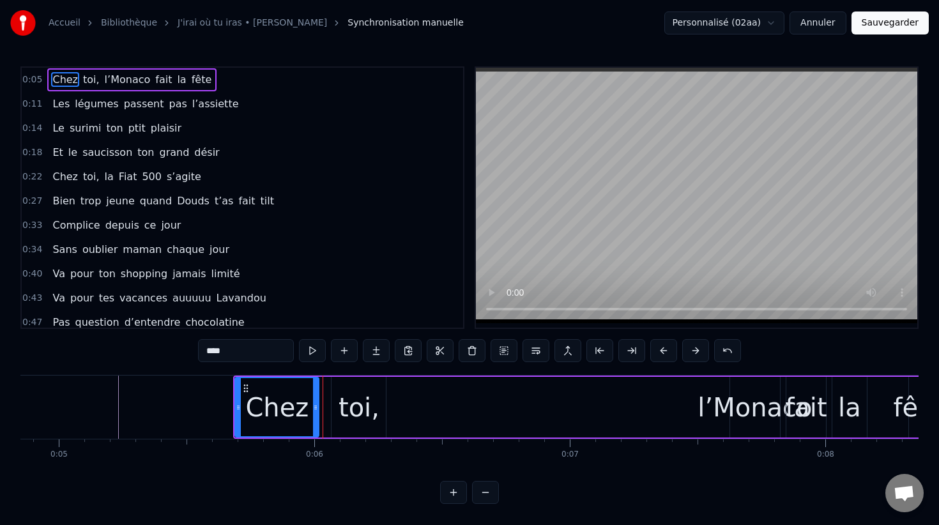
drag, startPoint x: 333, startPoint y: 404, endPoint x: 316, endPoint y: 405, distance: 17.3
click at [316, 405] on icon at bounding box center [315, 407] width 5 height 10
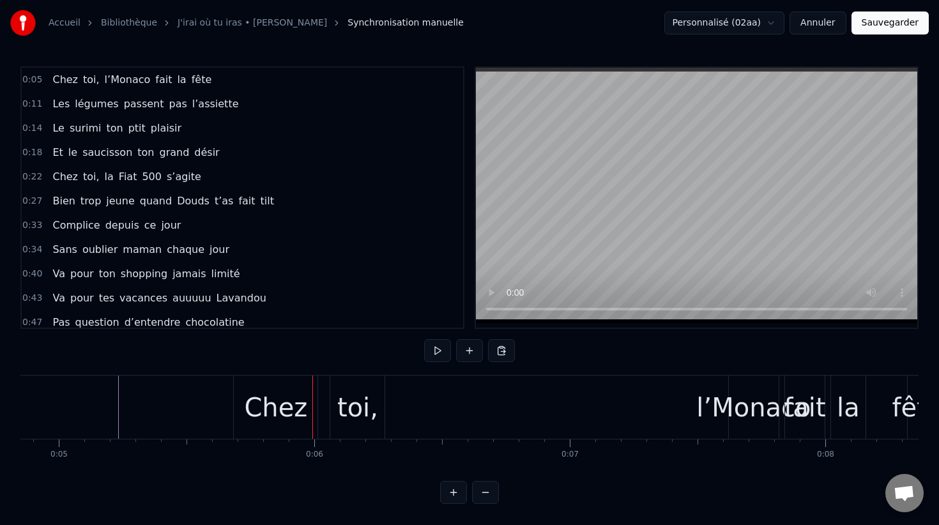
click at [300, 411] on div "Chez" at bounding box center [275, 407] width 63 height 38
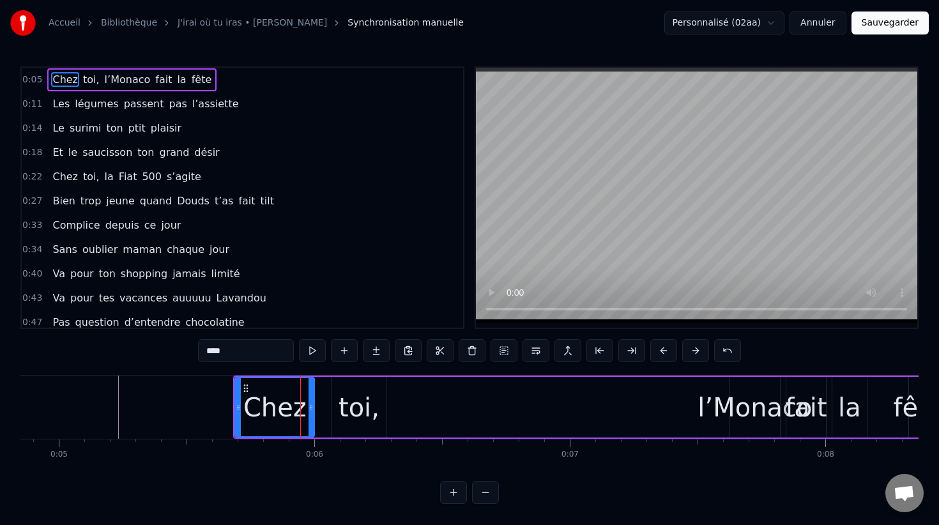
click at [310, 408] on icon at bounding box center [311, 407] width 5 height 10
drag, startPoint x: 358, startPoint y: 411, endPoint x: 337, endPoint y: 411, distance: 21.1
click at [337, 411] on div "toi," at bounding box center [359, 407] width 54 height 61
type input "****"
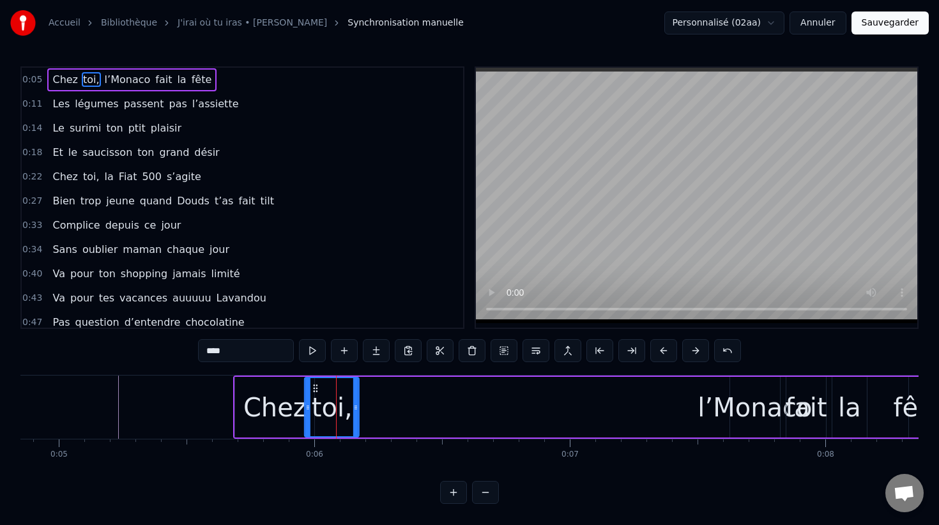
drag, startPoint x: 345, startPoint y: 390, endPoint x: 318, endPoint y: 390, distance: 26.8
click at [318, 390] on icon at bounding box center [315, 388] width 10 height 10
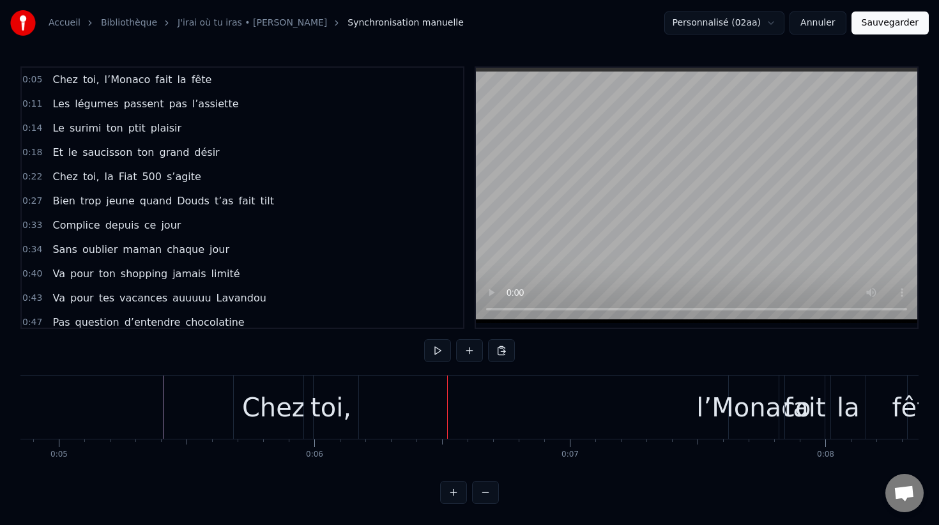
drag, startPoint x: 714, startPoint y: 409, endPoint x: 675, endPoint y: 407, distance: 39.0
click at [675, 407] on div "Chez toi, l’Monaco fait la fête" at bounding box center [581, 407] width 697 height 63
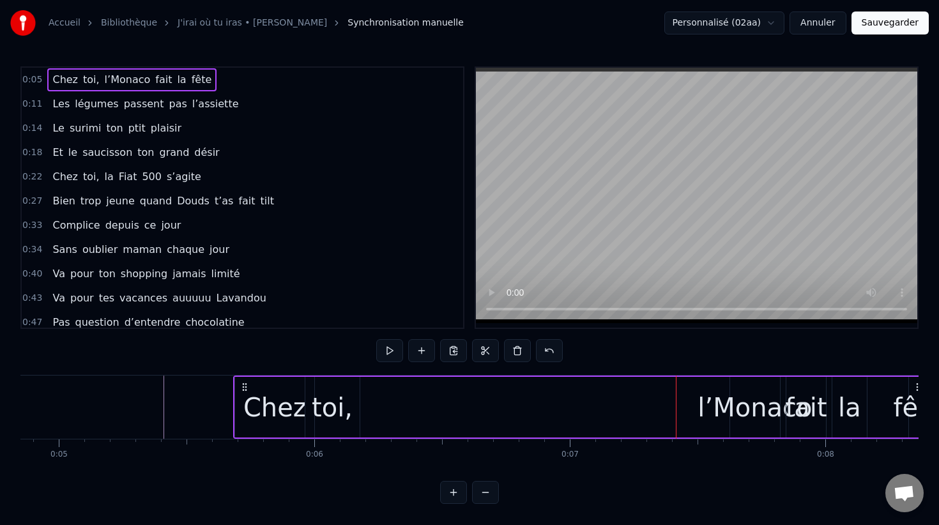
click at [749, 429] on div "l’Monaco" at bounding box center [755, 407] width 50 height 61
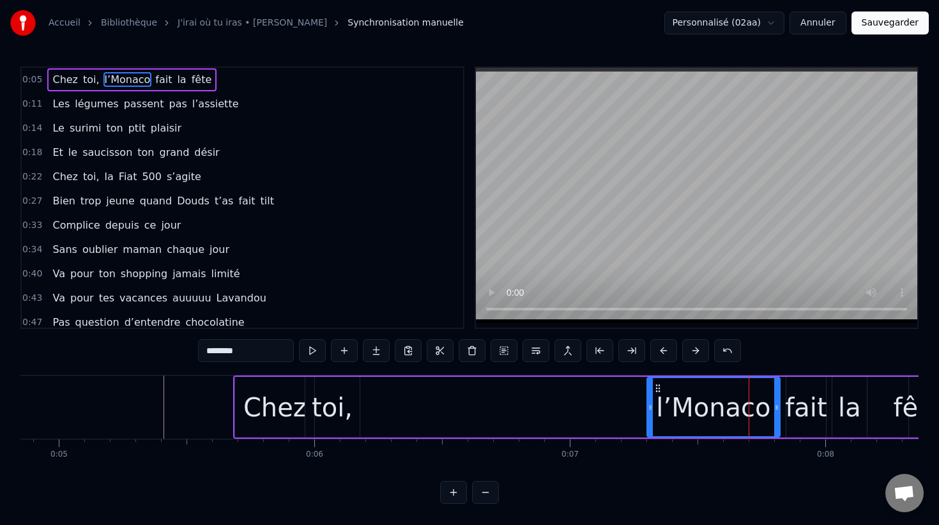
drag, startPoint x: 734, startPoint y: 414, endPoint x: 650, endPoint y: 411, distance: 84.4
click at [650, 411] on div at bounding box center [650, 407] width 5 height 58
drag, startPoint x: 707, startPoint y: 412, endPoint x: 518, endPoint y: 407, distance: 188.5
click at [518, 407] on div "Chez toi, l’Monaco fait la fête" at bounding box center [581, 407] width 697 height 63
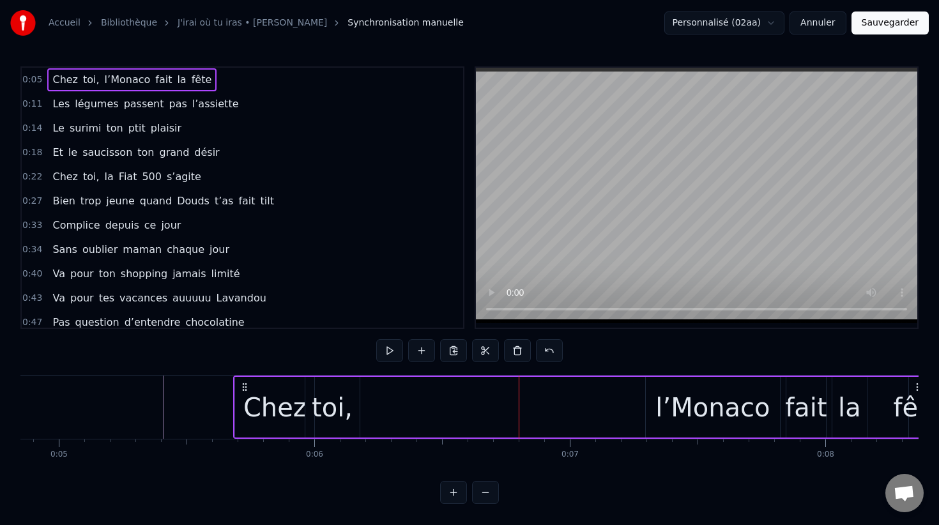
click at [677, 402] on div "l’Monaco" at bounding box center [712, 407] width 114 height 38
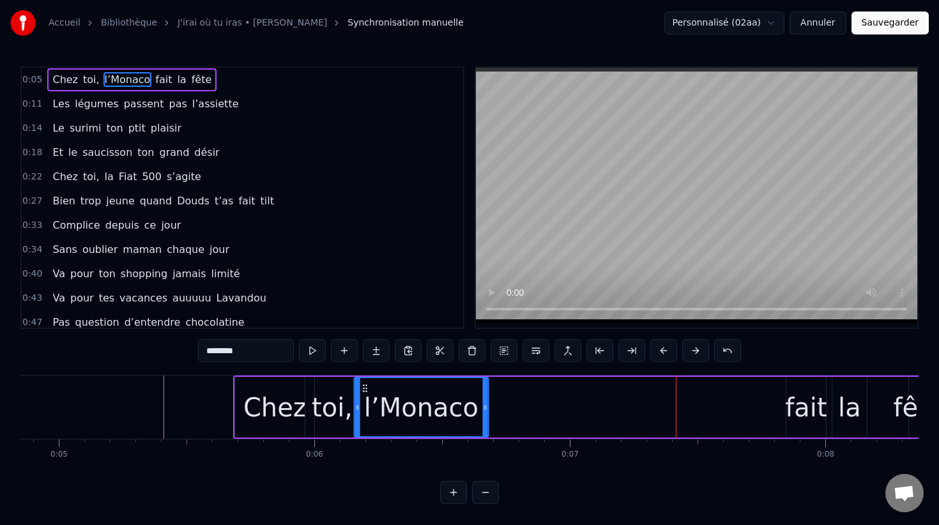
drag, startPoint x: 656, startPoint y: 388, endPoint x: 364, endPoint y: 383, distance: 292.0
click at [364, 383] on div "l’Monaco" at bounding box center [421, 407] width 133 height 58
click at [811, 406] on div "fait" at bounding box center [806, 407] width 42 height 38
type input "****"
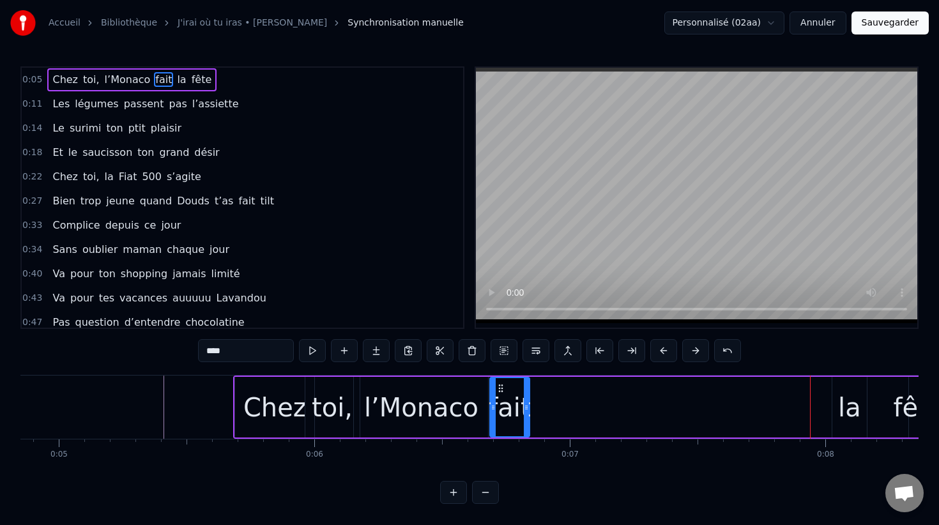
drag, startPoint x: 798, startPoint y: 389, endPoint x: 501, endPoint y: 381, distance: 296.5
click at [501, 381] on div "fait" at bounding box center [510, 407] width 38 height 58
drag, startPoint x: 528, startPoint y: 388, endPoint x: 537, endPoint y: 388, distance: 9.6
click at [537, 388] on div at bounding box center [535, 407] width 5 height 58
click at [539, 389] on div at bounding box center [537, 407] width 5 height 58
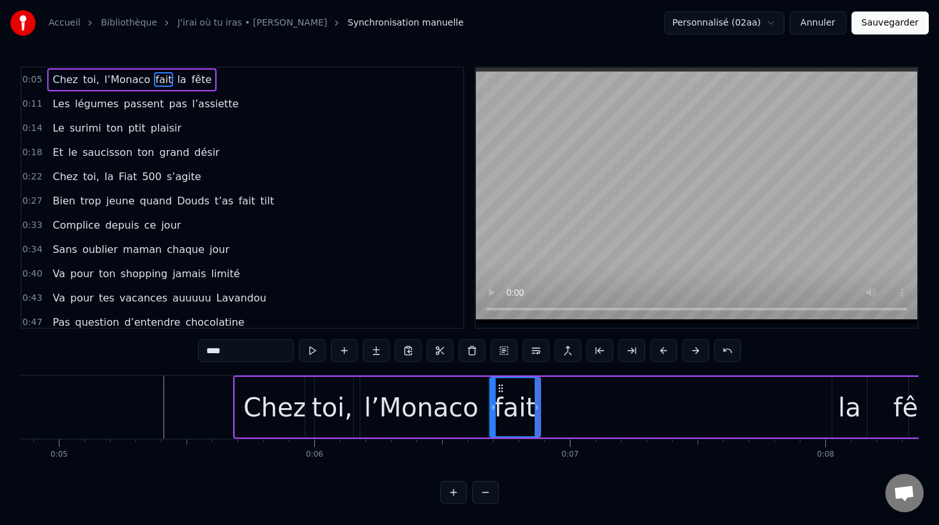
drag, startPoint x: 853, startPoint y: 412, endPoint x: 632, endPoint y: 411, distance: 221.0
click at [632, 411] on div "Chez toi, l’Monaco fait la fête" at bounding box center [581, 407] width 697 height 63
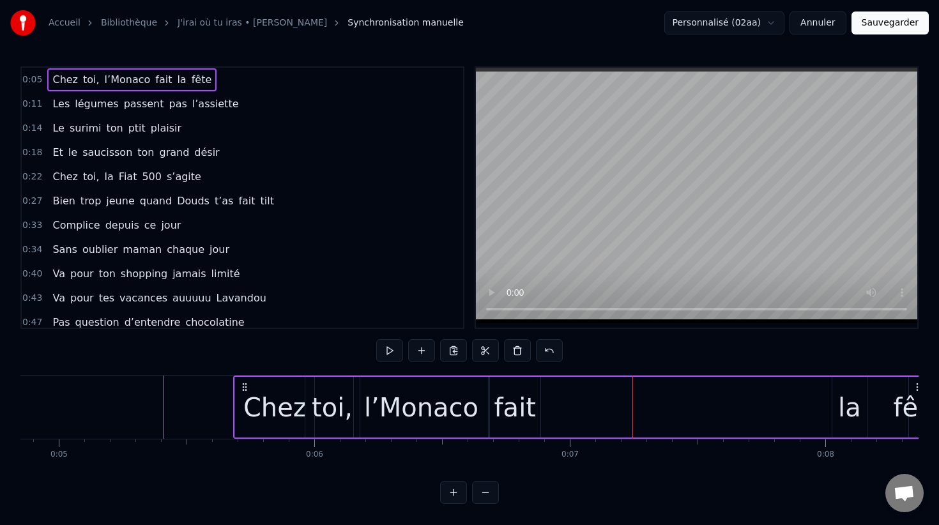
click at [843, 407] on div "la" at bounding box center [849, 407] width 23 height 38
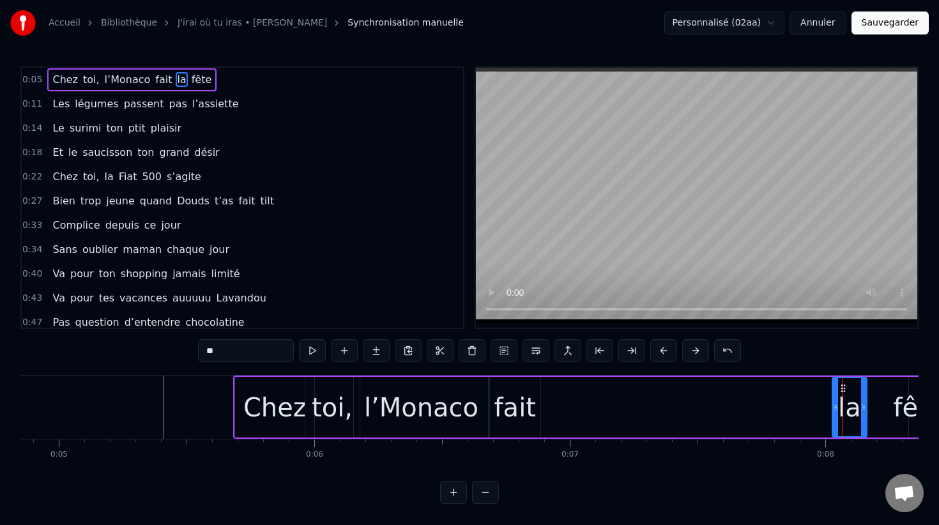
drag, startPoint x: 842, startPoint y: 387, endPoint x: 742, endPoint y: 376, distance: 100.3
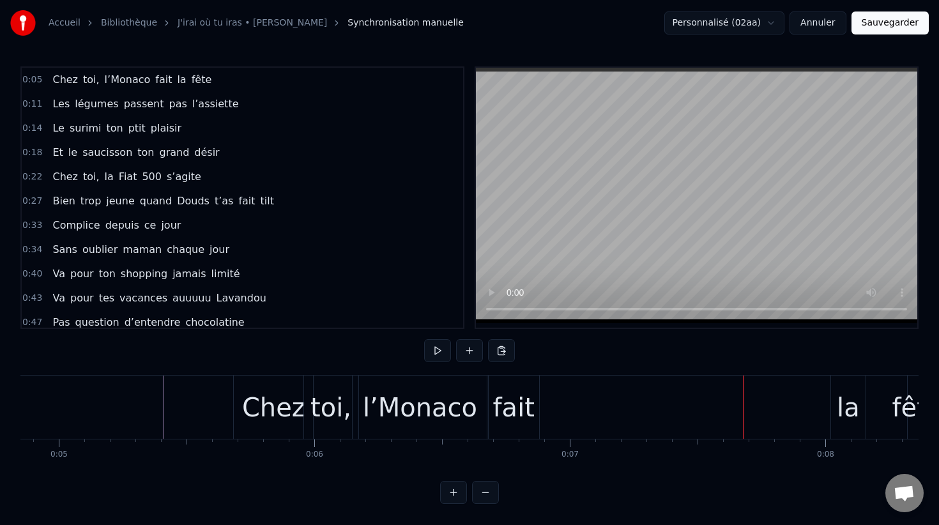
click at [853, 399] on div "la" at bounding box center [848, 407] width 23 height 38
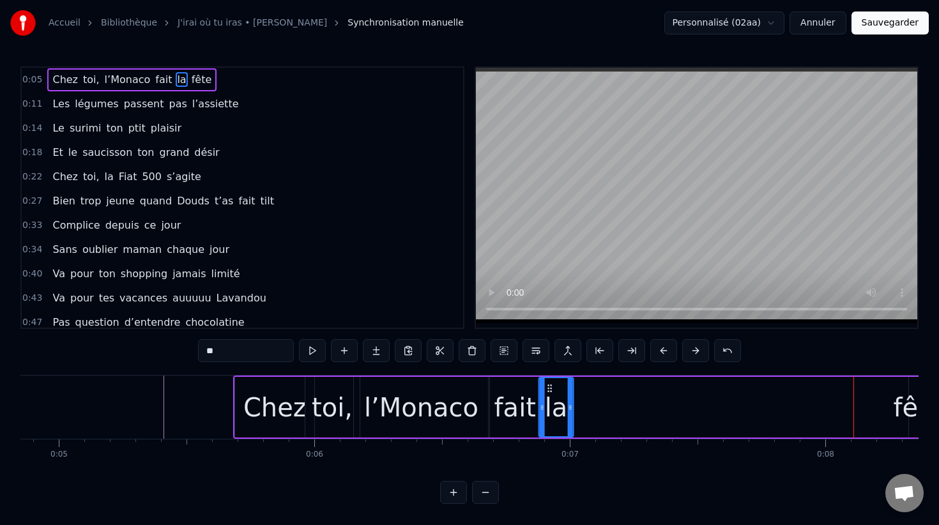
drag, startPoint x: 844, startPoint y: 387, endPoint x: 550, endPoint y: 405, distance: 294.4
click at [550, 405] on div "la" at bounding box center [556, 407] width 33 height 58
drag, startPoint x: 572, startPoint y: 404, endPoint x: 583, endPoint y: 407, distance: 11.3
click at [583, 407] on icon at bounding box center [580, 407] width 5 height 10
click at [910, 411] on div "fête" at bounding box center [918, 407] width 50 height 38
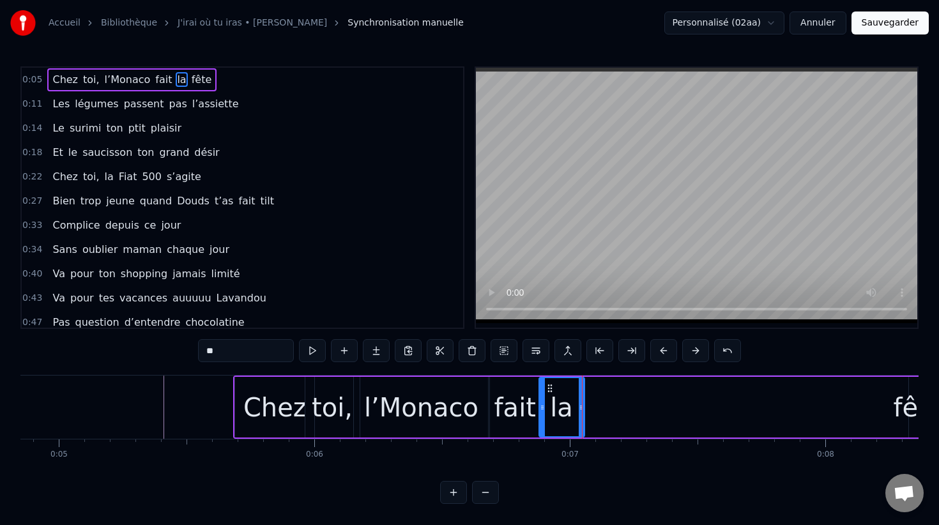
type input "****"
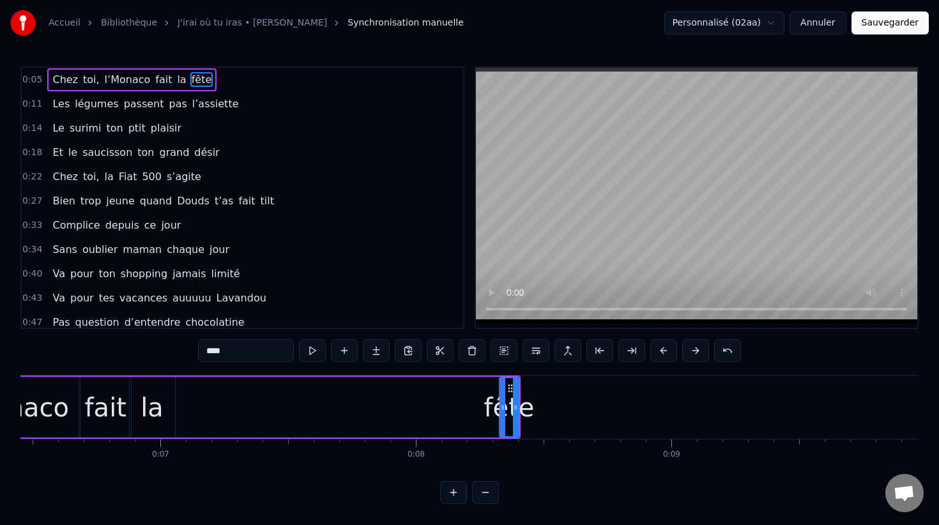
scroll to position [0, 1635]
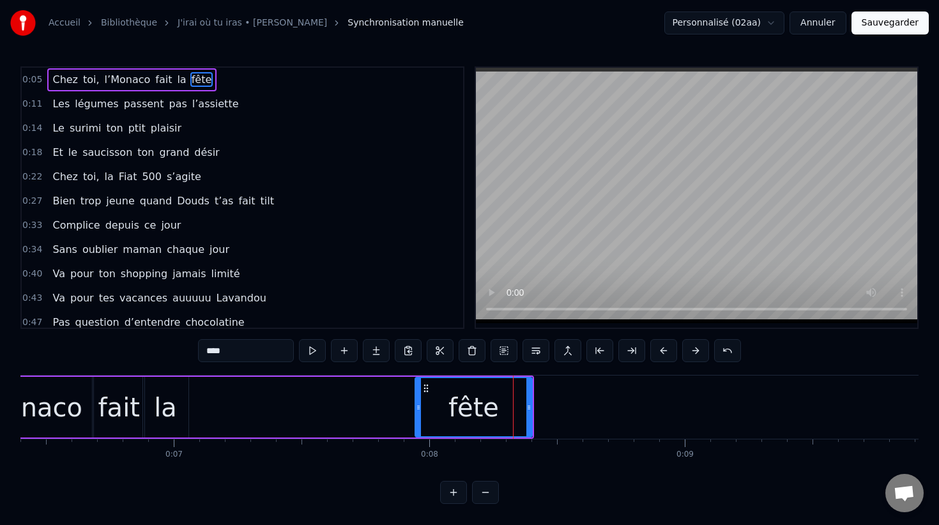
drag, startPoint x: 514, startPoint y: 392, endPoint x: 415, endPoint y: 392, distance: 99.7
click at [416, 392] on div at bounding box center [418, 407] width 5 height 58
drag, startPoint x: 461, startPoint y: 401, endPoint x: 318, endPoint y: 397, distance: 143.1
click at [318, 397] on div "Chez toi, l’Monaco fait la fête" at bounding box center [185, 407] width 697 height 63
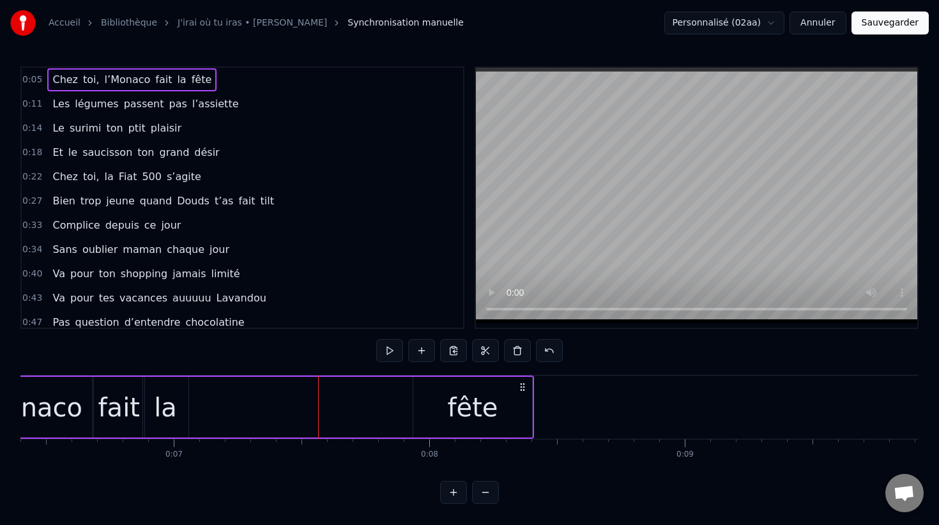
click at [444, 399] on div "fête" at bounding box center [472, 407] width 119 height 61
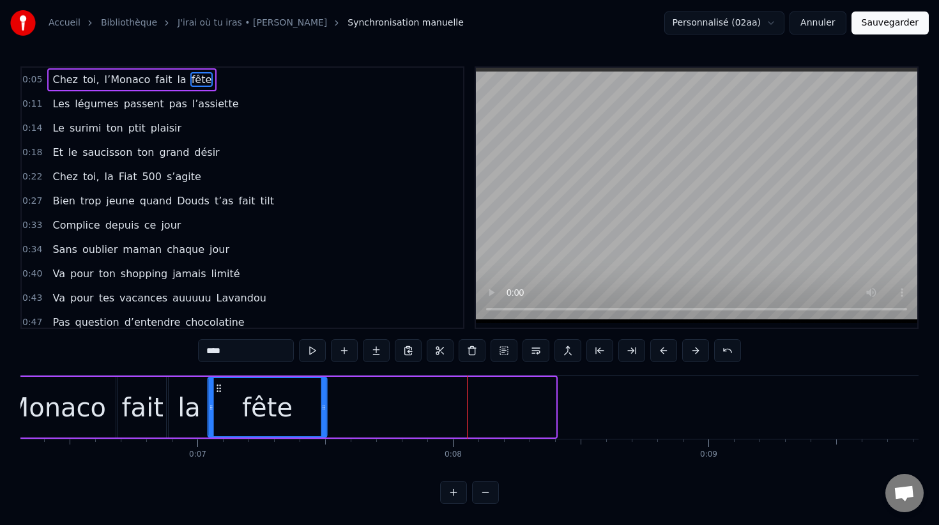
drag, startPoint x: 422, startPoint y: 387, endPoint x: 217, endPoint y: 383, distance: 205.1
click at [217, 383] on icon at bounding box center [219, 388] width 10 height 10
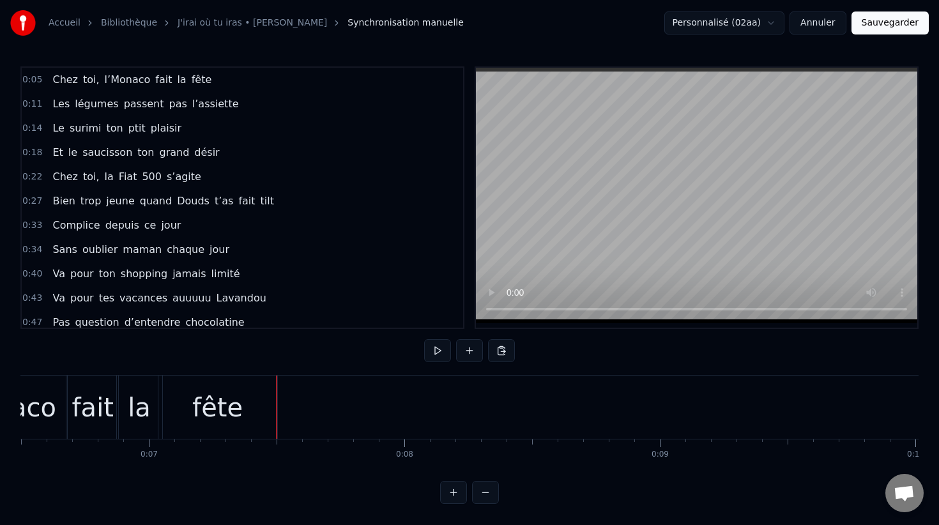
scroll to position [0, 1607]
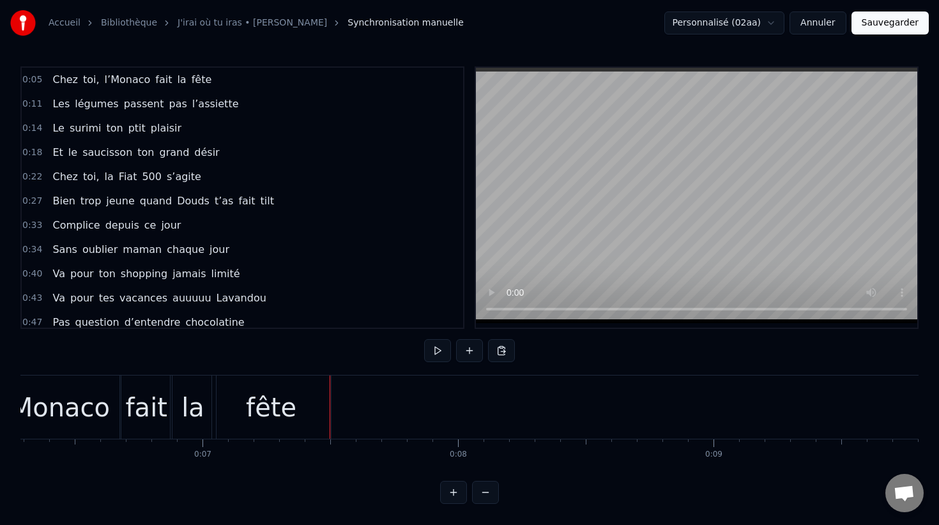
click at [36, 102] on span "0:11" at bounding box center [32, 104] width 20 height 13
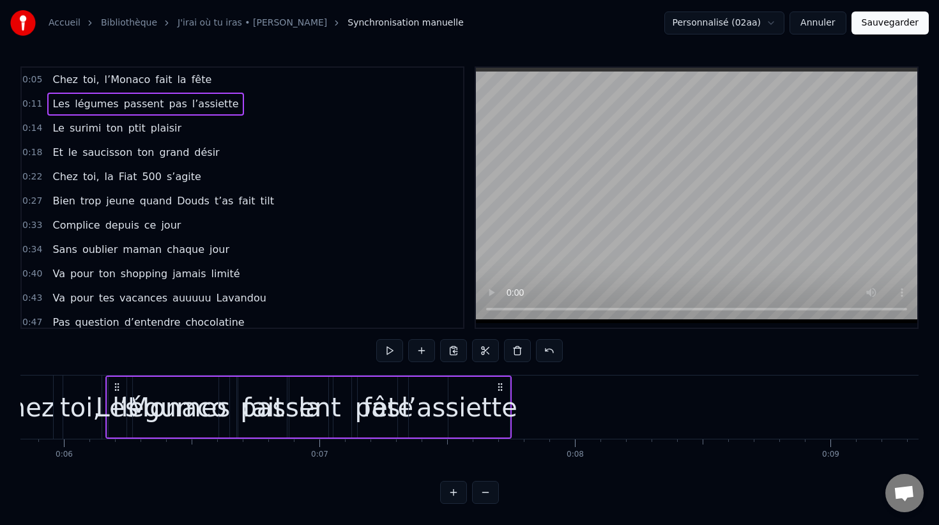
scroll to position [0, 1461]
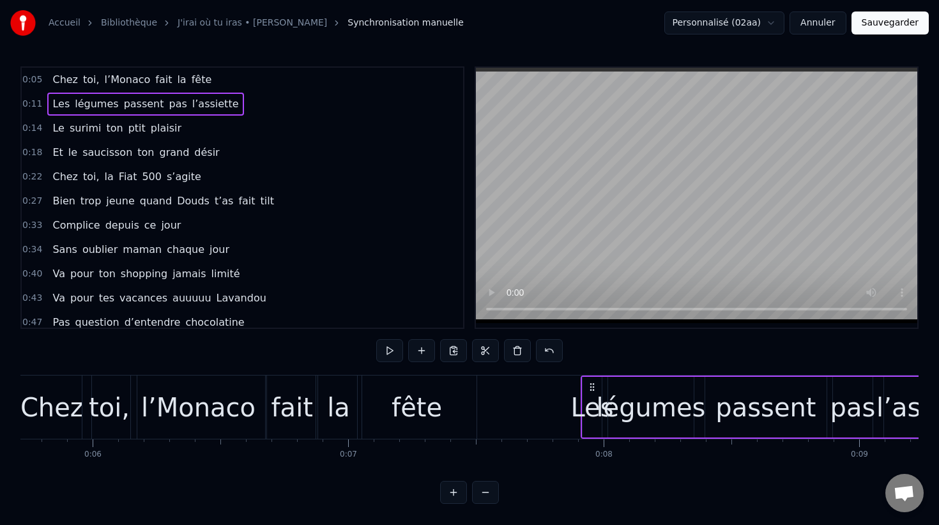
drag, startPoint x: 342, startPoint y: 387, endPoint x: 593, endPoint y: 389, distance: 251.7
click at [593, 389] on icon at bounding box center [592, 387] width 10 height 10
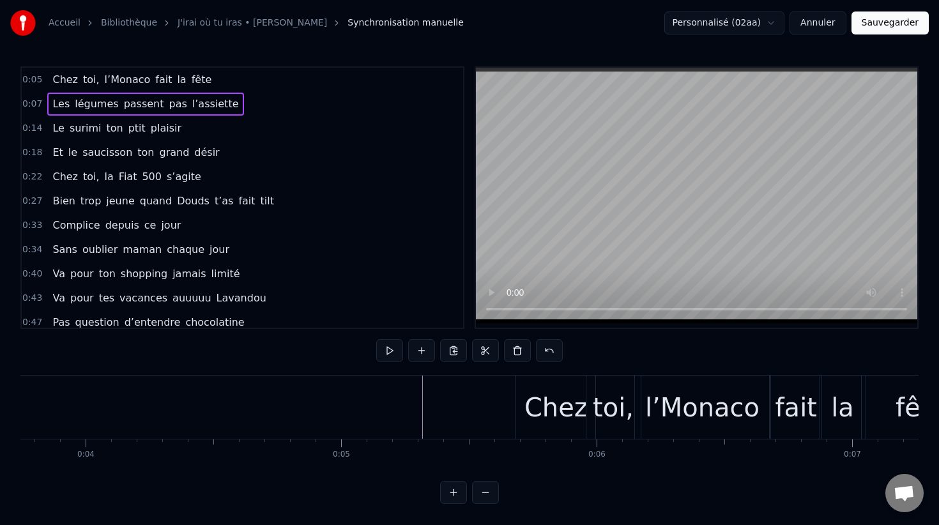
scroll to position [0, 893]
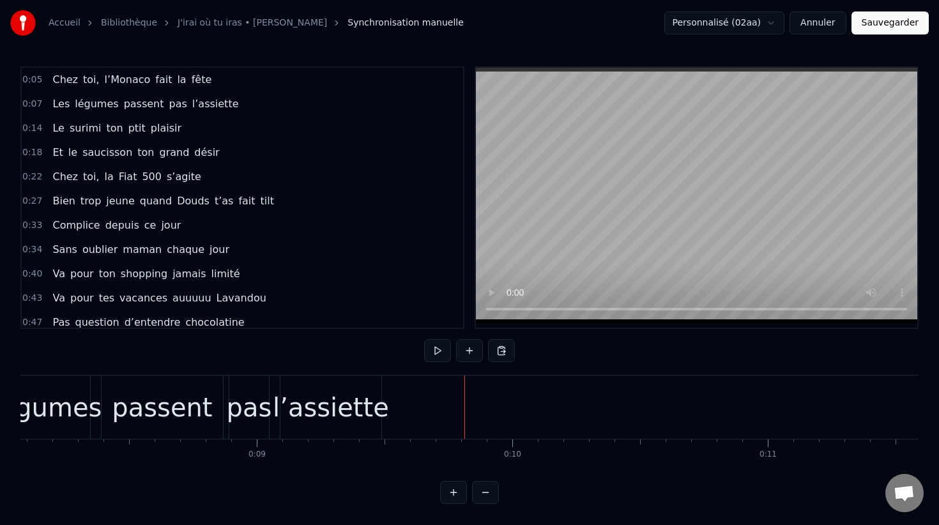
scroll to position [0, 2062]
click at [342, 406] on div "l’assiette" at bounding box center [332, 407] width 116 height 38
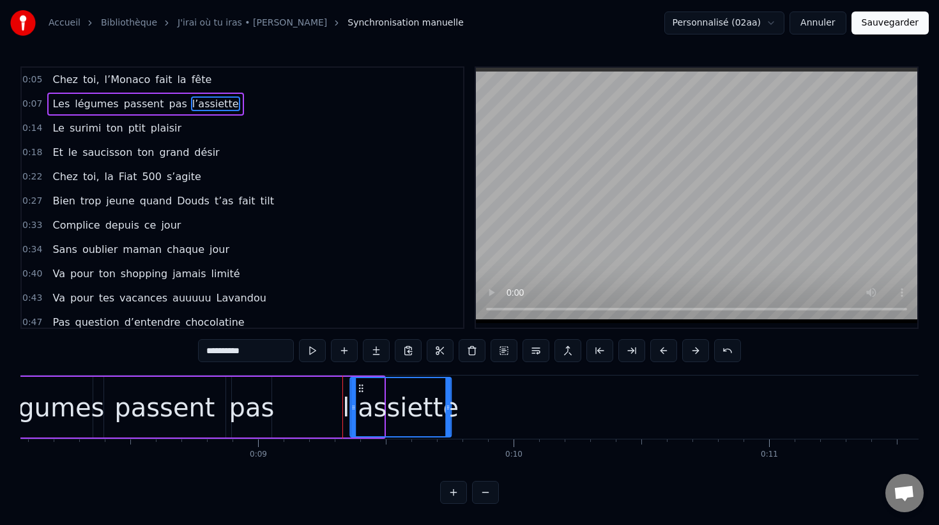
drag, startPoint x: 293, startPoint y: 387, endPoint x: 361, endPoint y: 384, distance: 67.8
click at [361, 384] on icon at bounding box center [361, 388] width 10 height 10
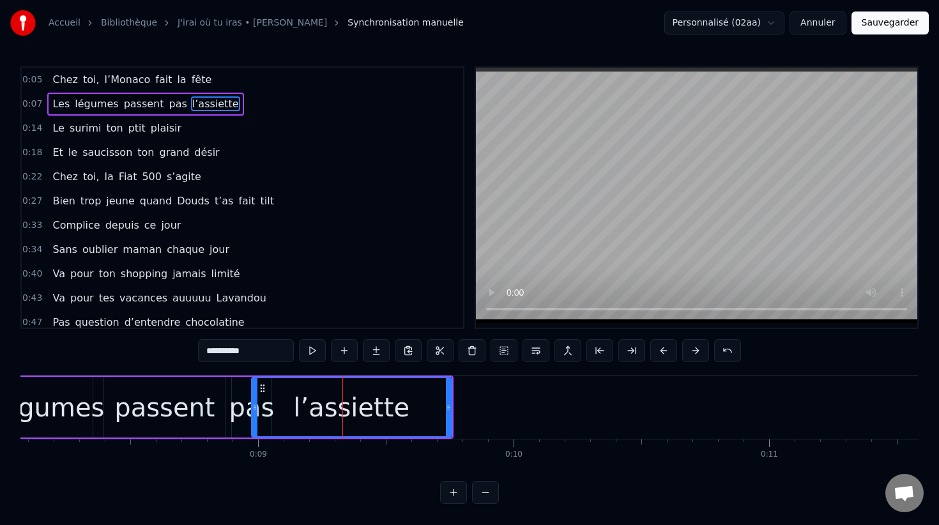
drag, startPoint x: 355, startPoint y: 403, endPoint x: 257, endPoint y: 404, distance: 98.4
click at [256, 404] on icon at bounding box center [254, 407] width 5 height 10
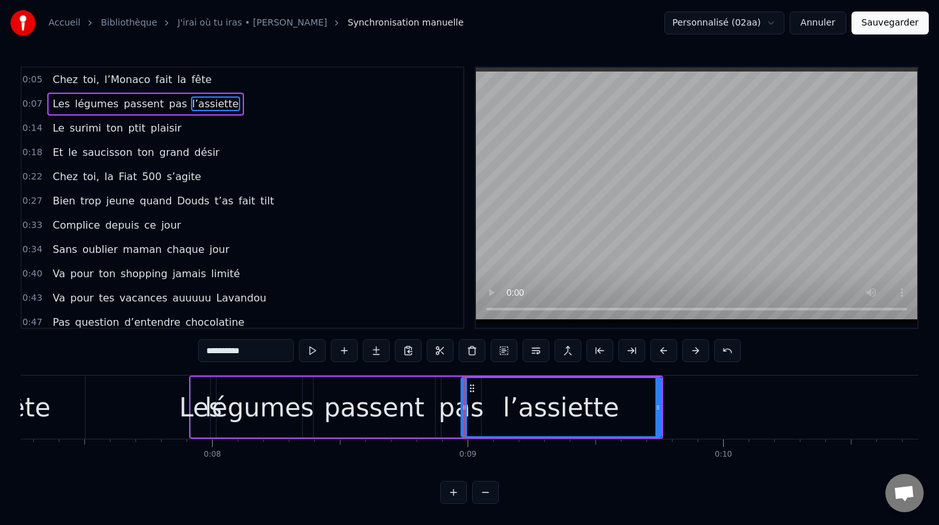
scroll to position [0, 1826]
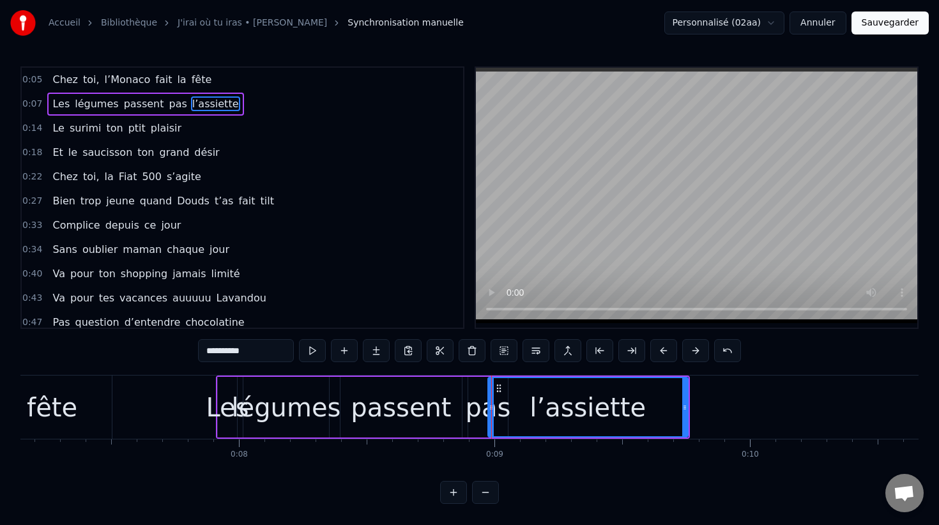
click at [225, 381] on div "Les" at bounding box center [227, 407] width 19 height 61
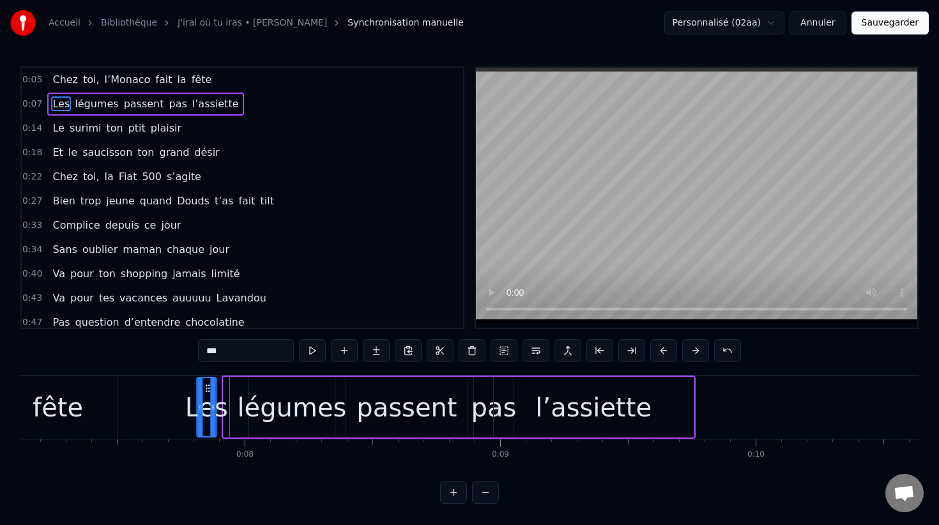
drag, startPoint x: 227, startPoint y: 386, endPoint x: 193, endPoint y: 383, distance: 34.6
click at [203, 383] on icon at bounding box center [208, 388] width 10 height 10
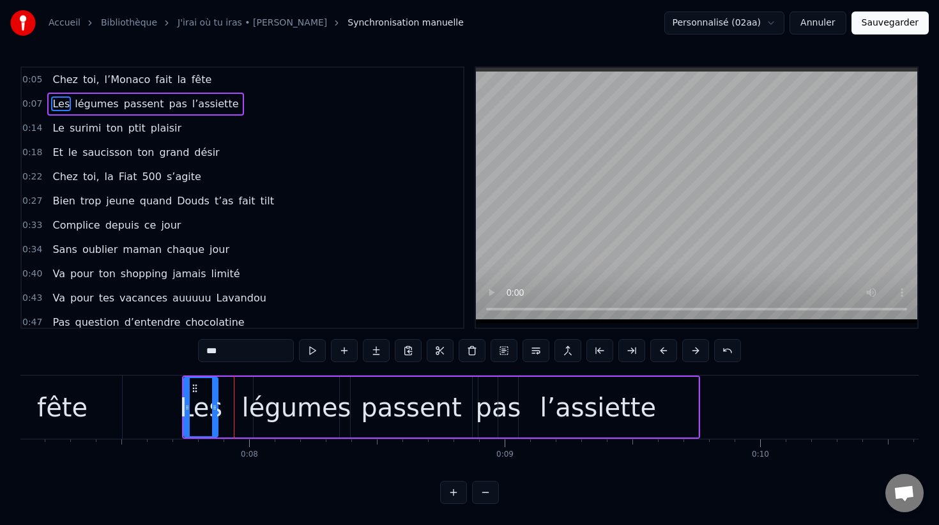
drag, startPoint x: 202, startPoint y: 386, endPoint x: 217, endPoint y: 387, distance: 15.3
click at [217, 387] on div at bounding box center [214, 407] width 5 height 58
click at [204, 397] on div "Les" at bounding box center [201, 407] width 43 height 38
drag, startPoint x: 195, startPoint y: 388, endPoint x: 206, endPoint y: 389, distance: 11.6
click at [206, 389] on icon at bounding box center [206, 388] width 10 height 10
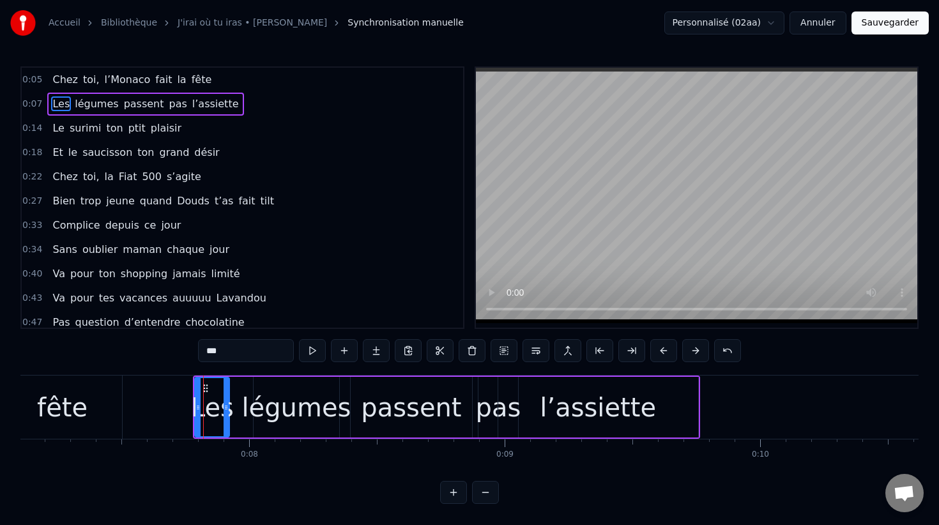
click at [270, 397] on div "légumes" at bounding box center [296, 407] width 109 height 38
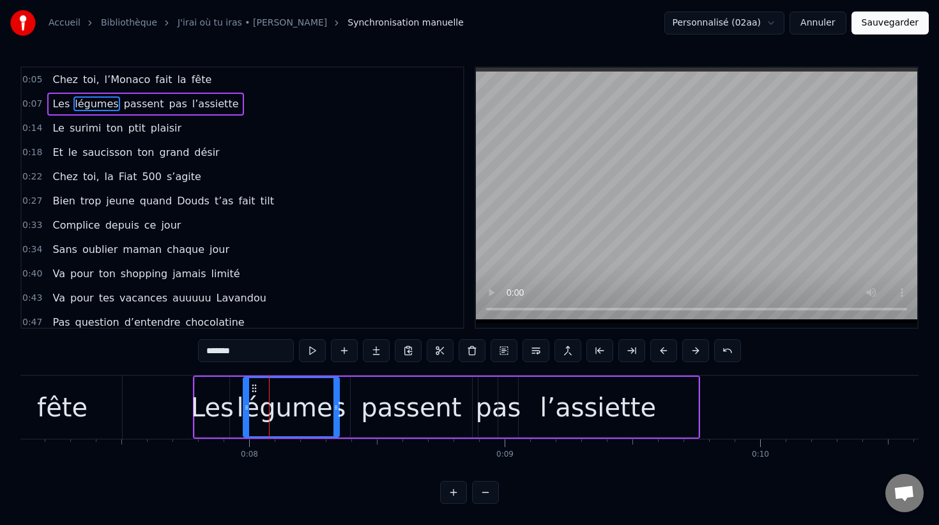
drag, startPoint x: 256, startPoint y: 397, endPoint x: 245, endPoint y: 396, distance: 10.2
click at [245, 396] on div at bounding box center [246, 407] width 5 height 58
click at [416, 407] on div "passent" at bounding box center [411, 407] width 100 height 38
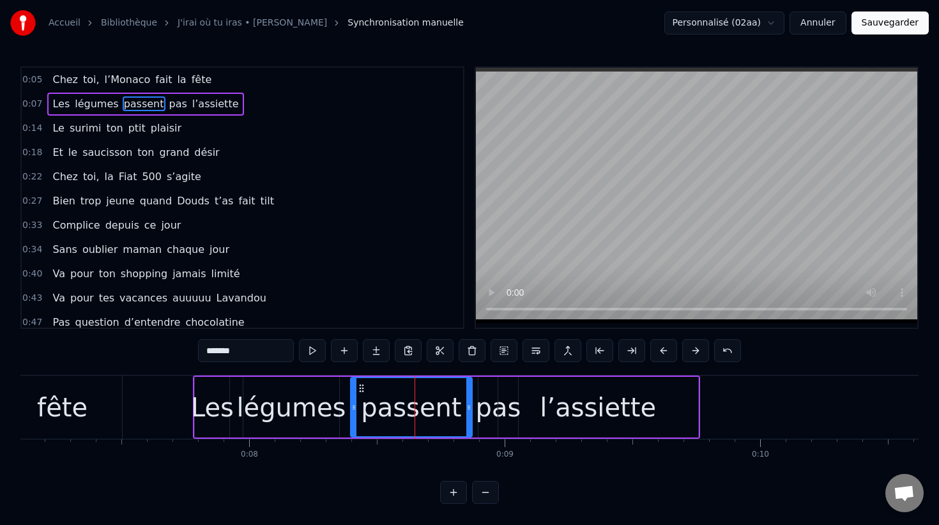
type input "*******"
drag, startPoint x: 487, startPoint y: 405, endPoint x: 473, endPoint y: 405, distance: 14.7
click at [473, 405] on div "Les légumes passent pas l’assiette" at bounding box center [446, 407] width 507 height 63
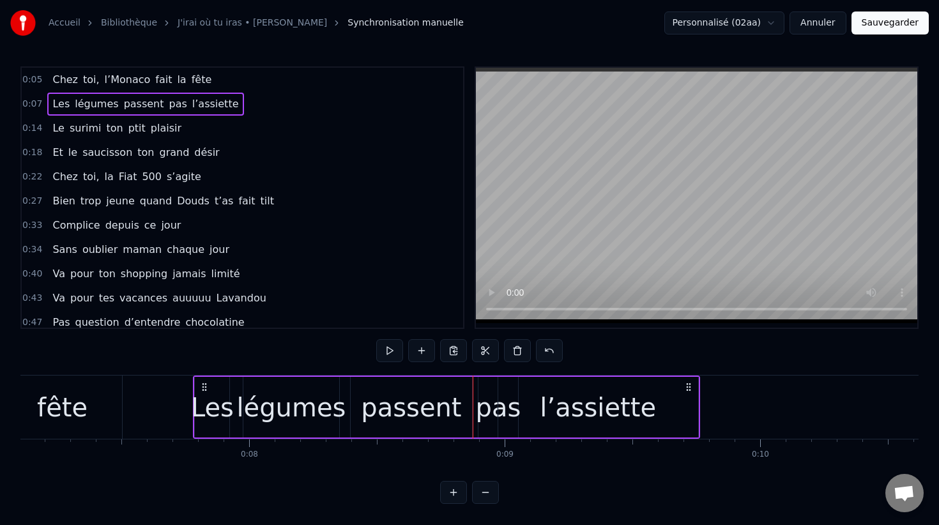
click at [430, 406] on div "passent" at bounding box center [411, 407] width 100 height 38
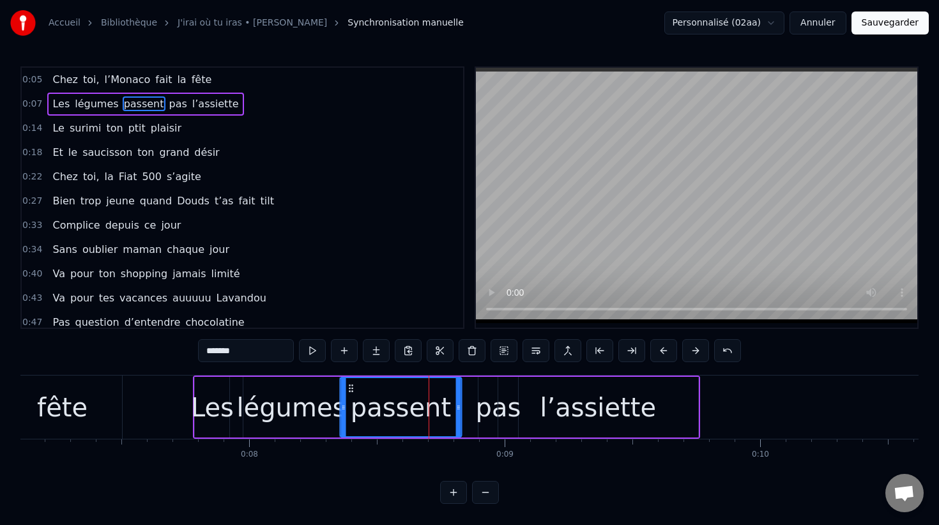
drag, startPoint x: 362, startPoint y: 388, endPoint x: 351, endPoint y: 388, distance: 10.2
click at [351, 388] on icon at bounding box center [351, 388] width 10 height 10
click at [491, 390] on div "pas" at bounding box center [498, 407] width 45 height 38
type input "***"
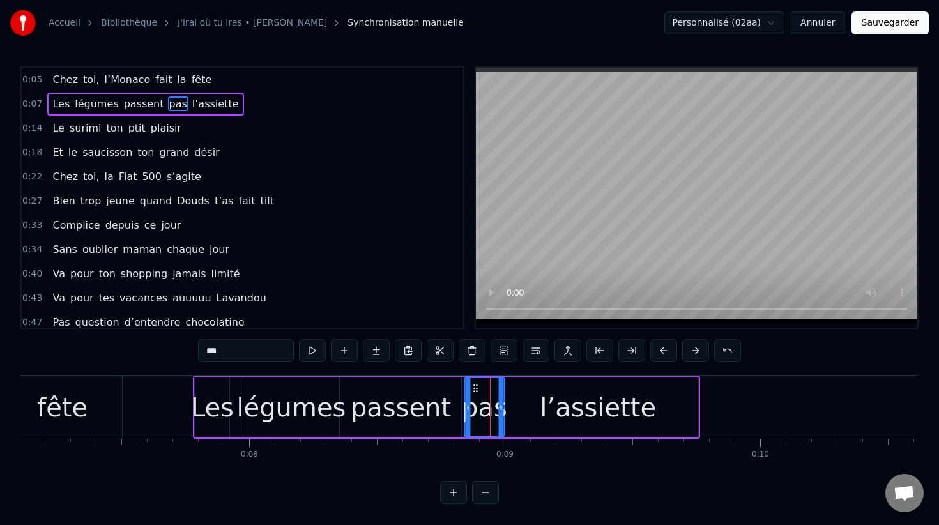
drag, startPoint x: 489, startPoint y: 387, endPoint x: 473, endPoint y: 386, distance: 15.3
click at [473, 386] on icon at bounding box center [475, 388] width 10 height 10
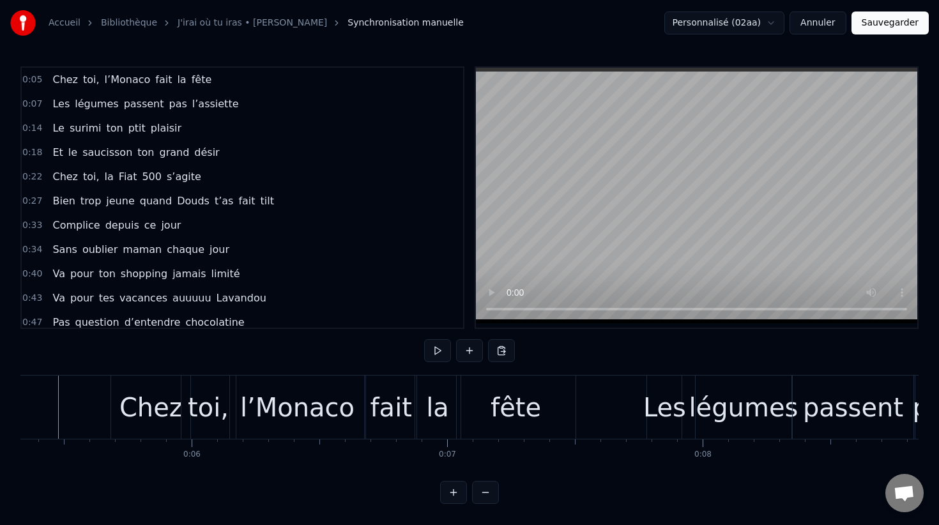
scroll to position [0, 1231]
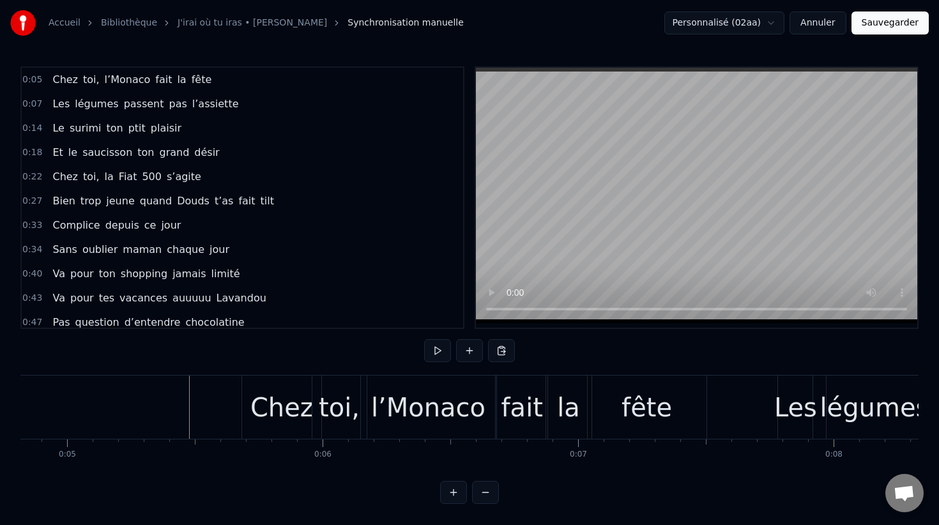
drag, startPoint x: 395, startPoint y: 410, endPoint x: 407, endPoint y: 410, distance: 12.1
click at [407, 410] on div "l’Monaco" at bounding box center [428, 407] width 114 height 38
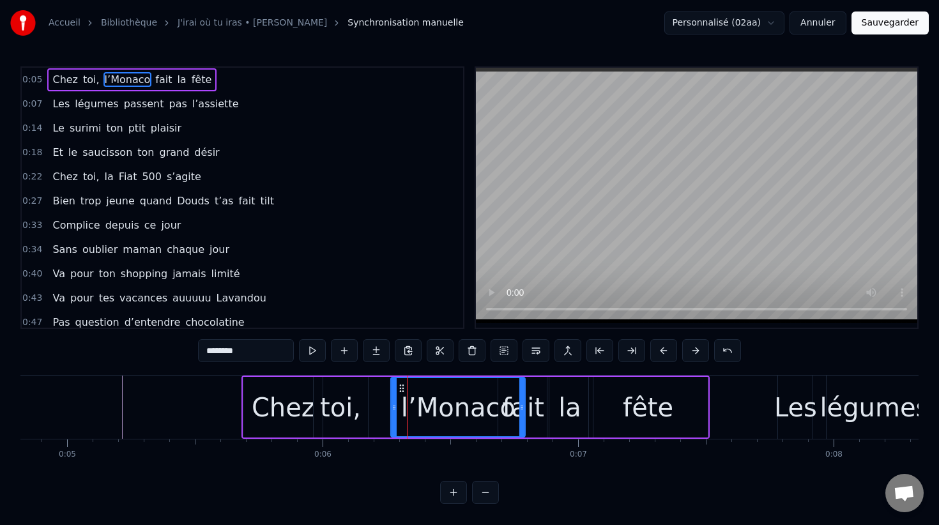
drag, startPoint x: 376, startPoint y: 386, endPoint x: 404, endPoint y: 383, distance: 28.9
click at [404, 383] on icon at bounding box center [402, 388] width 10 height 10
drag, startPoint x: 637, startPoint y: 406, endPoint x: 648, endPoint y: 406, distance: 10.9
click at [648, 406] on div "fête" at bounding box center [648, 407] width 50 height 38
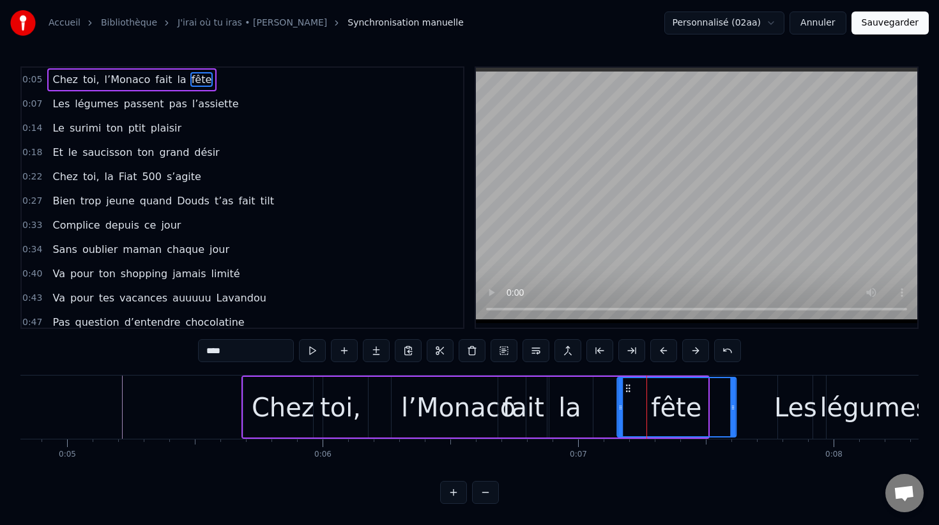
drag, startPoint x: 599, startPoint y: 388, endPoint x: 627, endPoint y: 387, distance: 28.1
click at [627, 387] on icon at bounding box center [628, 388] width 10 height 10
click at [576, 394] on div "la" at bounding box center [569, 407] width 23 height 38
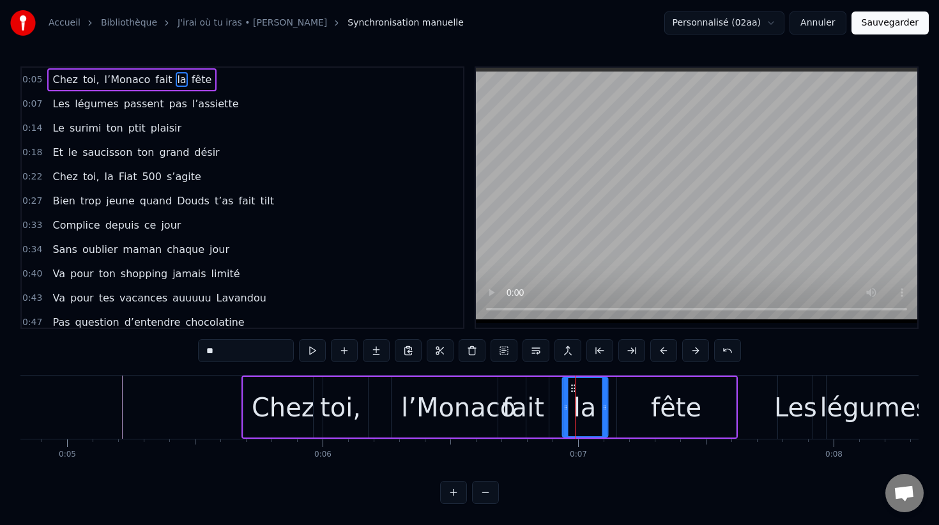
drag, startPoint x: 558, startPoint y: 389, endPoint x: 574, endPoint y: 390, distance: 16.7
click at [574, 390] on icon at bounding box center [573, 388] width 10 height 10
click at [538, 392] on div "fait" at bounding box center [524, 407] width 42 height 38
type input "****"
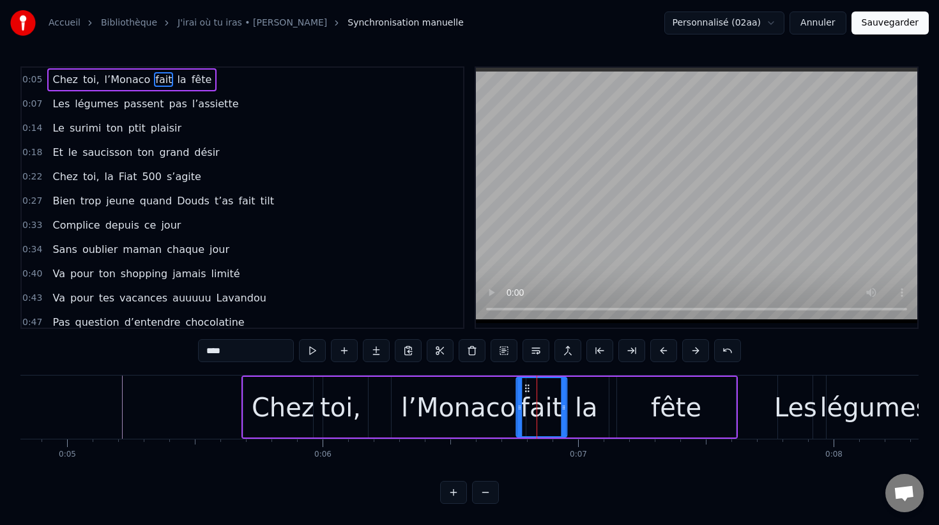
drag, startPoint x: 509, startPoint y: 386, endPoint x: 526, endPoint y: 386, distance: 17.9
click at [526, 386] on icon at bounding box center [527, 388] width 10 height 10
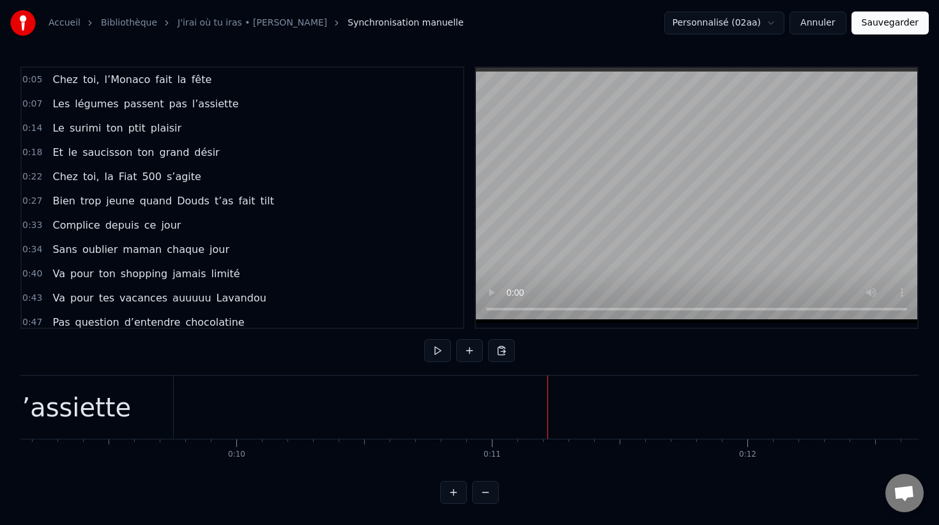
scroll to position [0, 2364]
click at [57, 126] on span "Le" at bounding box center [58, 128] width 14 height 15
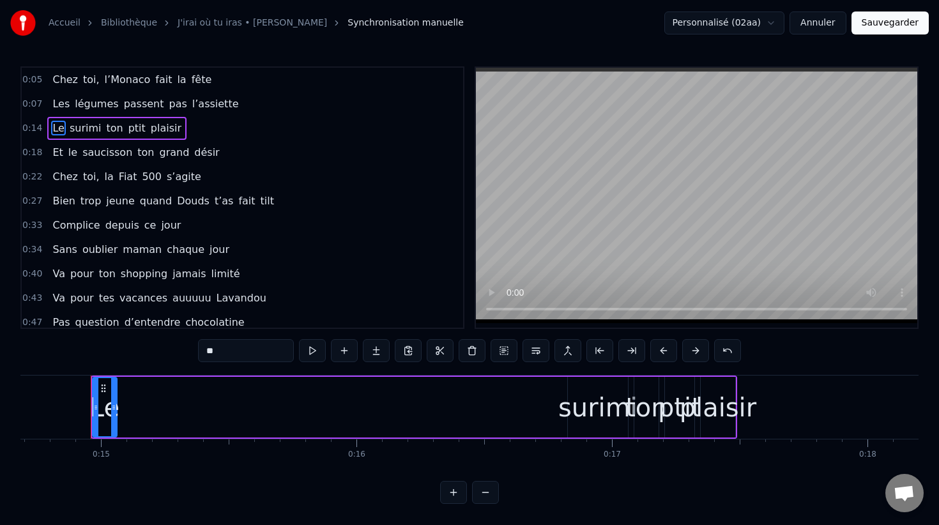
scroll to position [0, 3759]
click at [156, 393] on div "Le surimi ton ptit plaisir" at bounding box center [407, 407] width 647 height 63
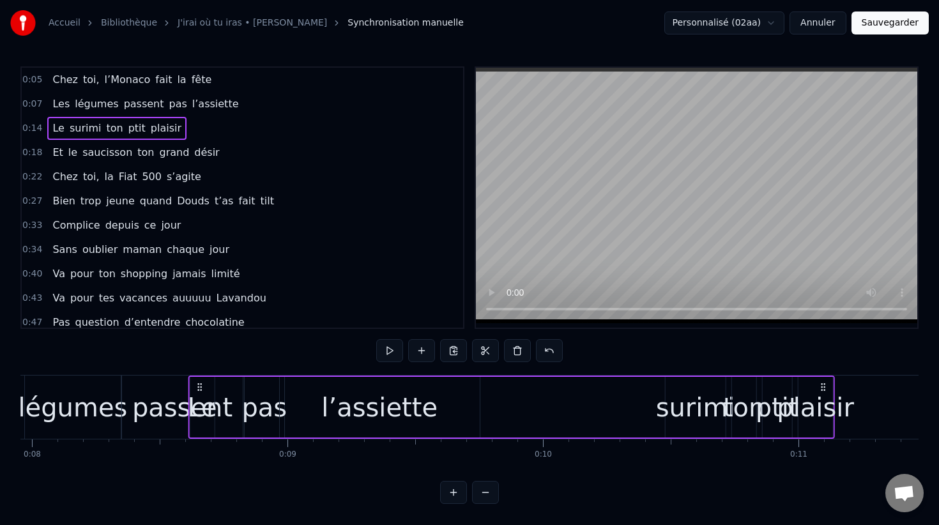
scroll to position [0, 1996]
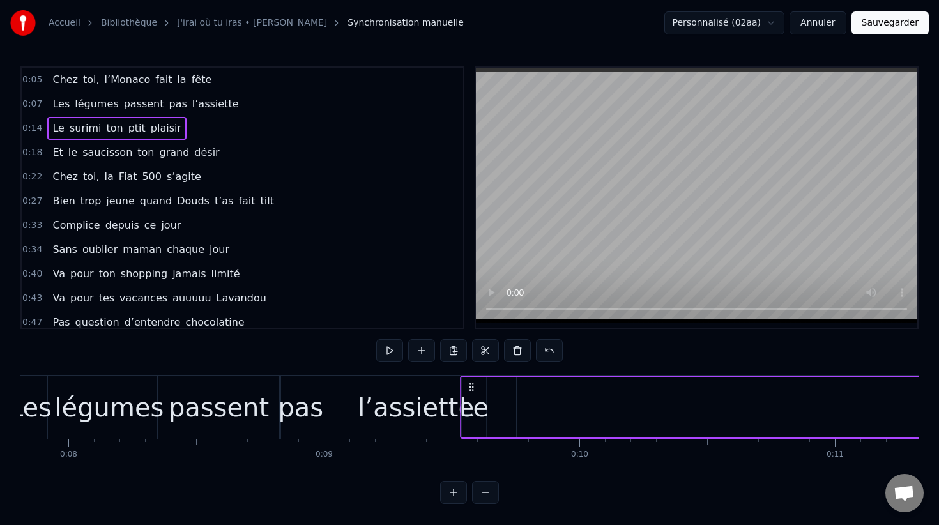
drag, startPoint x: 95, startPoint y: 387, endPoint x: 558, endPoint y: 396, distance: 463.9
click at [558, 396] on div "Le surimi ton ptit plaisir" at bounding box center [783, 407] width 647 height 63
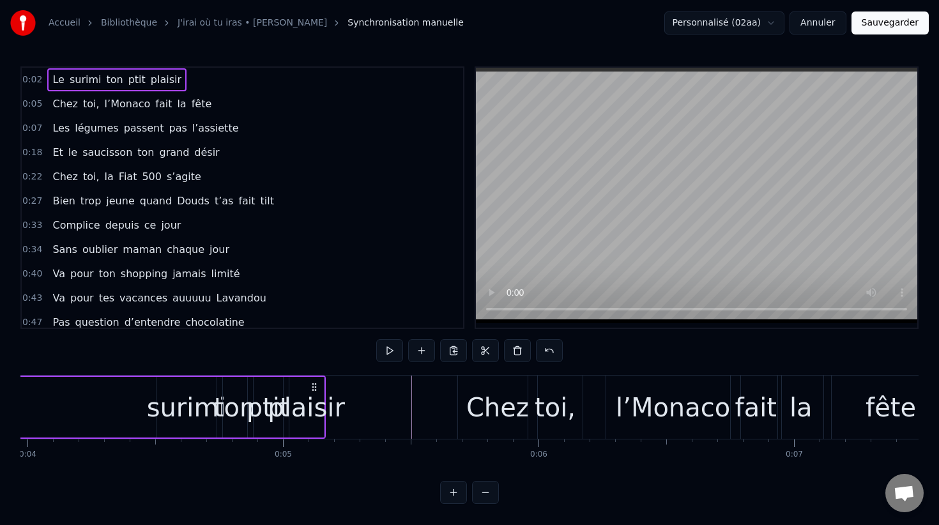
scroll to position [0, 1013]
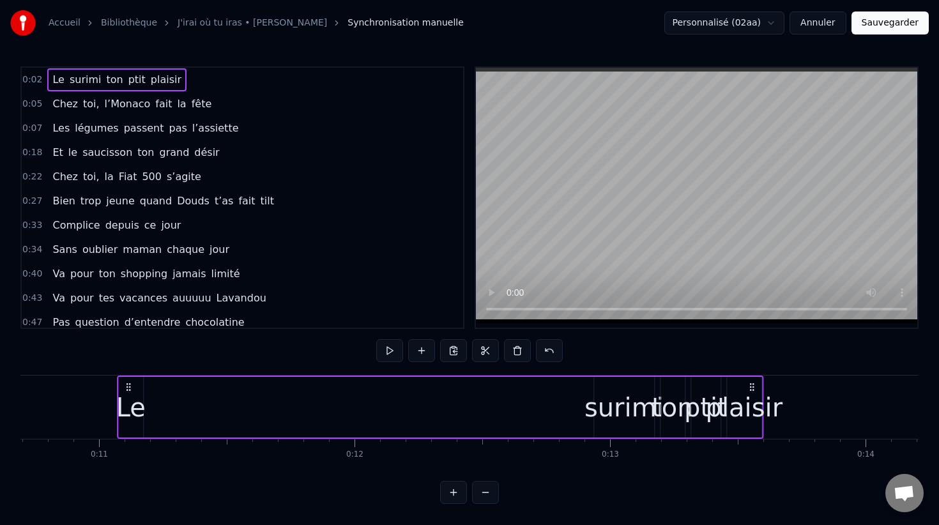
drag, startPoint x: 318, startPoint y: 387, endPoint x: 772, endPoint y: 372, distance: 453.8
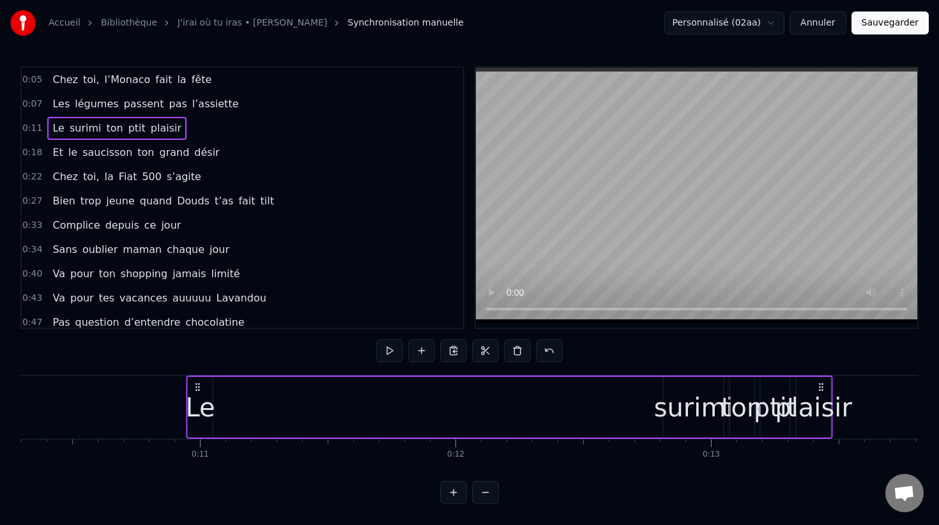
scroll to position [0, 2630]
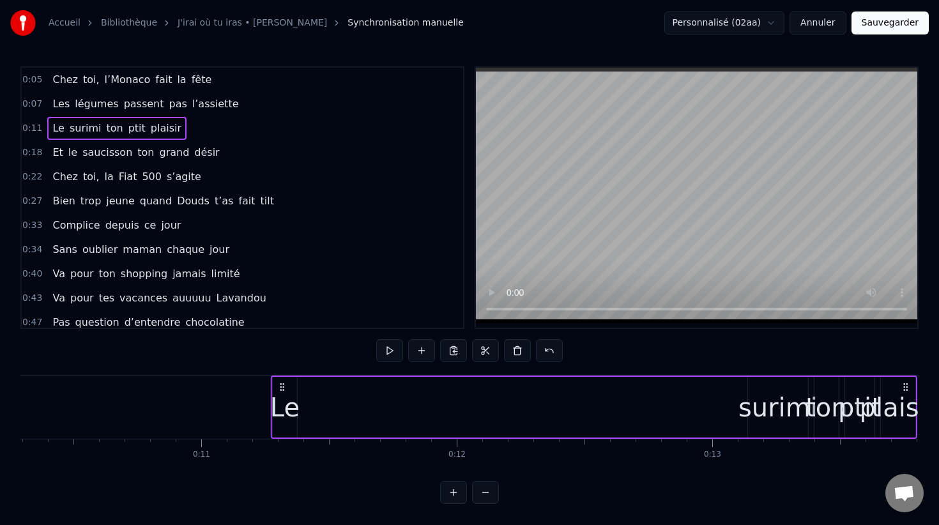
drag, startPoint x: 142, startPoint y: 383, endPoint x: 279, endPoint y: 385, distance: 137.4
click at [279, 385] on icon at bounding box center [282, 387] width 10 height 10
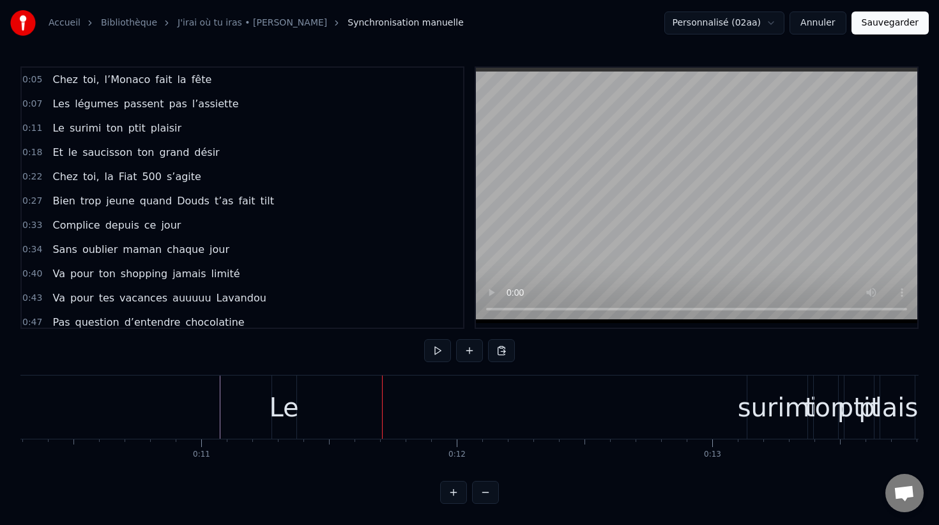
click at [763, 407] on div "surimi" at bounding box center [777, 407] width 79 height 38
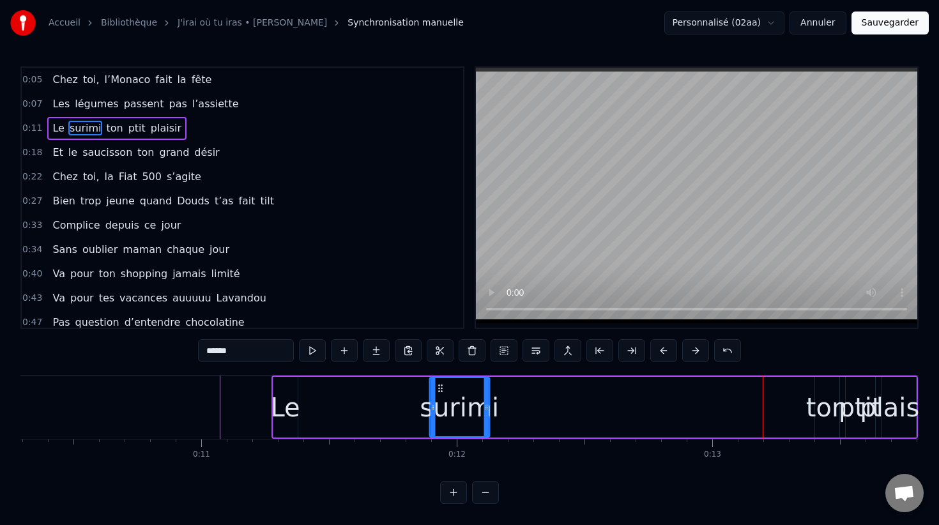
drag, startPoint x: 758, startPoint y: 390, endPoint x: 438, endPoint y: 383, distance: 319.5
click at [438, 383] on icon at bounding box center [440, 388] width 10 height 10
click at [289, 408] on div "Le" at bounding box center [285, 407] width 29 height 38
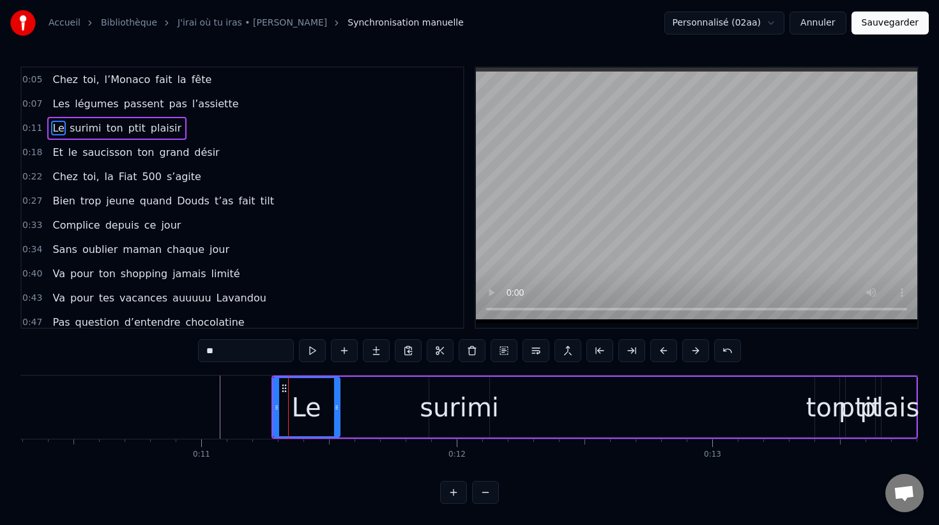
drag, startPoint x: 296, startPoint y: 391, endPoint x: 337, endPoint y: 390, distance: 41.5
click at [338, 390] on div at bounding box center [336, 407] width 5 height 58
click at [280, 388] on circle at bounding box center [280, 388] width 1 height 1
click at [443, 399] on div "surimi" at bounding box center [459, 407] width 79 height 38
type input "******"
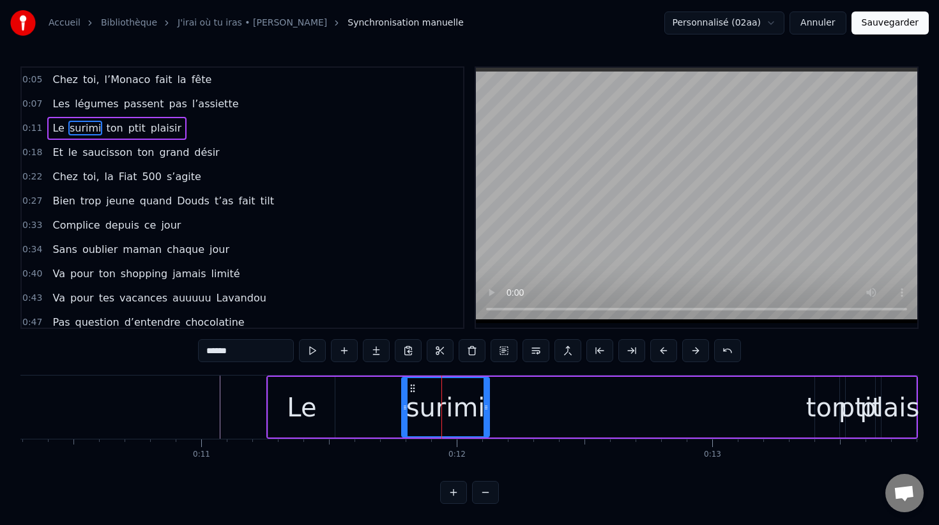
drag, startPoint x: 433, startPoint y: 387, endPoint x: 404, endPoint y: 387, distance: 28.1
click at [404, 387] on div at bounding box center [404, 407] width 5 height 58
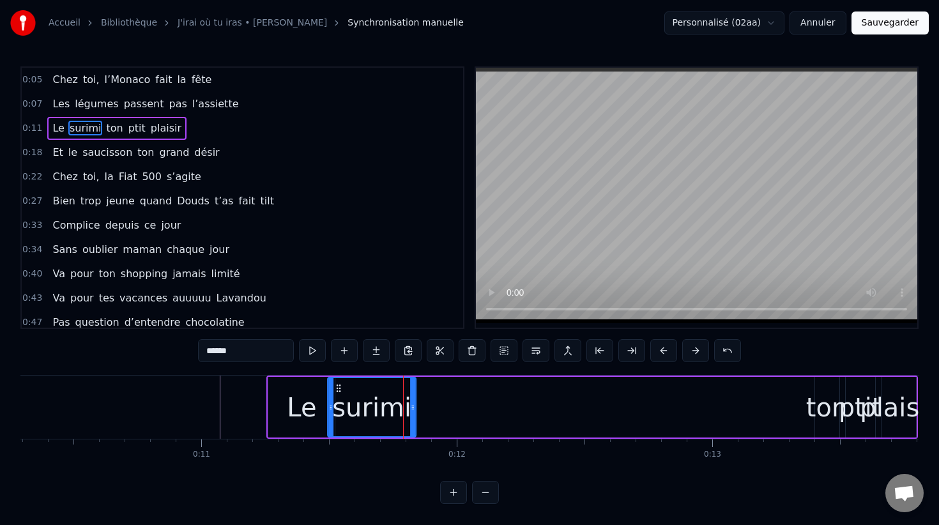
drag, startPoint x: 413, startPoint y: 388, endPoint x: 339, endPoint y: 387, distance: 74.1
click at [339, 387] on icon at bounding box center [338, 388] width 10 height 10
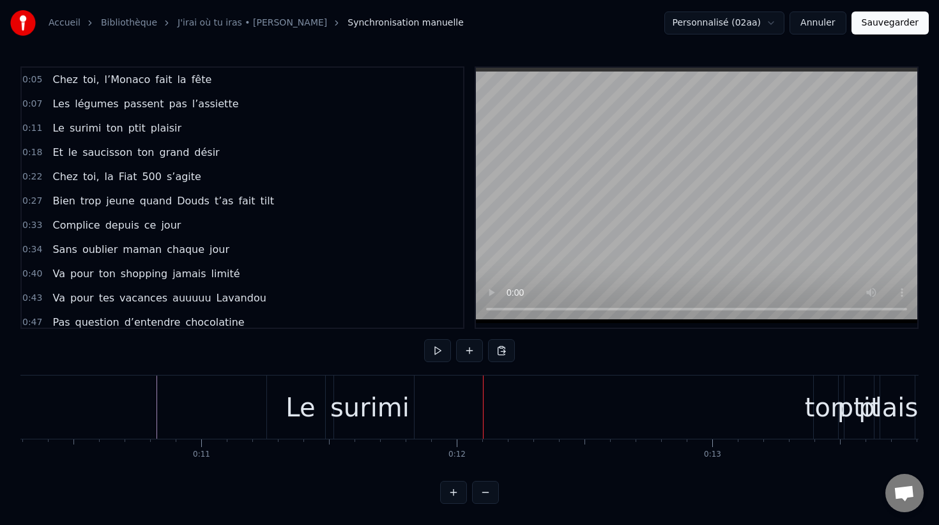
click at [814, 415] on div "ton" at bounding box center [826, 407] width 42 height 38
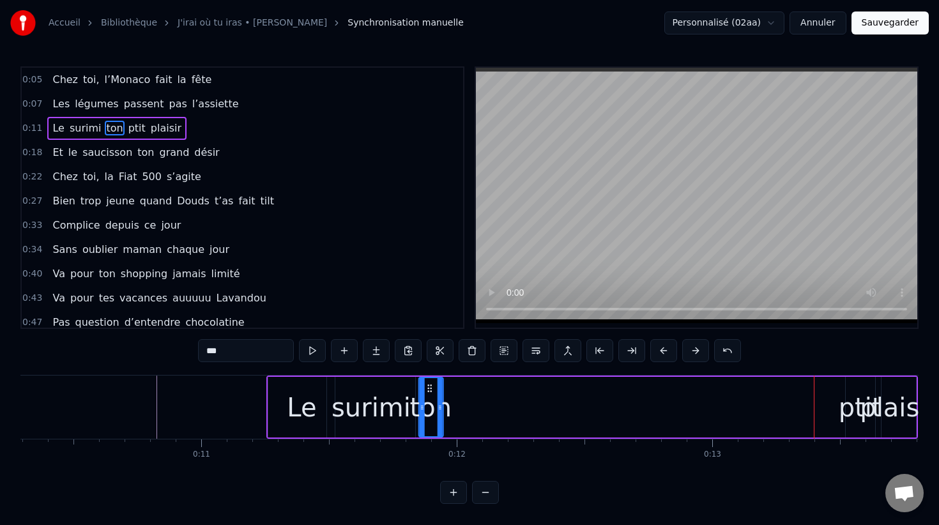
drag, startPoint x: 825, startPoint y: 388, endPoint x: 429, endPoint y: 403, distance: 396.4
click at [429, 403] on div "ton" at bounding box center [430, 407] width 23 height 58
drag, startPoint x: 441, startPoint y: 403, endPoint x: 459, endPoint y: 404, distance: 17.9
click at [459, 404] on icon at bounding box center [457, 407] width 5 height 10
click at [867, 410] on div "plaisir" at bounding box center [898, 407] width 77 height 38
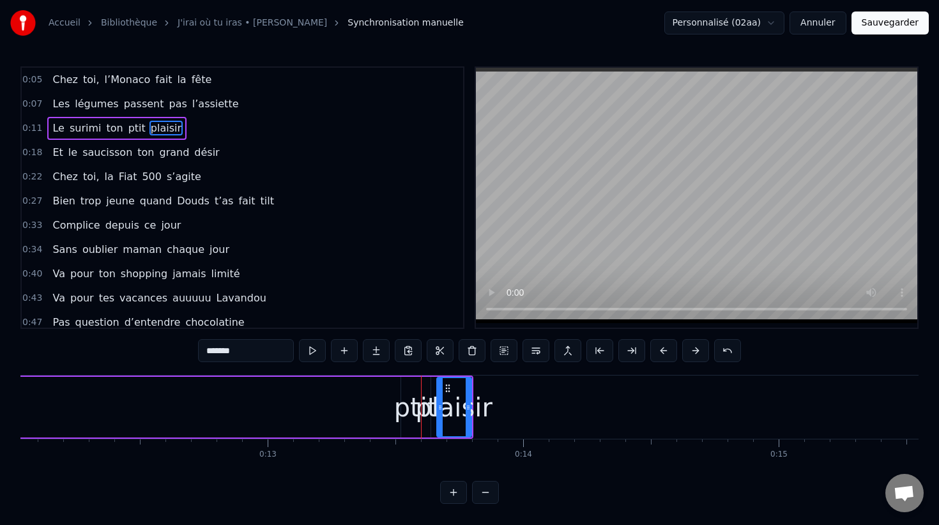
scroll to position [0, 3033]
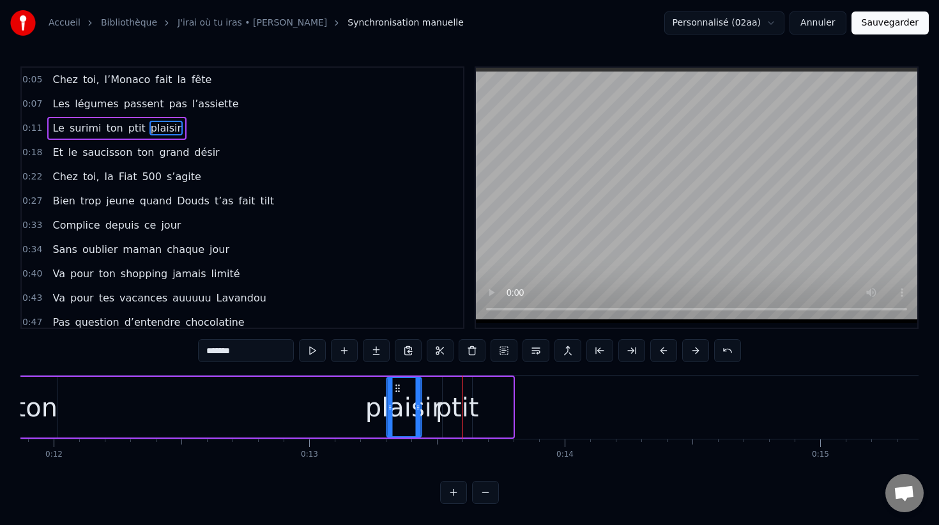
drag, startPoint x: 490, startPoint y: 389, endPoint x: 366, endPoint y: 392, distance: 124.0
click at [392, 392] on icon at bounding box center [397, 388] width 10 height 10
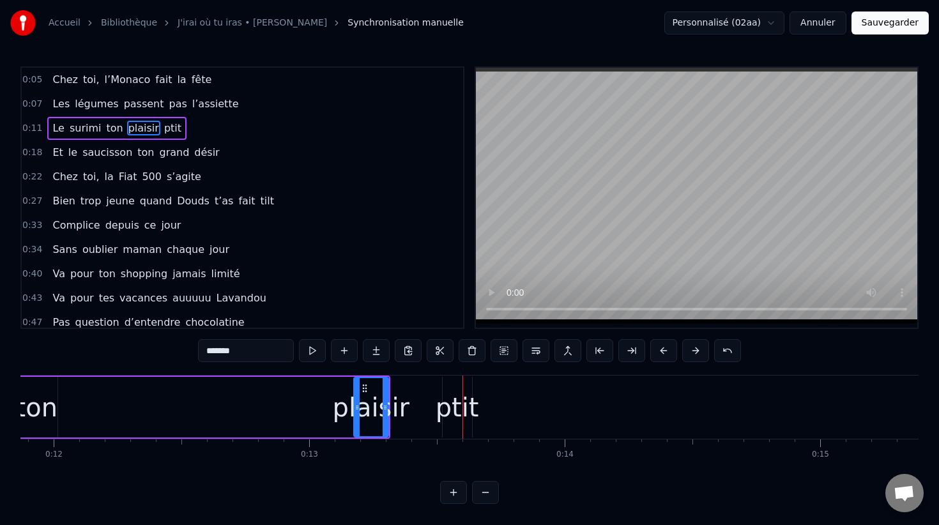
click at [452, 402] on div "ptit" at bounding box center [457, 407] width 43 height 38
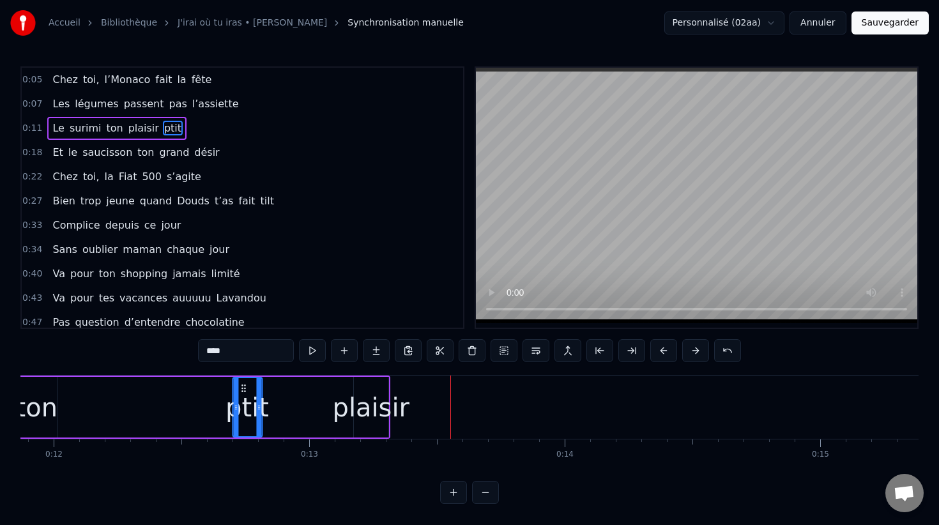
drag, startPoint x: 454, startPoint y: 387, endPoint x: 243, endPoint y: 382, distance: 210.9
click at [243, 382] on div "ptit" at bounding box center [247, 407] width 28 height 58
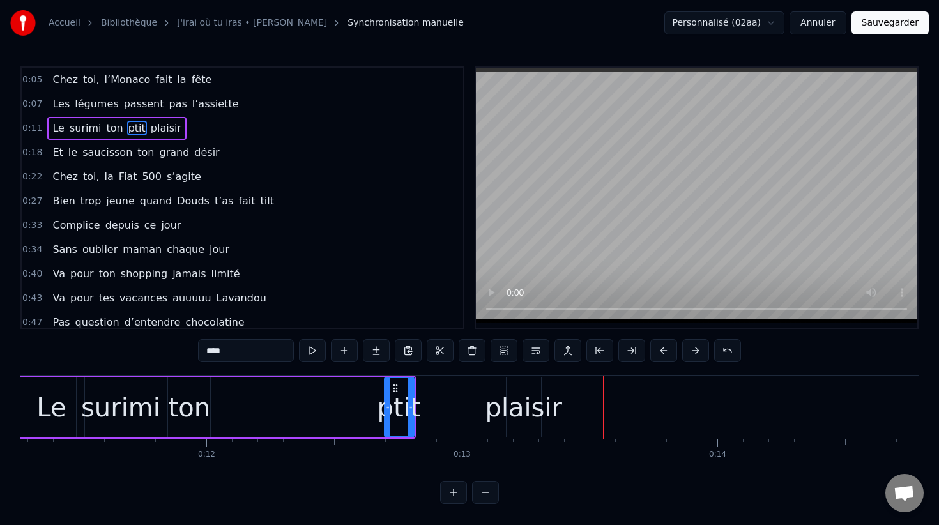
scroll to position [0, 2878]
click at [538, 410] on div "plaisir" at bounding box center [525, 407] width 77 height 38
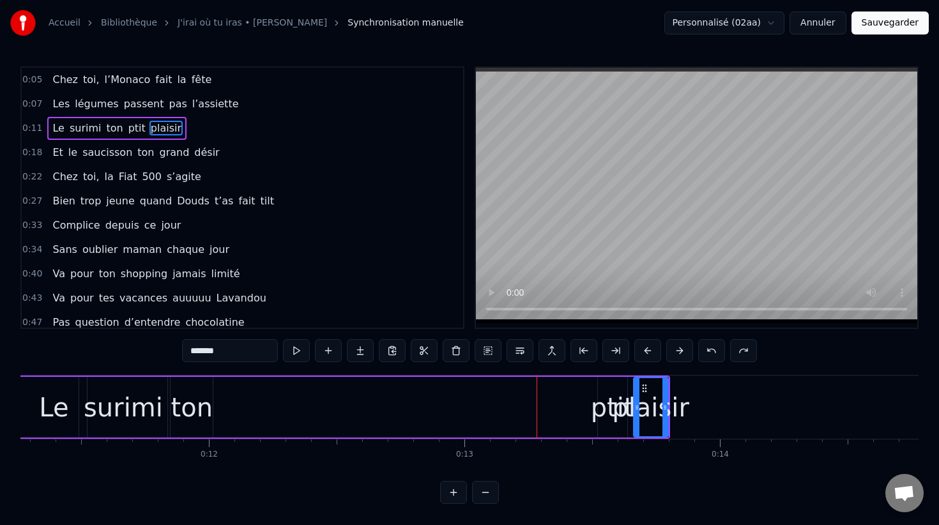
click at [609, 411] on div "ptit" at bounding box center [612, 407] width 43 height 38
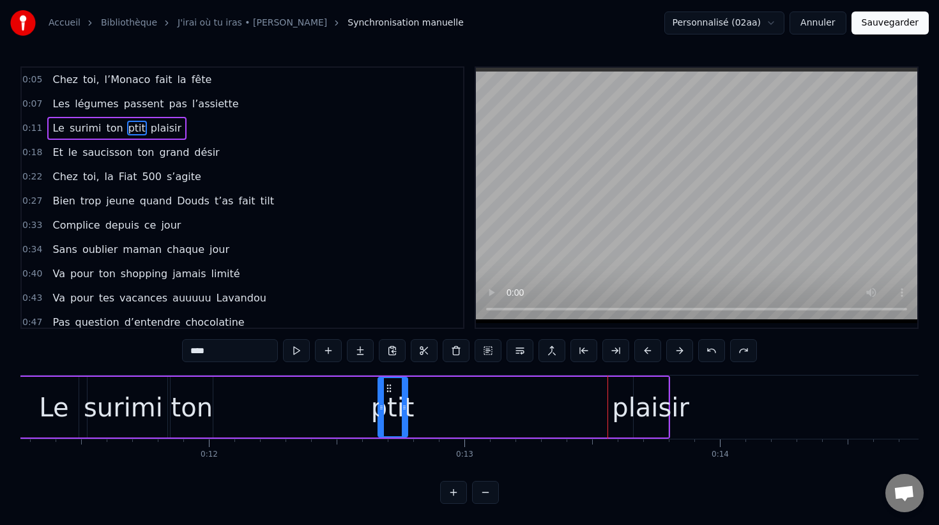
drag, startPoint x: 607, startPoint y: 388, endPoint x: 385, endPoint y: 402, distance: 222.1
click at [385, 402] on div "ptit" at bounding box center [393, 407] width 28 height 58
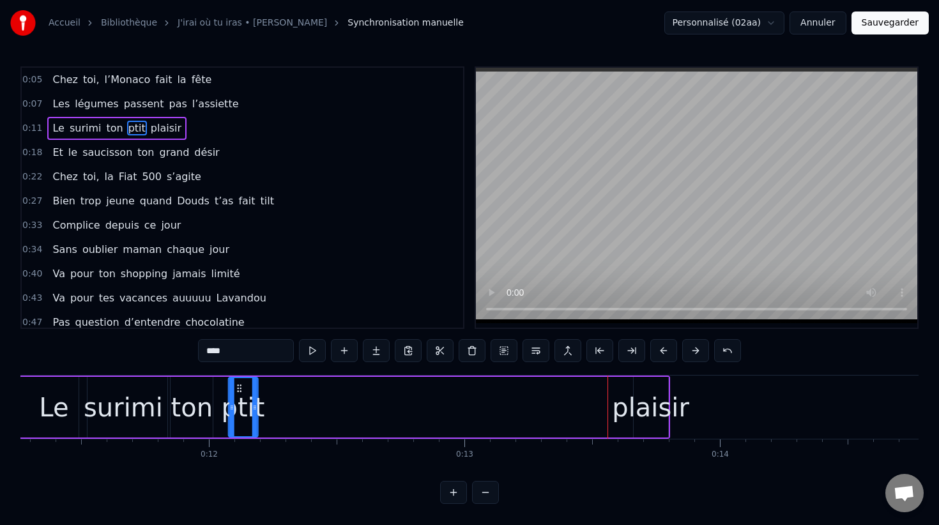
drag, startPoint x: 389, startPoint y: 386, endPoint x: 241, endPoint y: 391, distance: 147.7
click at [241, 391] on icon at bounding box center [239, 388] width 10 height 10
drag, startPoint x: 255, startPoint y: 390, endPoint x: 270, endPoint y: 392, distance: 14.8
click at [270, 392] on div at bounding box center [269, 407] width 5 height 58
click at [640, 402] on div "plaisir" at bounding box center [650, 407] width 77 height 38
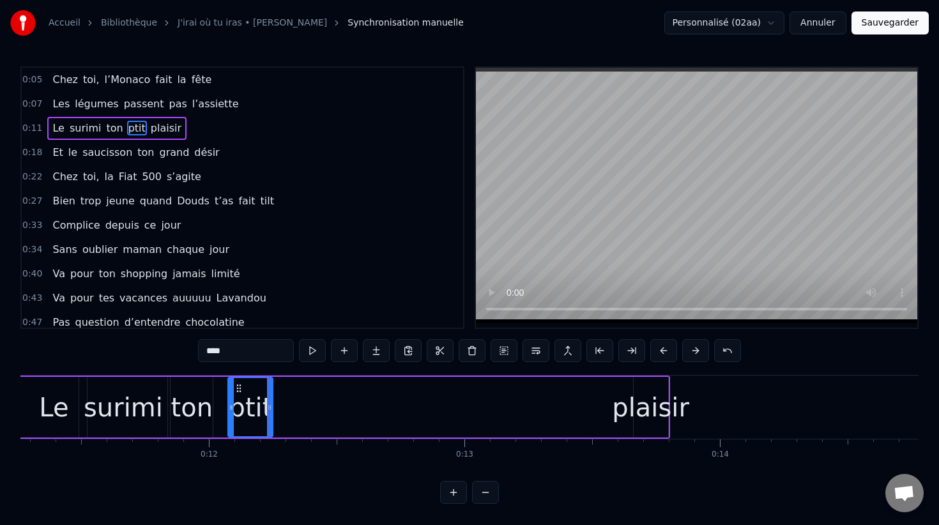
type input "*******"
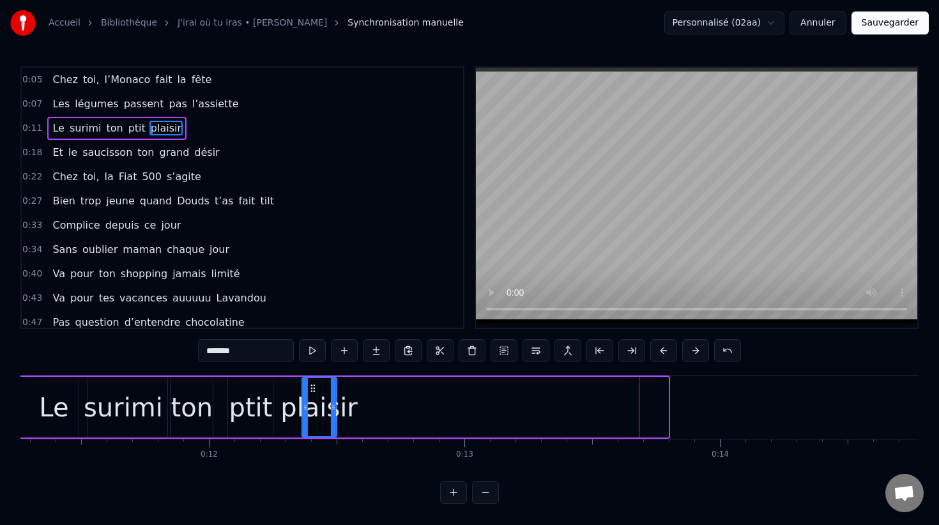
drag, startPoint x: 643, startPoint y: 390, endPoint x: 310, endPoint y: 398, distance: 332.3
click at [310, 398] on div "plaisir" at bounding box center [319, 407] width 33 height 58
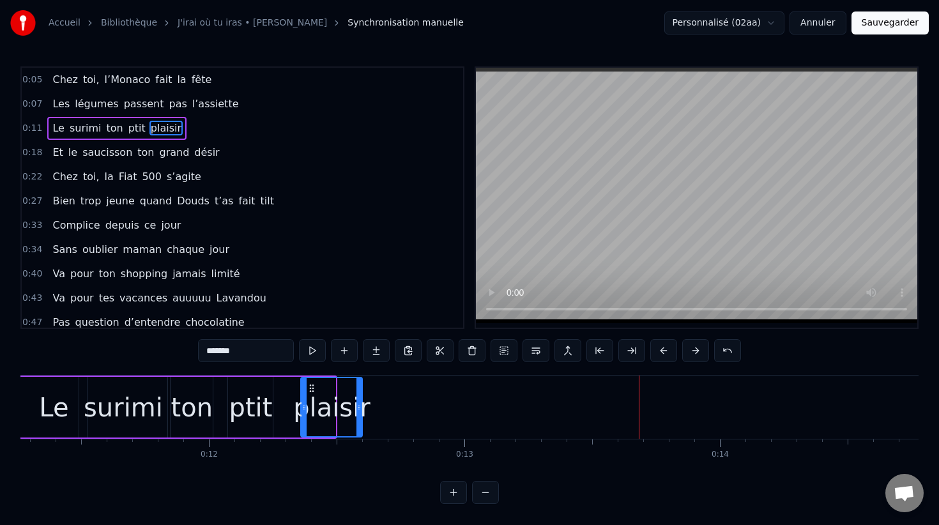
drag, startPoint x: 331, startPoint y: 394, endPoint x: 358, endPoint y: 392, distance: 26.9
click at [358, 392] on div at bounding box center [358, 407] width 5 height 58
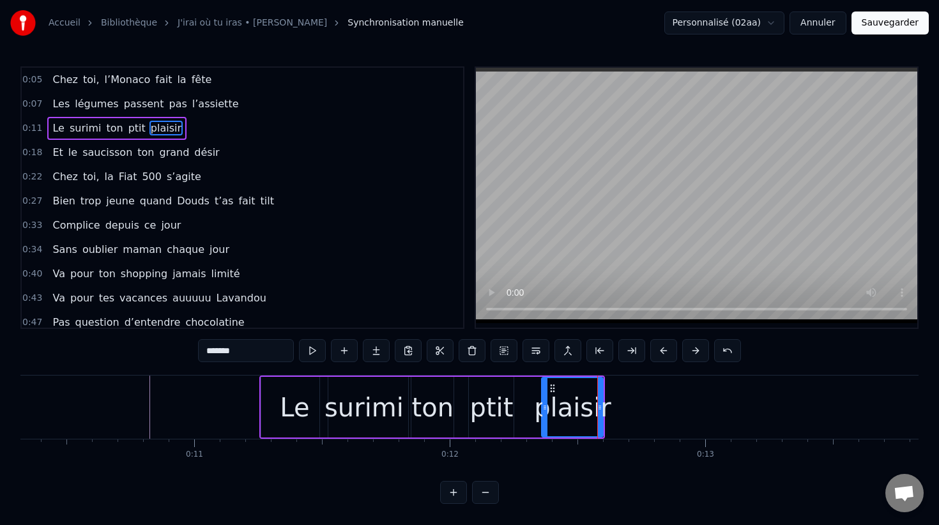
scroll to position [0, 2575]
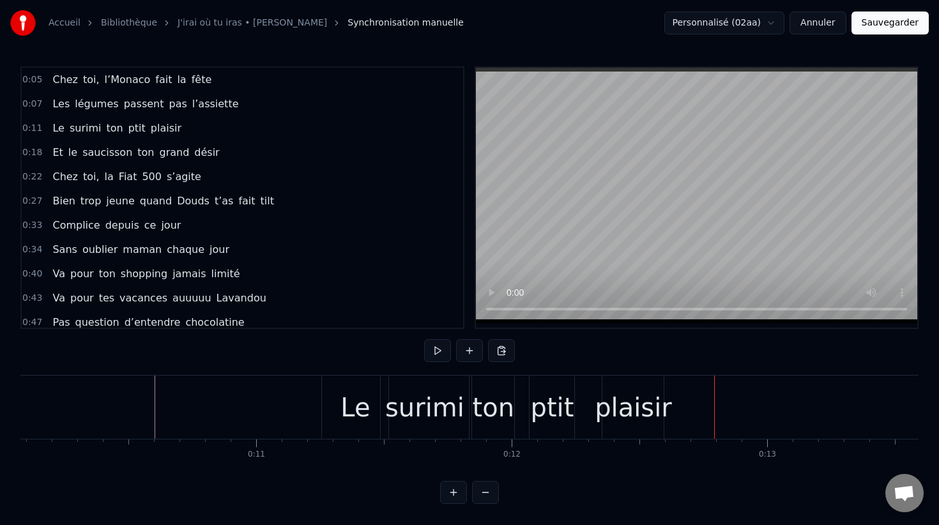
click at [627, 404] on div "plaisir" at bounding box center [633, 407] width 77 height 38
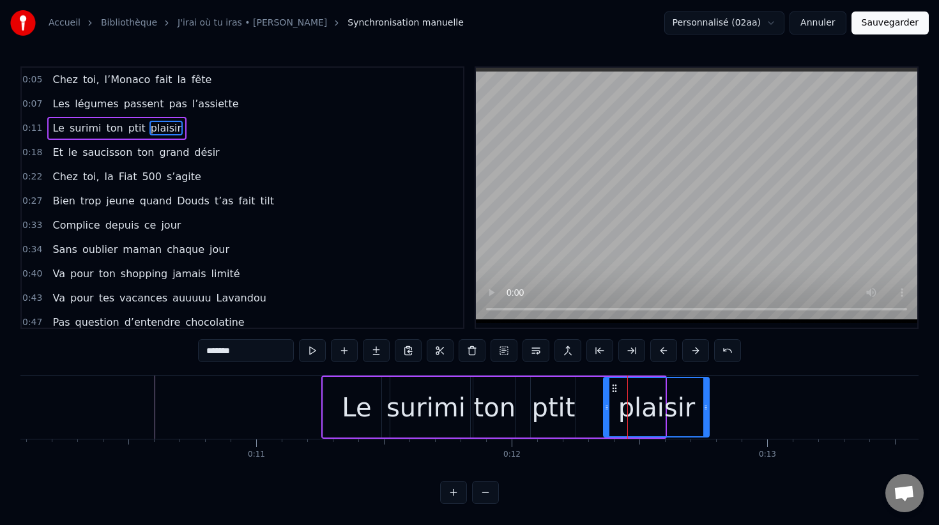
drag, startPoint x: 663, startPoint y: 397, endPoint x: 707, endPoint y: 393, distance: 44.2
click at [707, 393] on div at bounding box center [705, 407] width 5 height 58
click at [611, 406] on icon at bounding box center [611, 407] width 5 height 10
drag, startPoint x: 551, startPoint y: 412, endPoint x: 563, endPoint y: 411, distance: 12.2
click at [563, 411] on div "ptit" at bounding box center [553, 407] width 43 height 38
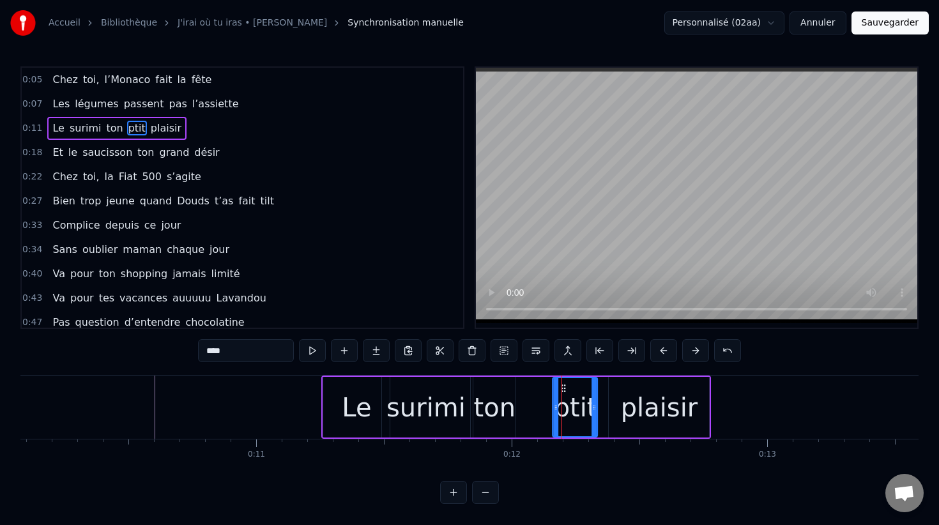
drag, startPoint x: 543, startPoint y: 388, endPoint x: 564, endPoint y: 388, distance: 21.1
click at [565, 388] on circle at bounding box center [565, 388] width 1 height 1
click at [493, 402] on div "ton" at bounding box center [495, 407] width 42 height 38
type input "***"
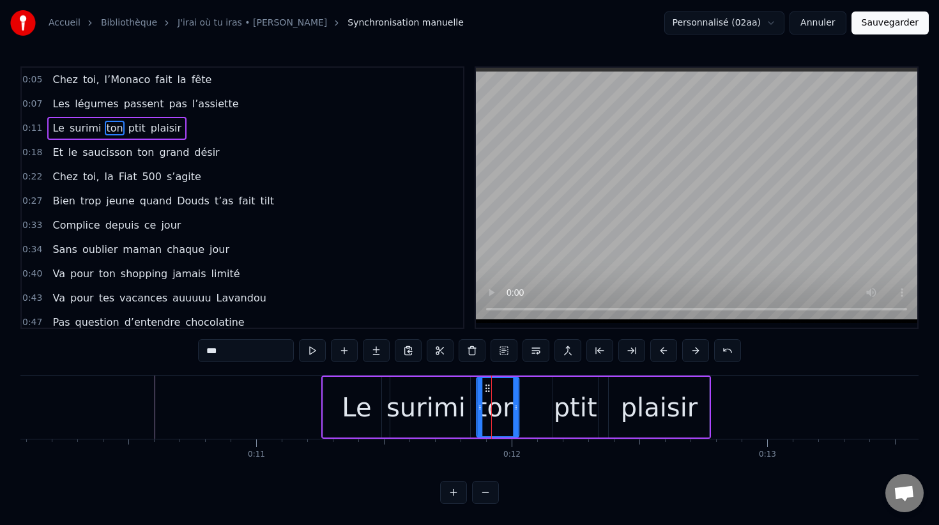
click at [490, 388] on icon at bounding box center [488, 388] width 10 height 10
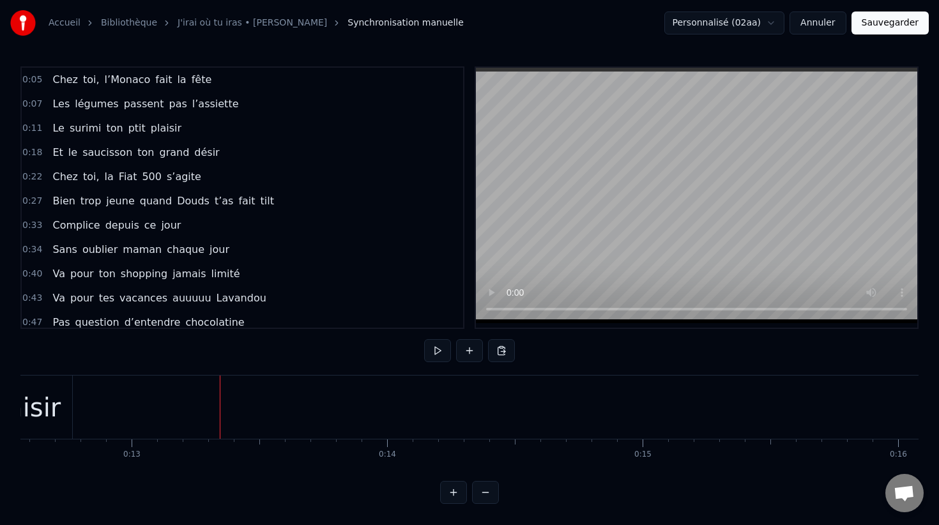
scroll to position [0, 3214]
click at [33, 151] on span "0:18" at bounding box center [32, 152] width 20 height 13
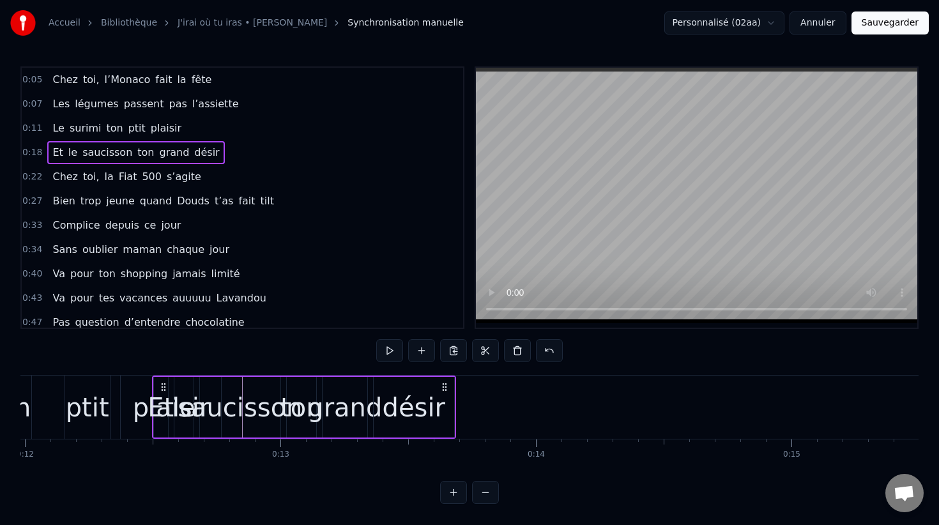
scroll to position [0, 3050]
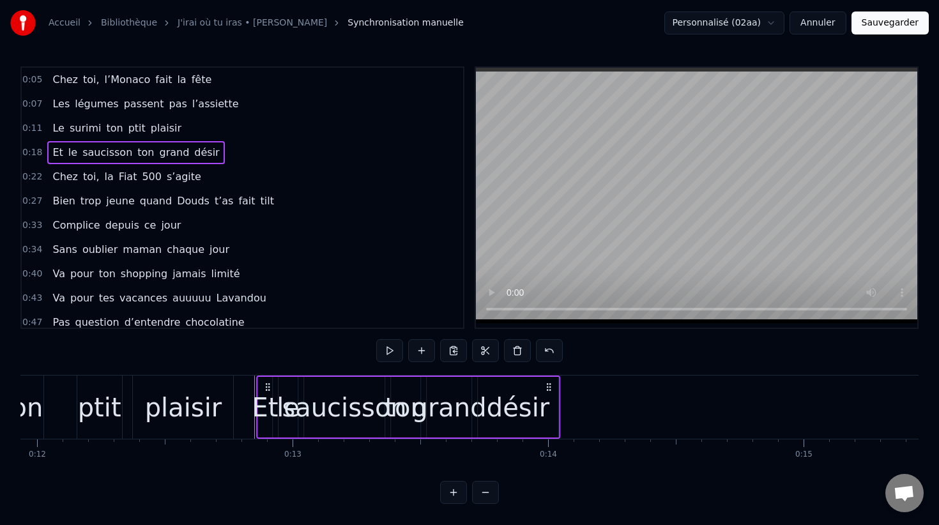
drag, startPoint x: 97, startPoint y: 387, endPoint x: 270, endPoint y: 399, distance: 173.0
click at [270, 399] on div "Et le saucisson ton grand [PERSON_NAME]" at bounding box center [408, 407] width 304 height 63
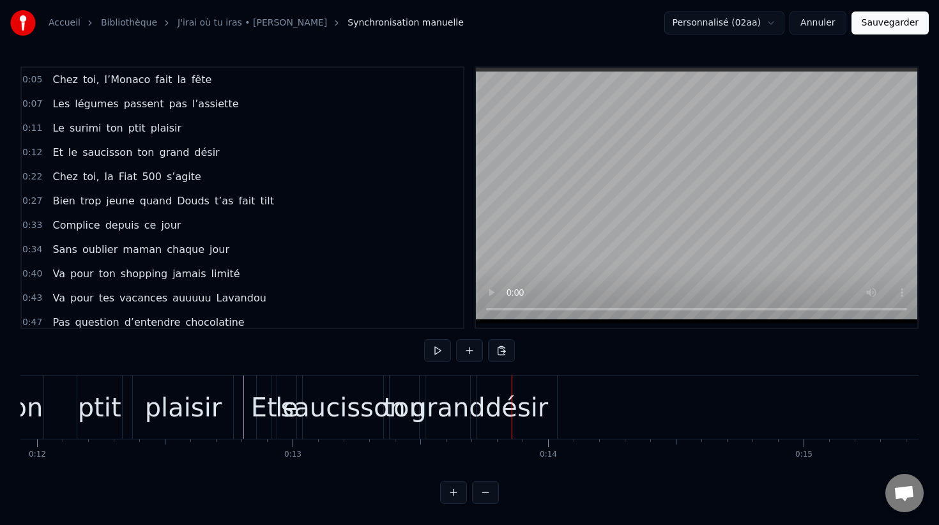
click at [396, 400] on div "ton" at bounding box center [404, 407] width 42 height 38
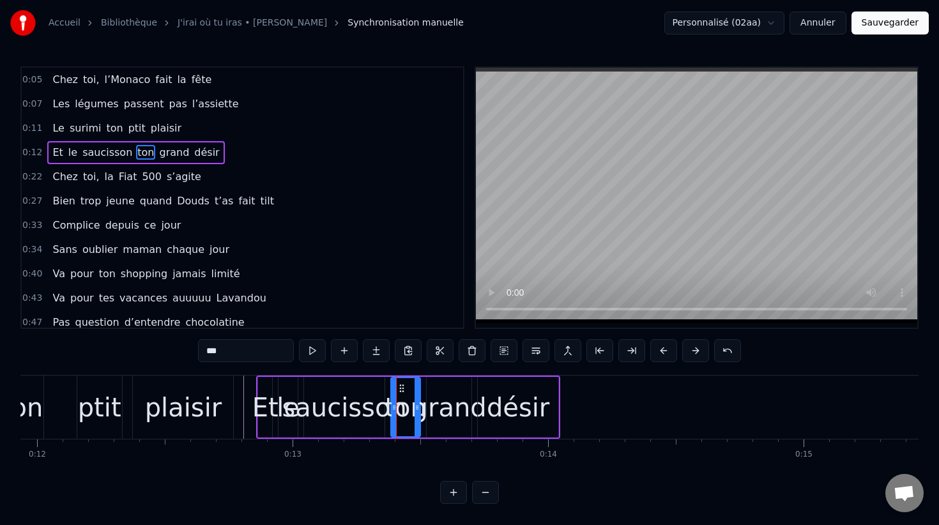
click at [524, 406] on div "désir" at bounding box center [518, 407] width 63 height 38
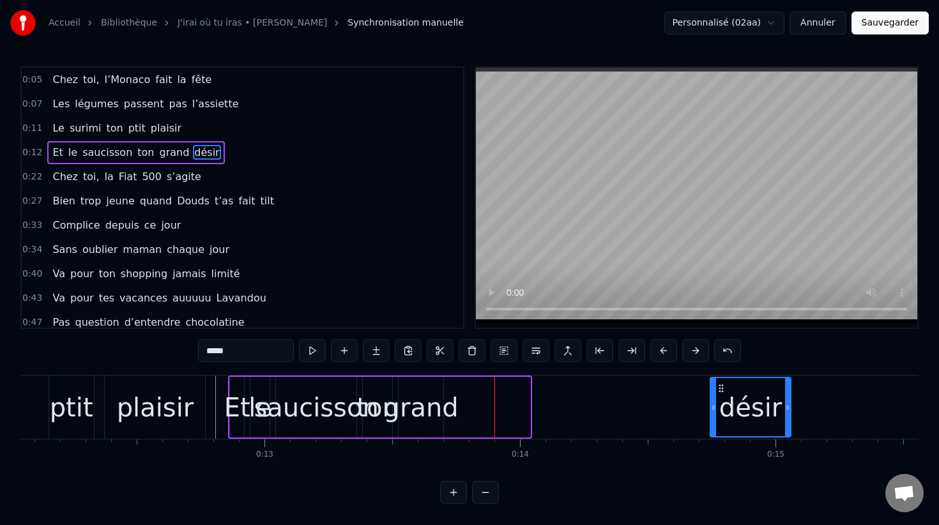
scroll to position [0, 3096]
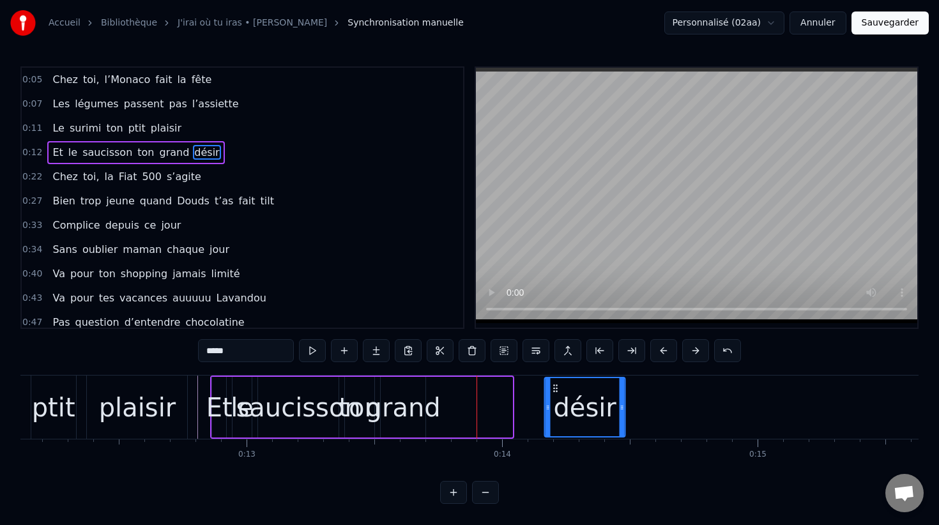
drag, startPoint x: 493, startPoint y: 390, endPoint x: 612, endPoint y: 417, distance: 122.0
click at [612, 417] on div "désir" at bounding box center [585, 407] width 79 height 58
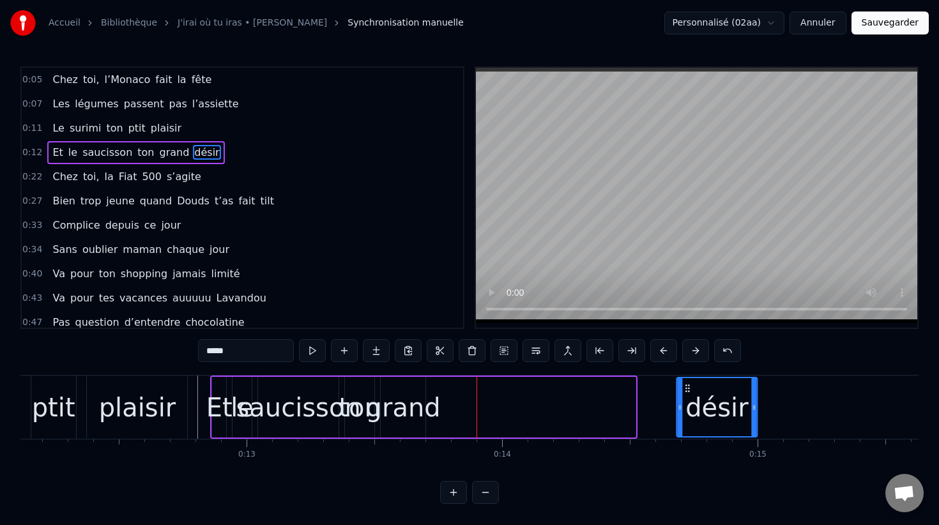
drag, startPoint x: 566, startPoint y: 387, endPoint x: 687, endPoint y: 385, distance: 121.4
click at [687, 385] on icon at bounding box center [687, 388] width 10 height 10
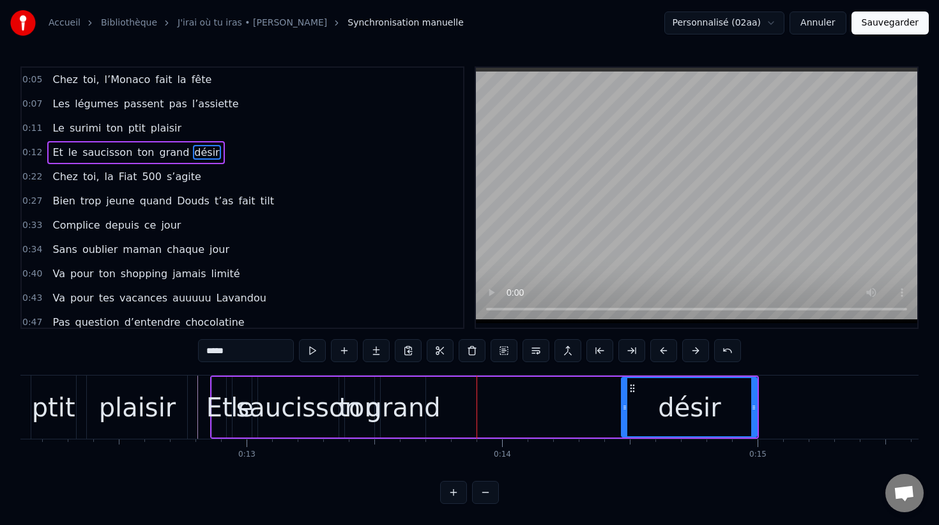
drag, startPoint x: 679, startPoint y: 393, endPoint x: 624, endPoint y: 388, distance: 55.2
click at [624, 388] on div at bounding box center [624, 407] width 5 height 58
click at [415, 408] on div "grand" at bounding box center [403, 407] width 75 height 38
type input "*****"
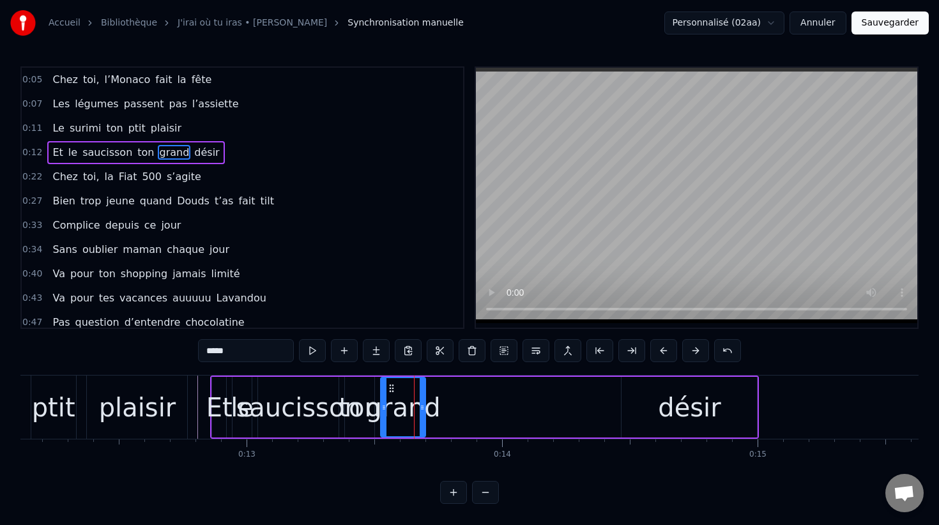
drag, startPoint x: 406, startPoint y: 409, endPoint x: 540, endPoint y: 399, distance: 134.5
click at [540, 399] on div "Et le saucisson ton grand [PERSON_NAME]" at bounding box center [484, 407] width 549 height 63
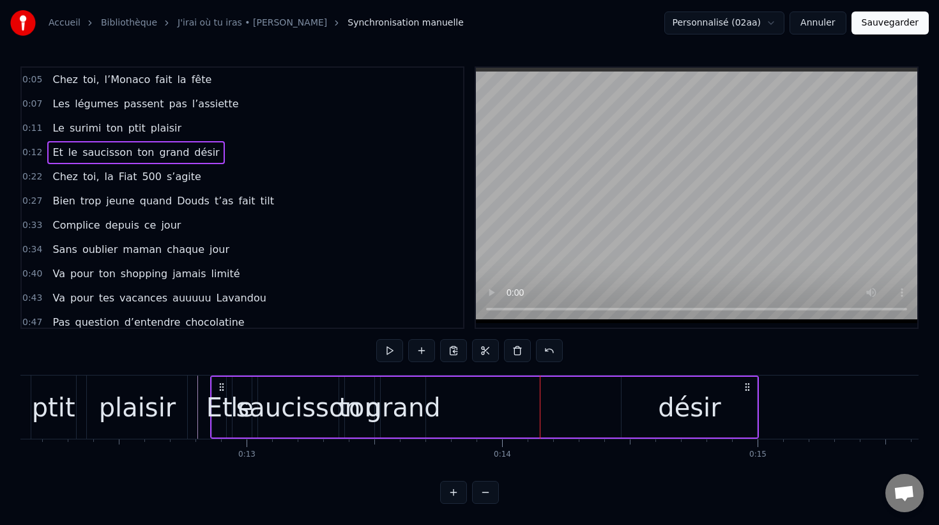
click at [406, 398] on div "grand" at bounding box center [403, 407] width 75 height 38
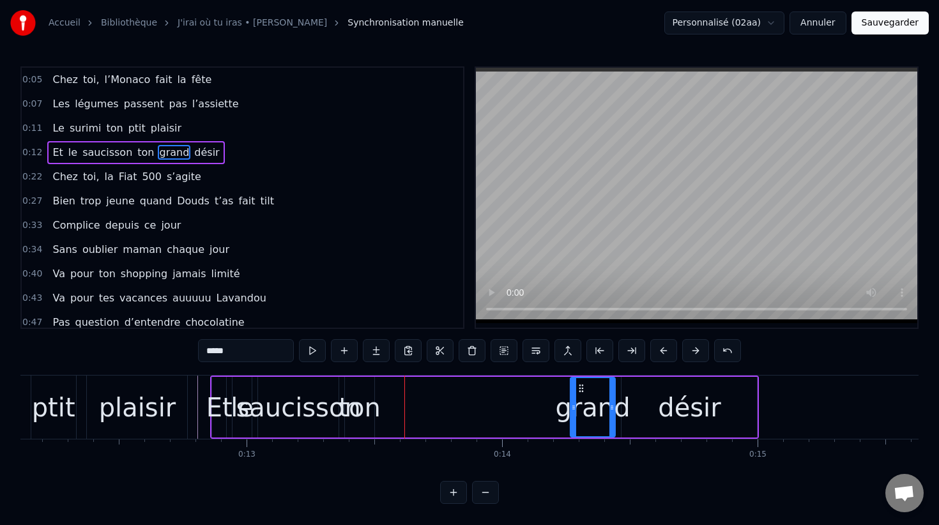
drag, startPoint x: 392, startPoint y: 388, endPoint x: 582, endPoint y: 376, distance: 190.1
click at [582, 376] on div "Et le saucisson ton grand [PERSON_NAME]" at bounding box center [484, 407] width 549 height 63
click at [355, 399] on div "ton" at bounding box center [360, 407] width 42 height 38
type input "***"
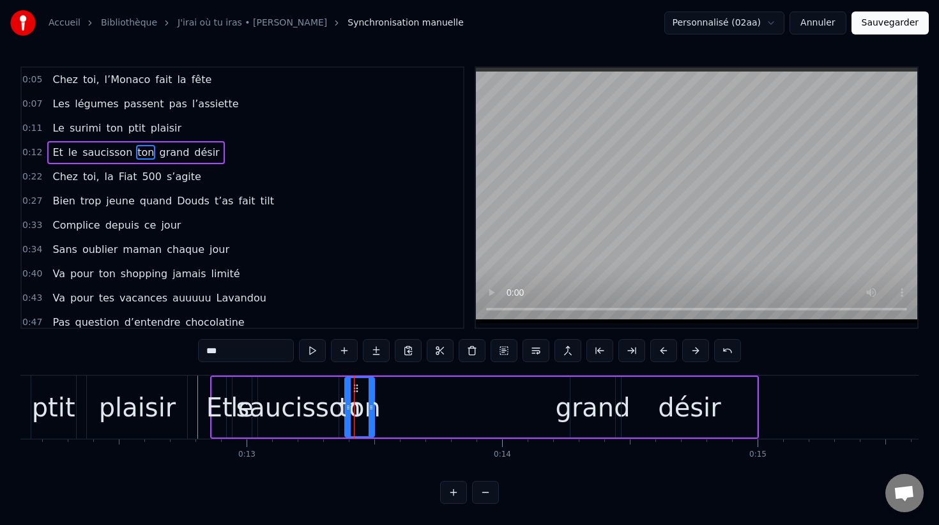
drag, startPoint x: 354, startPoint y: 386, endPoint x: 508, endPoint y: 379, distance: 154.1
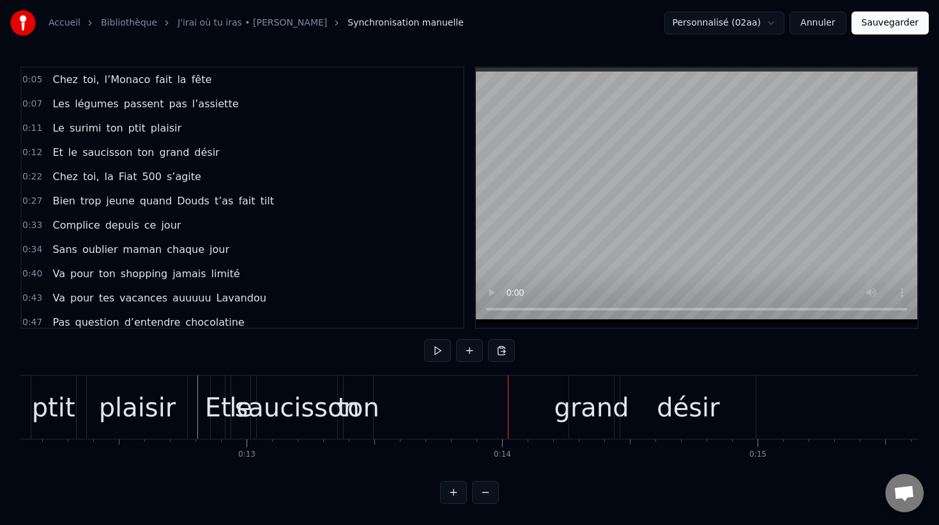
click at [363, 411] on div "ton" at bounding box center [358, 407] width 42 height 38
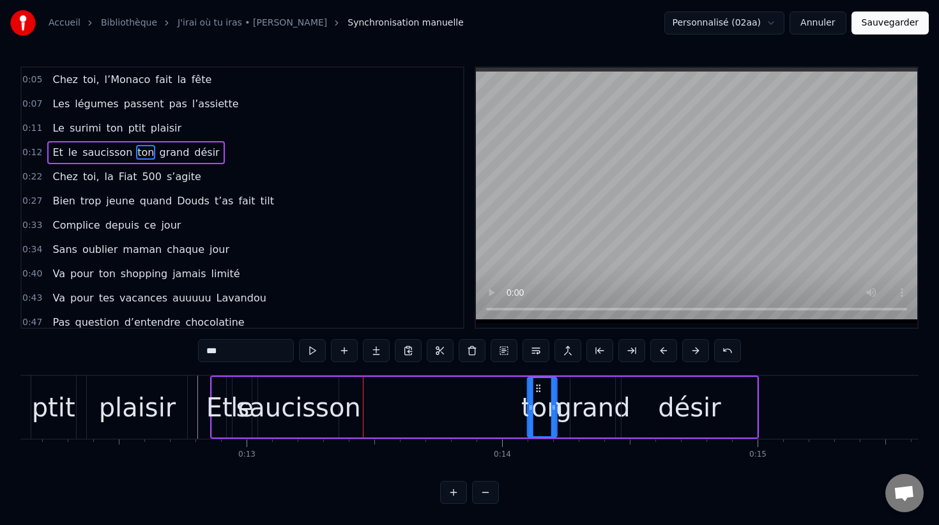
drag, startPoint x: 356, startPoint y: 389, endPoint x: 539, endPoint y: 371, distance: 183.6
click at [539, 371] on div "0:05 Chez toi, l’Monaco fait la fête 0:07 Les légumes passent pas l’assiette 0:…" at bounding box center [469, 285] width 898 height 438
click at [277, 409] on div "saucisson" at bounding box center [298, 407] width 125 height 38
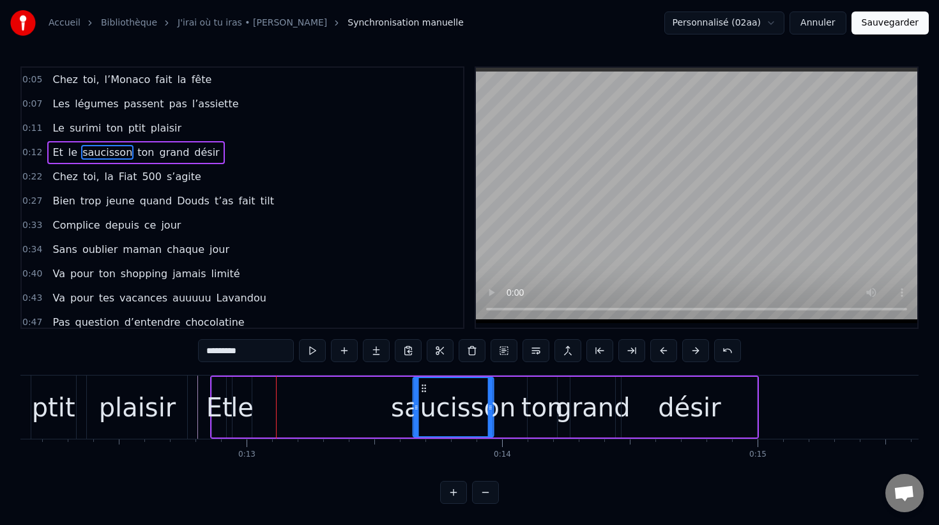
drag, startPoint x: 269, startPoint y: 388, endPoint x: 424, endPoint y: 380, distance: 155.5
click at [424, 380] on div "saucisson" at bounding box center [453, 407] width 79 height 58
drag, startPoint x: 425, startPoint y: 387, endPoint x: 402, endPoint y: 387, distance: 22.4
click at [402, 387] on icon at bounding box center [401, 388] width 10 height 10
click at [539, 414] on div "ton" at bounding box center [542, 407] width 42 height 38
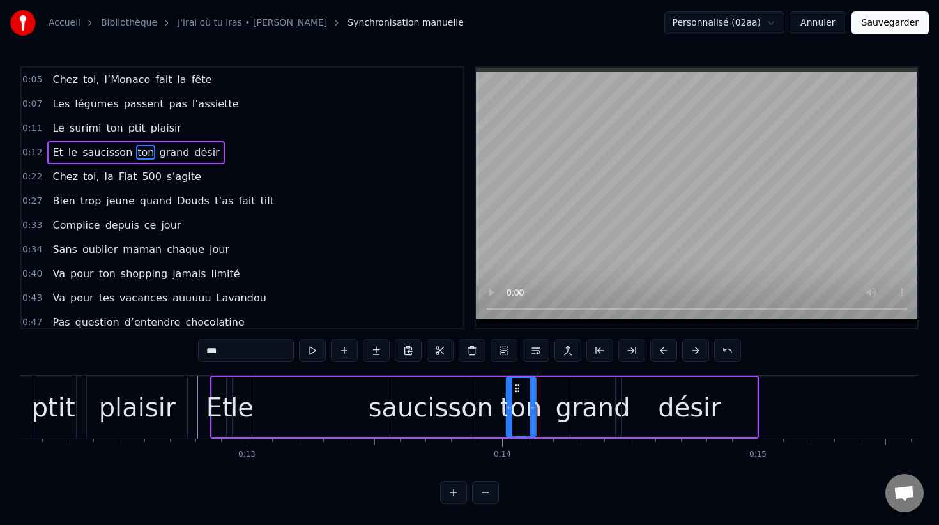
drag, startPoint x: 537, startPoint y: 388, endPoint x: 516, endPoint y: 387, distance: 21.1
click at [516, 388] on circle at bounding box center [516, 388] width 1 height 1
click at [535, 389] on div "ton" at bounding box center [521, 407] width 42 height 38
drag, startPoint x: 532, startPoint y: 389, endPoint x: 549, endPoint y: 389, distance: 17.2
click at [549, 389] on div at bounding box center [549, 407] width 5 height 58
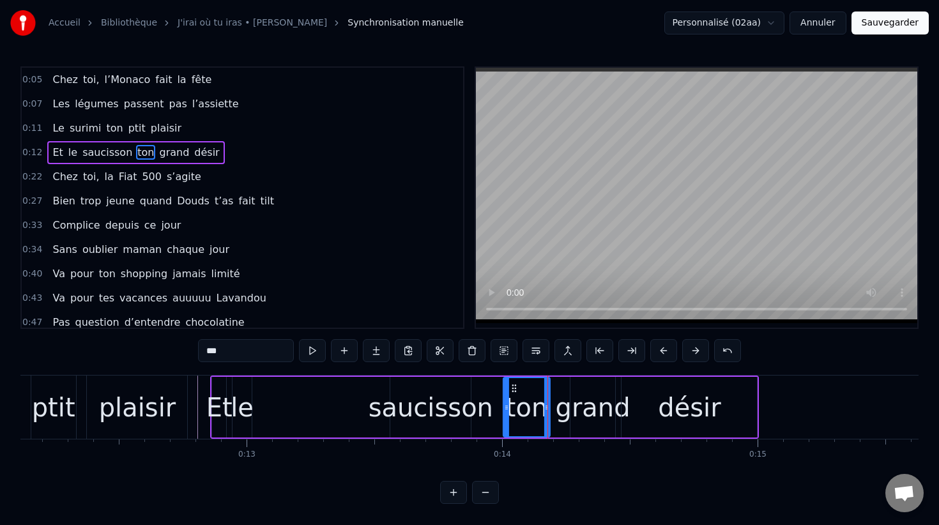
click at [514, 385] on icon at bounding box center [514, 388] width 10 height 10
click at [241, 407] on div "le" at bounding box center [242, 407] width 23 height 38
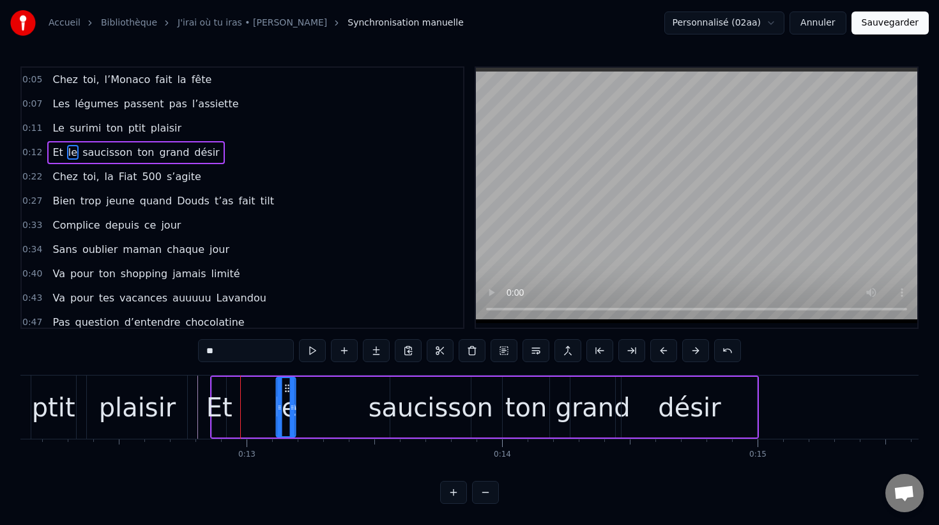
drag, startPoint x: 243, startPoint y: 388, endPoint x: 287, endPoint y: 388, distance: 44.1
click at [287, 388] on icon at bounding box center [287, 388] width 10 height 10
click at [385, 411] on div "saucisson" at bounding box center [431, 407] width 125 height 38
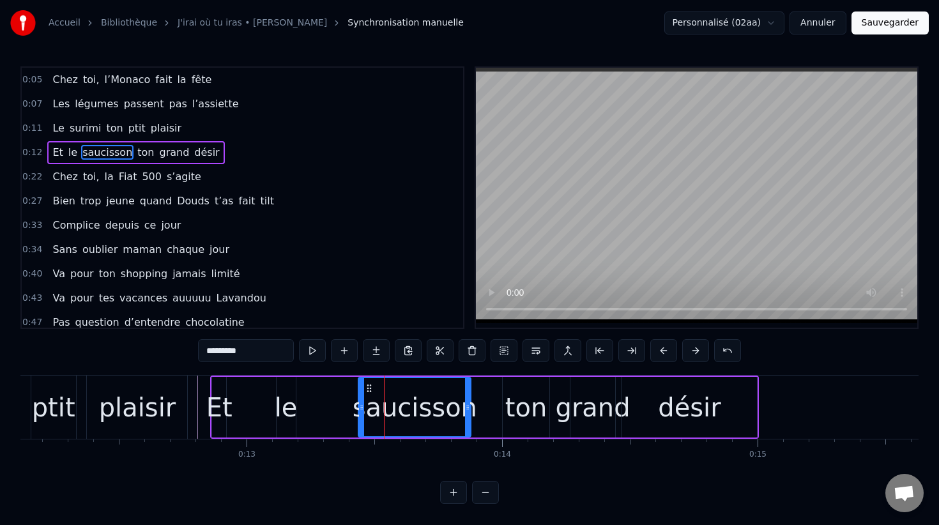
drag, startPoint x: 392, startPoint y: 410, endPoint x: 360, endPoint y: 410, distance: 31.9
click at [360, 410] on icon at bounding box center [361, 407] width 5 height 10
click at [291, 411] on div "le" at bounding box center [286, 407] width 23 height 38
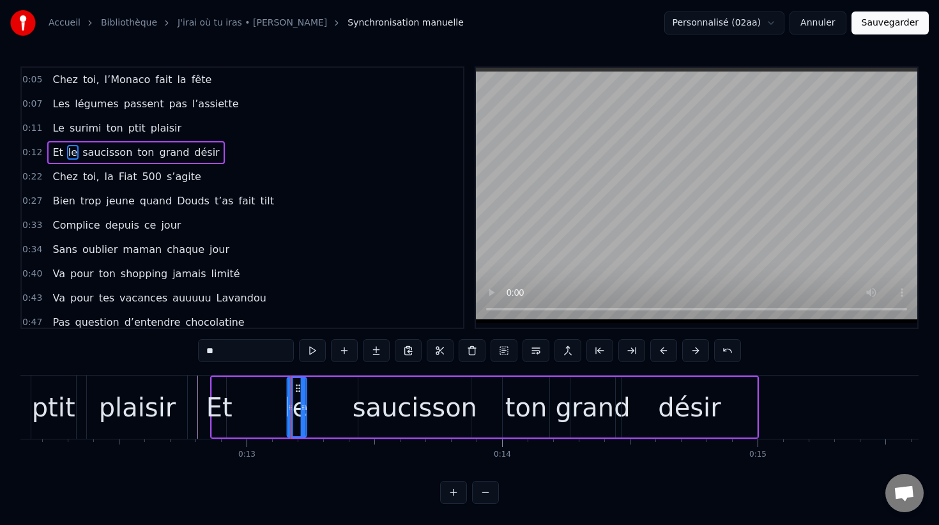
drag, startPoint x: 285, startPoint y: 387, endPoint x: 296, endPoint y: 388, distance: 10.9
click at [296, 388] on icon at bounding box center [298, 388] width 10 height 10
click at [220, 406] on div "Et" at bounding box center [219, 407] width 26 height 38
type input "**"
click at [226, 406] on div "Et" at bounding box center [219, 407] width 26 height 38
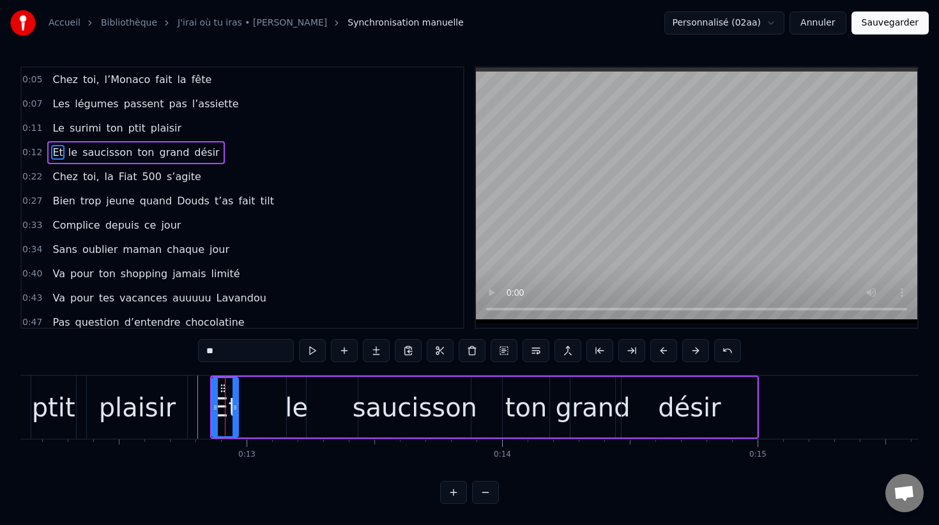
drag, startPoint x: 224, startPoint y: 405, endPoint x: 237, endPoint y: 406, distance: 12.8
click at [237, 406] on icon at bounding box center [235, 407] width 5 height 10
click at [241, 402] on icon at bounding box center [238, 407] width 5 height 10
drag, startPoint x: 293, startPoint y: 400, endPoint x: 279, endPoint y: 399, distance: 14.1
click at [279, 399] on div "Et le saucisson ton grand [PERSON_NAME]" at bounding box center [484, 407] width 549 height 63
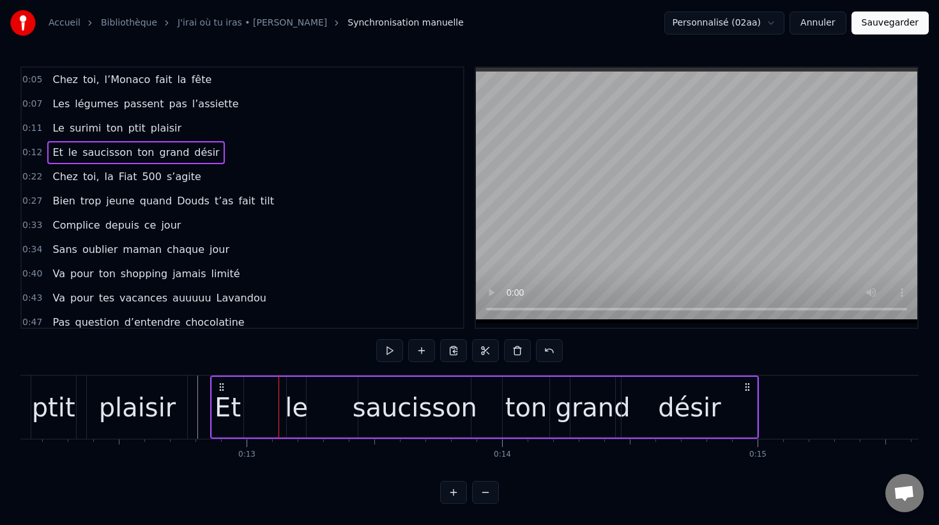
click at [295, 399] on div "le" at bounding box center [296, 407] width 23 height 38
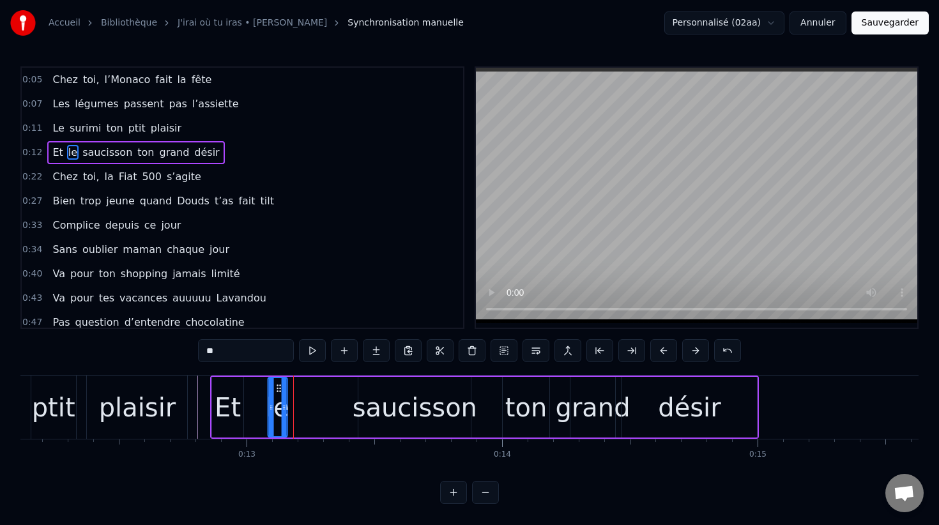
drag, startPoint x: 296, startPoint y: 387, endPoint x: 277, endPoint y: 386, distance: 19.2
click at [277, 386] on icon at bounding box center [279, 388] width 10 height 10
click at [402, 410] on div "saucisson" at bounding box center [415, 407] width 125 height 38
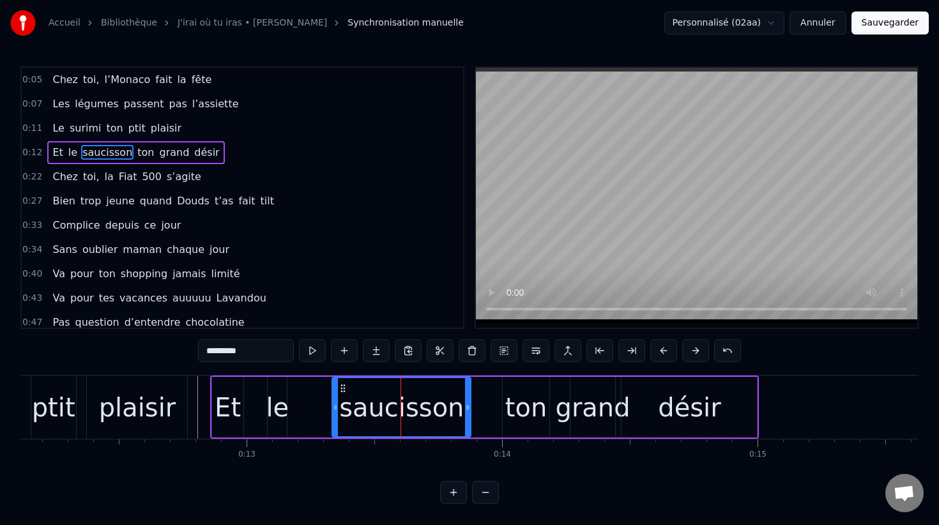
drag, startPoint x: 364, startPoint y: 406, endPoint x: 335, endPoint y: 406, distance: 28.1
click at [335, 406] on icon at bounding box center [335, 407] width 5 height 10
drag, startPoint x: 345, startPoint y: 388, endPoint x: 334, endPoint y: 387, distance: 10.9
click at [526, 401] on div "ton" at bounding box center [526, 407] width 42 height 38
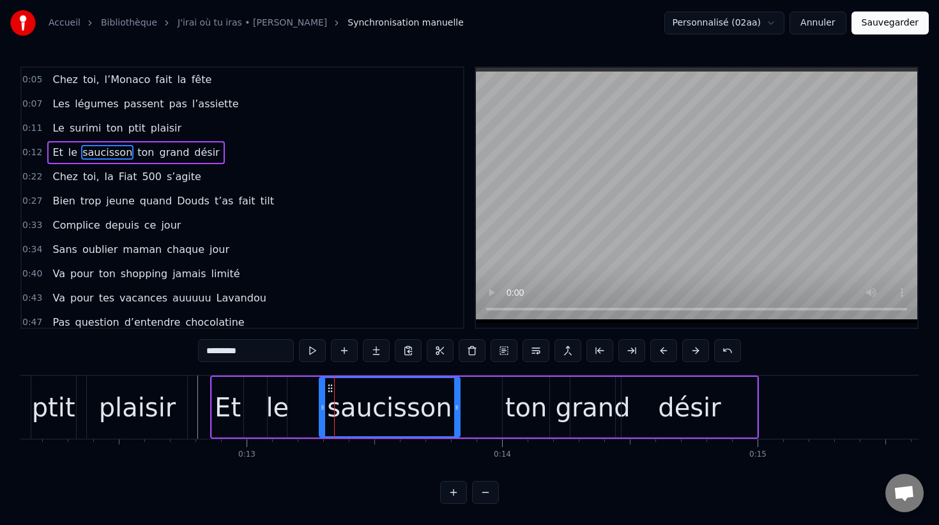
type input "***"
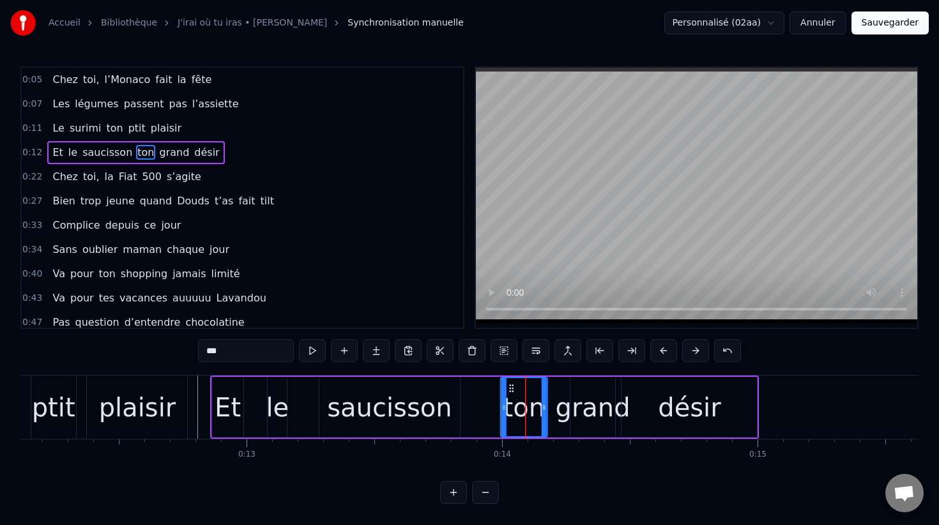
click at [510, 388] on icon at bounding box center [512, 388] width 10 height 10
drag, startPoint x: 509, startPoint y: 388, endPoint x: 498, endPoint y: 388, distance: 10.9
click at [498, 388] on circle at bounding box center [498, 388] width 1 height 1
click at [473, 398] on div "Et le saucisson ton grand [PERSON_NAME]" at bounding box center [484, 407] width 549 height 63
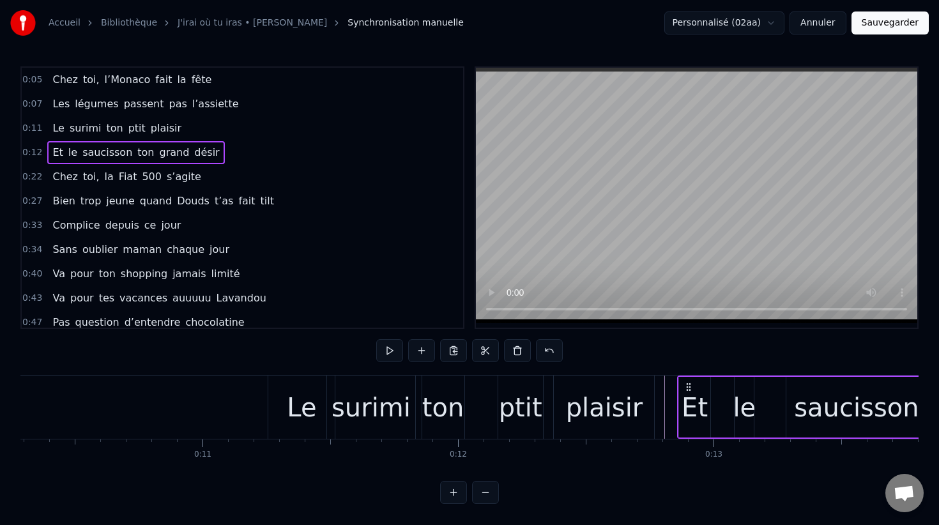
scroll to position [0, 2571]
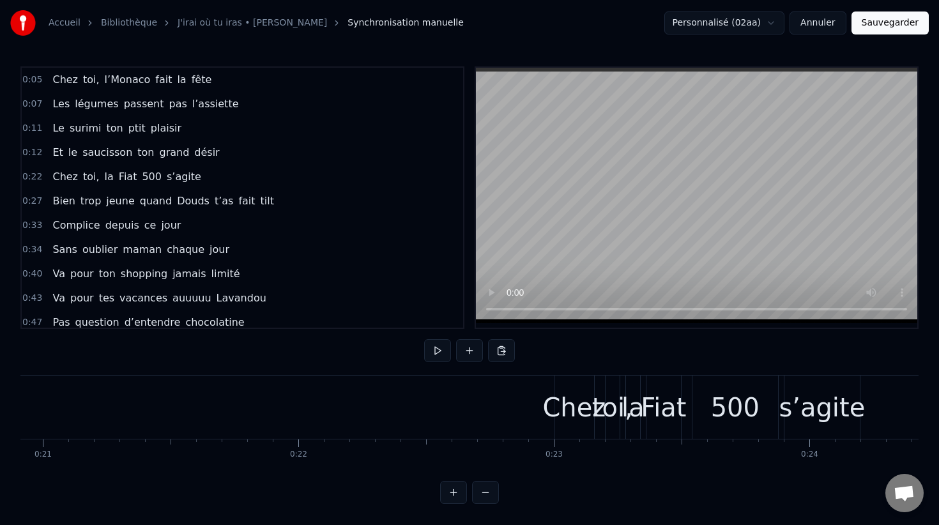
scroll to position [0, 5359]
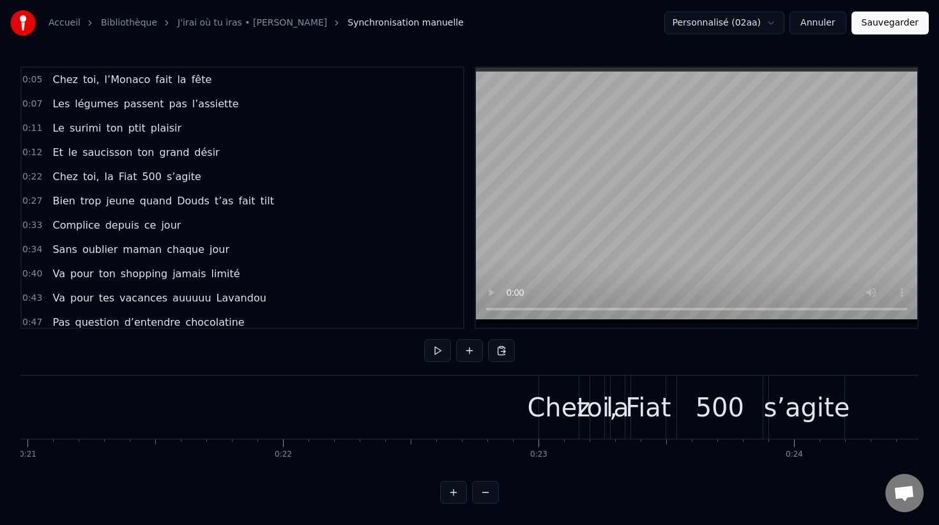
click at [551, 419] on div "Chez" at bounding box center [558, 407] width 63 height 38
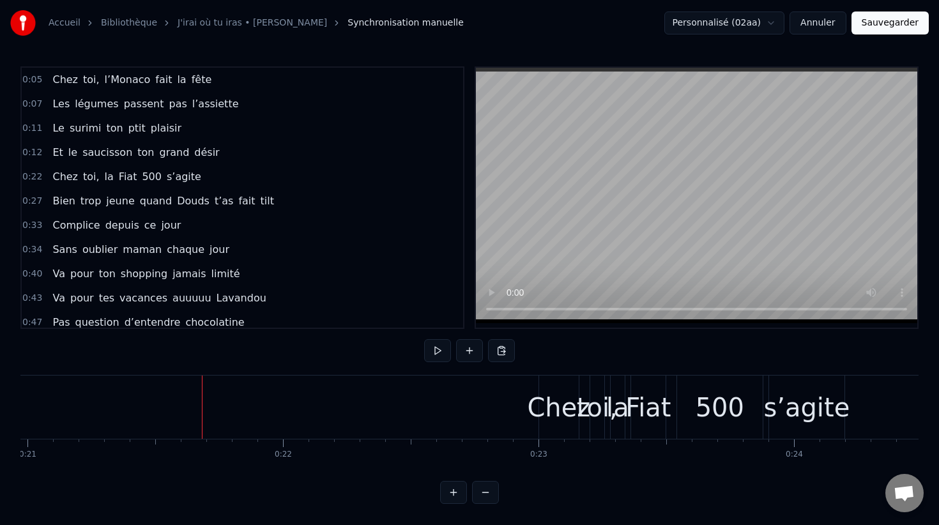
click at [544, 419] on div "Chez" at bounding box center [558, 407] width 63 height 38
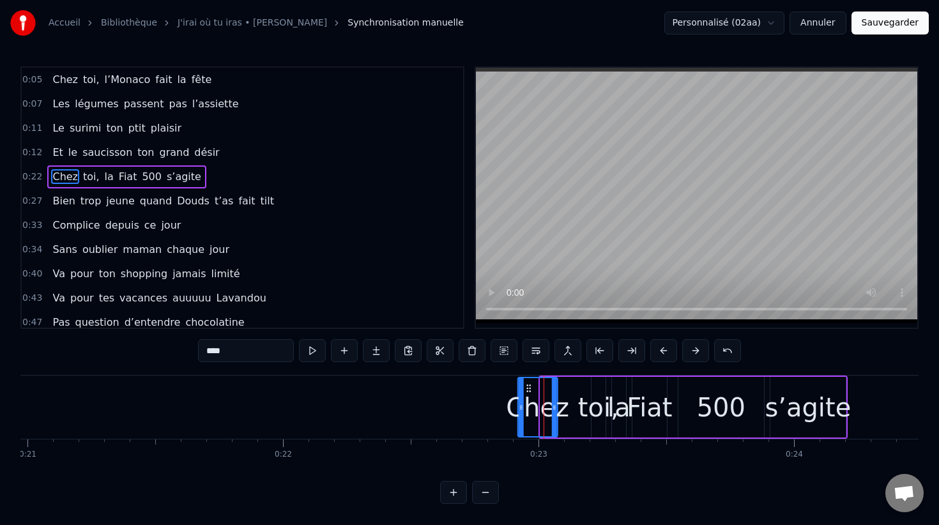
drag, startPoint x: 552, startPoint y: 390, endPoint x: 527, endPoint y: 388, distance: 25.0
click at [527, 388] on icon at bounding box center [529, 388] width 10 height 10
drag, startPoint x: 70, startPoint y: 179, endPoint x: 197, endPoint y: 179, distance: 127.8
click at [197, 179] on div "0:22 Chez toi, la Fiat 500 s’agite" at bounding box center [242, 177] width 441 height 24
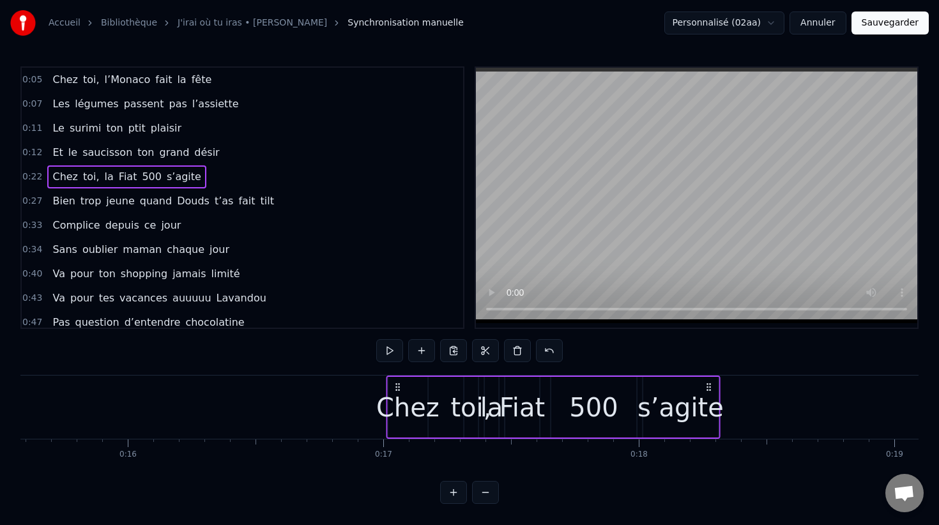
scroll to position [0, 3981]
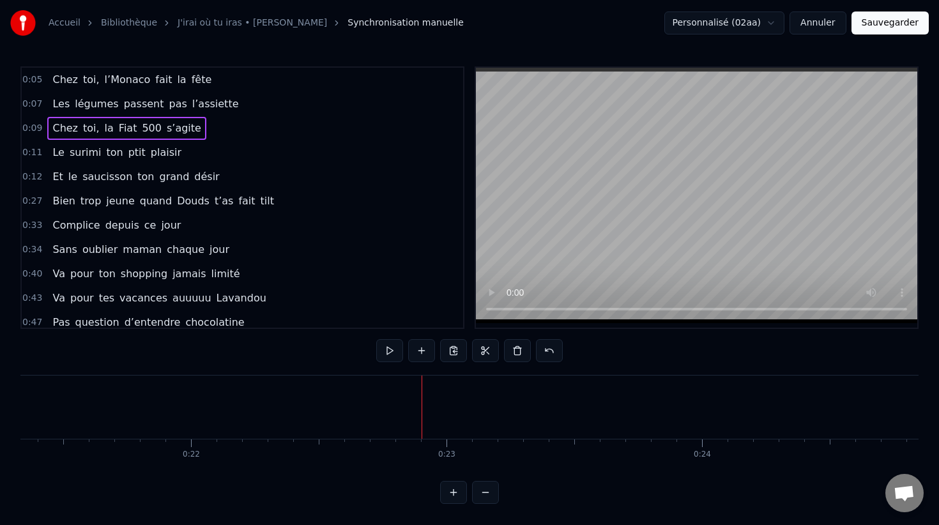
scroll to position [0, 5439]
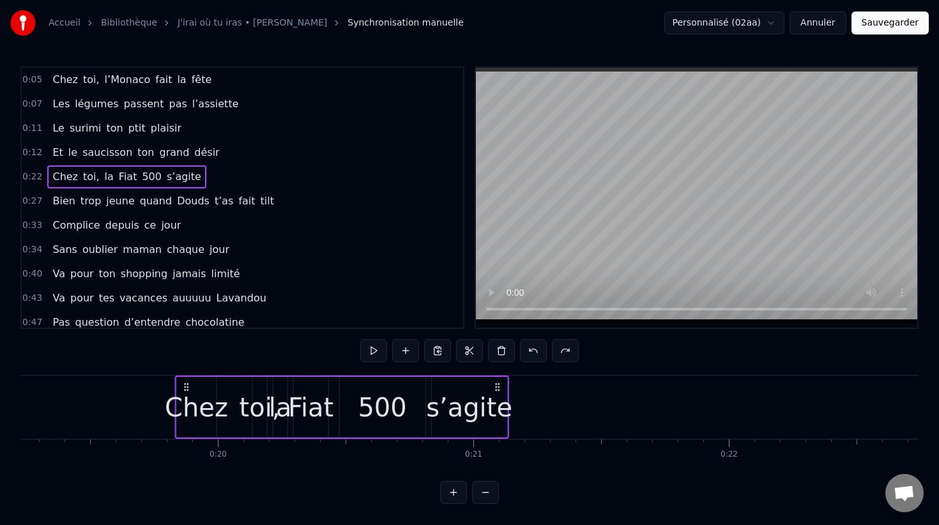
drag, startPoint x: 444, startPoint y: 382, endPoint x: 176, endPoint y: 393, distance: 267.9
click at [176, 393] on div "Chez toi, la Fiat 500 s’agite" at bounding box center [341, 407] width 334 height 63
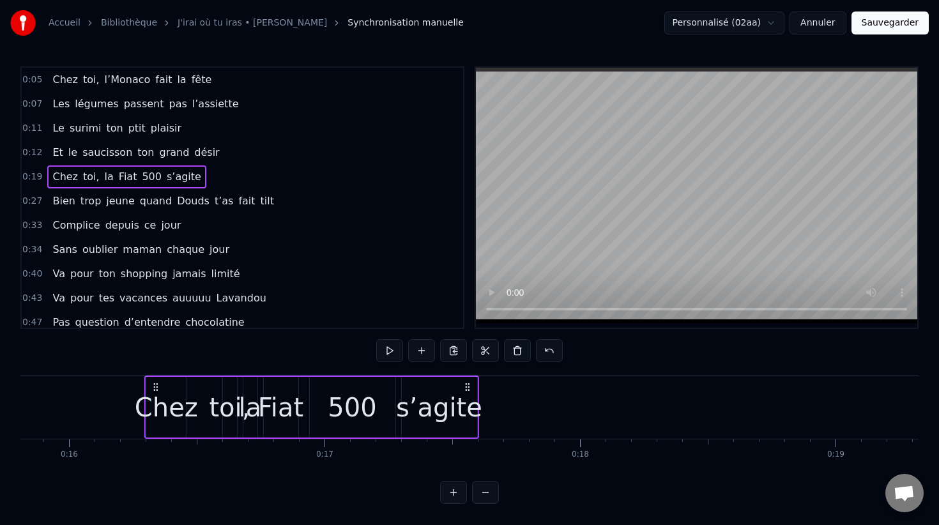
scroll to position [0, 4032]
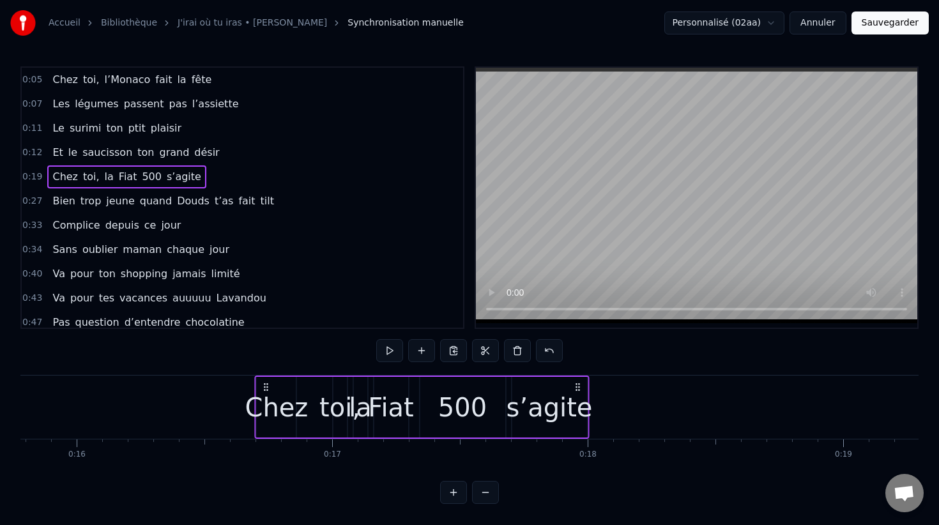
drag, startPoint x: 179, startPoint y: 388, endPoint x: 266, endPoint y: 392, distance: 87.0
click at [266, 392] on div "Chez toi, la Fiat 500 s’agite" at bounding box center [422, 407] width 334 height 63
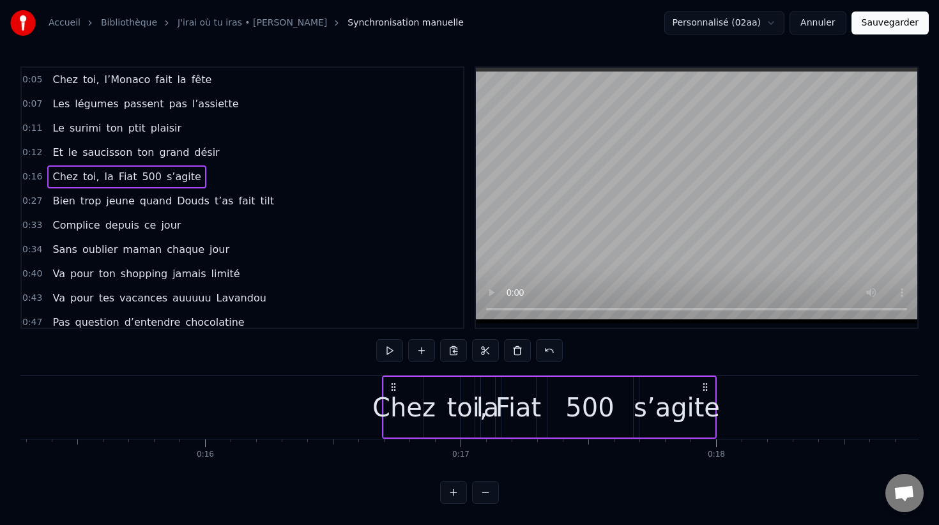
scroll to position [0, 3944]
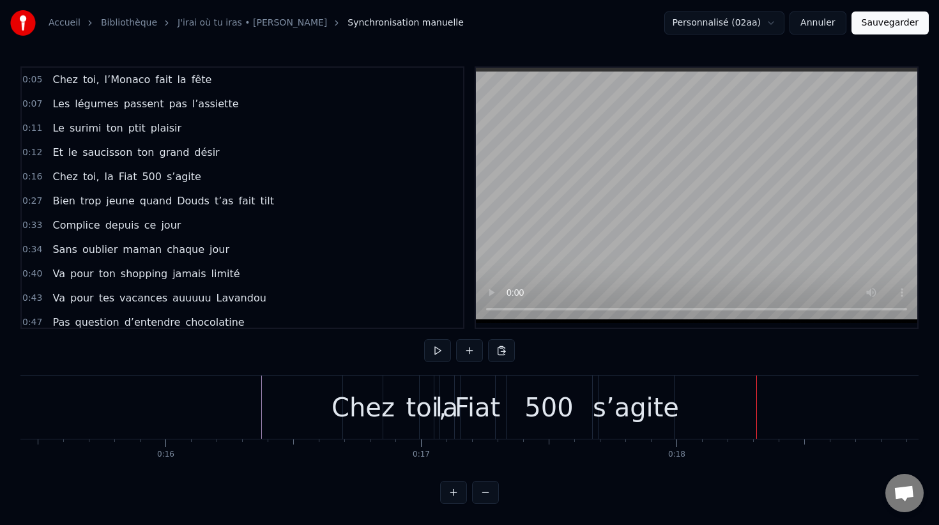
click at [625, 402] on div "s’agite" at bounding box center [636, 407] width 86 height 38
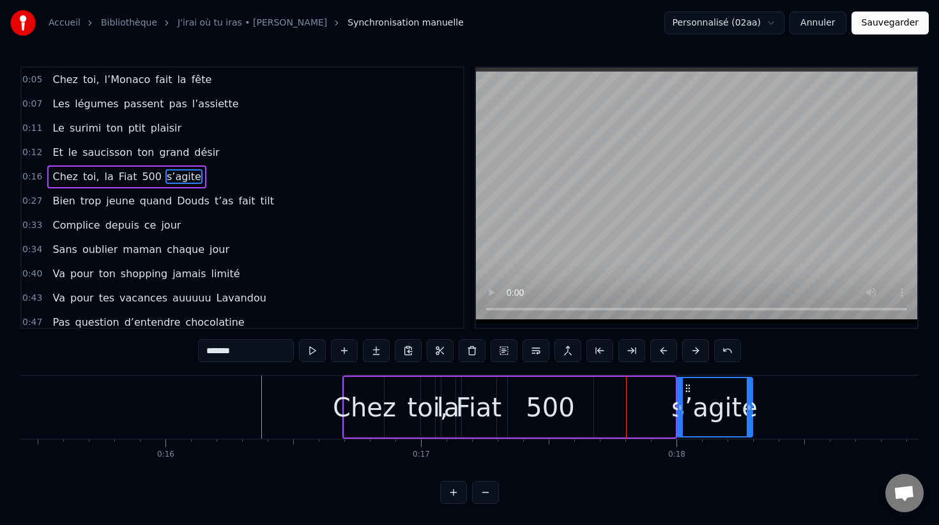
drag, startPoint x: 608, startPoint y: 388, endPoint x: 685, endPoint y: 388, distance: 77.9
click at [685, 388] on icon at bounding box center [687, 388] width 10 height 10
click at [562, 404] on div "500" at bounding box center [550, 407] width 49 height 38
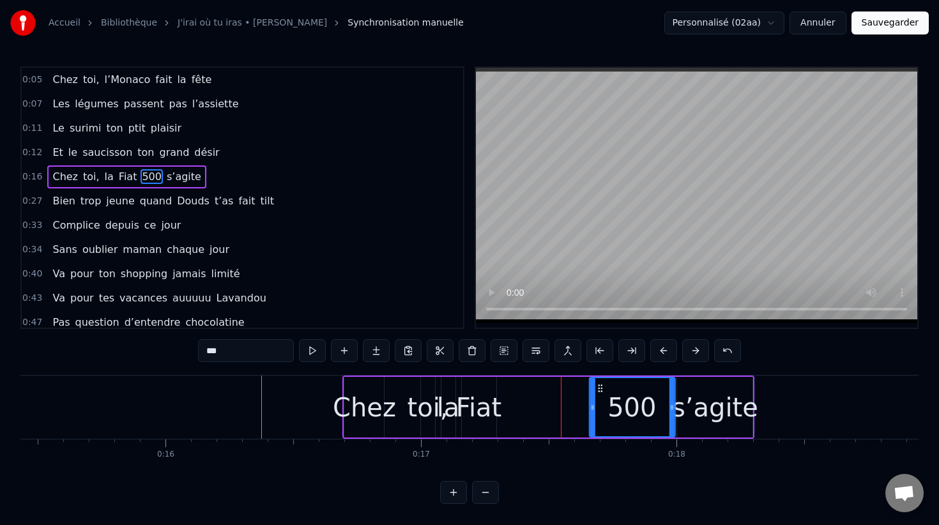
drag, startPoint x: 519, startPoint y: 388, endPoint x: 602, endPoint y: 388, distance: 83.1
click at [602, 388] on circle at bounding box center [601, 388] width 1 height 1
click at [470, 410] on div "Fiat" at bounding box center [478, 407] width 45 height 38
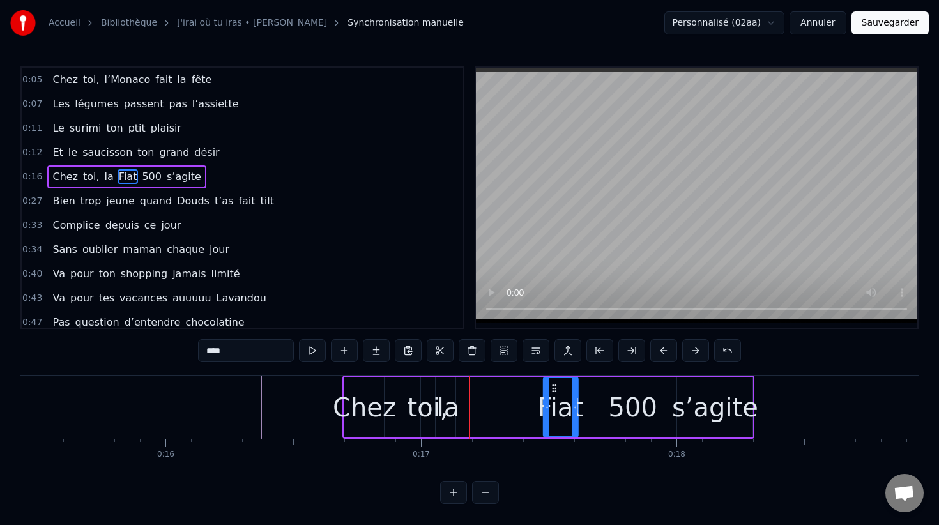
drag, startPoint x: 472, startPoint y: 388, endPoint x: 554, endPoint y: 394, distance: 82.0
click at [554, 394] on div "Fiat" at bounding box center [560, 407] width 33 height 58
click at [448, 408] on div "la" at bounding box center [448, 407] width 23 height 38
type input "**"
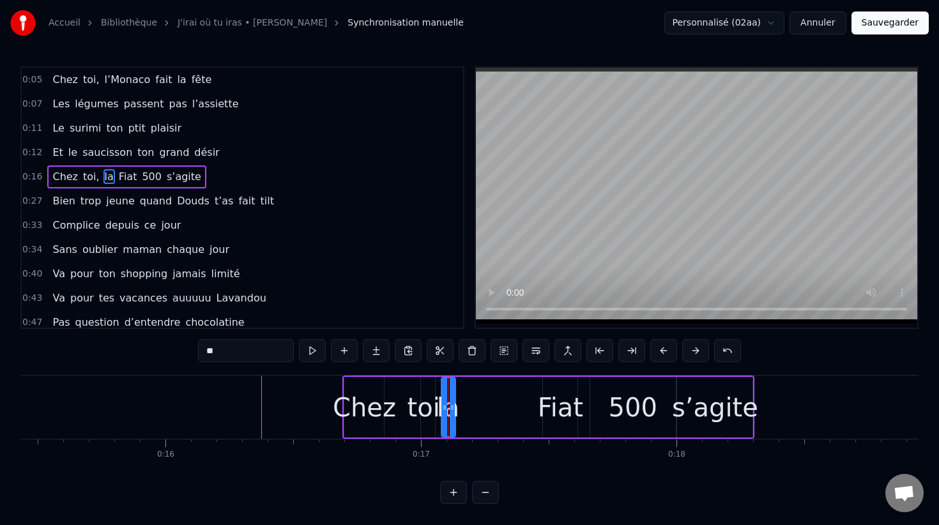
click at [458, 407] on div "Chez toi, la Fiat 500 s’agite" at bounding box center [548, 407] width 412 height 63
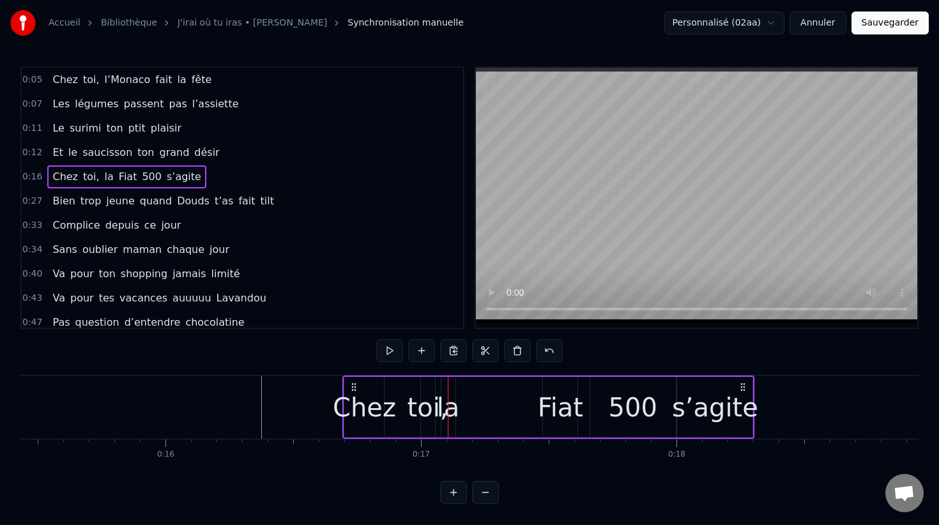
click at [452, 406] on div "la" at bounding box center [448, 407] width 23 height 38
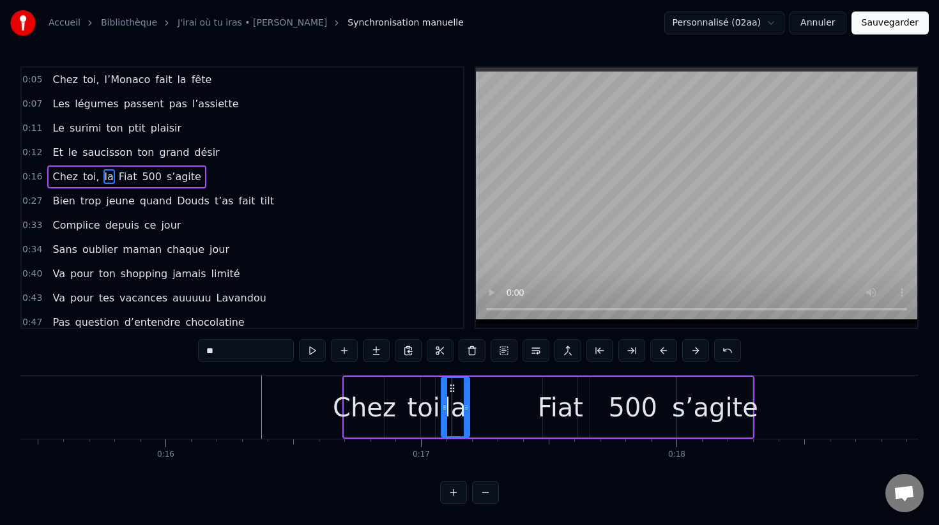
drag, startPoint x: 454, startPoint y: 409, endPoint x: 468, endPoint y: 408, distance: 14.1
click at [468, 408] on icon at bounding box center [466, 407] width 5 height 10
drag, startPoint x: 450, startPoint y: 387, endPoint x: 514, endPoint y: 396, distance: 64.5
click at [514, 396] on div "la" at bounding box center [518, 407] width 27 height 58
click at [429, 413] on div "toi," at bounding box center [428, 407] width 41 height 38
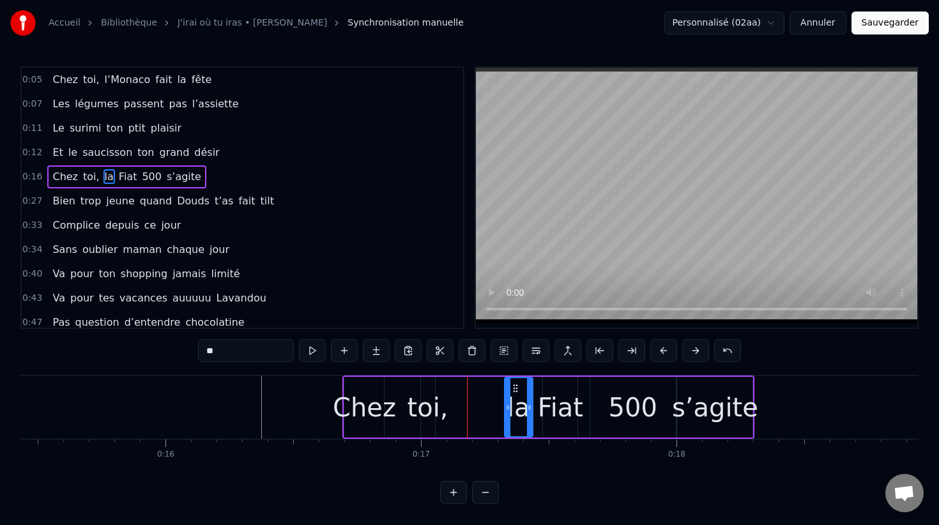
type input "****"
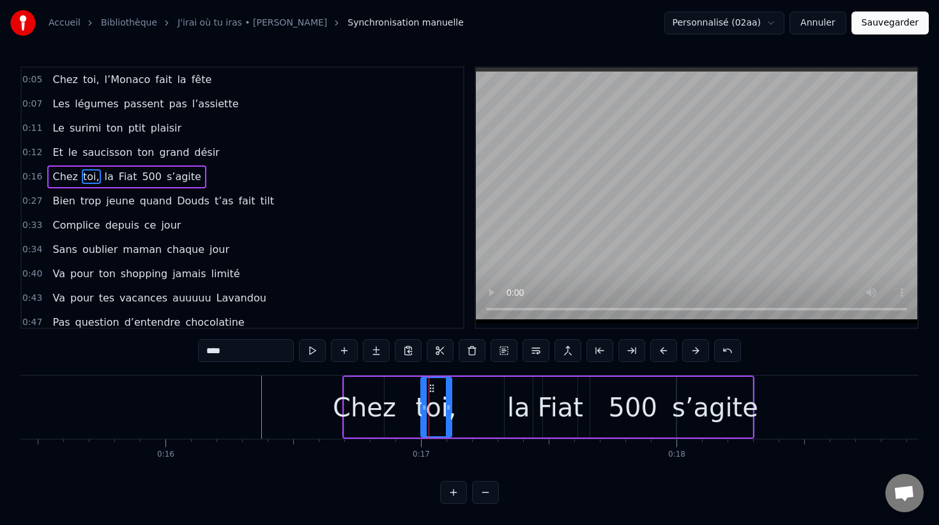
drag, startPoint x: 431, startPoint y: 404, endPoint x: 448, endPoint y: 405, distance: 16.6
click at [448, 405] on icon at bounding box center [448, 407] width 5 height 10
click at [459, 405] on div "Chez toi, la Fiat 500 s’agite" at bounding box center [548, 407] width 412 height 63
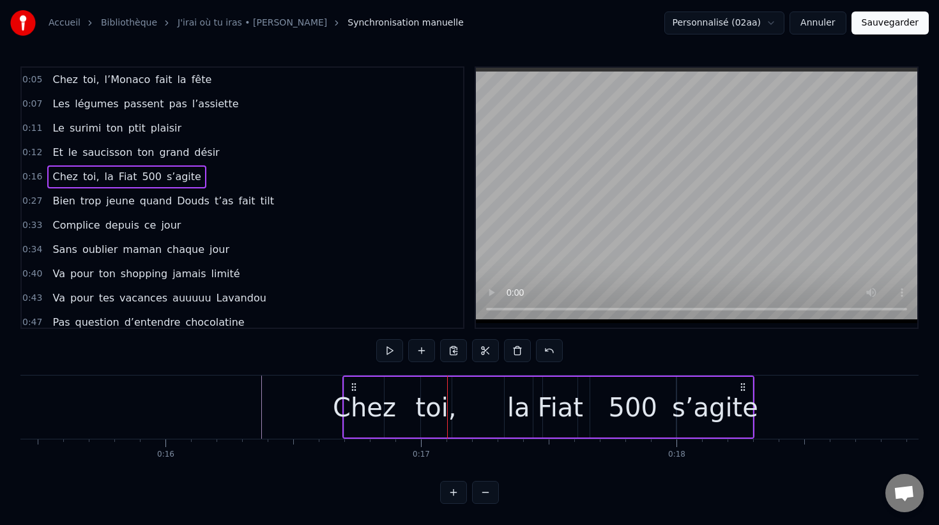
click at [434, 404] on div "toi," at bounding box center [436, 407] width 41 height 38
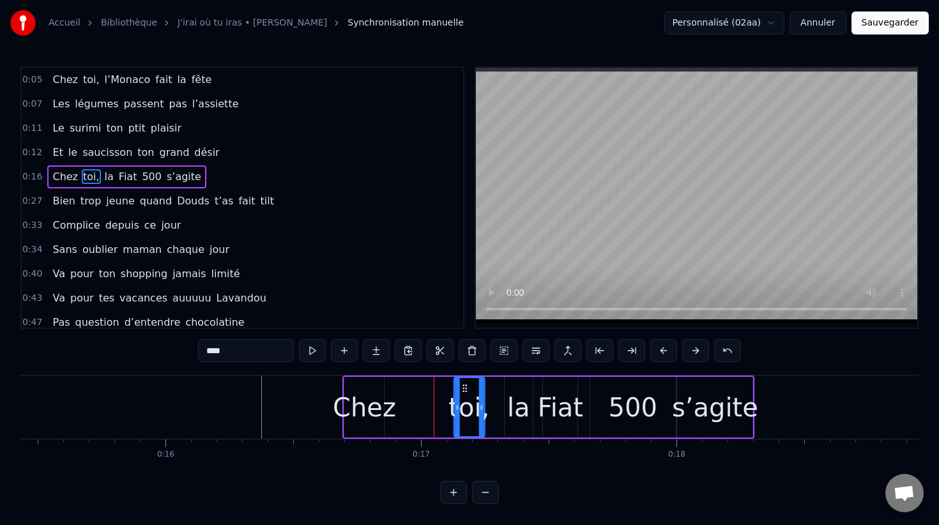
drag, startPoint x: 431, startPoint y: 388, endPoint x: 464, endPoint y: 390, distance: 33.3
click at [464, 390] on icon at bounding box center [464, 388] width 10 height 10
click at [365, 404] on div "Chez" at bounding box center [364, 407] width 63 height 38
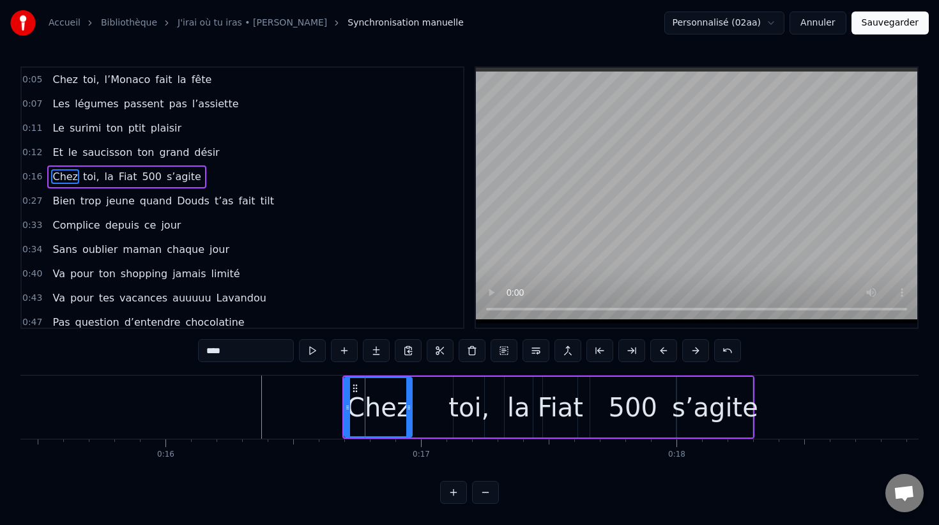
drag, startPoint x: 382, startPoint y: 395, endPoint x: 410, endPoint y: 396, distance: 28.1
click at [410, 396] on div at bounding box center [408, 407] width 5 height 58
click at [469, 395] on div "toi," at bounding box center [468, 407] width 41 height 38
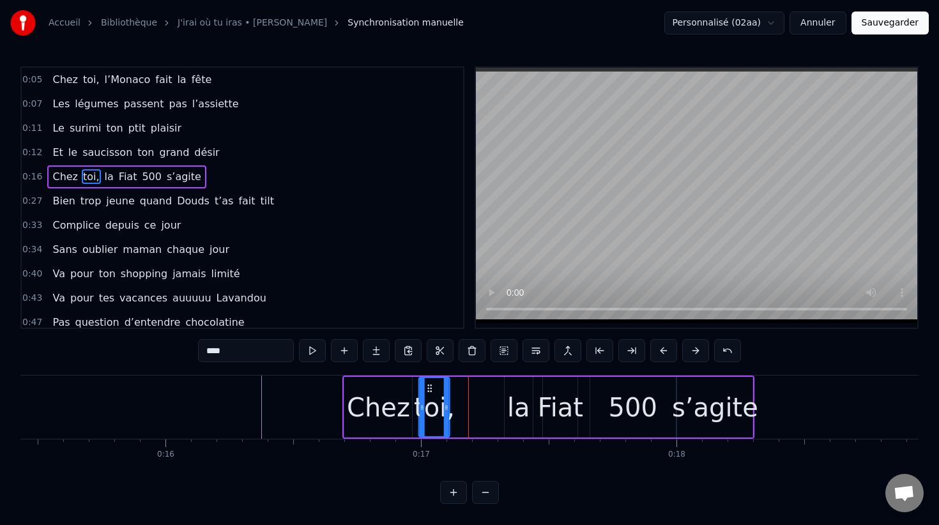
drag, startPoint x: 464, startPoint y: 388, endPoint x: 430, endPoint y: 387, distance: 34.5
click at [429, 387] on icon at bounding box center [430, 388] width 10 height 10
click at [512, 401] on div "la" at bounding box center [518, 407] width 23 height 38
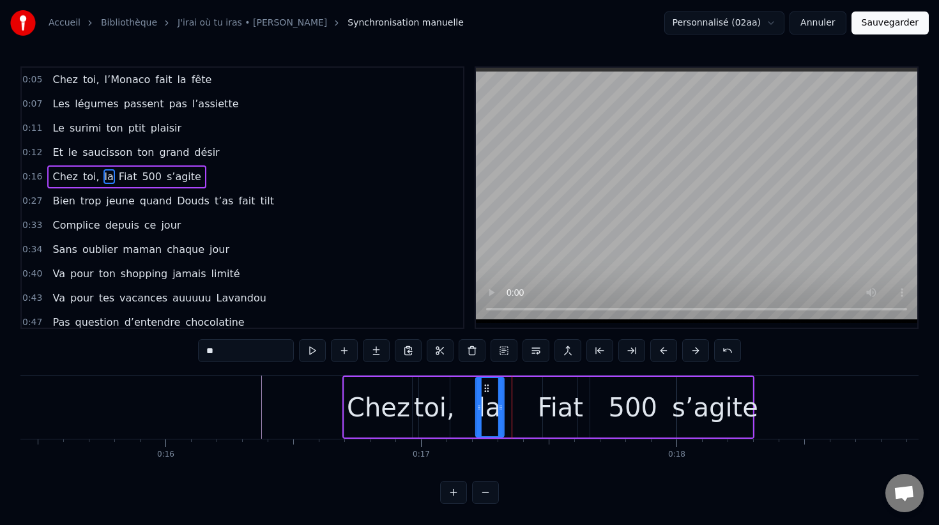
drag, startPoint x: 514, startPoint y: 389, endPoint x: 480, endPoint y: 388, distance: 33.9
click at [482, 388] on icon at bounding box center [487, 388] width 10 height 10
click at [563, 393] on div "Fiat" at bounding box center [560, 407] width 45 height 38
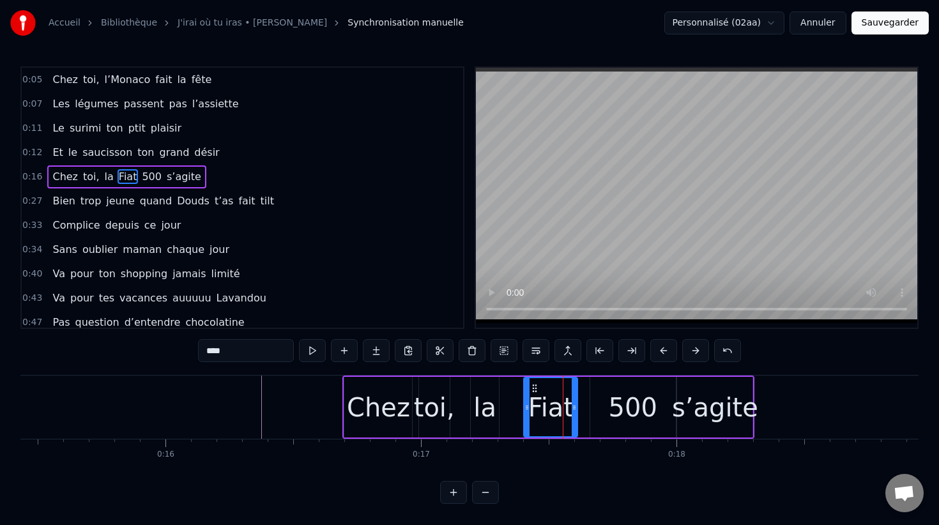
drag, startPoint x: 544, startPoint y: 397, endPoint x: 525, endPoint y: 396, distance: 19.2
click at [525, 396] on div at bounding box center [526, 407] width 5 height 58
drag, startPoint x: 533, startPoint y: 387, endPoint x: 517, endPoint y: 387, distance: 16.0
click at [517, 387] on icon at bounding box center [519, 388] width 10 height 10
click at [610, 403] on div "500" at bounding box center [633, 407] width 49 height 38
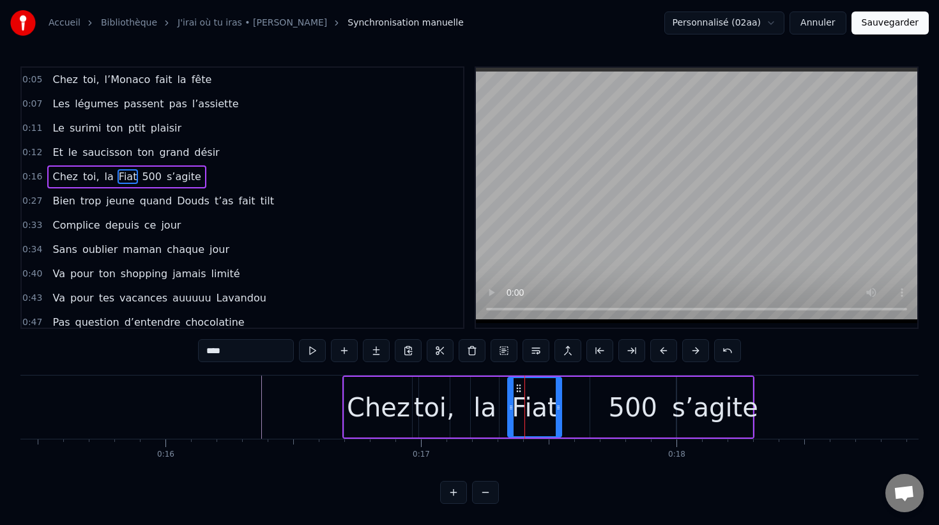
type input "***"
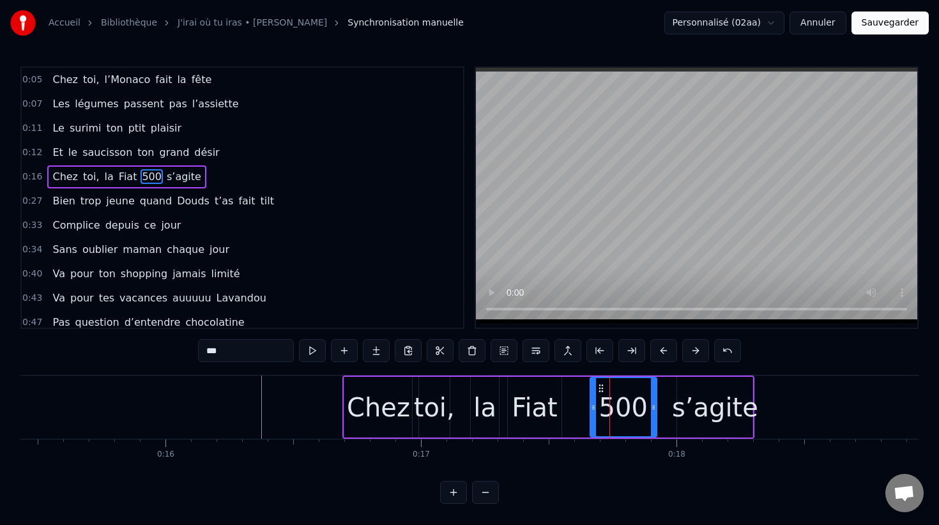
drag, startPoint x: 671, startPoint y: 406, endPoint x: 651, endPoint y: 407, distance: 19.8
click at [651, 407] on icon at bounding box center [653, 407] width 5 height 10
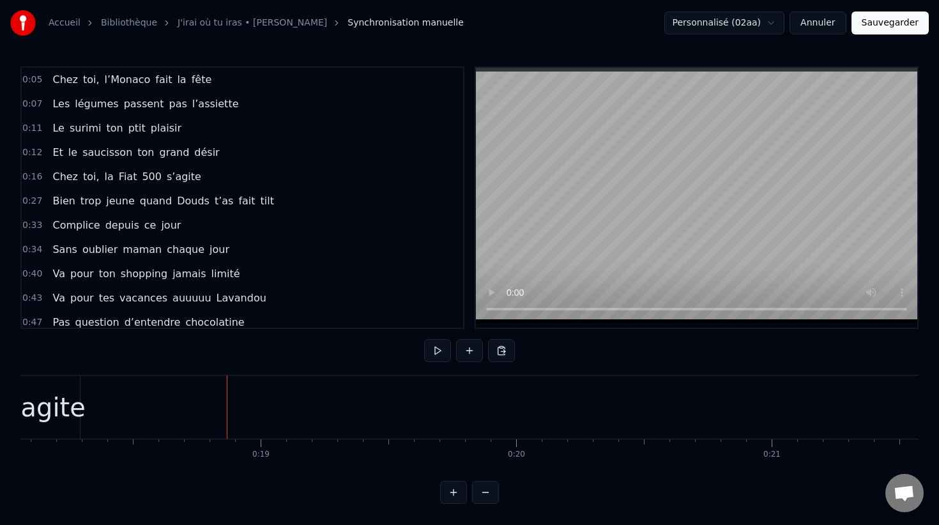
scroll to position [0, 4614]
click at [39, 201] on span "0:27" at bounding box center [32, 201] width 20 height 13
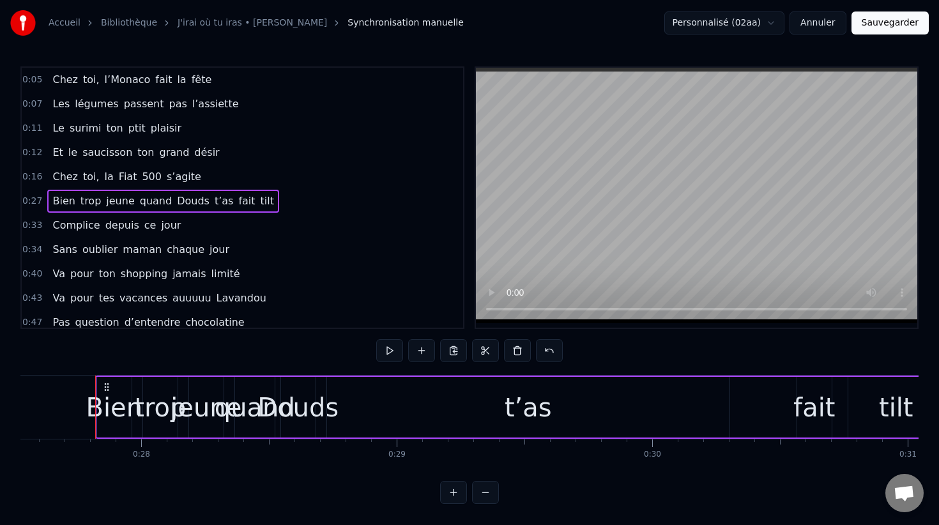
scroll to position [0, 7045]
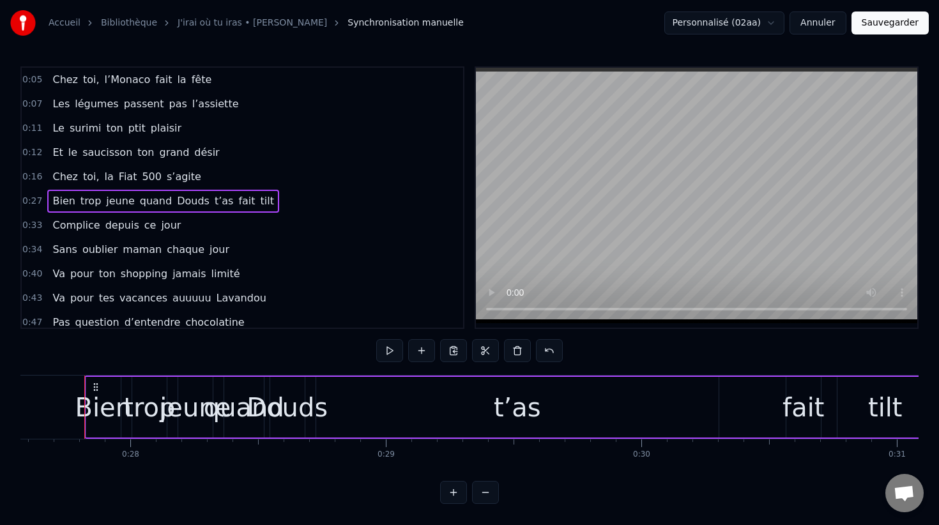
drag, startPoint x: 79, startPoint y: 194, endPoint x: 235, endPoint y: 195, distance: 155.9
click at [235, 195] on div "Bien trop jeune quand [PERSON_NAME] t’as fait tilt" at bounding box center [163, 201] width 232 height 23
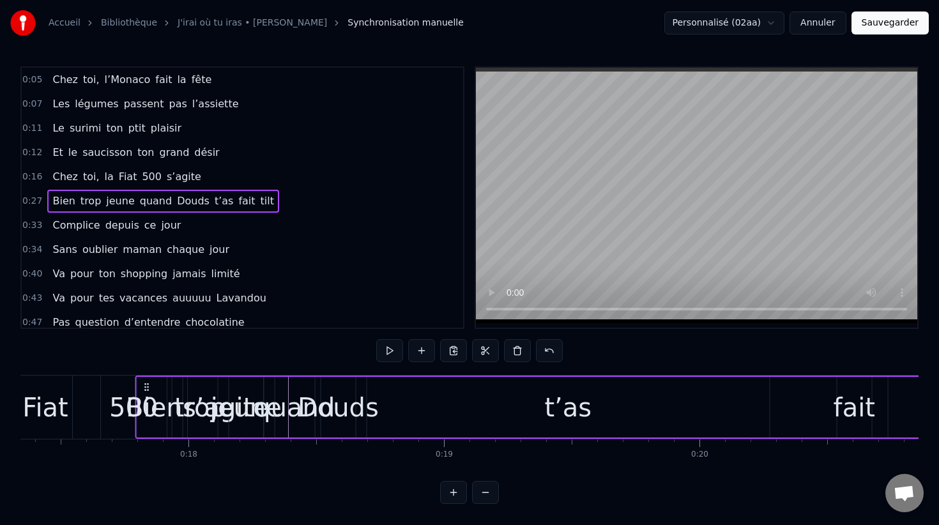
scroll to position [0, 4429]
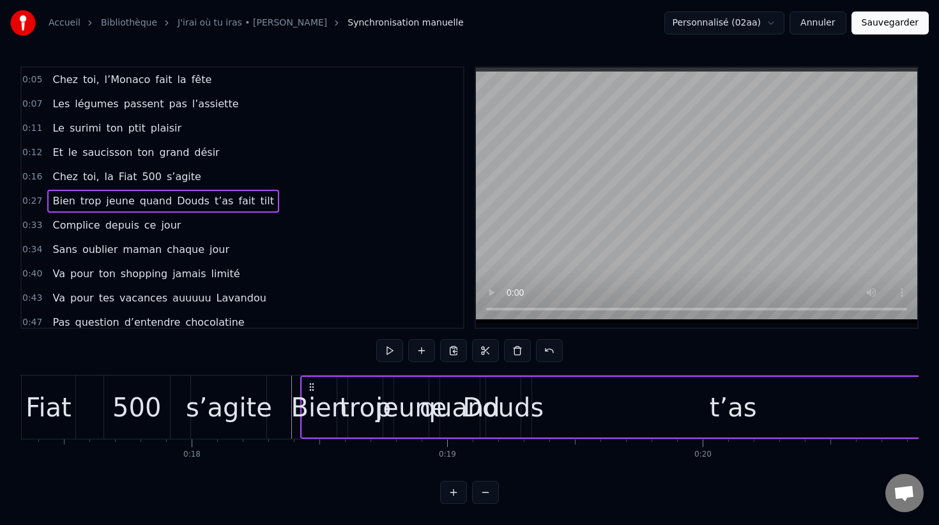
drag, startPoint x: 95, startPoint y: 385, endPoint x: 310, endPoint y: 414, distance: 217.2
click at [310, 414] on div "Bien trop jeune quand [PERSON_NAME] t’as fait tilt" at bounding box center [725, 407] width 851 height 63
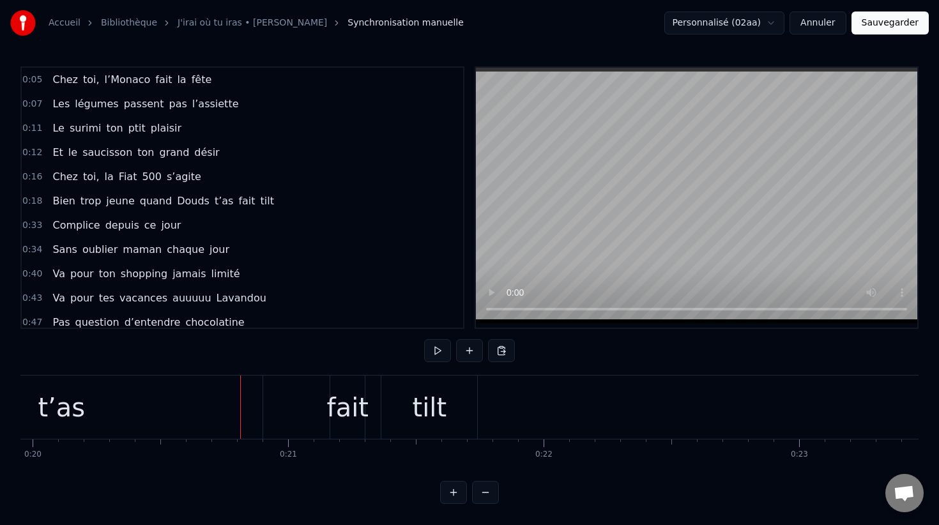
scroll to position [0, 5098]
click at [354, 410] on div "fait" at bounding box center [349, 407] width 42 height 38
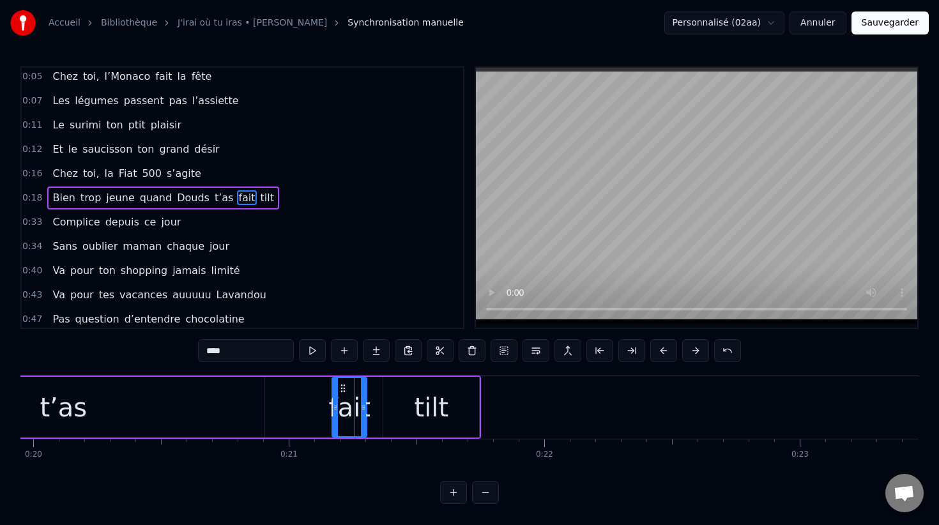
drag, startPoint x: 349, startPoint y: 406, endPoint x: 351, endPoint y: 394, distance: 12.4
click at [351, 394] on div "fait" at bounding box center [350, 407] width 42 height 38
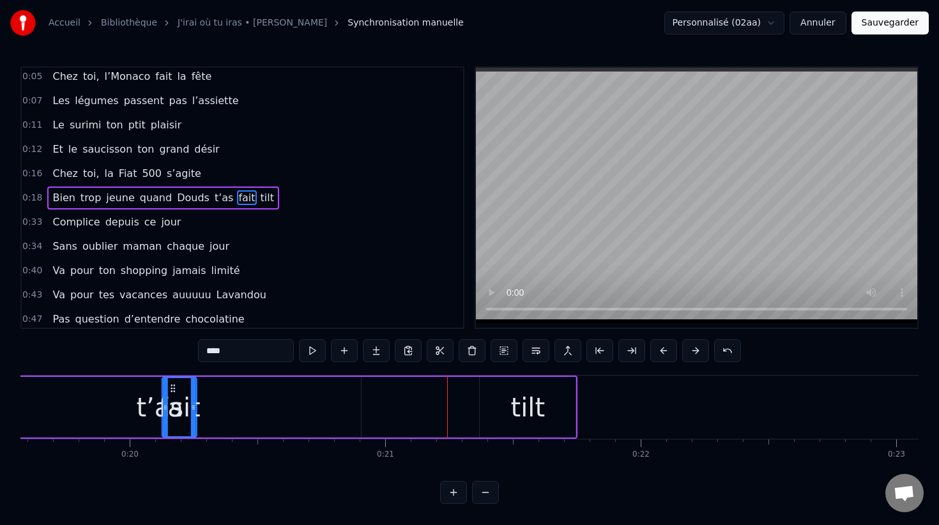
scroll to position [0, 4991]
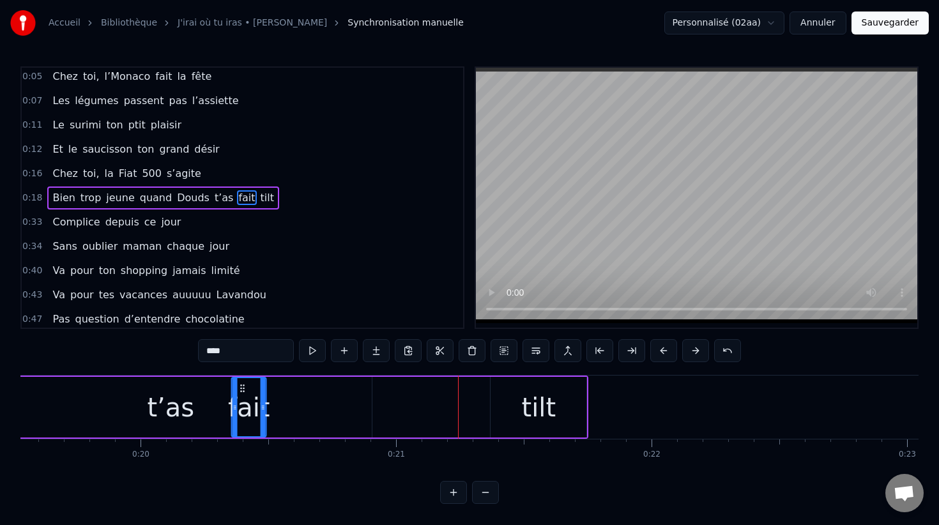
drag, startPoint x: 344, startPoint y: 388, endPoint x: 243, endPoint y: 387, distance: 100.9
click at [243, 388] on circle at bounding box center [243, 388] width 1 height 1
click at [534, 400] on div "tilt" at bounding box center [538, 407] width 34 height 38
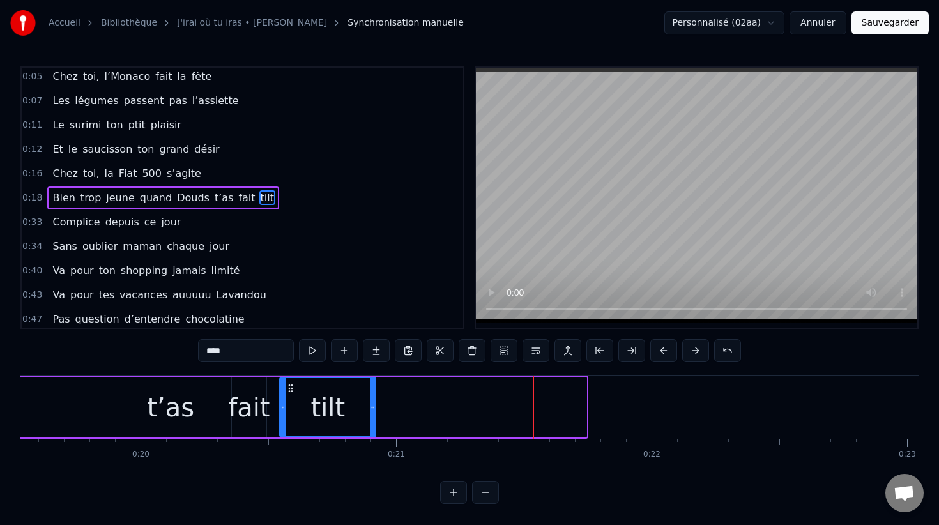
drag, startPoint x: 504, startPoint y: 387, endPoint x: 293, endPoint y: 383, distance: 210.9
click at [293, 383] on icon at bounding box center [291, 388] width 10 height 10
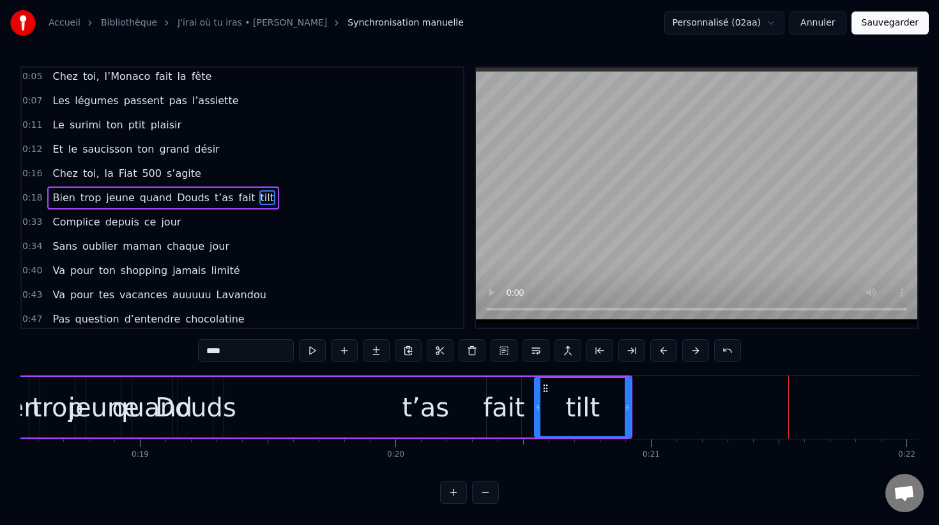
scroll to position [0, 4721]
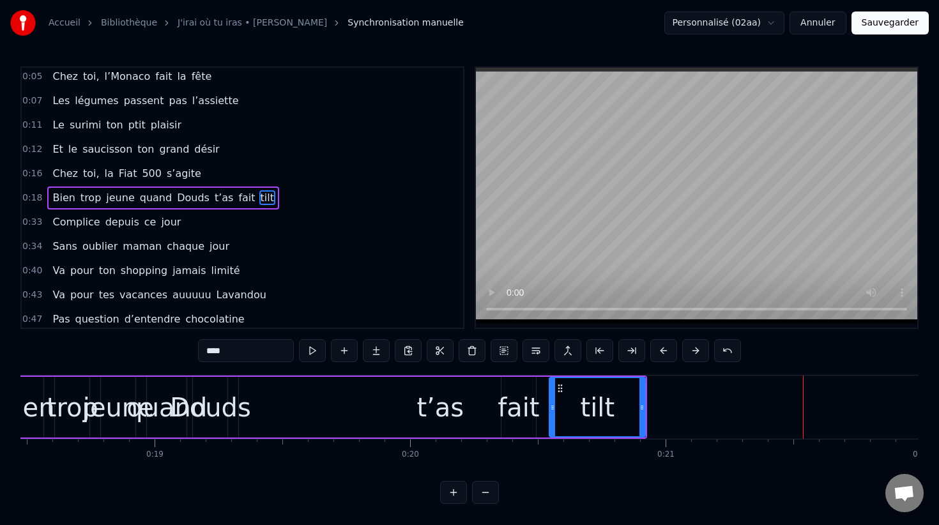
click at [226, 405] on div "Douds" at bounding box center [210, 407] width 81 height 38
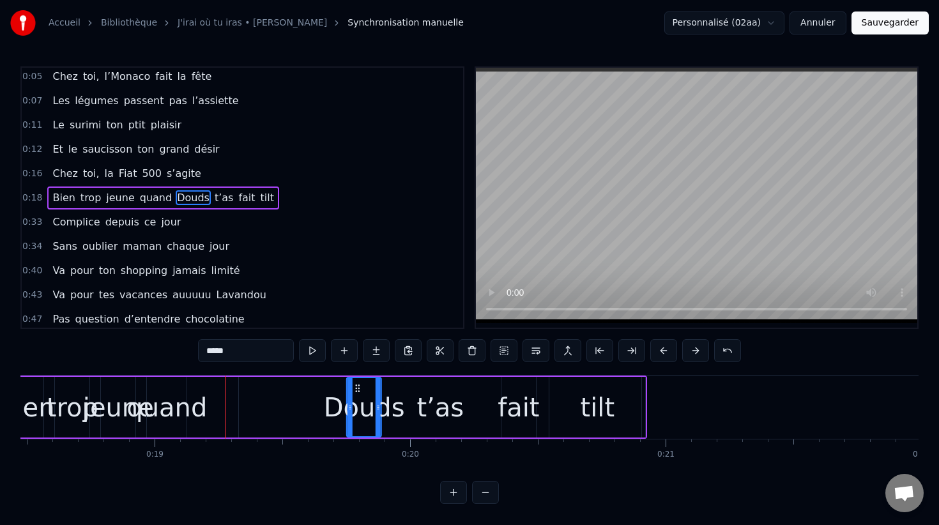
drag, startPoint x: 205, startPoint y: 387, endPoint x: 359, endPoint y: 378, distance: 154.2
click at [182, 408] on div "quand" at bounding box center [166, 407] width 80 height 38
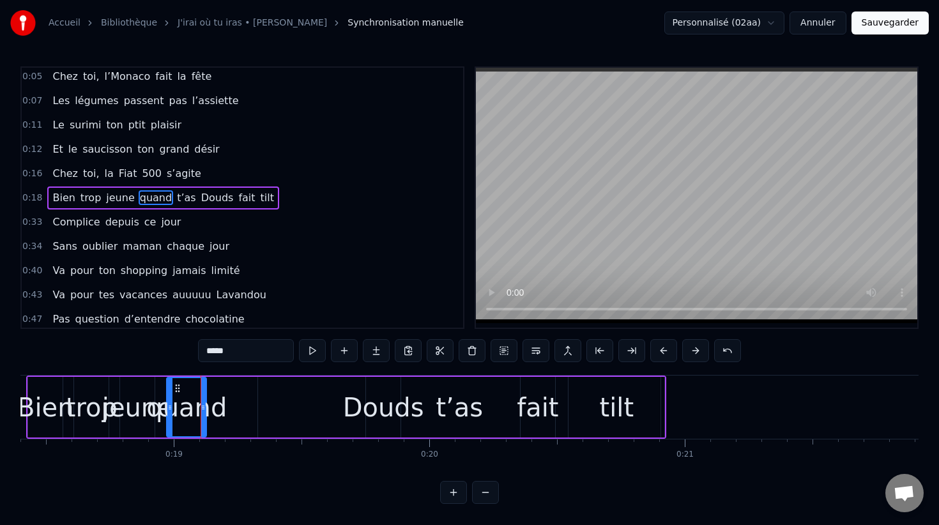
scroll to position [0, 4696]
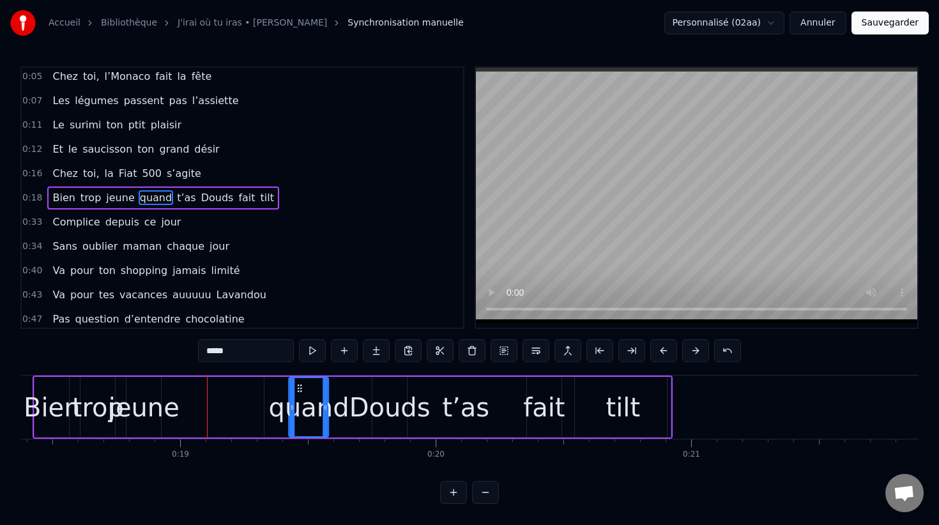
drag, startPoint x: 158, startPoint y: 388, endPoint x: 300, endPoint y: 388, distance: 141.8
click at [157, 414] on div "jeune" at bounding box center [144, 407] width 71 height 38
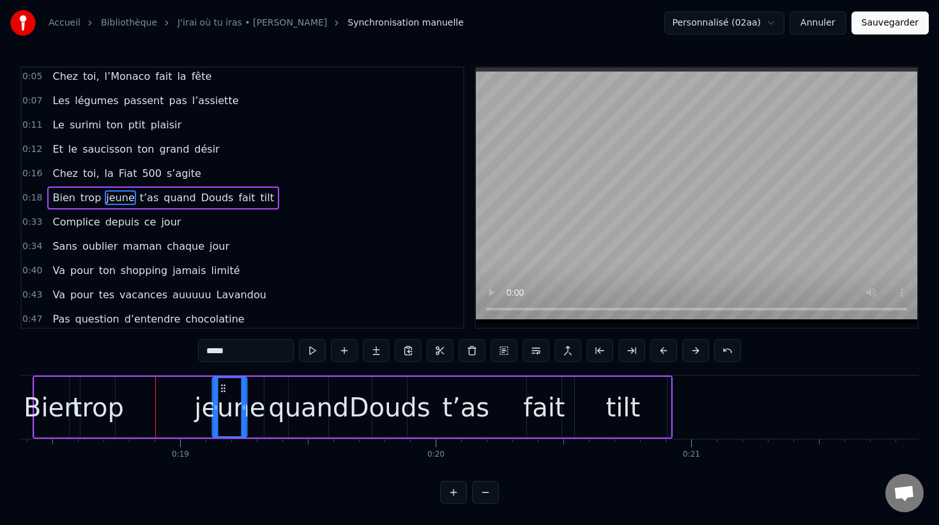
drag, startPoint x: 137, startPoint y: 387, endPoint x: 223, endPoint y: 389, distance: 85.6
click at [223, 389] on icon at bounding box center [223, 388] width 10 height 10
click at [112, 406] on div "trop" at bounding box center [98, 407] width 52 height 38
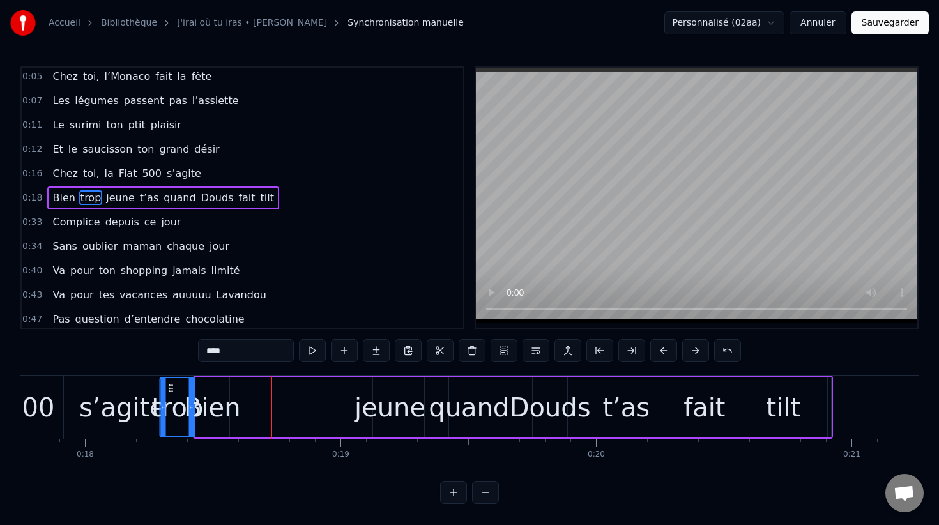
scroll to position [0, 4527]
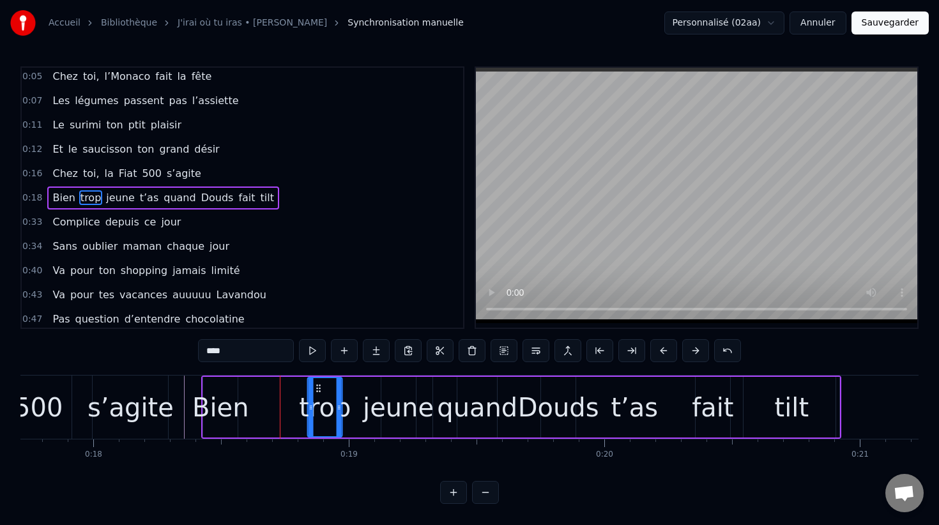
drag, startPoint x: 92, startPoint y: 387, endPoint x: 319, endPoint y: 407, distance: 228.3
click at [319, 407] on div "trop" at bounding box center [325, 407] width 33 height 58
click at [229, 419] on div "Bien" at bounding box center [220, 407] width 57 height 38
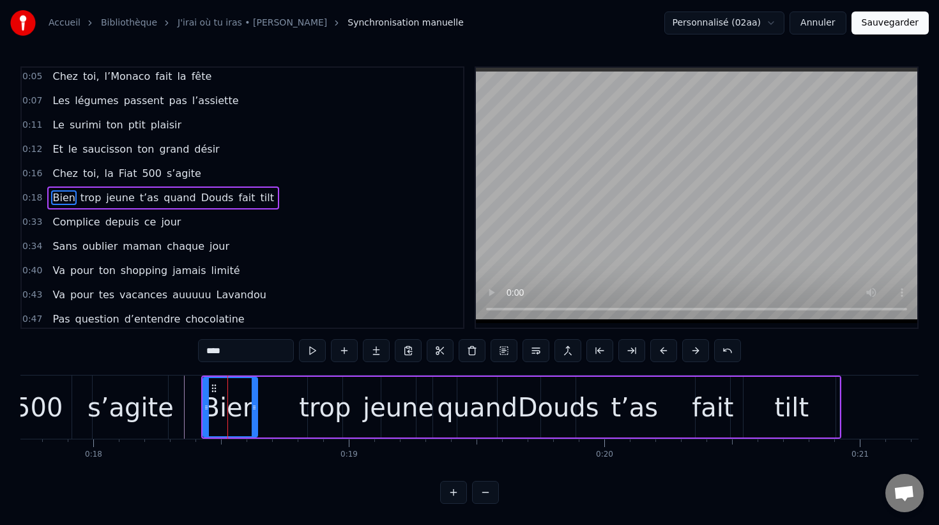
drag, startPoint x: 236, startPoint y: 408, endPoint x: 256, endPoint y: 409, distance: 19.8
click at [256, 409] on icon at bounding box center [254, 407] width 5 height 10
click at [321, 406] on div "trop" at bounding box center [325, 407] width 52 height 38
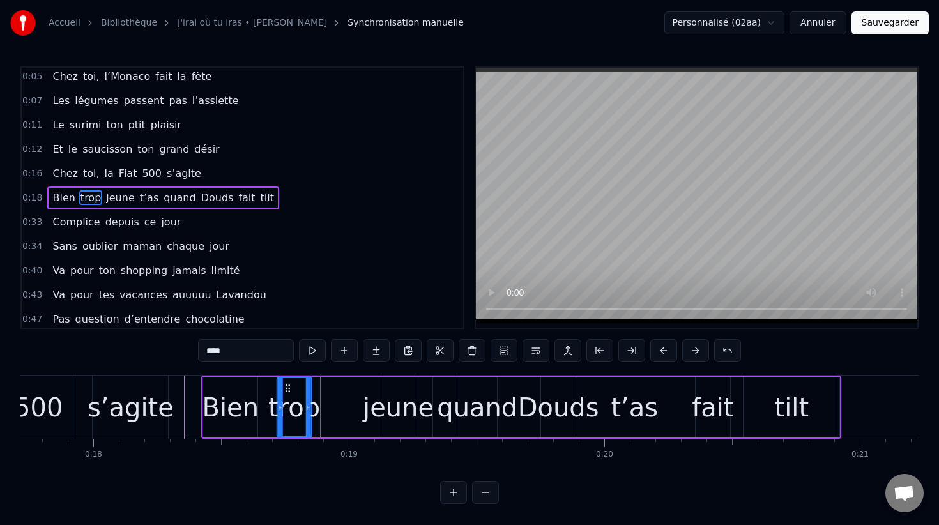
drag, startPoint x: 317, startPoint y: 387, endPoint x: 286, endPoint y: 387, distance: 31.3
click at [286, 387] on icon at bounding box center [288, 388] width 10 height 10
click at [381, 401] on div "jeune" at bounding box center [398, 407] width 71 height 38
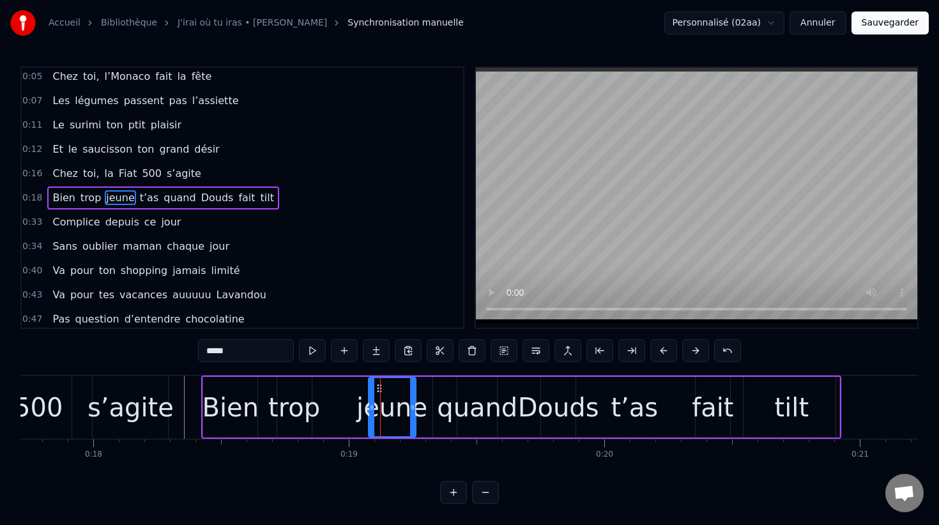
drag, startPoint x: 383, startPoint y: 392, endPoint x: 364, endPoint y: 392, distance: 19.8
click at [369, 392] on div at bounding box center [371, 407] width 5 height 58
drag, startPoint x: 372, startPoint y: 387, endPoint x: 342, endPoint y: 388, distance: 29.4
click at [342, 388] on icon at bounding box center [342, 388] width 10 height 10
click at [464, 420] on div "quand" at bounding box center [477, 407] width 80 height 38
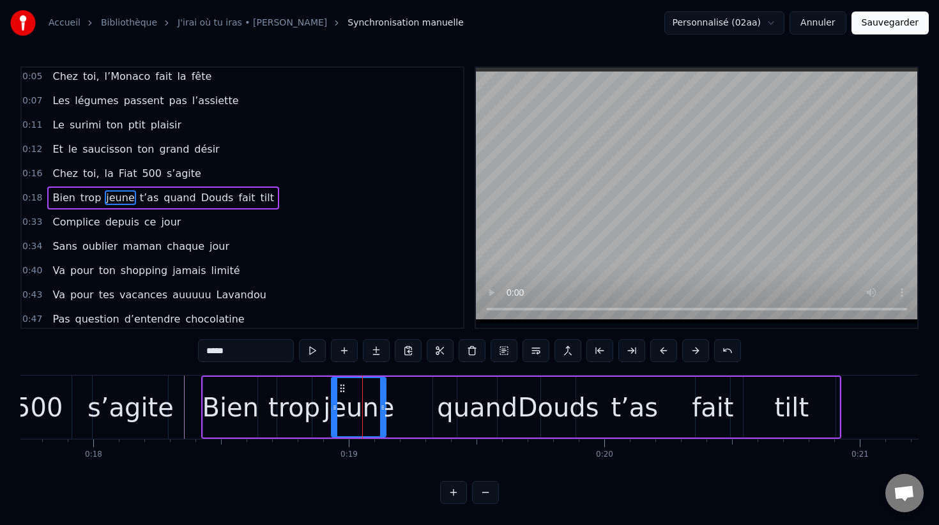
type input "*****"
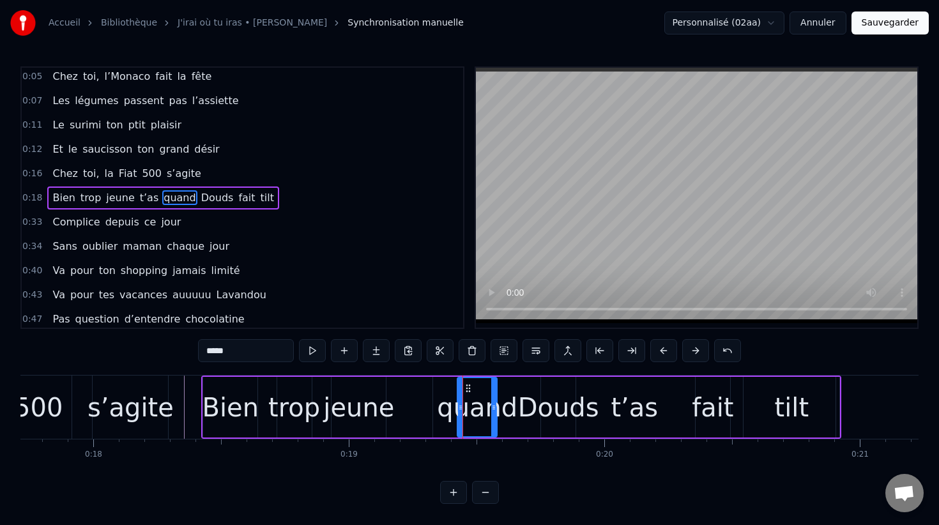
drag, startPoint x: 463, startPoint y: 402, endPoint x: 452, endPoint y: 404, distance: 10.4
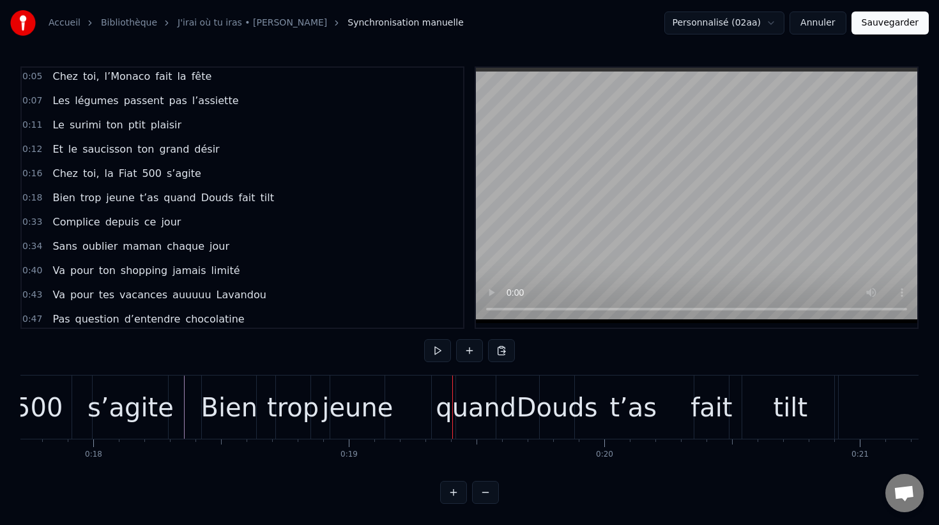
click at [467, 403] on div "quand" at bounding box center [476, 407] width 80 height 38
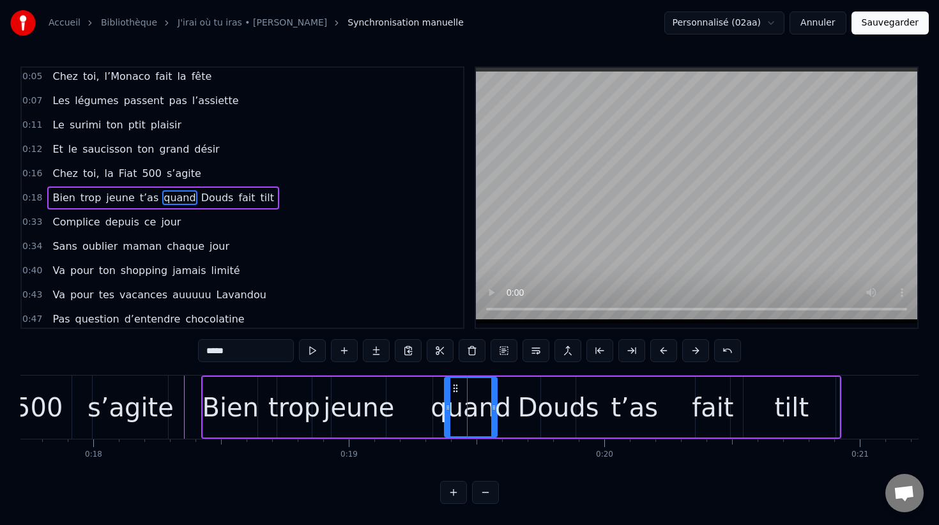
drag, startPoint x: 462, startPoint y: 404, endPoint x: 449, endPoint y: 404, distance: 12.8
click at [449, 404] on icon at bounding box center [447, 407] width 5 height 10
drag, startPoint x: 459, startPoint y: 389, endPoint x: 443, endPoint y: 389, distance: 15.3
click at [443, 389] on icon at bounding box center [441, 388] width 10 height 10
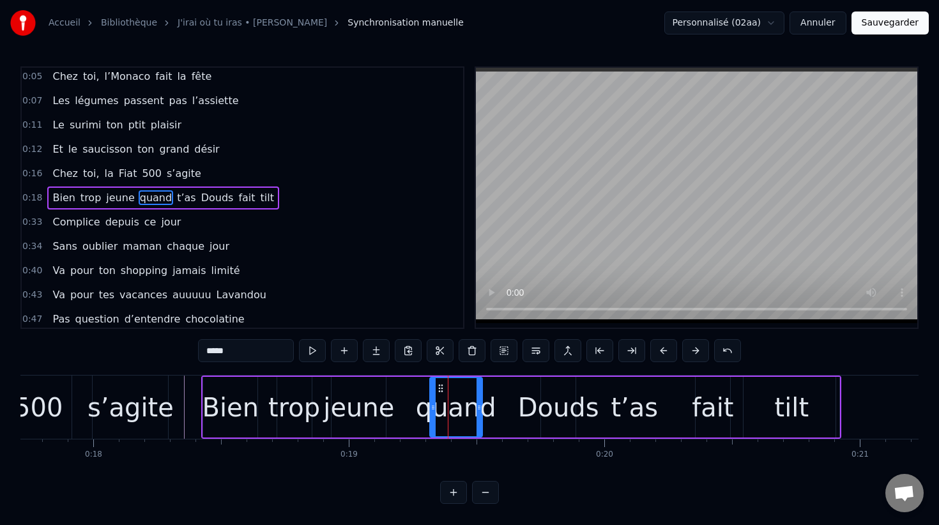
click at [550, 404] on div "Douds" at bounding box center [558, 407] width 81 height 38
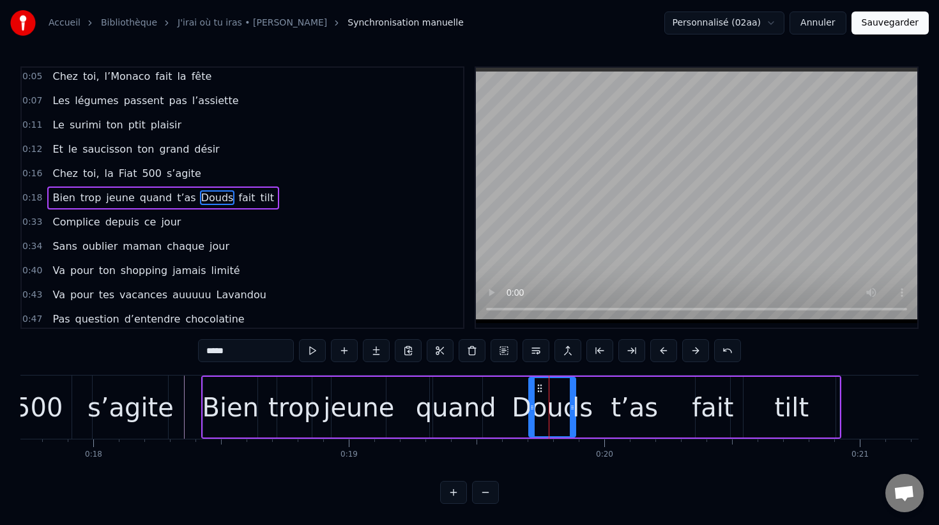
drag, startPoint x: 544, startPoint y: 402, endPoint x: 532, endPoint y: 402, distance: 12.1
click at [532, 402] on icon at bounding box center [532, 407] width 5 height 10
drag, startPoint x: 540, startPoint y: 387, endPoint x: 530, endPoint y: 387, distance: 10.9
click at [530, 388] on circle at bounding box center [530, 388] width 1 height 1
click at [630, 407] on div "t’as" at bounding box center [634, 407] width 47 height 38
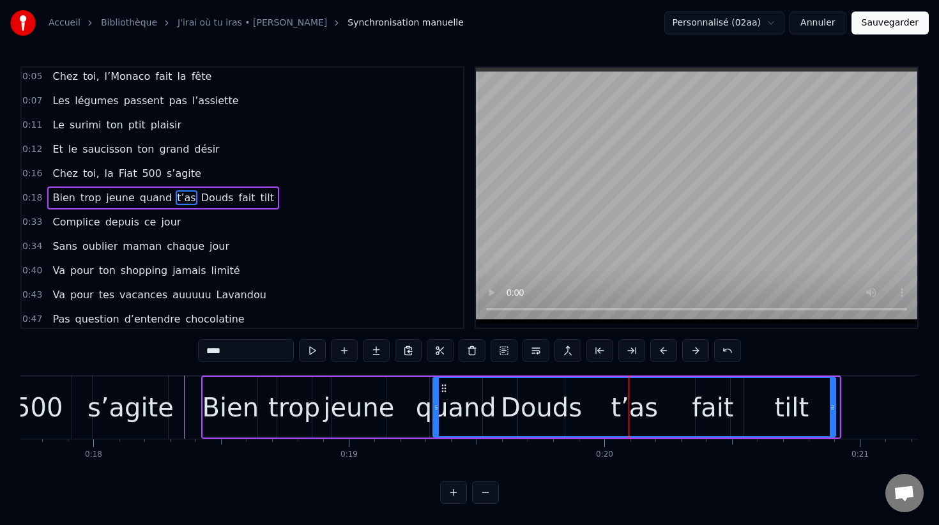
click at [639, 410] on div "t’as" at bounding box center [634, 407] width 47 height 38
click at [626, 410] on div "t’as" at bounding box center [634, 407] width 47 height 38
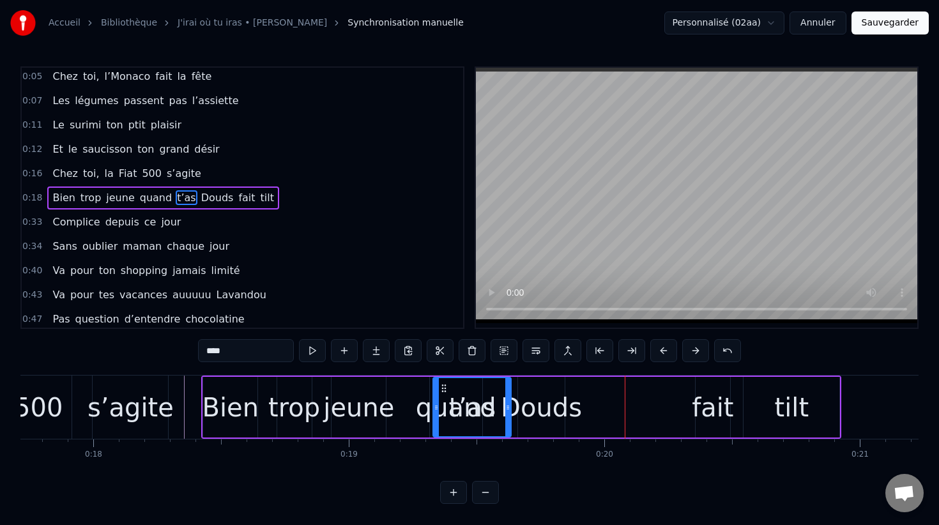
drag, startPoint x: 832, startPoint y: 415, endPoint x: 505, endPoint y: 418, distance: 327.1
click at [505, 418] on div at bounding box center [507, 407] width 5 height 58
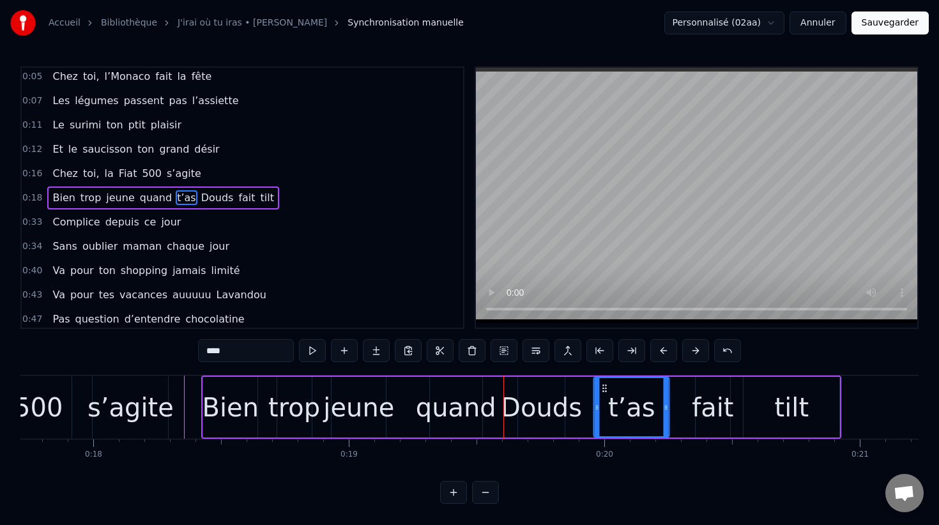
drag, startPoint x: 447, startPoint y: 390, endPoint x: 608, endPoint y: 389, distance: 161.0
drag, startPoint x: 666, startPoint y: 397, endPoint x: 654, endPoint y: 397, distance: 12.1
click at [658, 397] on div at bounding box center [660, 407] width 5 height 58
click at [610, 389] on icon at bounding box center [612, 388] width 10 height 10
click at [705, 410] on div "fait" at bounding box center [713, 407] width 42 height 38
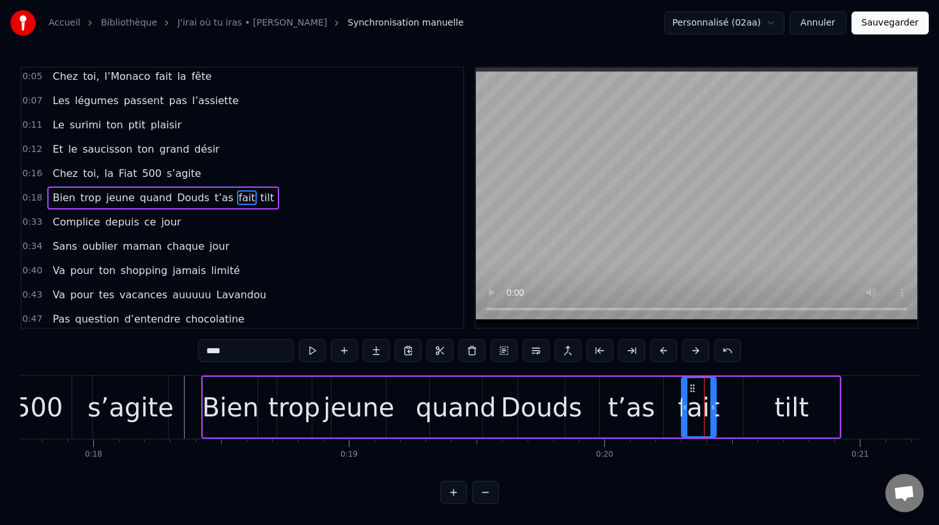
drag, startPoint x: 708, startPoint y: 387, endPoint x: 694, endPoint y: 387, distance: 14.1
click at [694, 387] on icon at bounding box center [692, 388] width 10 height 10
click at [775, 415] on div "tilt" at bounding box center [792, 407] width 96 height 61
type input "****"
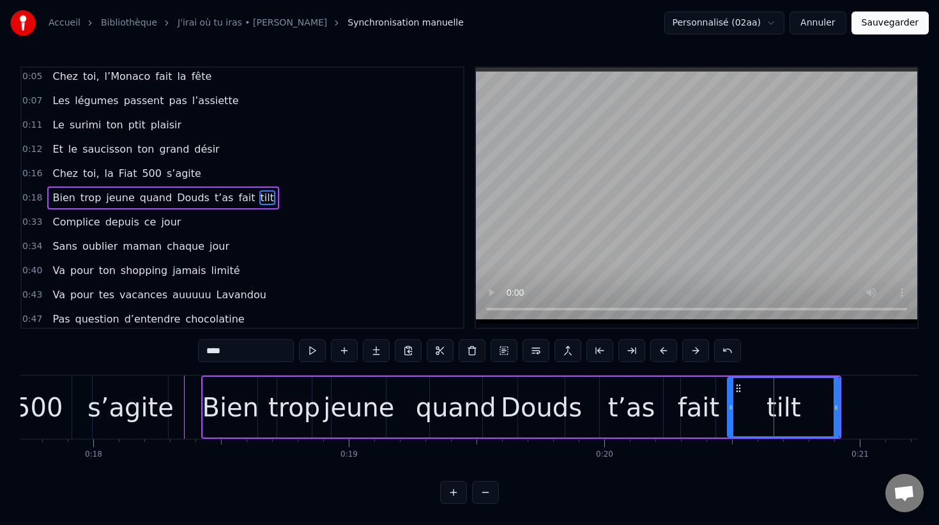
drag, startPoint x: 747, startPoint y: 411, endPoint x: 730, endPoint y: 411, distance: 17.3
click at [730, 411] on icon at bounding box center [730, 407] width 5 height 10
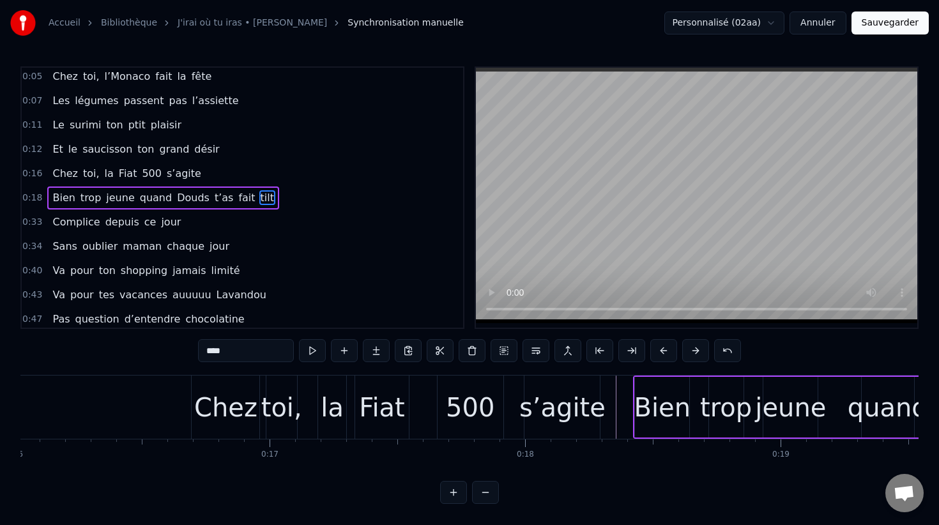
scroll to position [0, 4066]
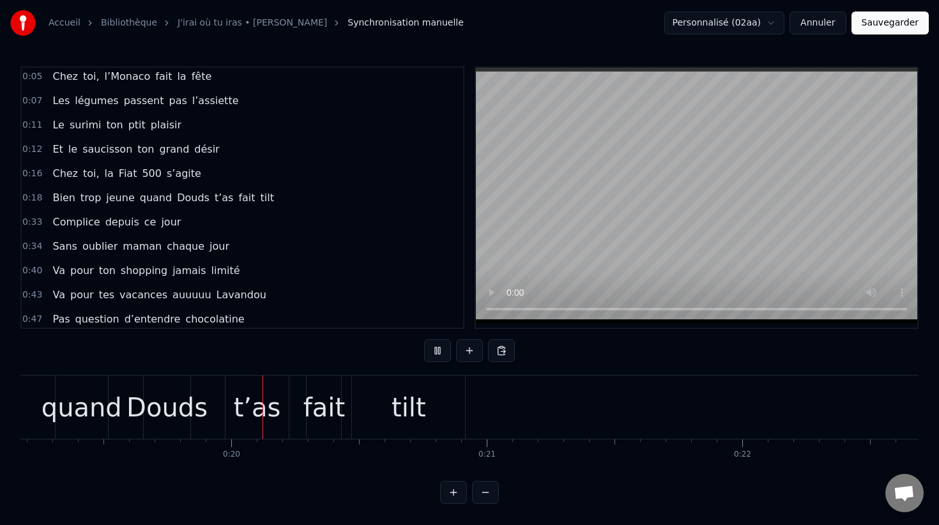
scroll to position [0, 4901]
click at [873, 22] on button "Sauvegarder" at bounding box center [890, 22] width 77 height 23
